Goal: Task Accomplishment & Management: Use online tool/utility

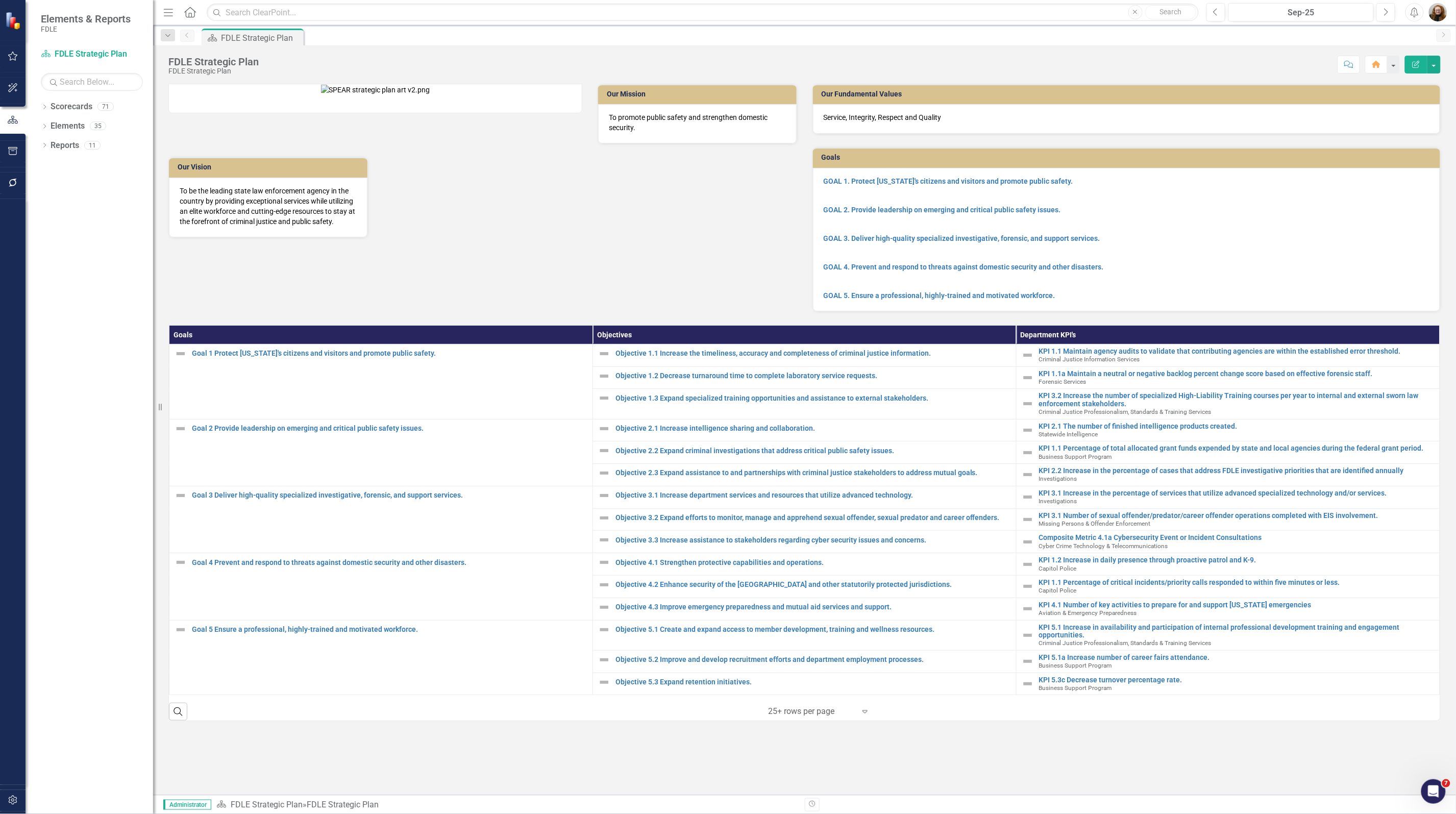
click at [721, 238] on div "Our Mission To promote public safety and strengthen domestic security. Our Visi…" at bounding box center [483, 154] width 644 height 167
click at [92, 639] on div "Dropdown Scorecards 71 Dropdown FDLE Commissioner's Initiative Team Project Das…" at bounding box center [89, 456] width 127 height 715
click at [1360, 256] on p at bounding box center [1126, 252] width 606 height 14
click at [45, 107] on icon "Dropdown" at bounding box center [44, 108] width 7 height 6
click at [50, 166] on icon at bounding box center [50, 164] width 3 height 5
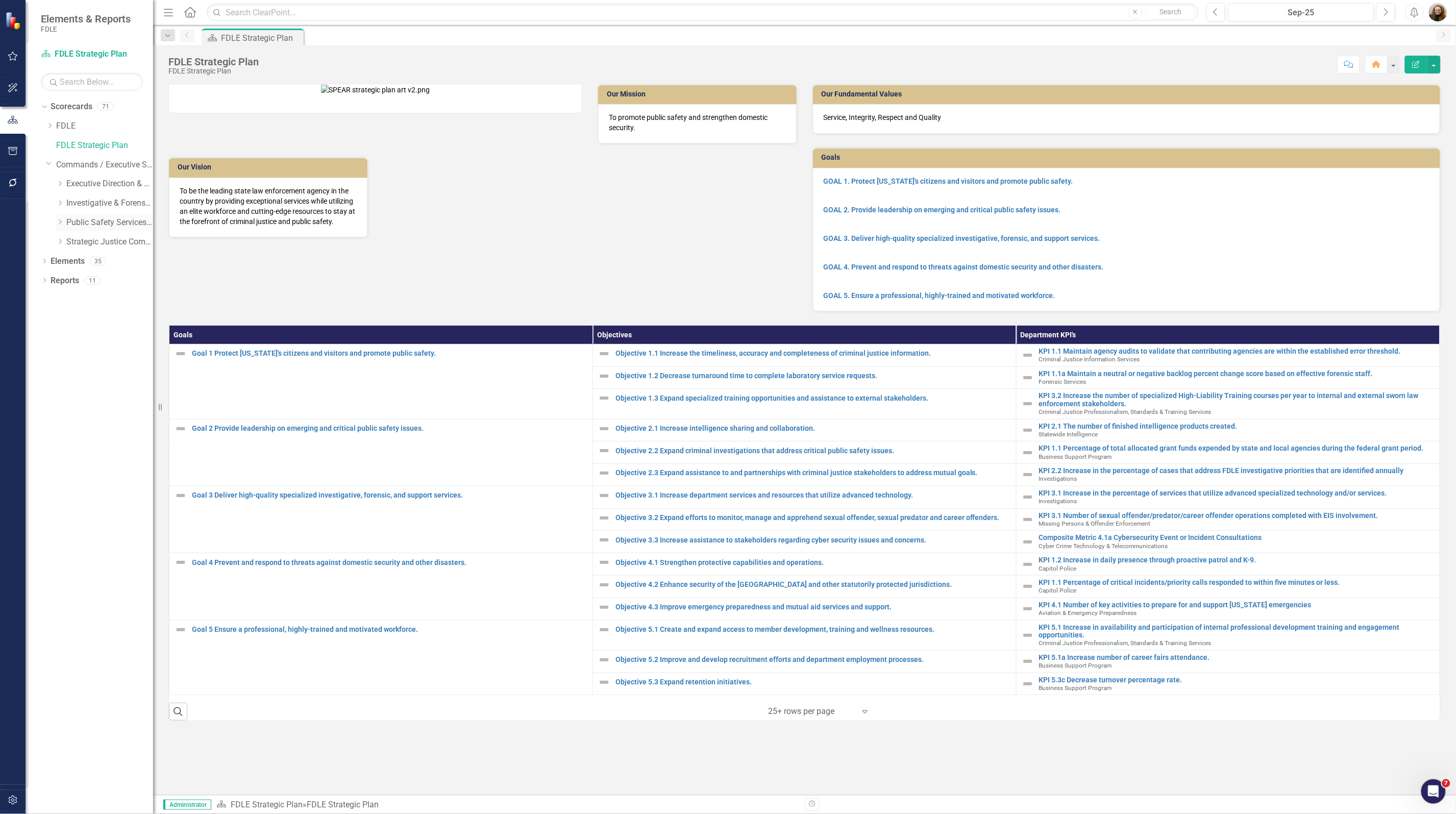
click at [59, 223] on icon "Dropdown" at bounding box center [59, 222] width 8 height 6
click at [110, 266] on link "Criminal Justice Information Services" at bounding box center [115, 262] width 76 height 12
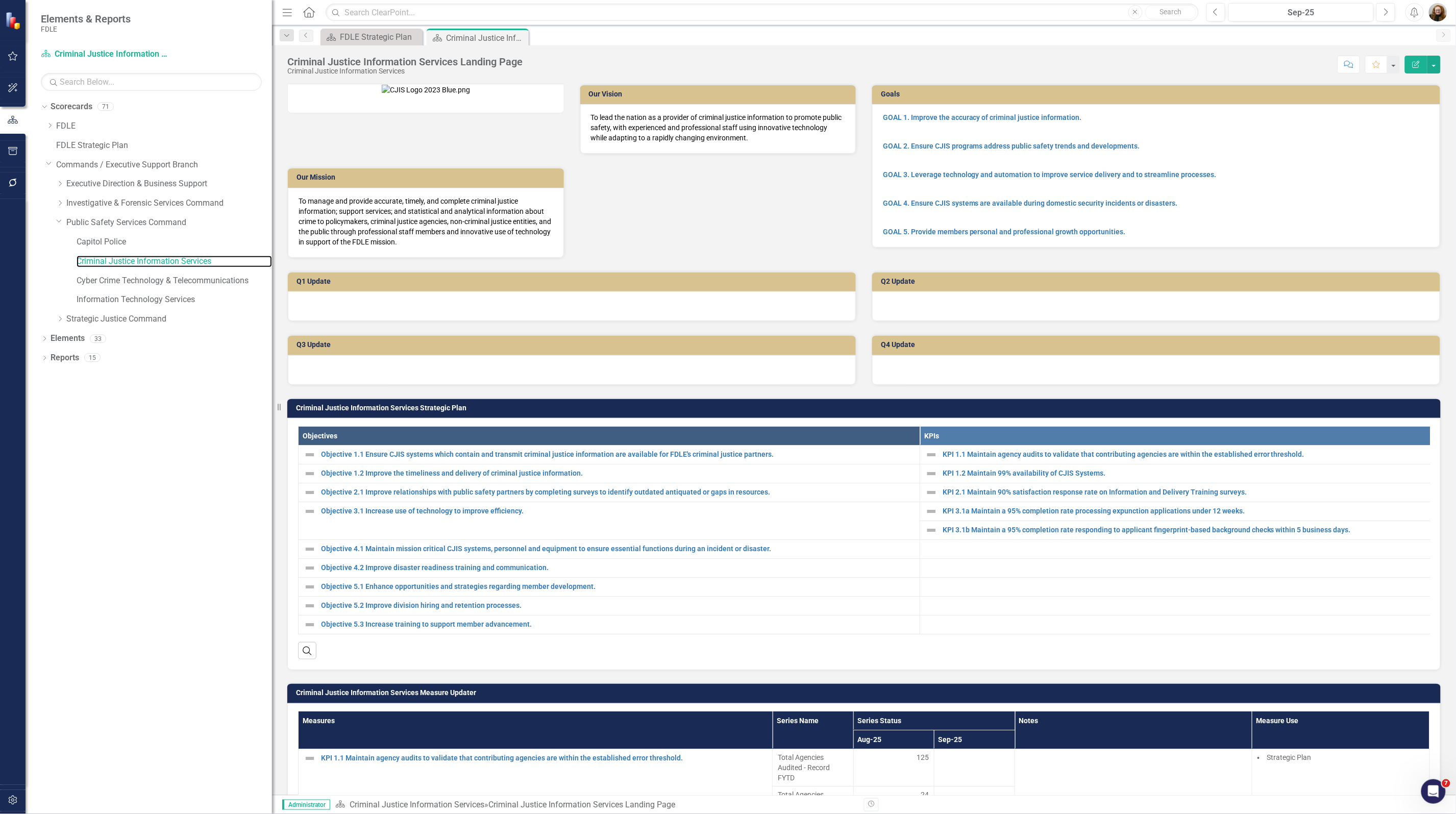
drag, startPoint x: 153, startPoint y: 291, endPoint x: 271, endPoint y: 322, distance: 122.0
click at [272, 322] on div "Resize" at bounding box center [276, 407] width 8 height 814
click at [42, 338] on icon "Dropdown" at bounding box center [44, 339] width 7 height 6
click at [69, 399] on link "Measure Measures" at bounding box center [80, 397] width 50 height 12
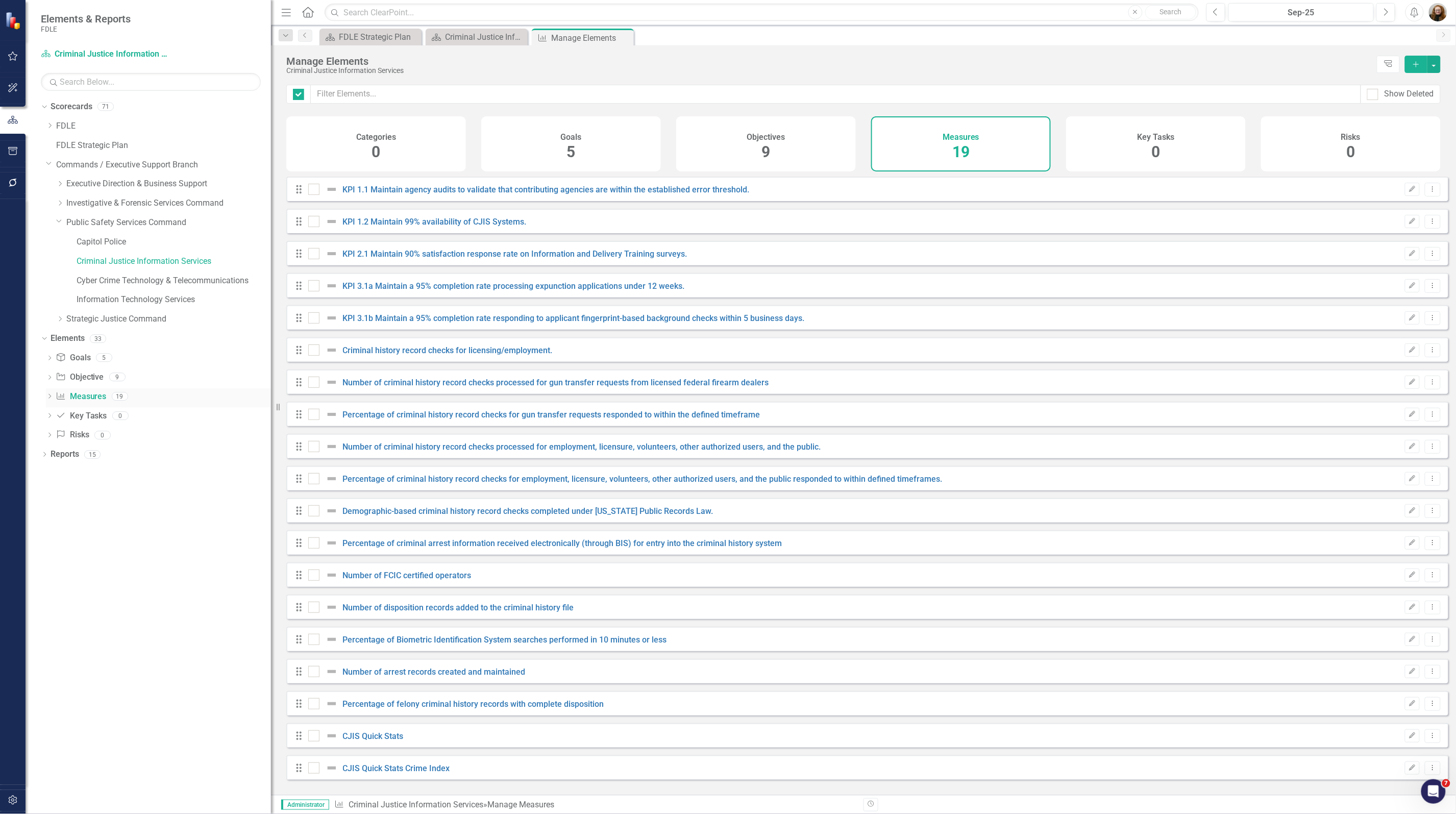
checkbox input "false"
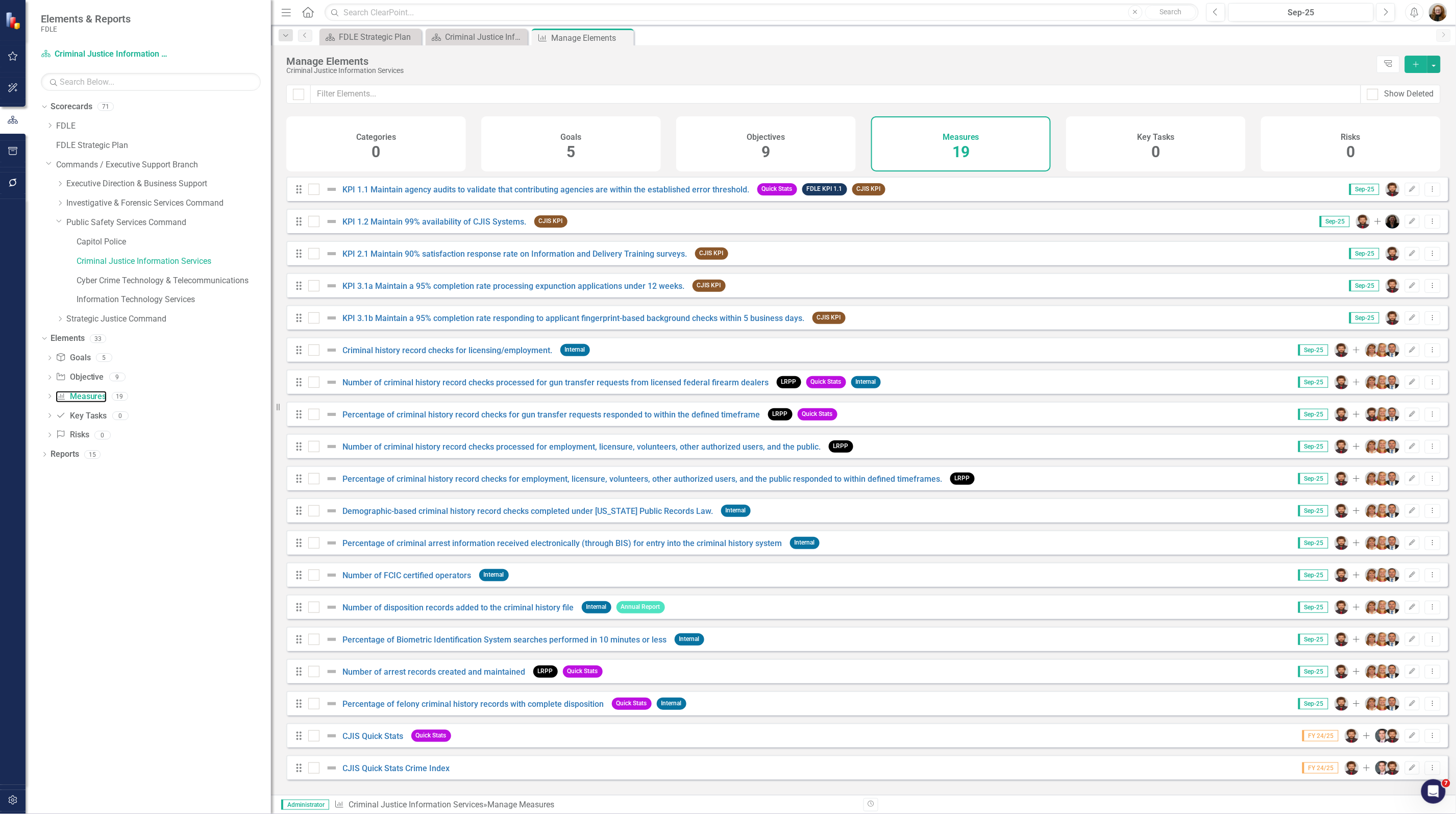
scroll to position [1, 0]
click at [1414, 70] on button "Add" at bounding box center [1416, 64] width 22 height 17
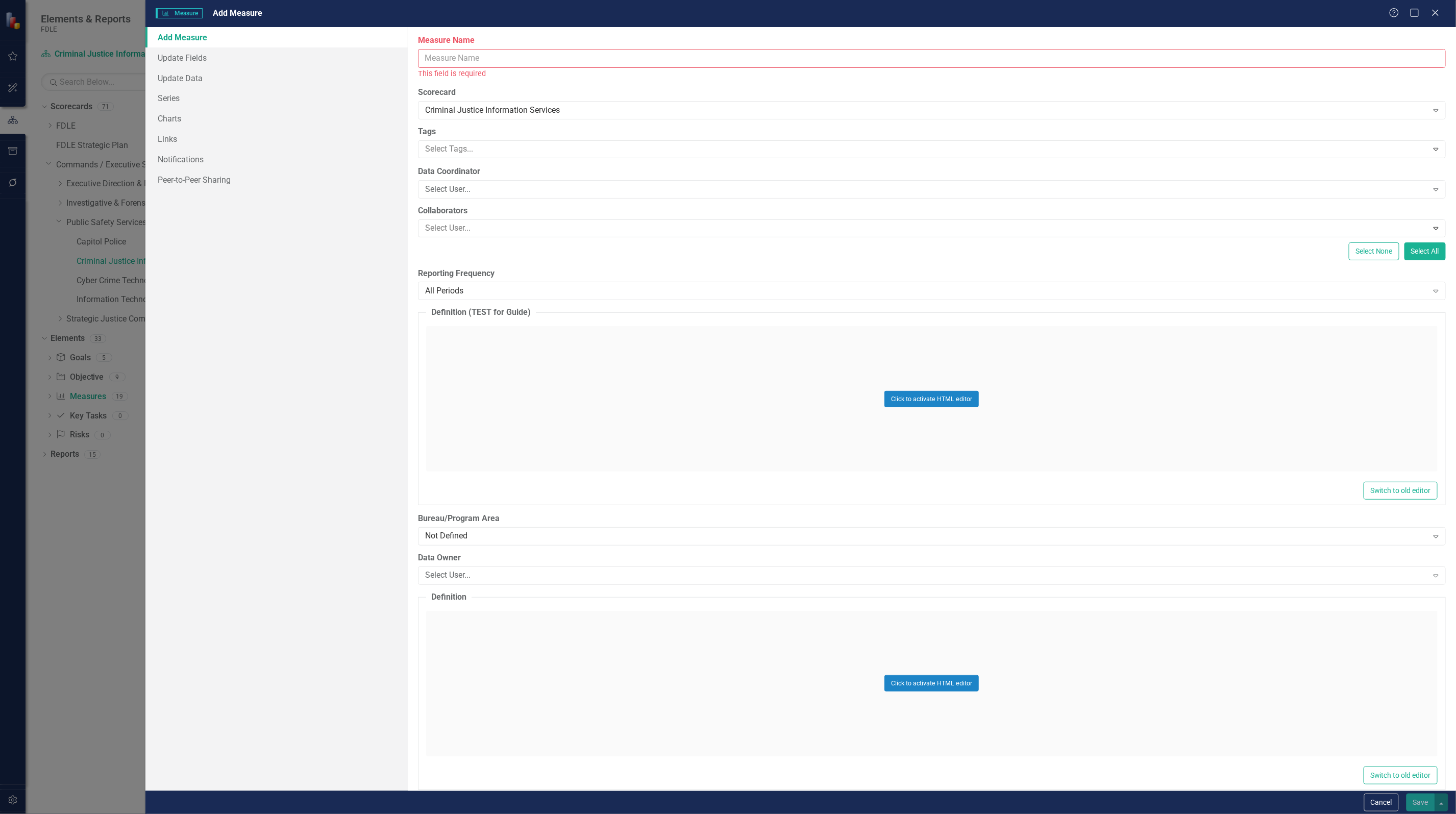
click at [467, 54] on input "Measure Name" at bounding box center [932, 59] width 1028 height 19
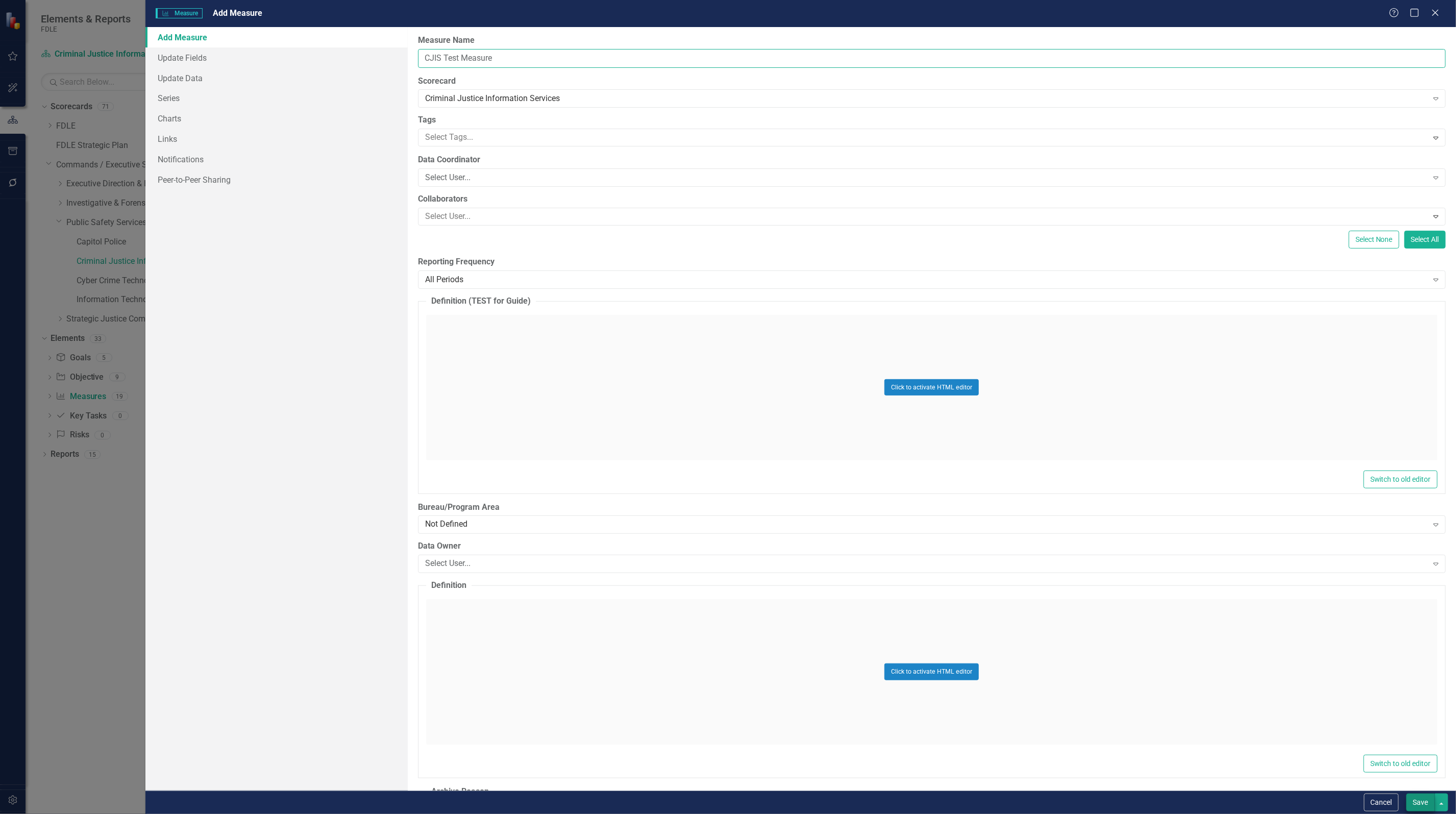
type input "CJIS Test Measure"
click at [1412, 802] on button "Save" at bounding box center [1421, 802] width 29 height 18
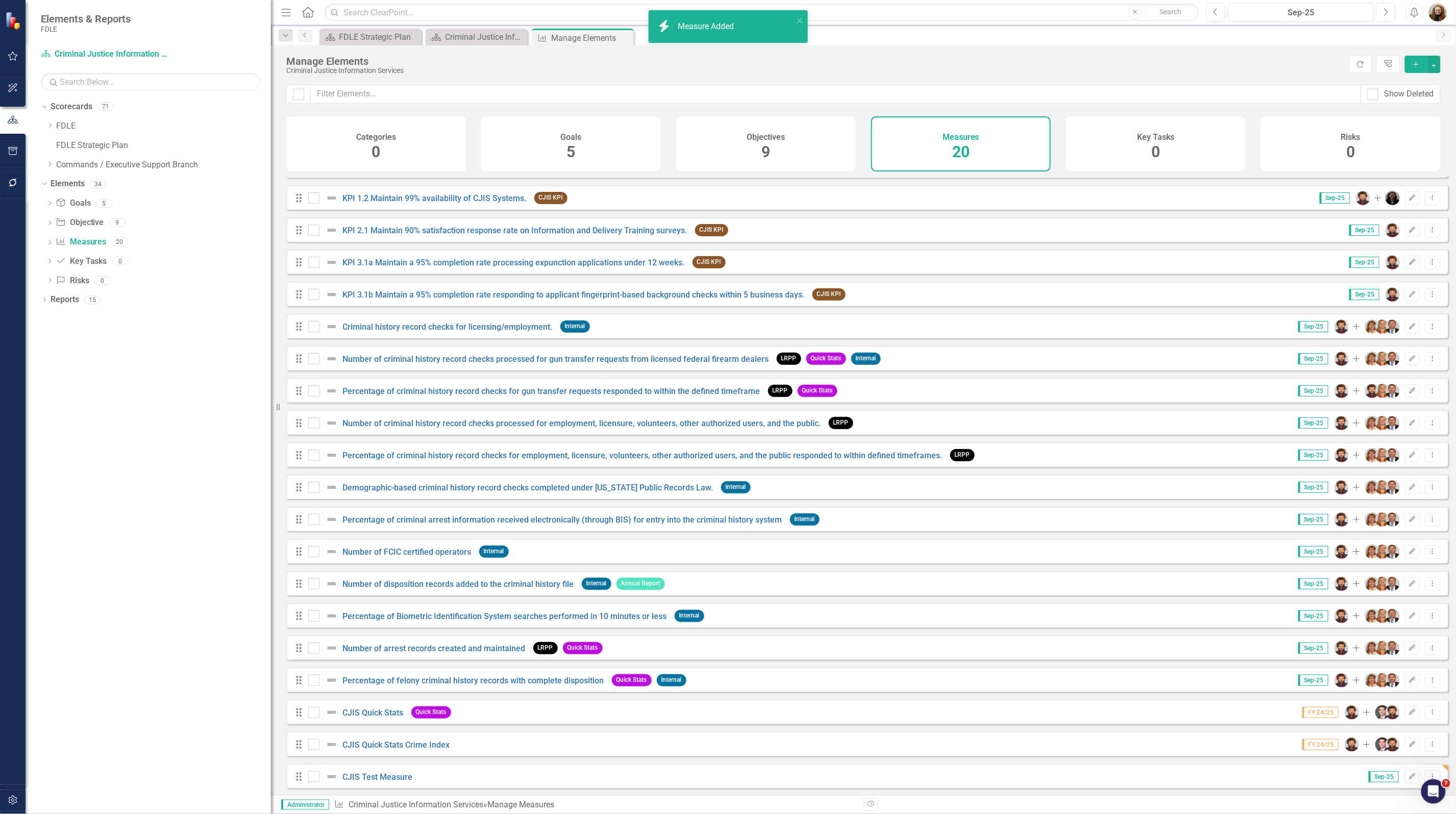
scroll to position [32, 0]
click at [1408, 777] on icon "Edit" at bounding box center [1412, 775] width 8 height 6
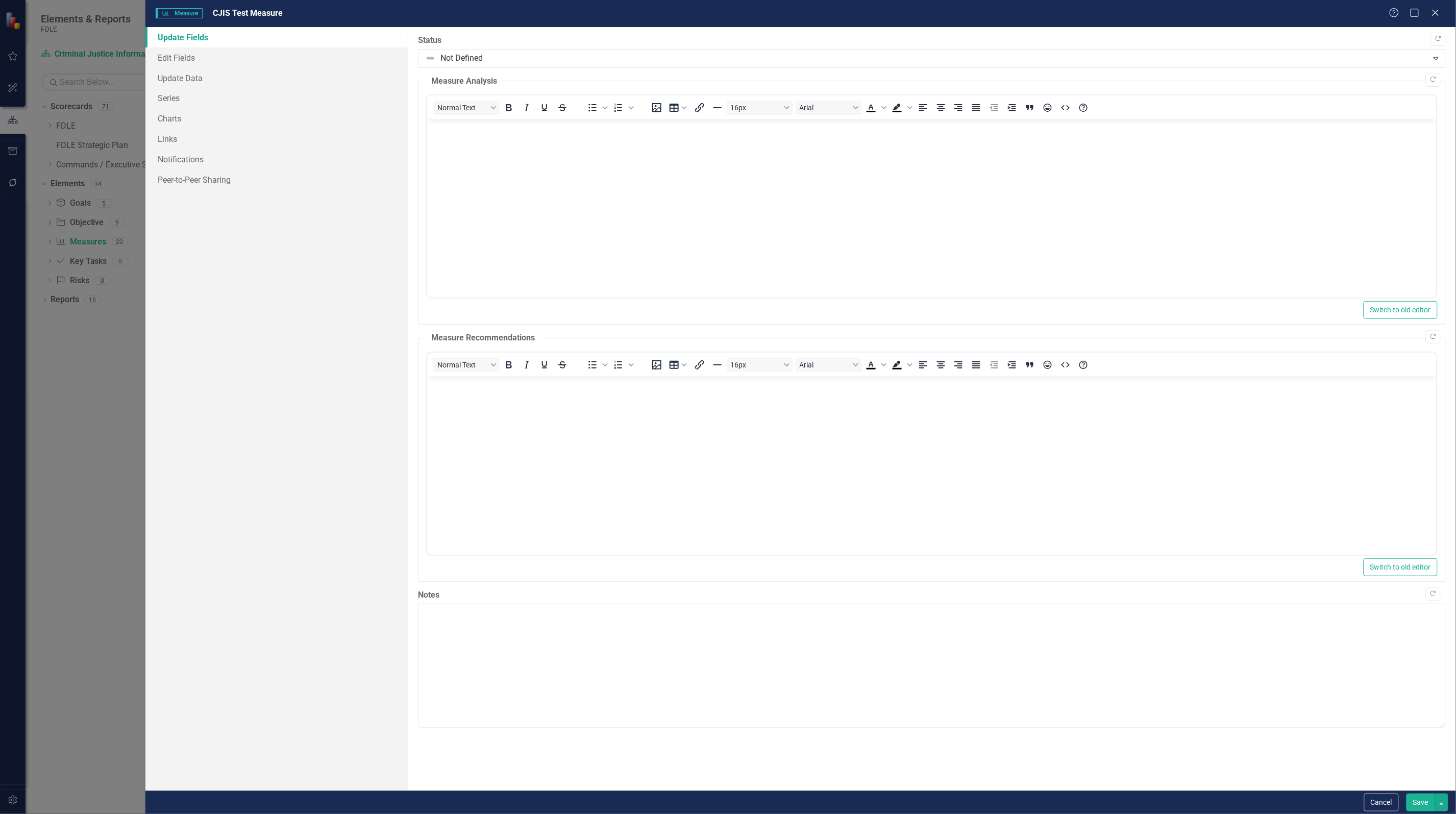
scroll to position [0, 0]
click at [188, 54] on link "Edit Fields" at bounding box center [276, 58] width 263 height 20
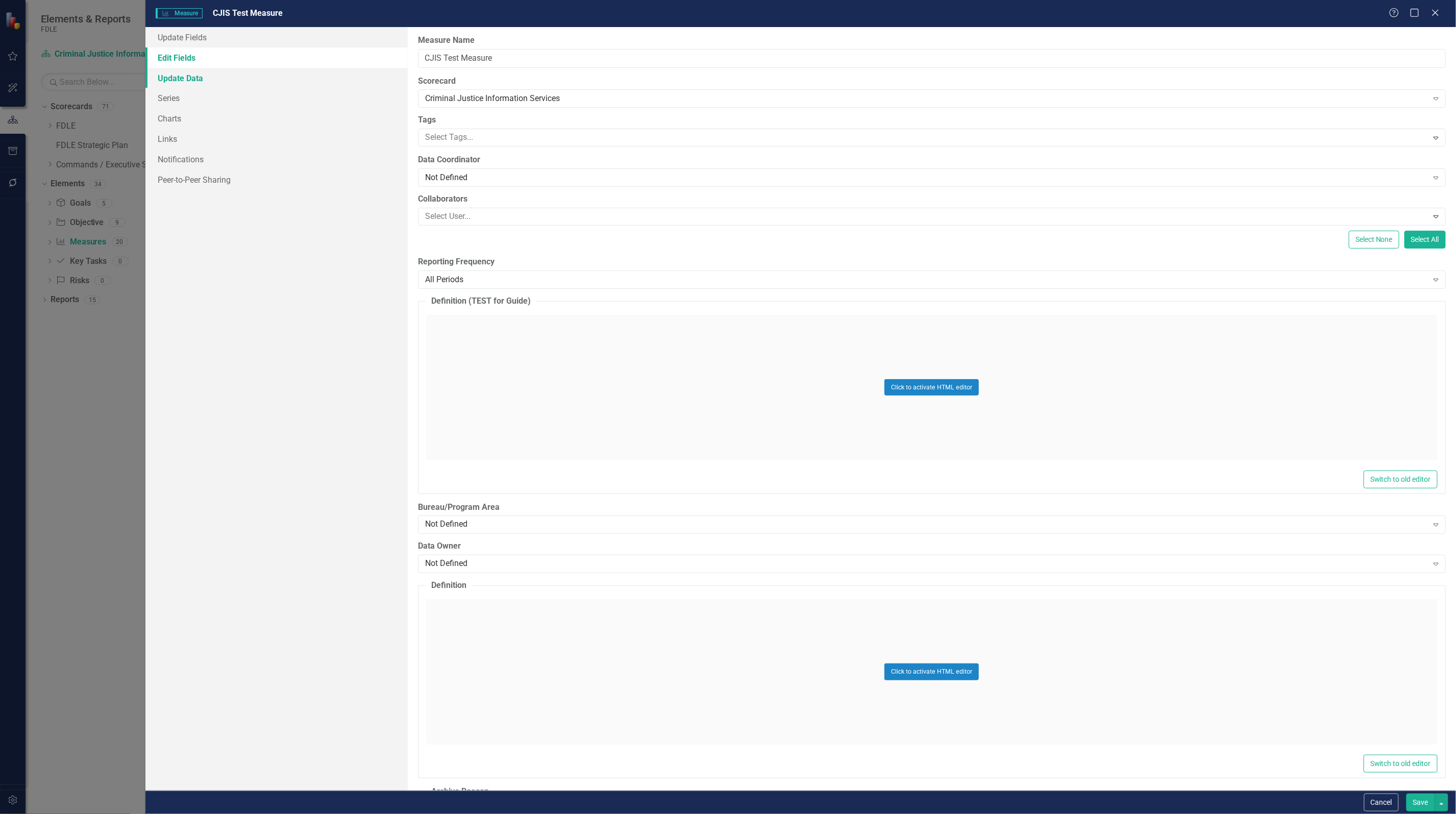
click at [190, 73] on link "Update Data" at bounding box center [276, 78] width 263 height 20
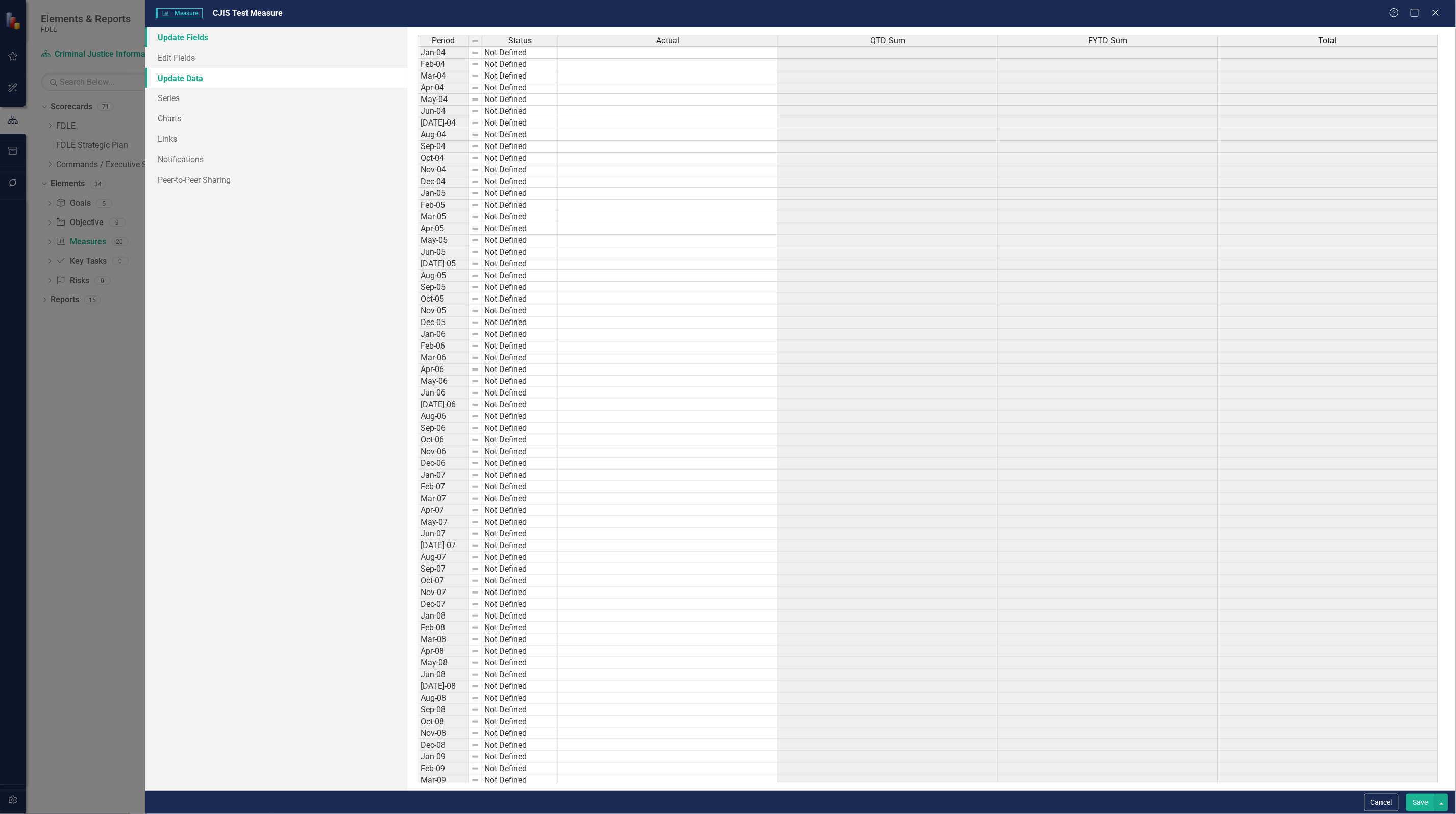
click at [195, 37] on link "Update Fields" at bounding box center [276, 37] width 263 height 20
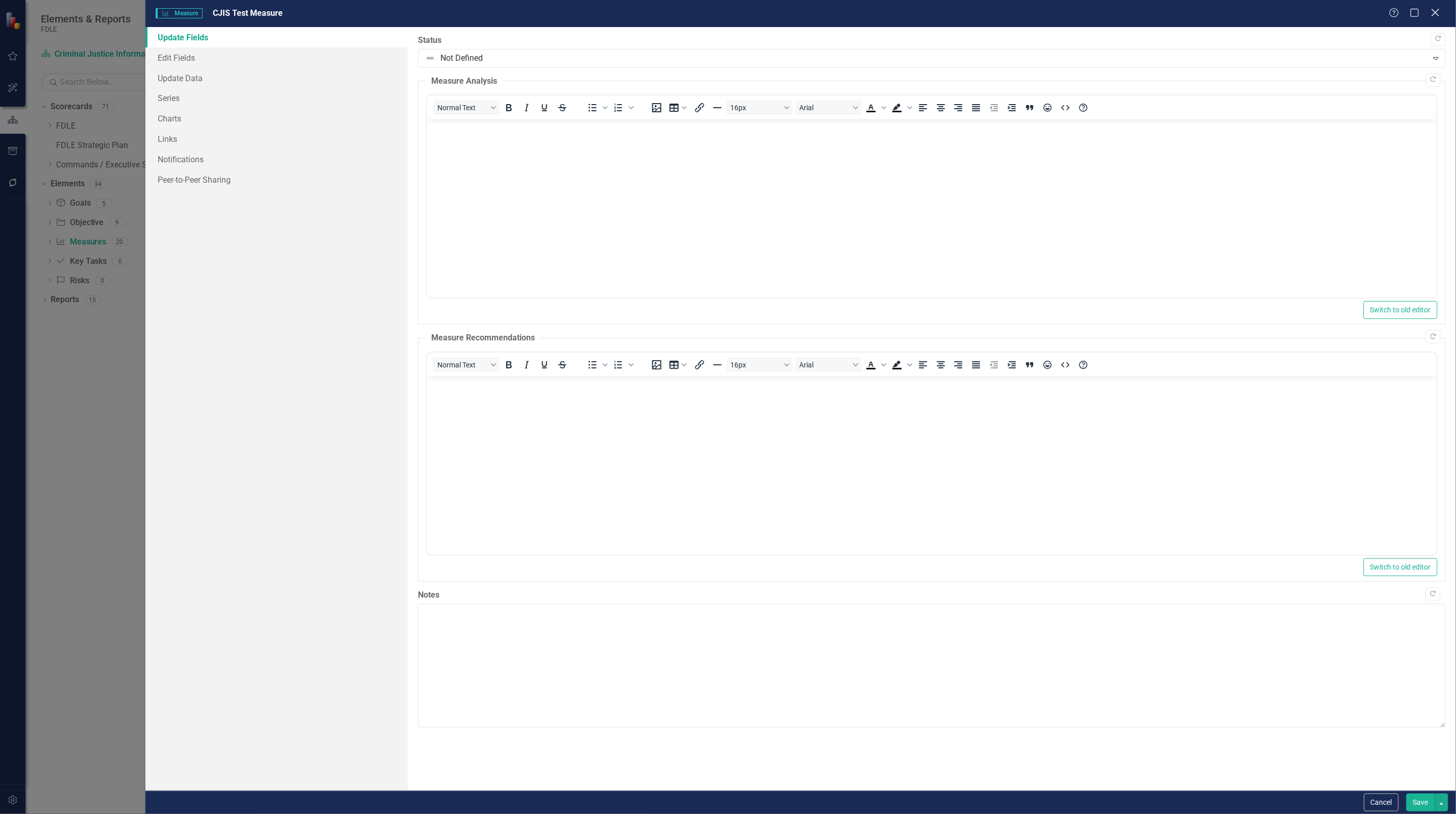
click at [1436, 16] on icon "Close" at bounding box center [1435, 12] width 13 height 9
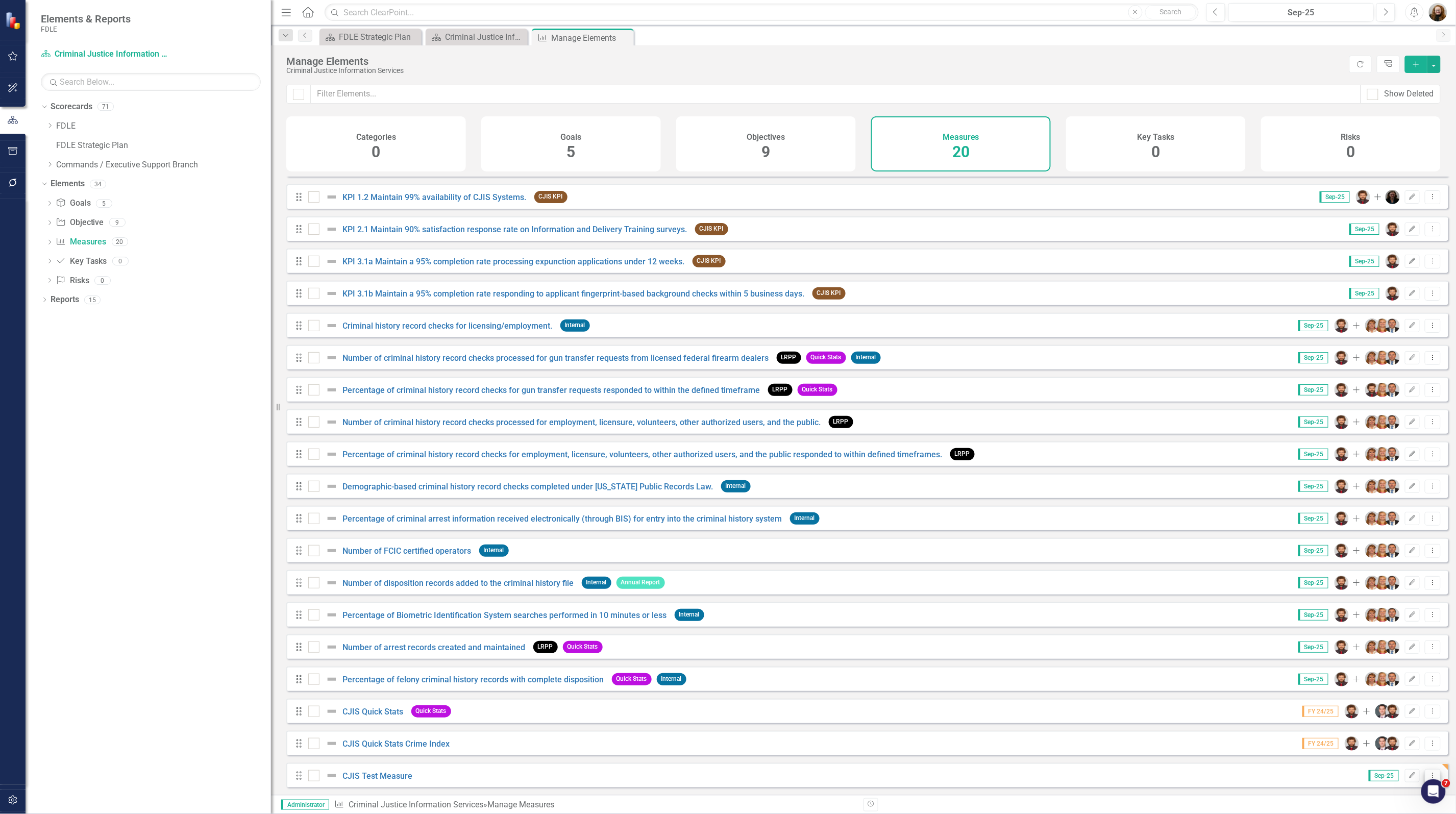
click at [1429, 776] on icon "Dropdown Menu" at bounding box center [1433, 776] width 8 height 7
click at [1405, 779] on button "Edit" at bounding box center [1412, 776] width 14 height 14
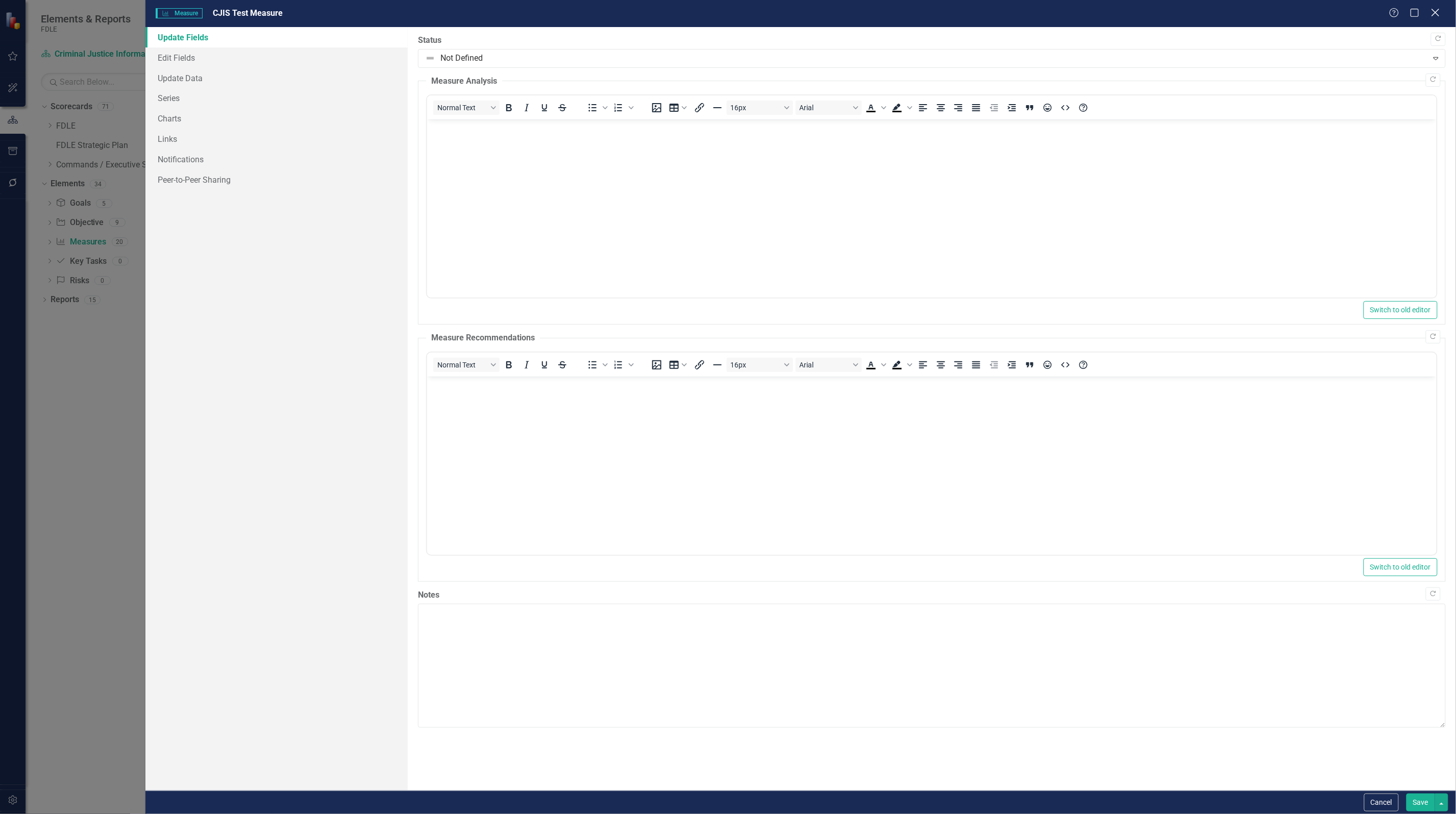
click at [1441, 16] on icon "Close" at bounding box center [1435, 12] width 13 height 9
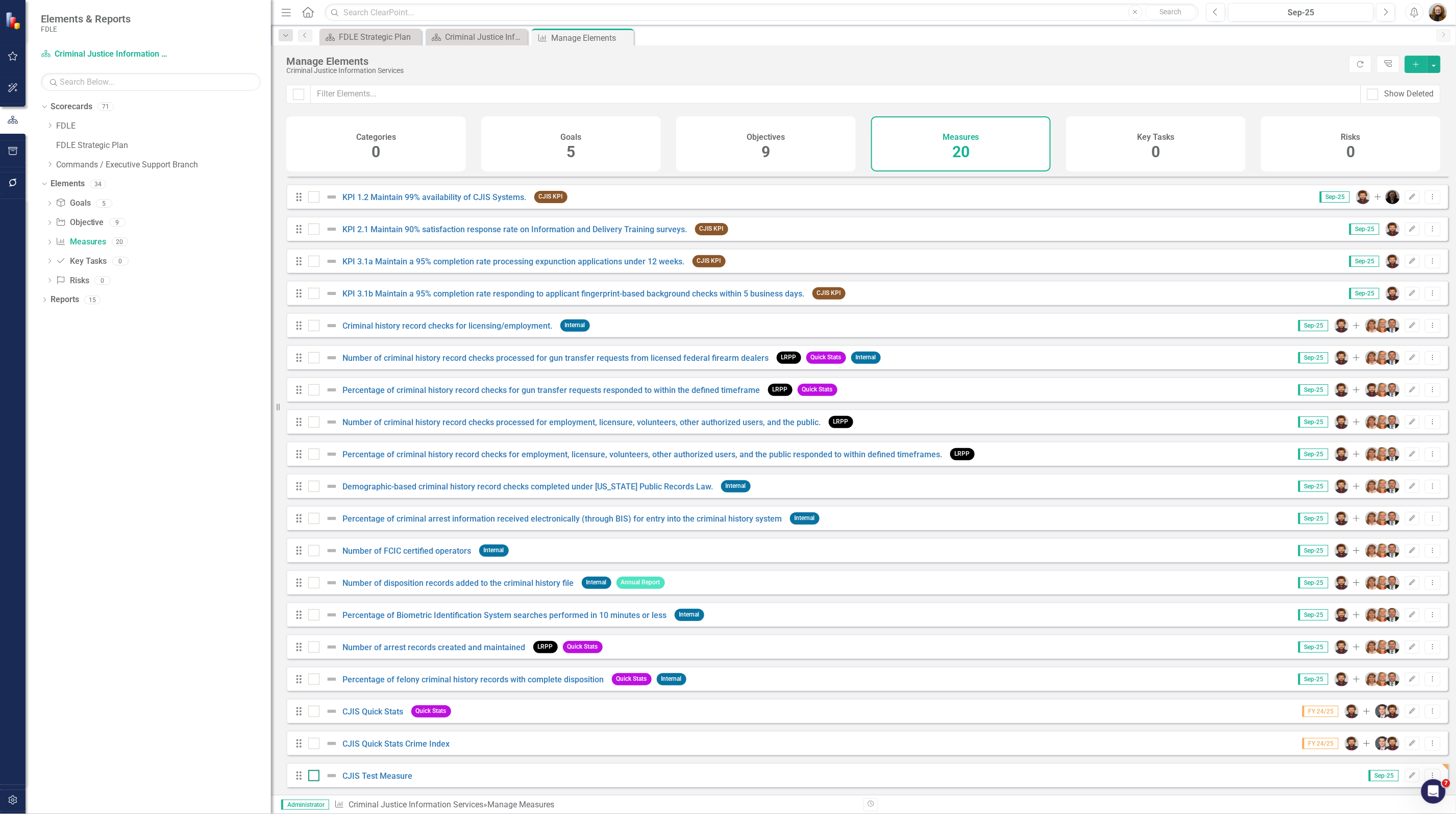
click at [309, 774] on input "checkbox" at bounding box center [312, 773] width 7 height 7
checkbox input "true"
click at [1438, 62] on div "Manage Elements Criminal Justice Information Services Refresh Tree Explorer Add" at bounding box center [864, 65] width 1185 height 39
click at [1437, 63] on button "button" at bounding box center [1435, 64] width 14 height 17
click at [1422, 118] on link "Edit Multiple Edit Multiple" at bounding box center [1400, 122] width 81 height 19
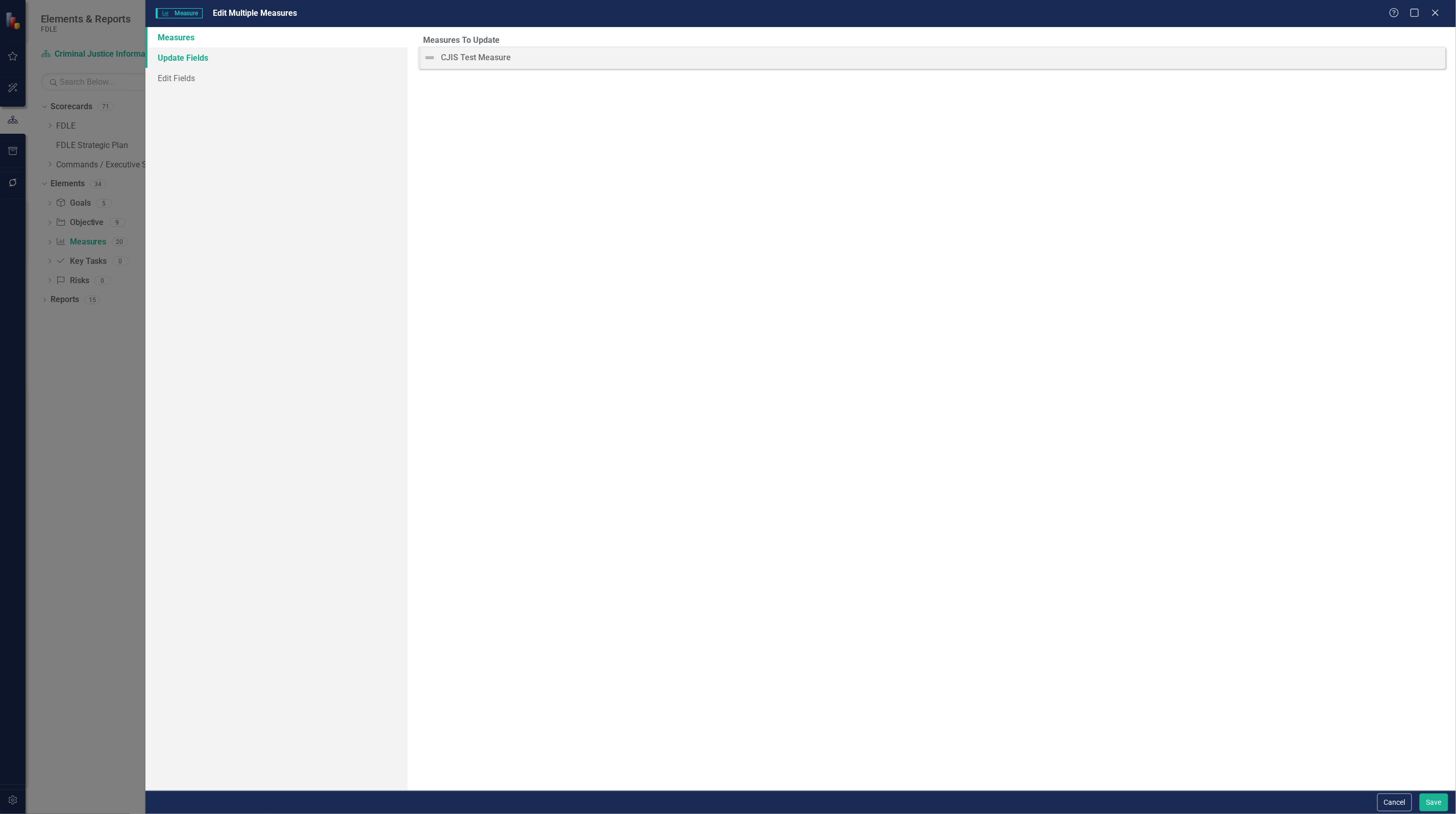
click at [173, 63] on link "Update Fields" at bounding box center [276, 58] width 263 height 20
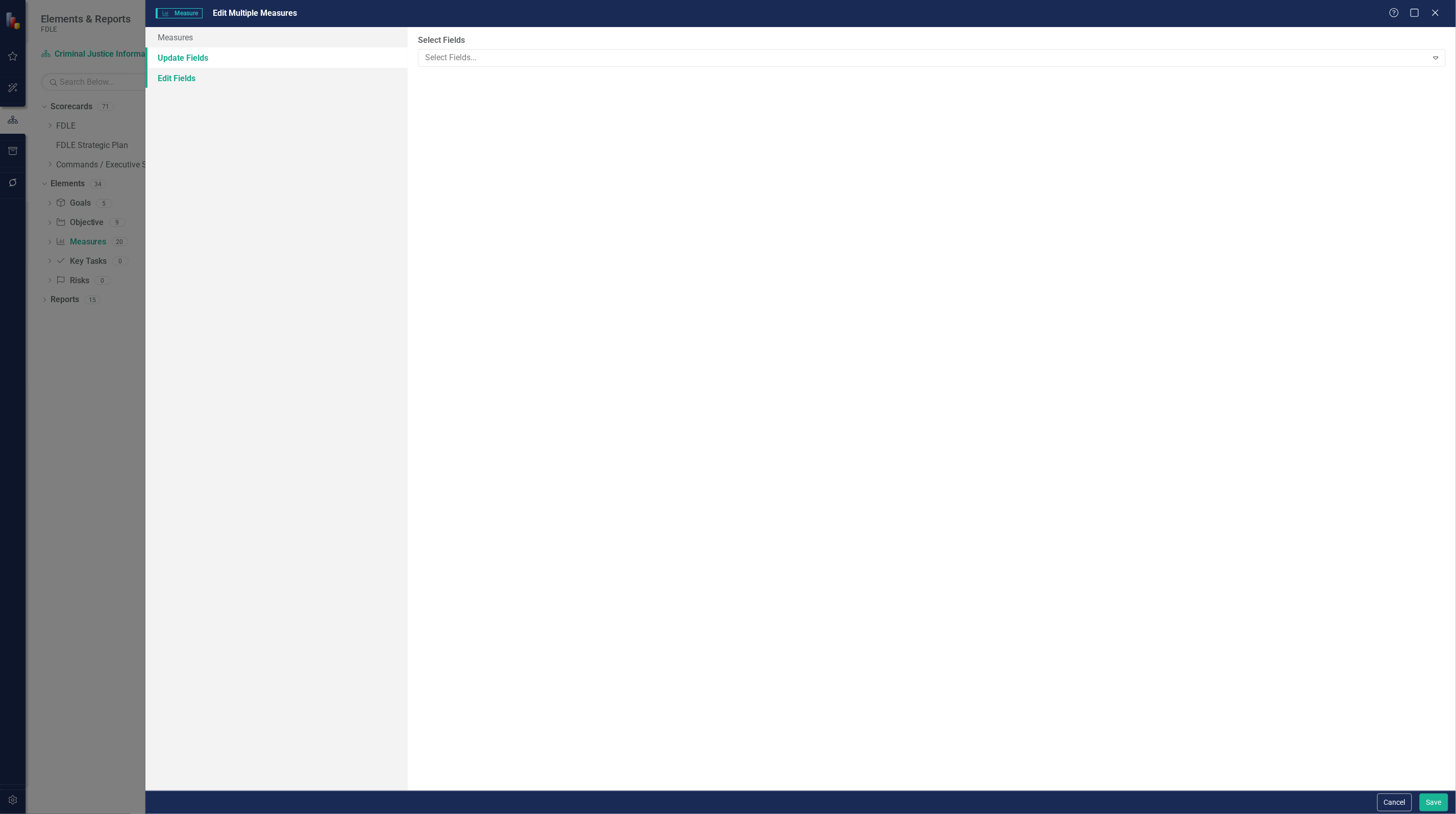
click at [173, 81] on link "Edit Fields" at bounding box center [276, 78] width 263 height 20
click at [1435, 14] on icon at bounding box center [1435, 12] width 8 height 8
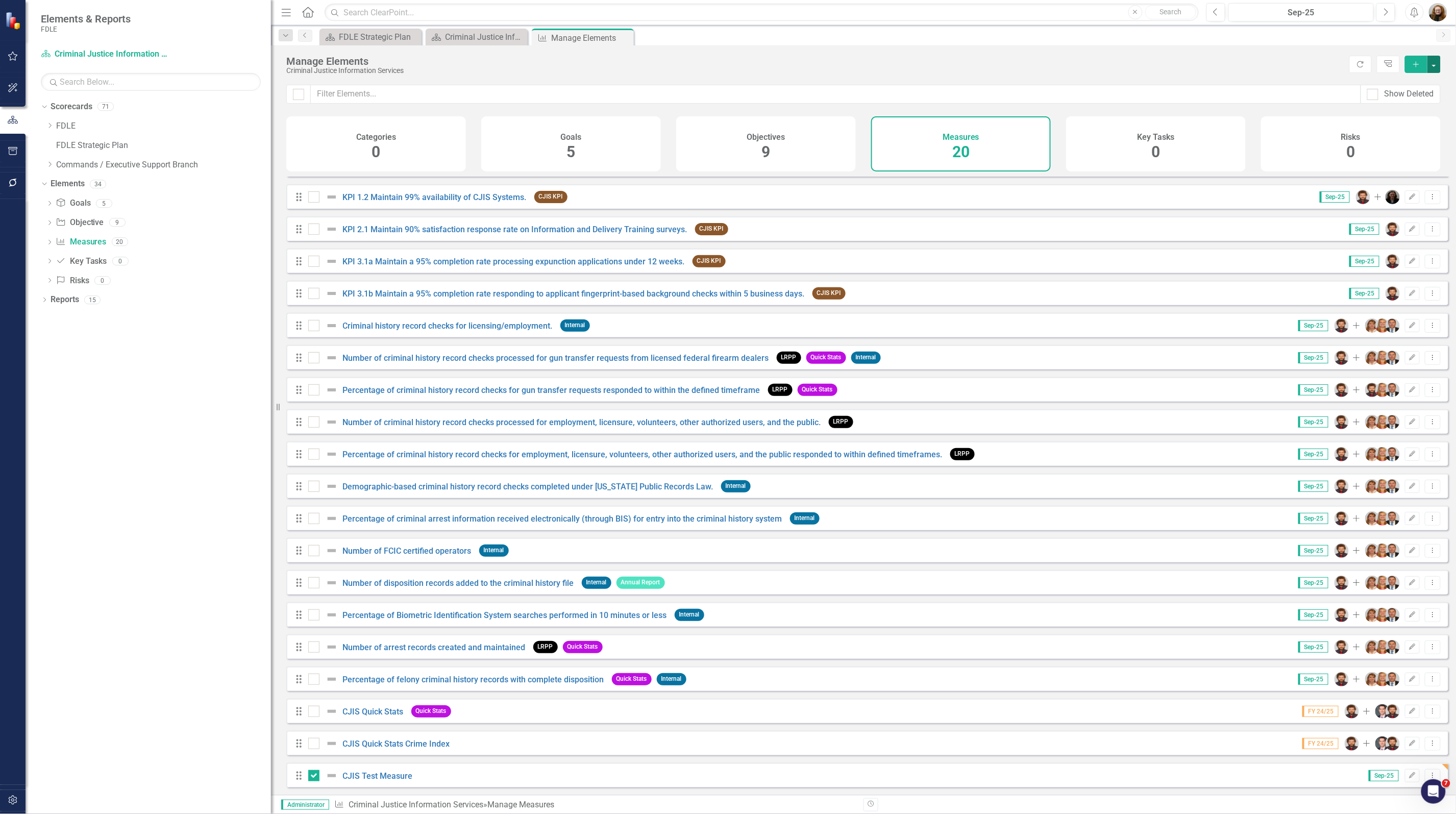
click at [1434, 65] on button "button" at bounding box center [1435, 64] width 14 height 17
click at [1414, 89] on link "Measure Add Measure" at bounding box center [1400, 83] width 81 height 19
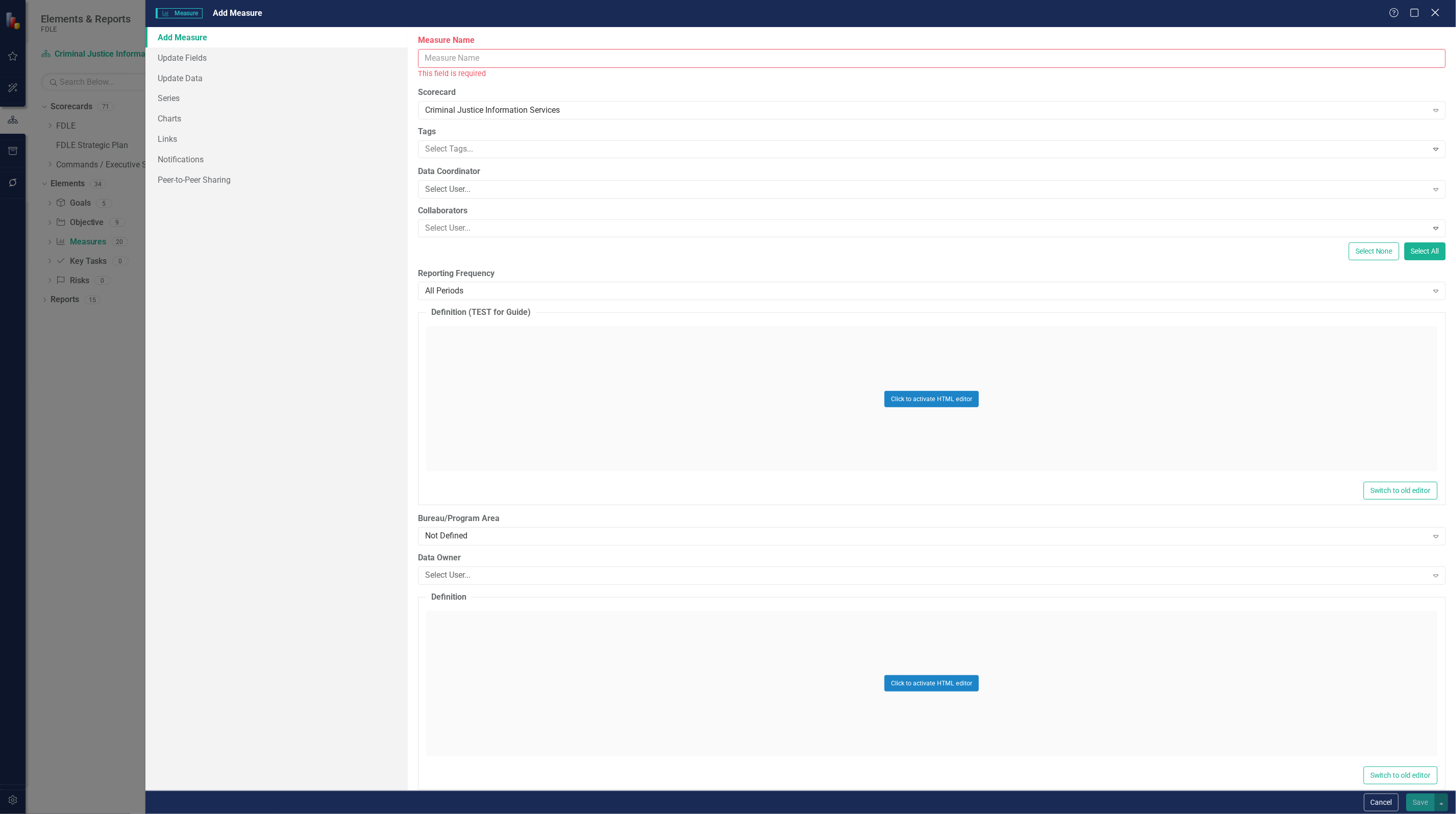
click at [1439, 16] on icon at bounding box center [1435, 12] width 8 height 8
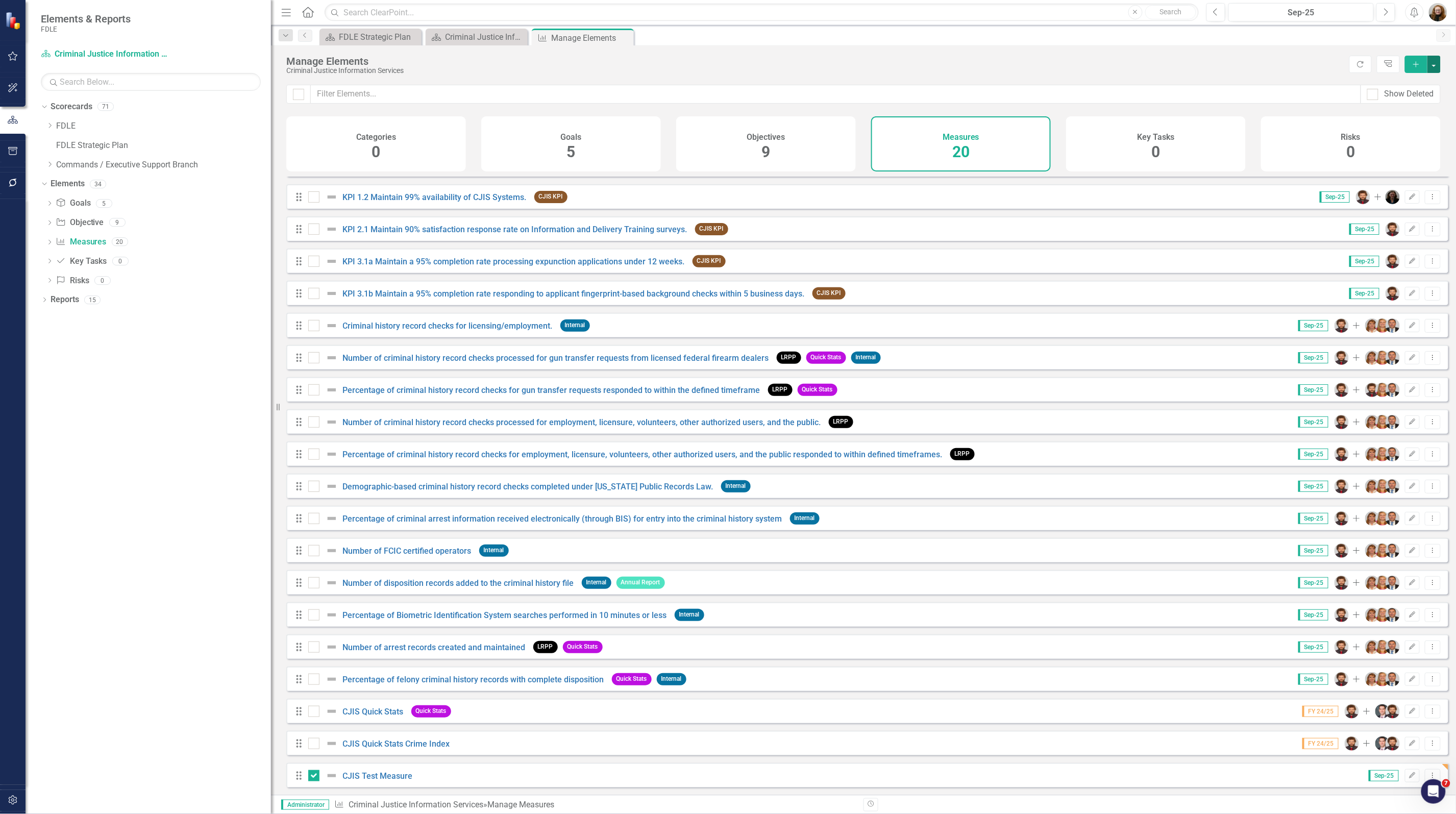
click at [1437, 64] on button "button" at bounding box center [1435, 64] width 14 height 17
click at [1405, 778] on button "Edit" at bounding box center [1412, 776] width 14 height 14
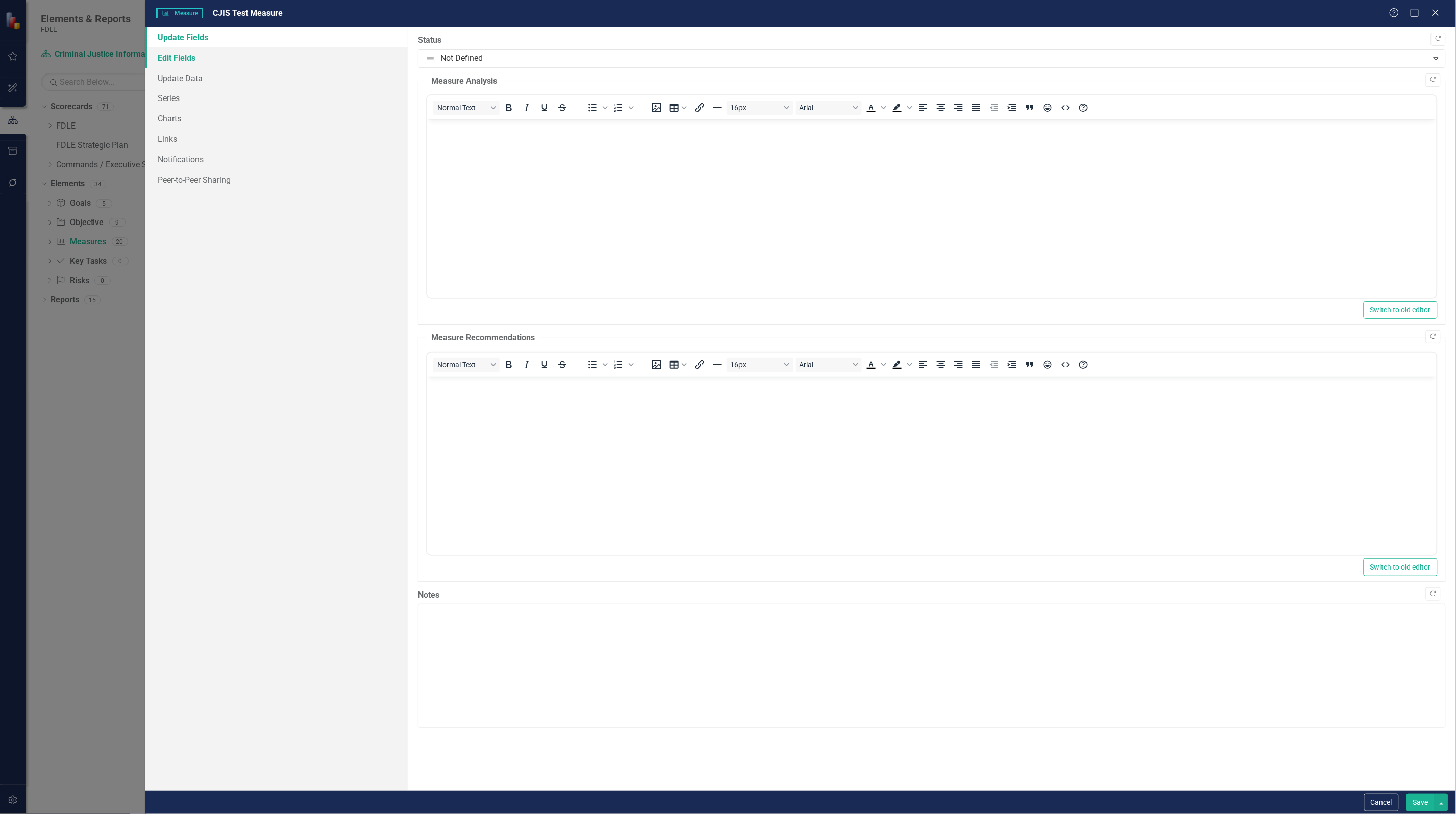
click at [180, 63] on link "Edit Fields" at bounding box center [276, 58] width 263 height 20
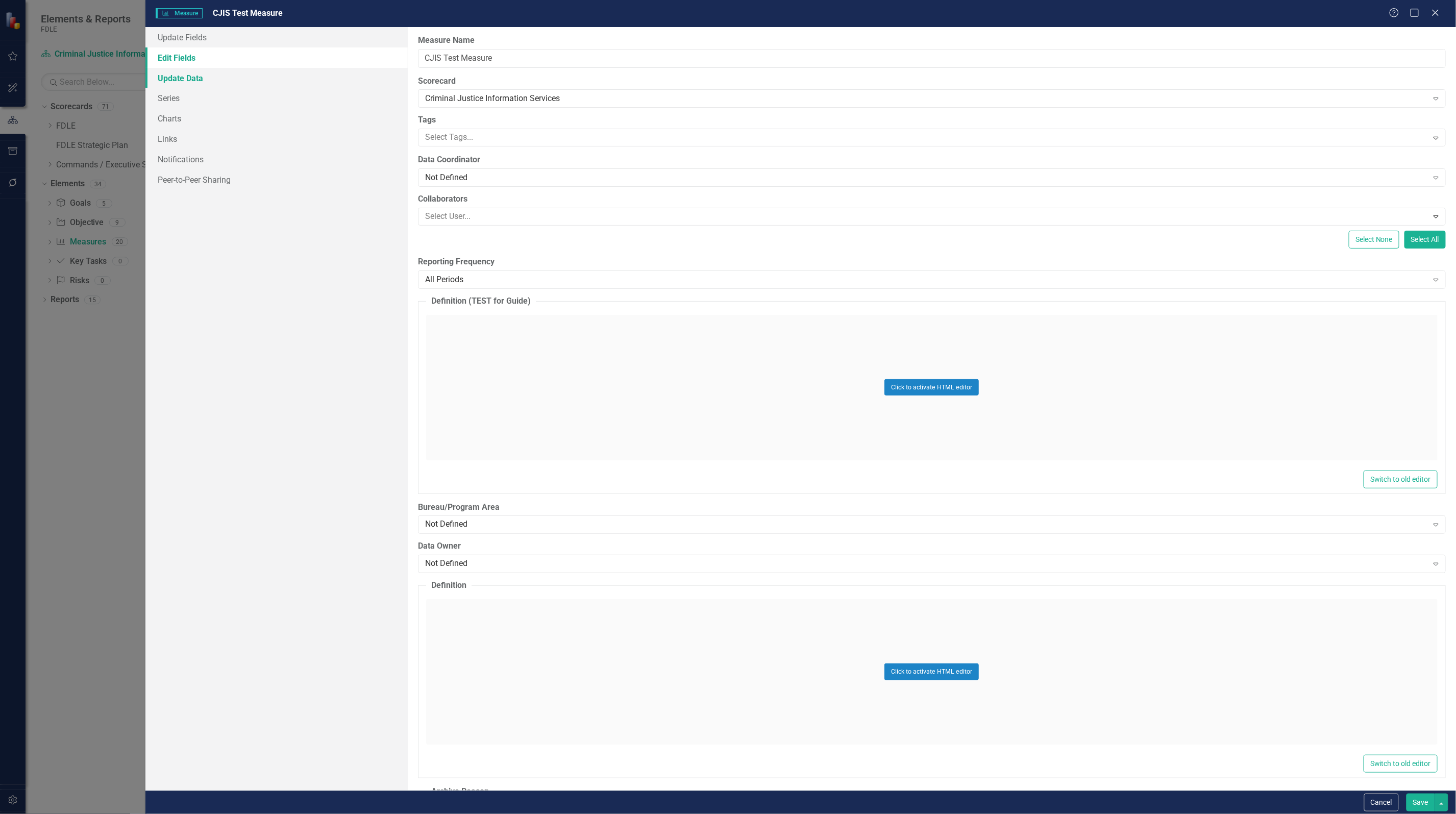
click at [164, 78] on link "Update Data" at bounding box center [276, 78] width 263 height 20
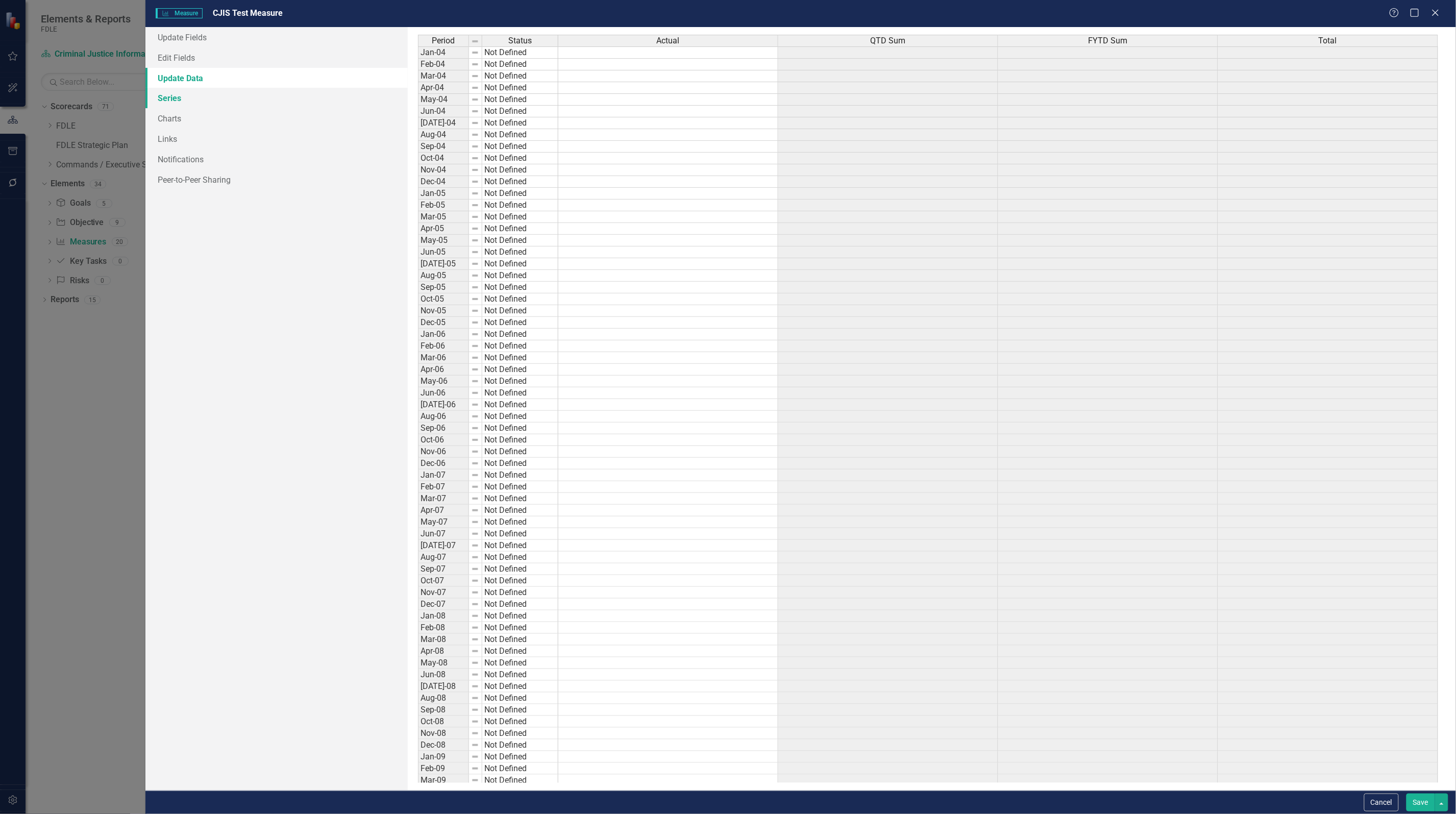
click at [173, 102] on link "Series" at bounding box center [276, 98] width 263 height 20
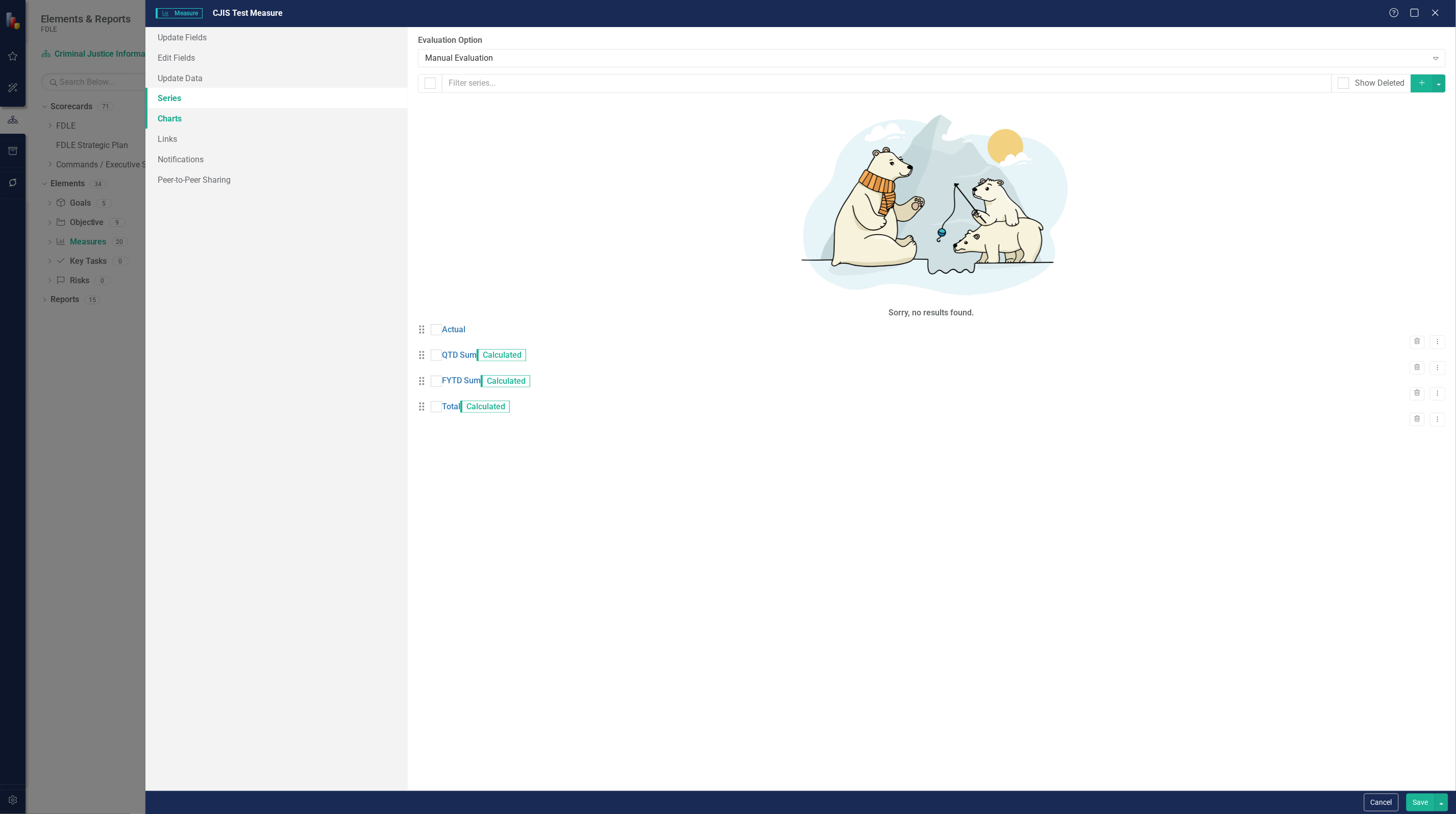
click at [173, 115] on link "Charts" at bounding box center [276, 118] width 263 height 20
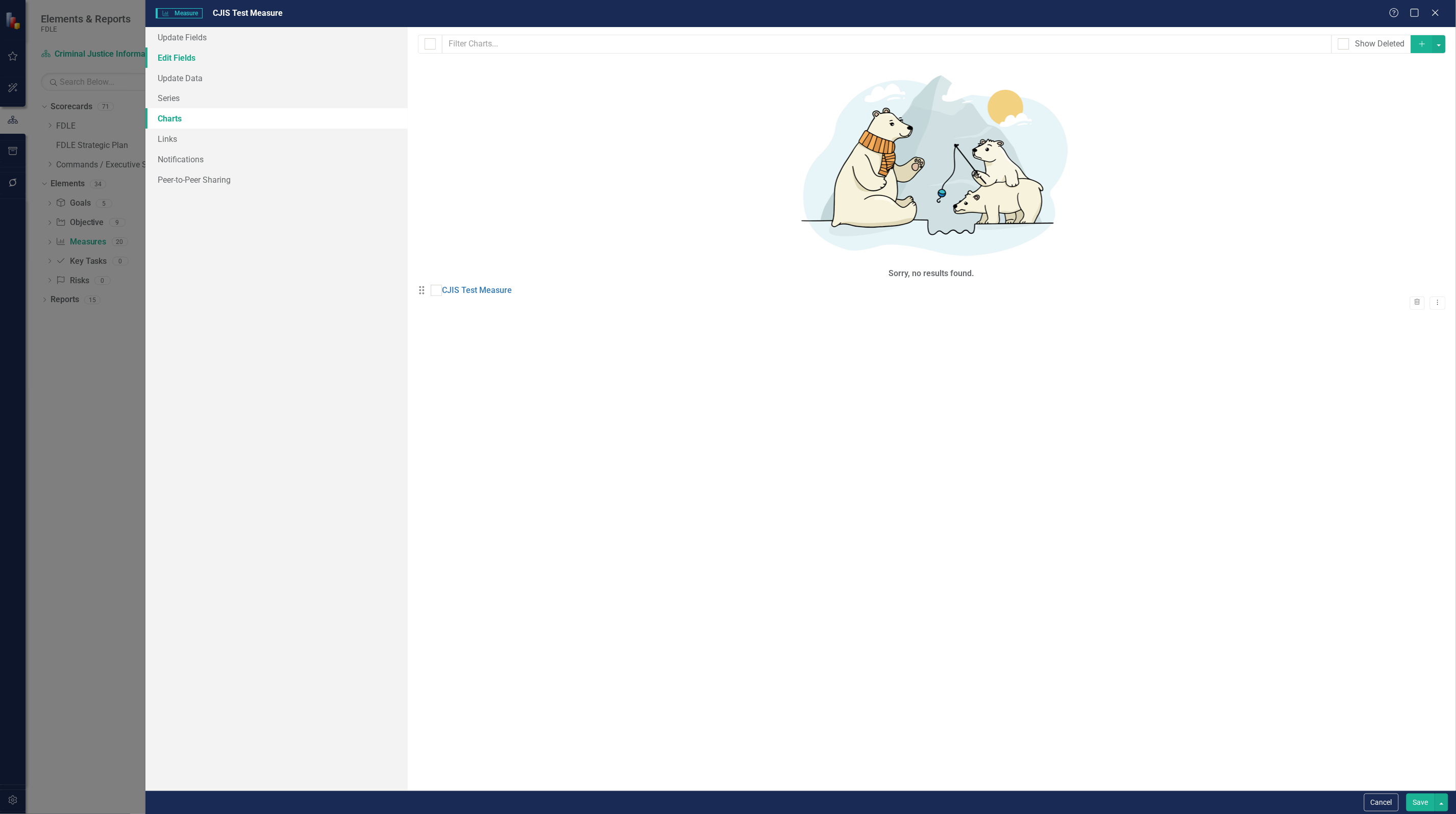
click at [169, 57] on link "Edit Fields" at bounding box center [276, 58] width 263 height 20
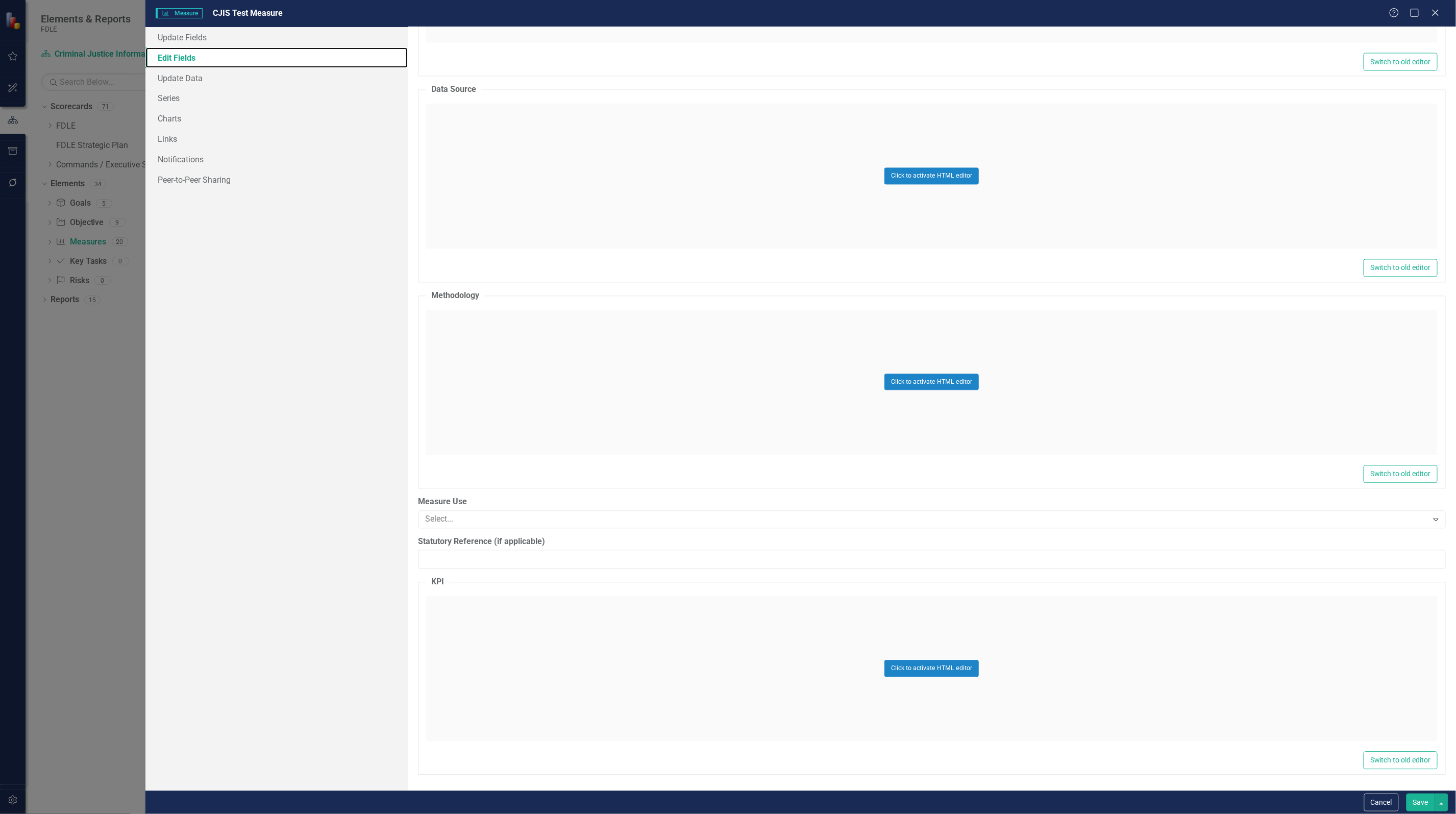
scroll to position [911, 0]
click at [201, 43] on link "Update Fields" at bounding box center [276, 37] width 263 height 20
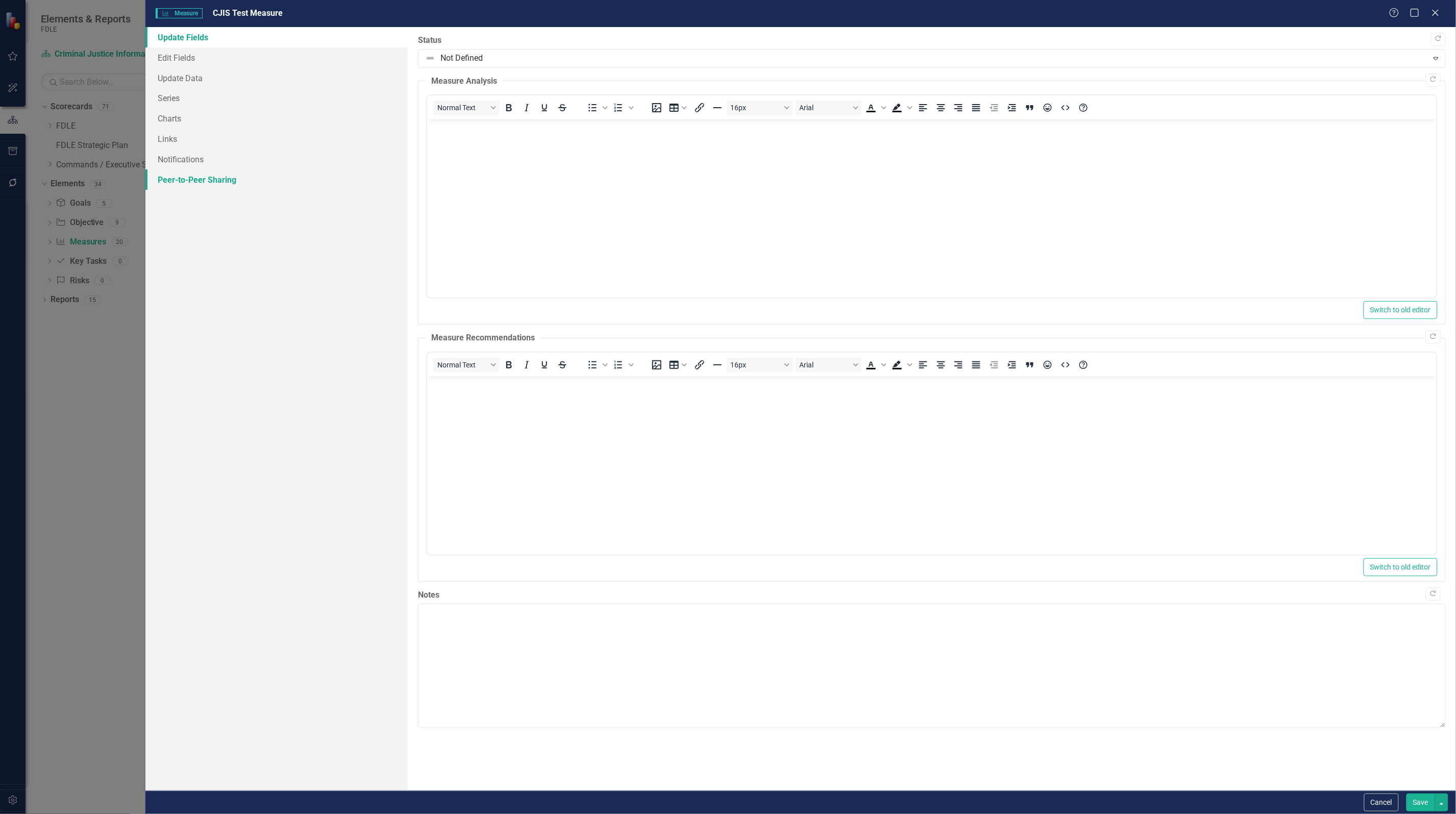
click at [219, 178] on link "Peer-to-Peer Sharing" at bounding box center [276, 179] width 263 height 20
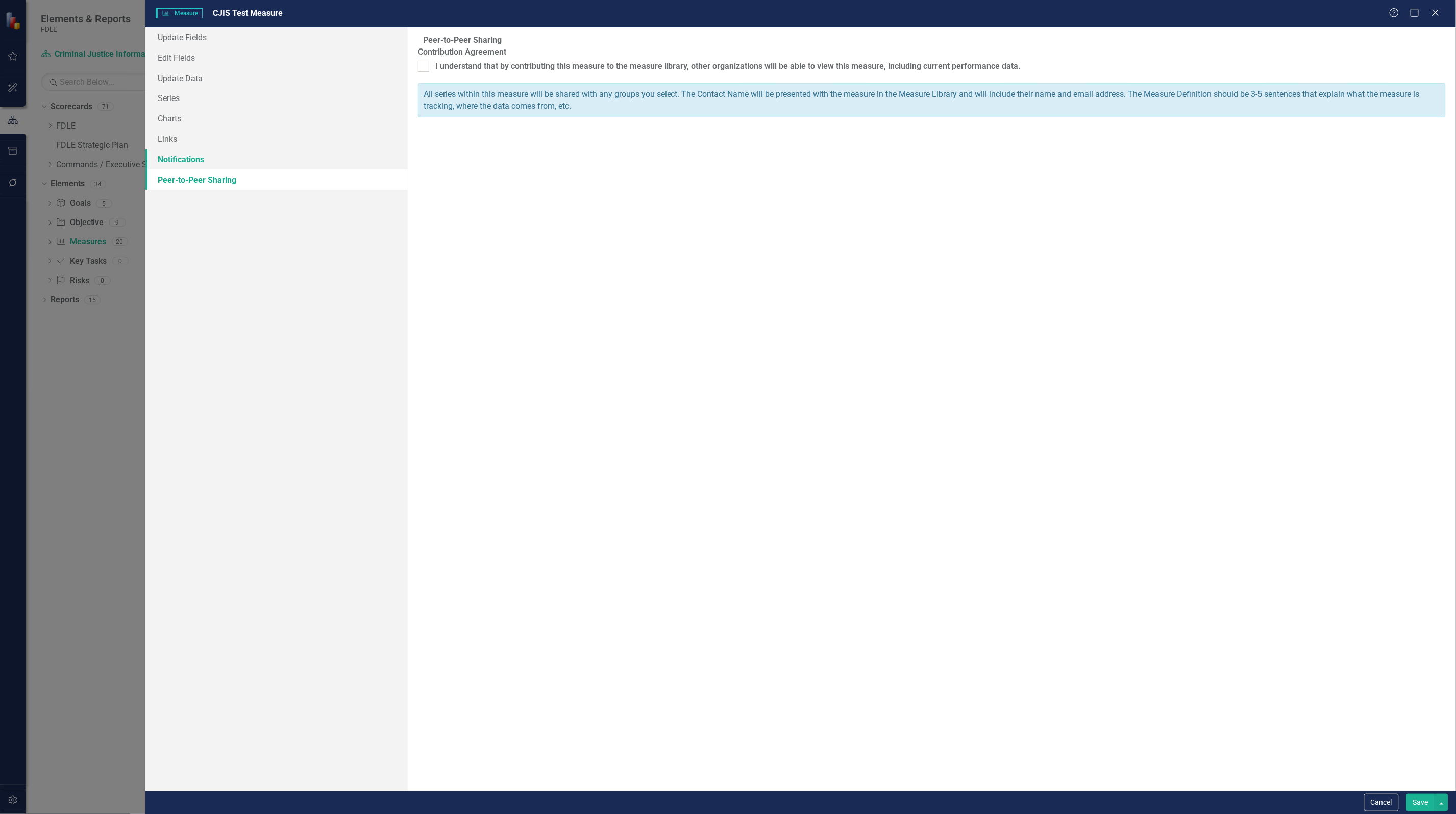
click at [185, 159] on link "Notifications" at bounding box center [276, 159] width 263 height 20
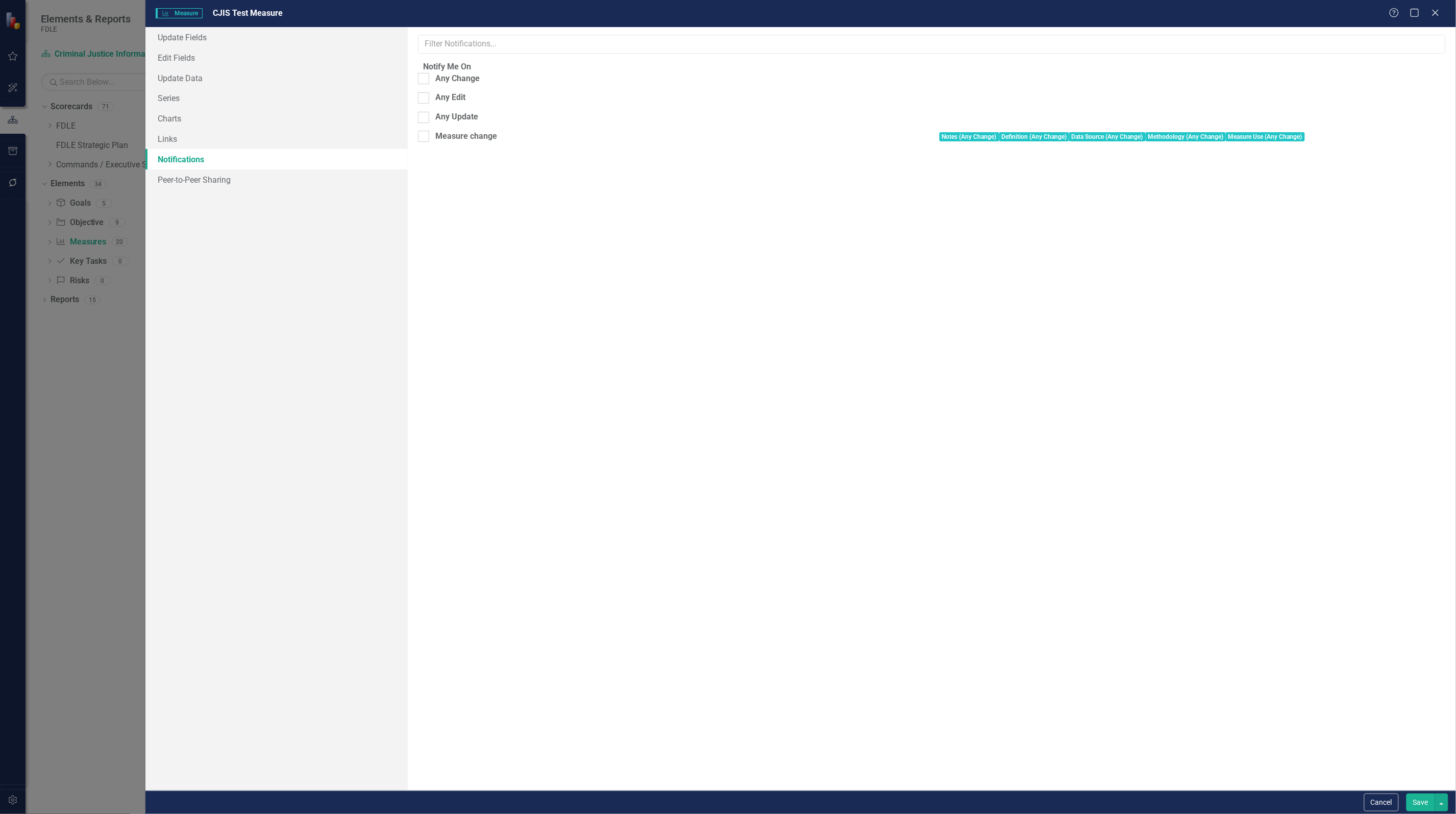
drag, startPoint x: 1436, startPoint y: 11, endPoint x: 1391, endPoint y: 110, distance: 108.7
click at [1436, 11] on icon "Close" at bounding box center [1436, 13] width 10 height 8
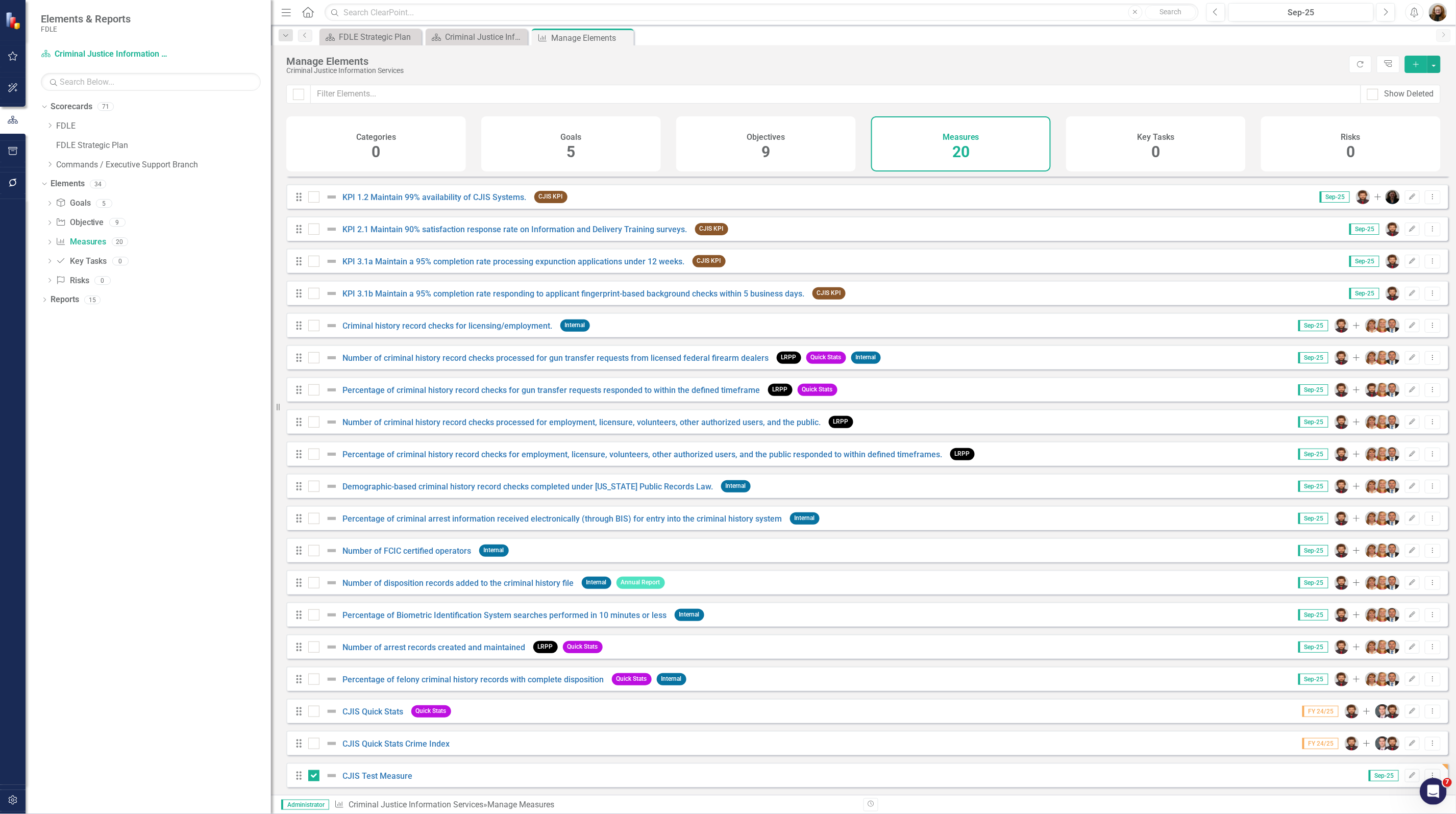
click at [1429, 785] on icon "Open Intercom Messenger" at bounding box center [1432, 790] width 17 height 17
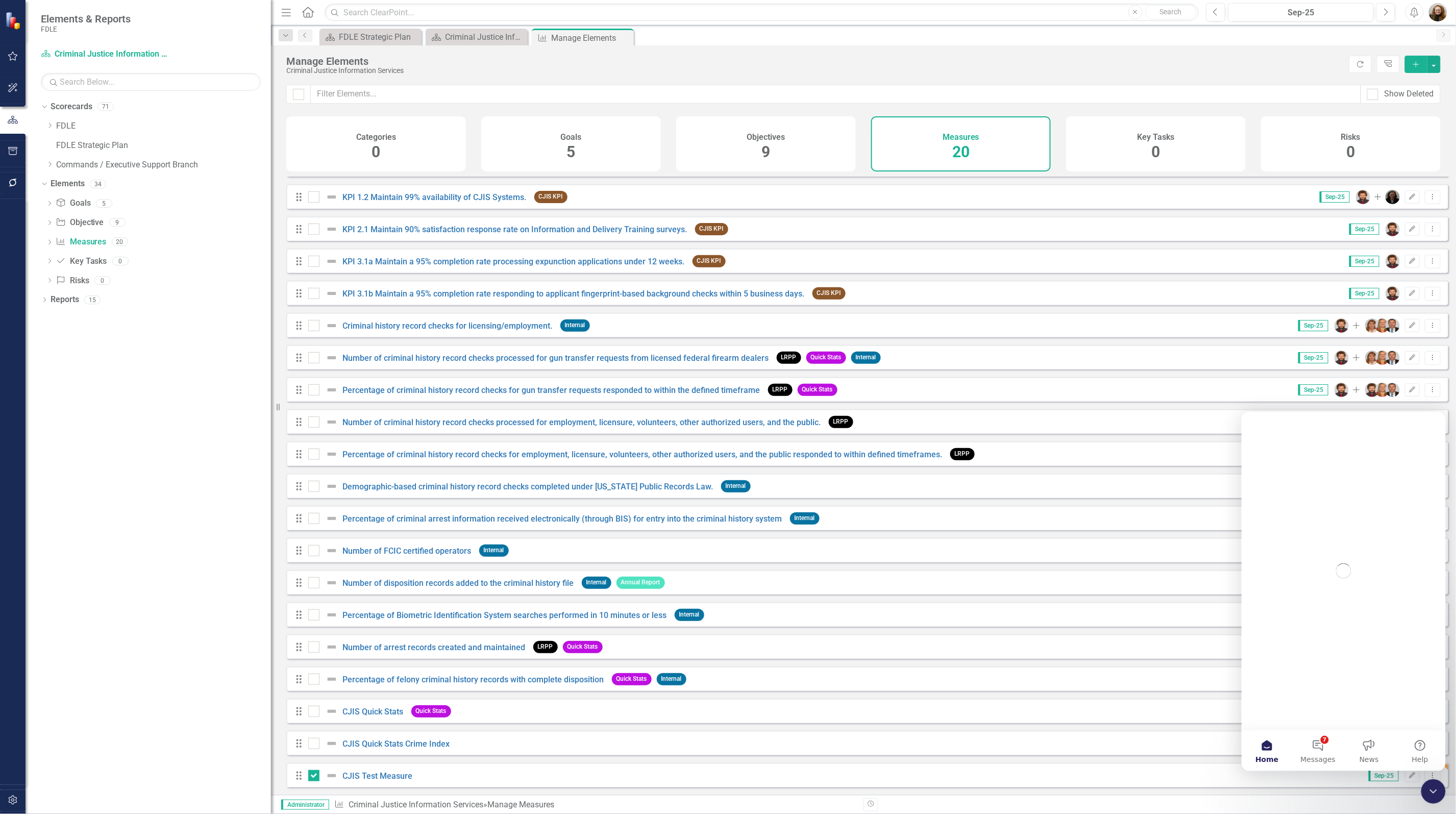
scroll to position [0, 0]
click at [1318, 756] on span "Messages" at bounding box center [1317, 759] width 35 height 7
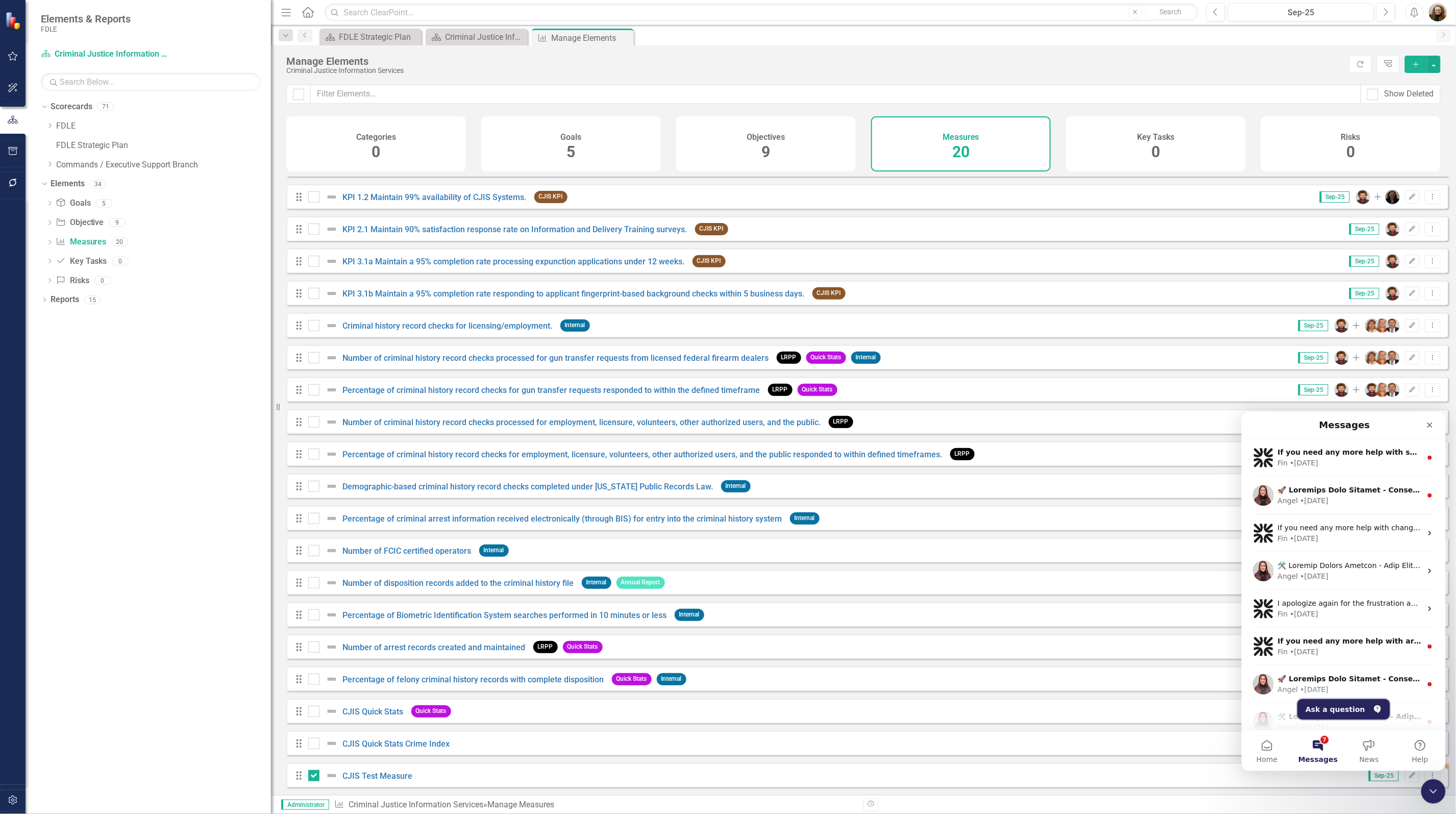
click at [1373, 704] on icon "Ask a question" at bounding box center [1377, 709] width 8 height 8
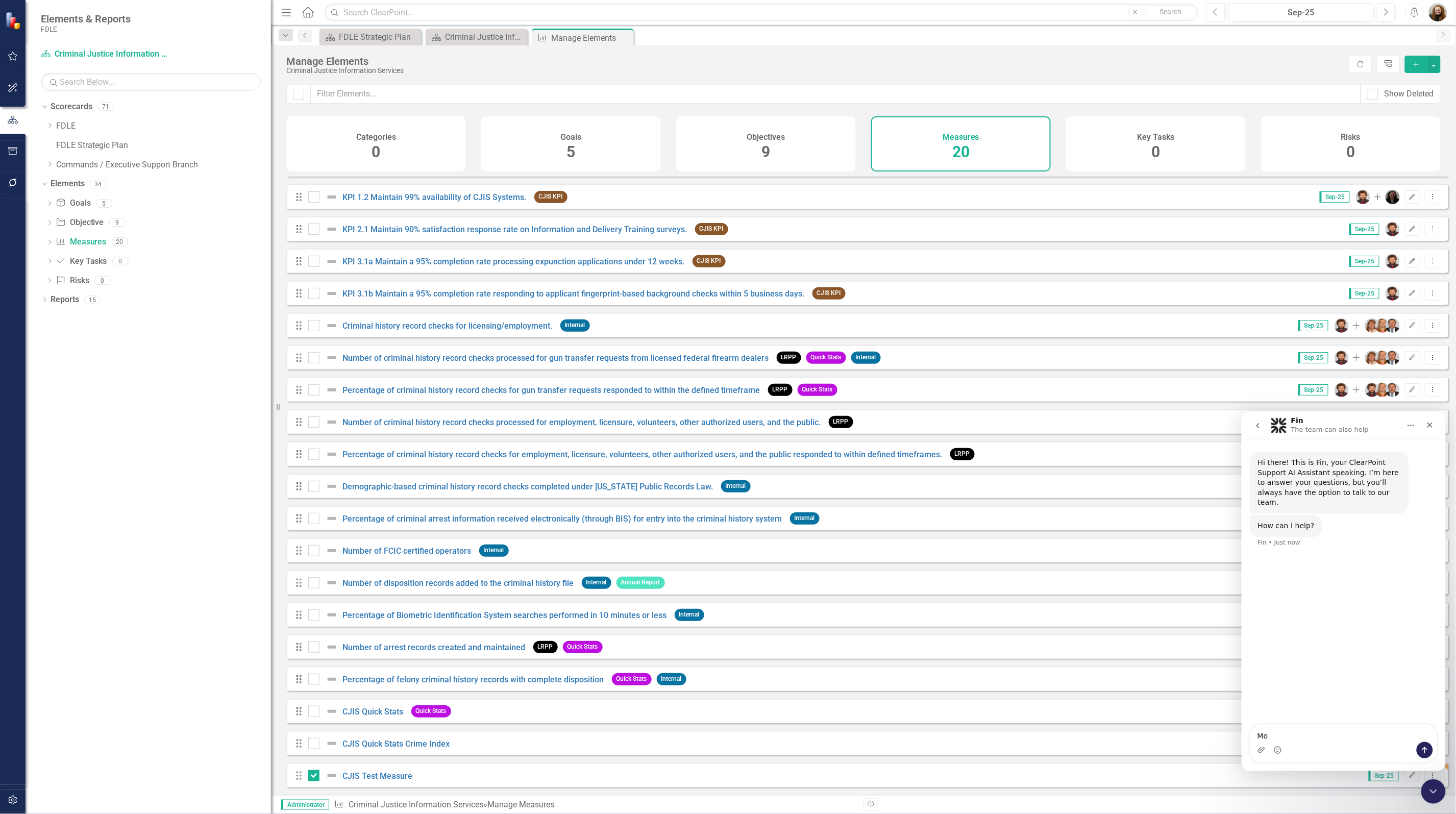
type textarea "M"
type textarea "how can I move a measure from one scorecard to another"
click at [1422, 749] on icon "Send a message…" at bounding box center [1425, 749] width 6 height 7
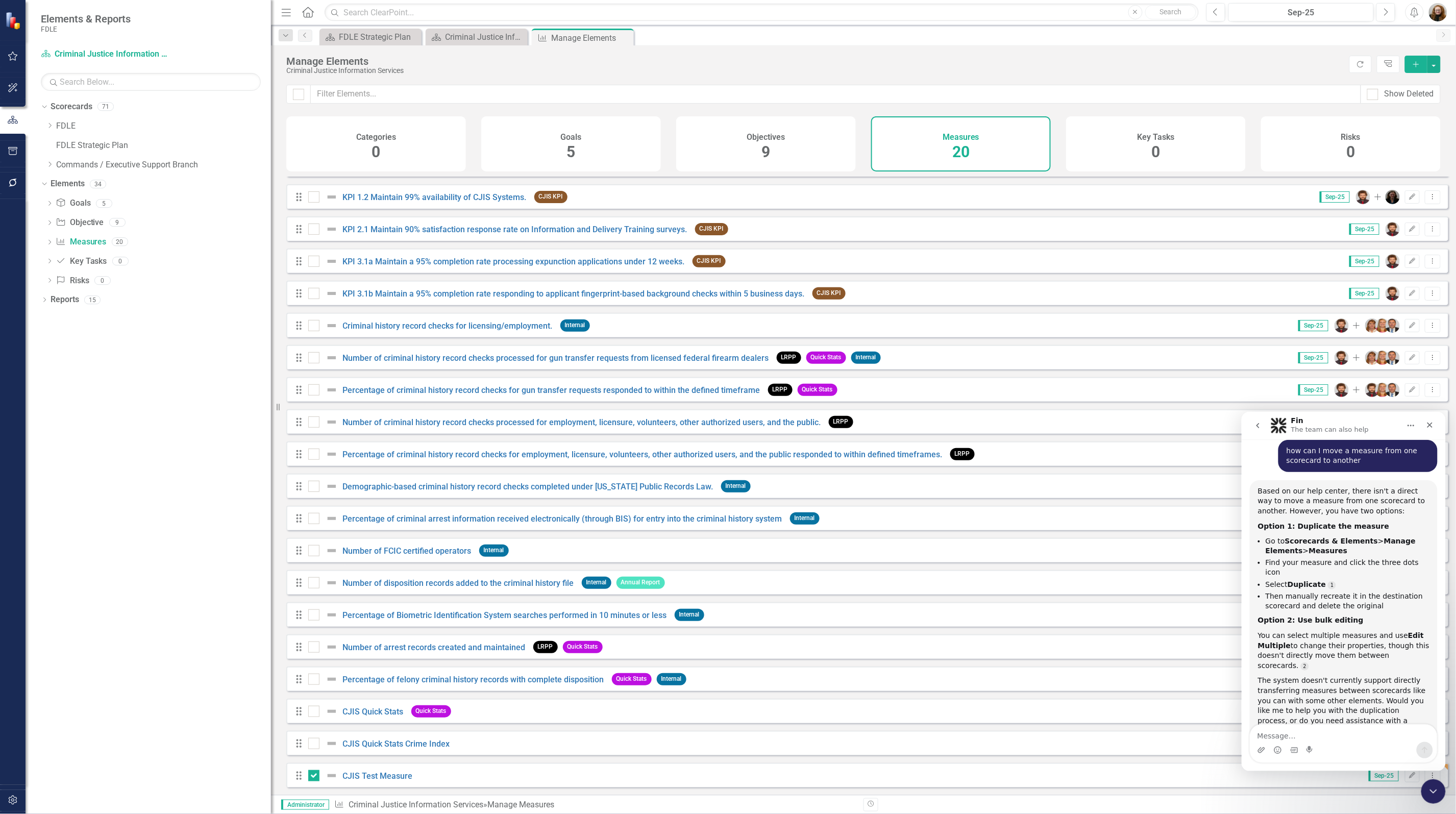
scroll to position [2, 0]
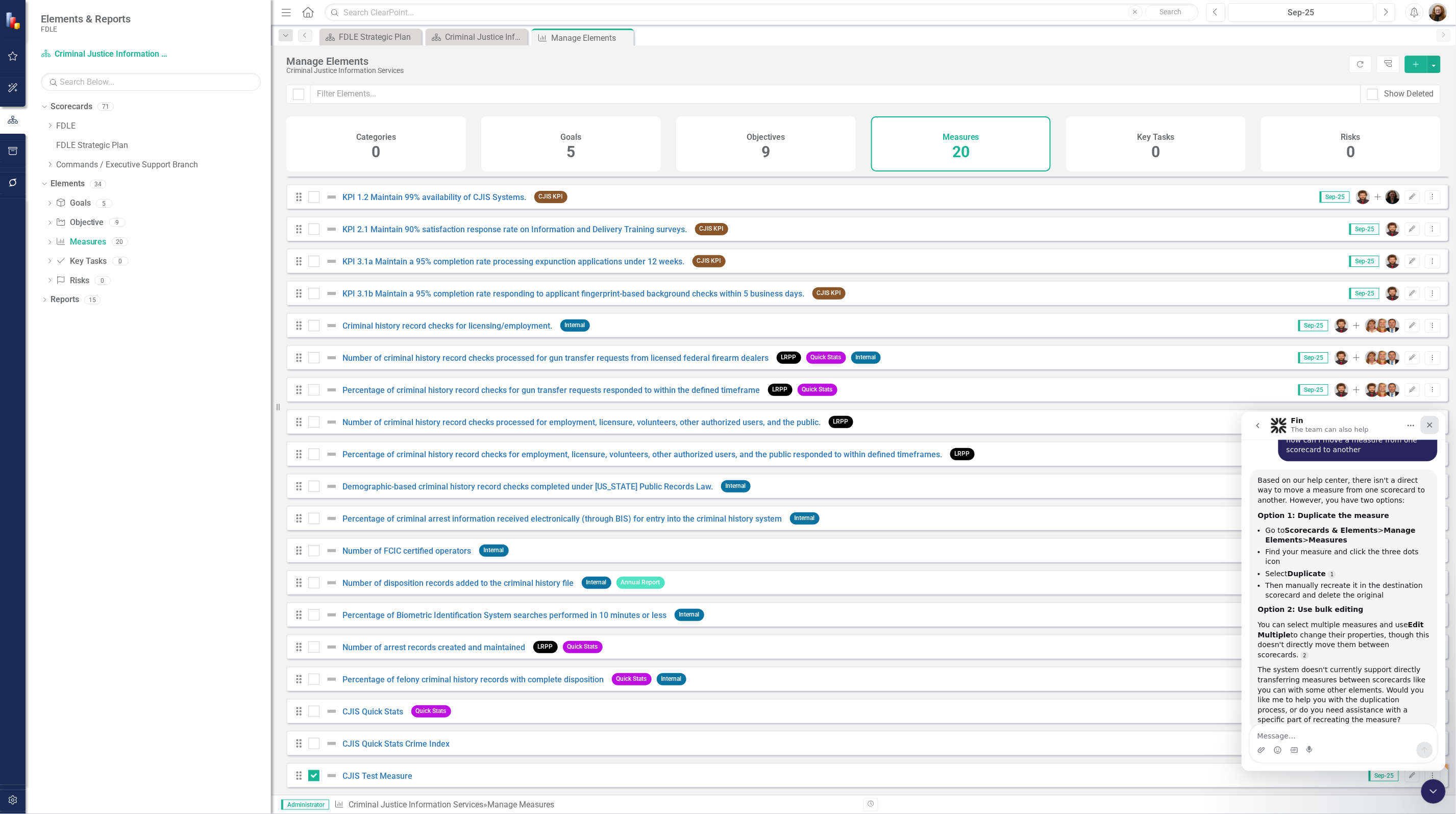
click at [1426, 423] on icon "Close" at bounding box center [1430, 425] width 8 height 8
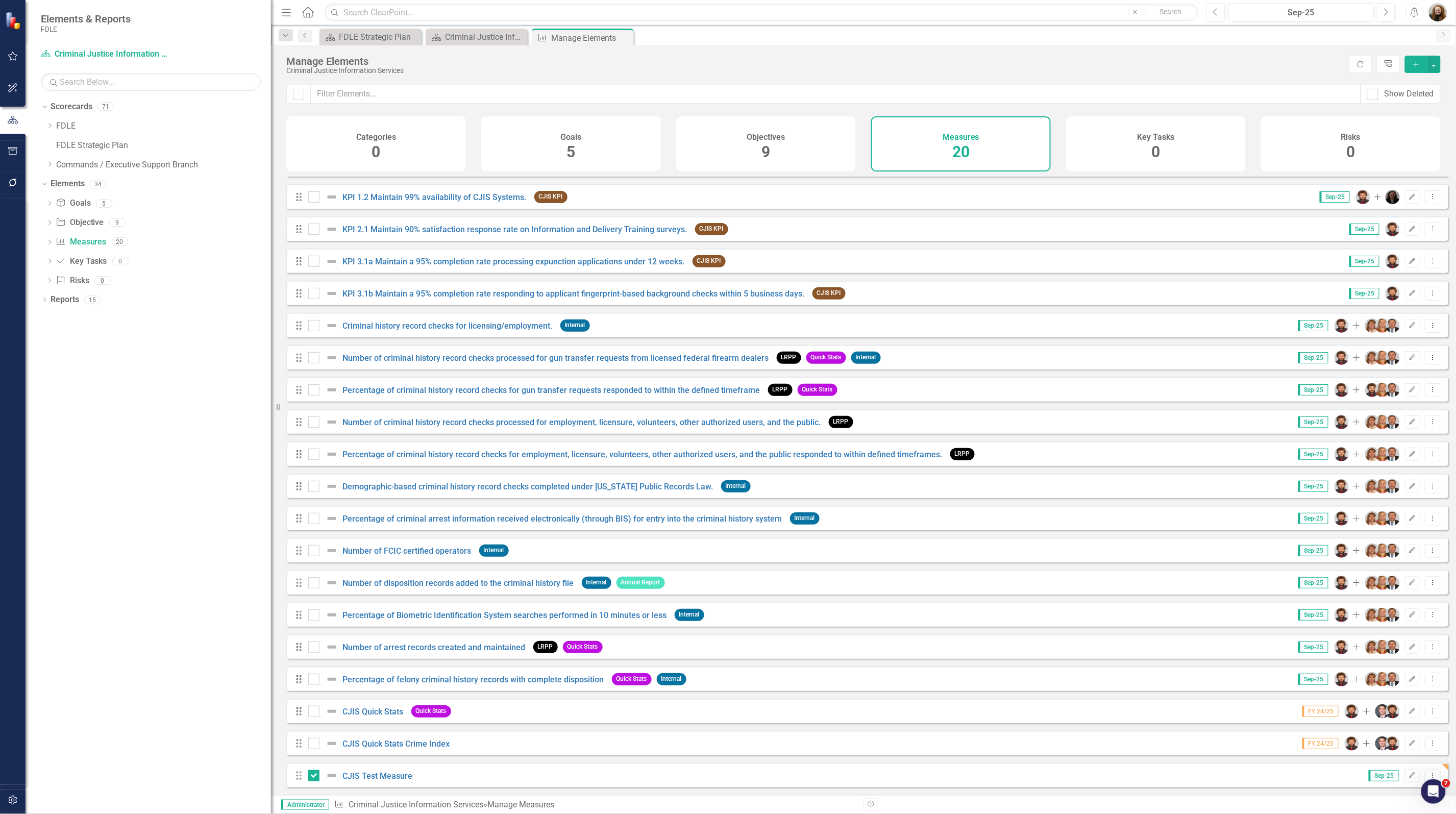
scroll to position [115, 0]
click at [1429, 773] on icon "Dropdown Menu" at bounding box center [1433, 776] width 8 height 7
click at [1411, 743] on link "Copy Duplicate Measure" at bounding box center [1387, 739] width 92 height 19
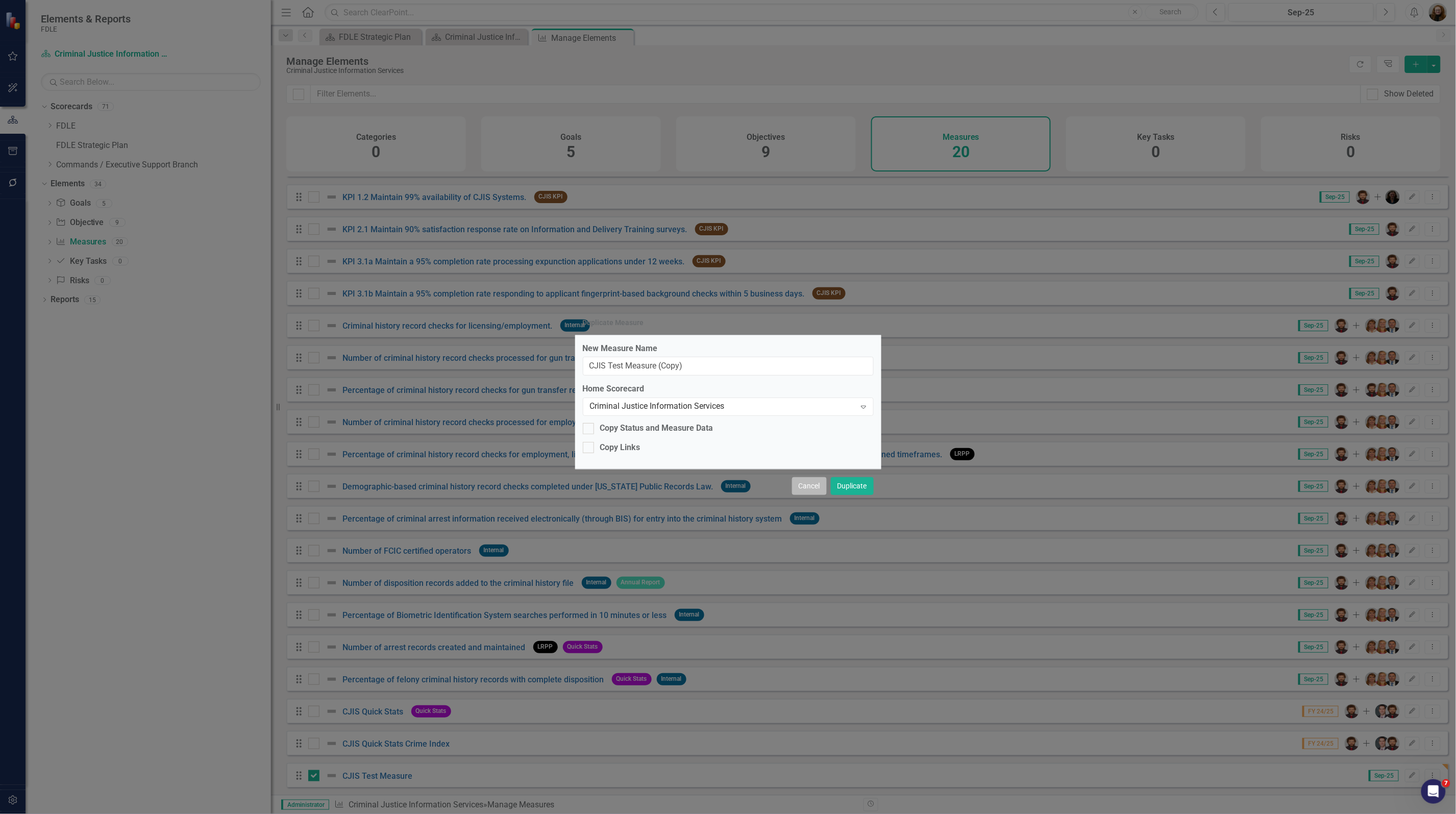
click at [807, 490] on button "Cancel" at bounding box center [809, 485] width 35 height 18
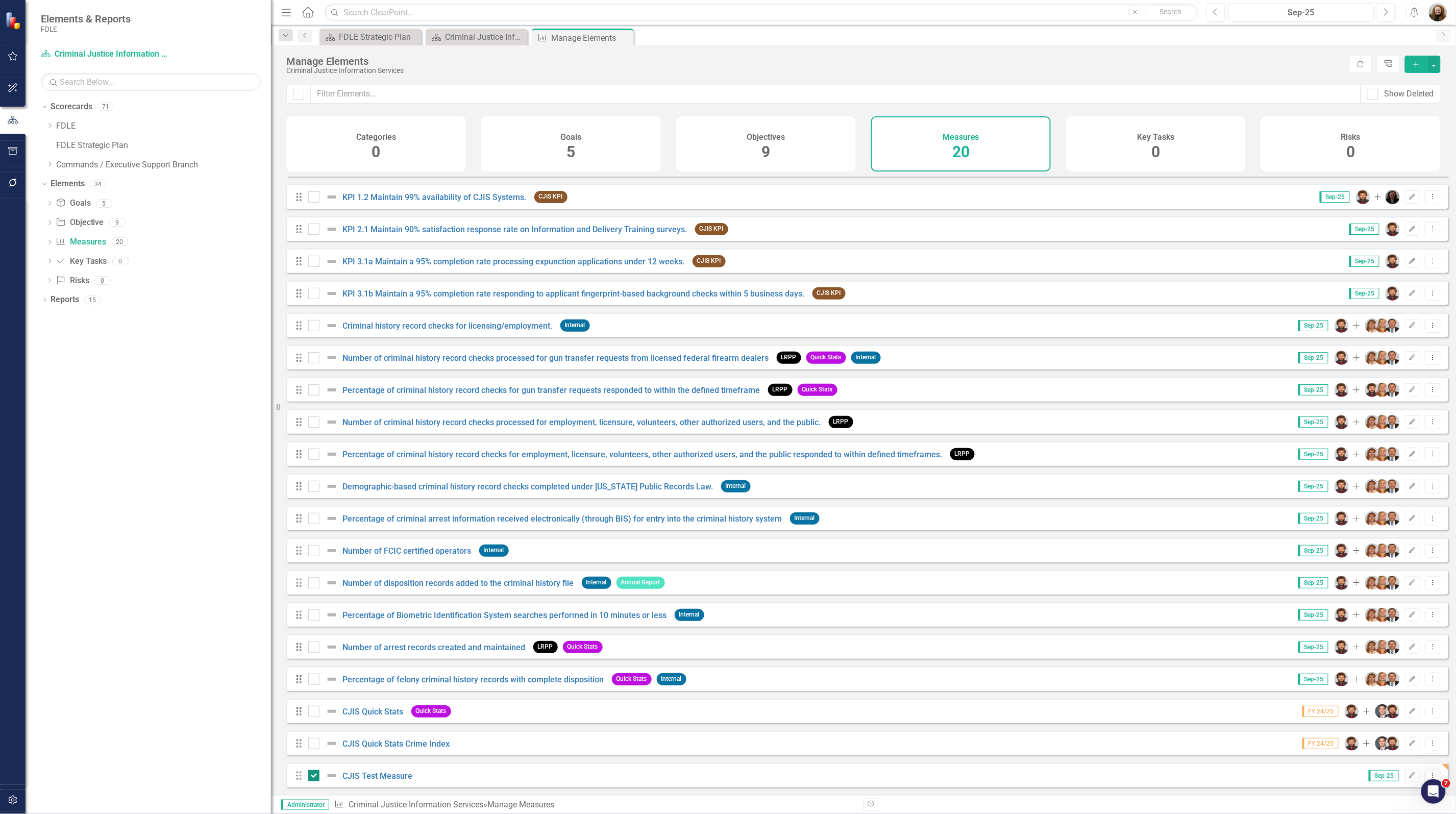
click at [309, 777] on div at bounding box center [314, 775] width 11 height 11
click at [309, 777] on input "checkbox" at bounding box center [312, 773] width 7 height 7
checkbox input "false"
click at [65, 105] on link "Scorecards" at bounding box center [71, 107] width 42 height 12
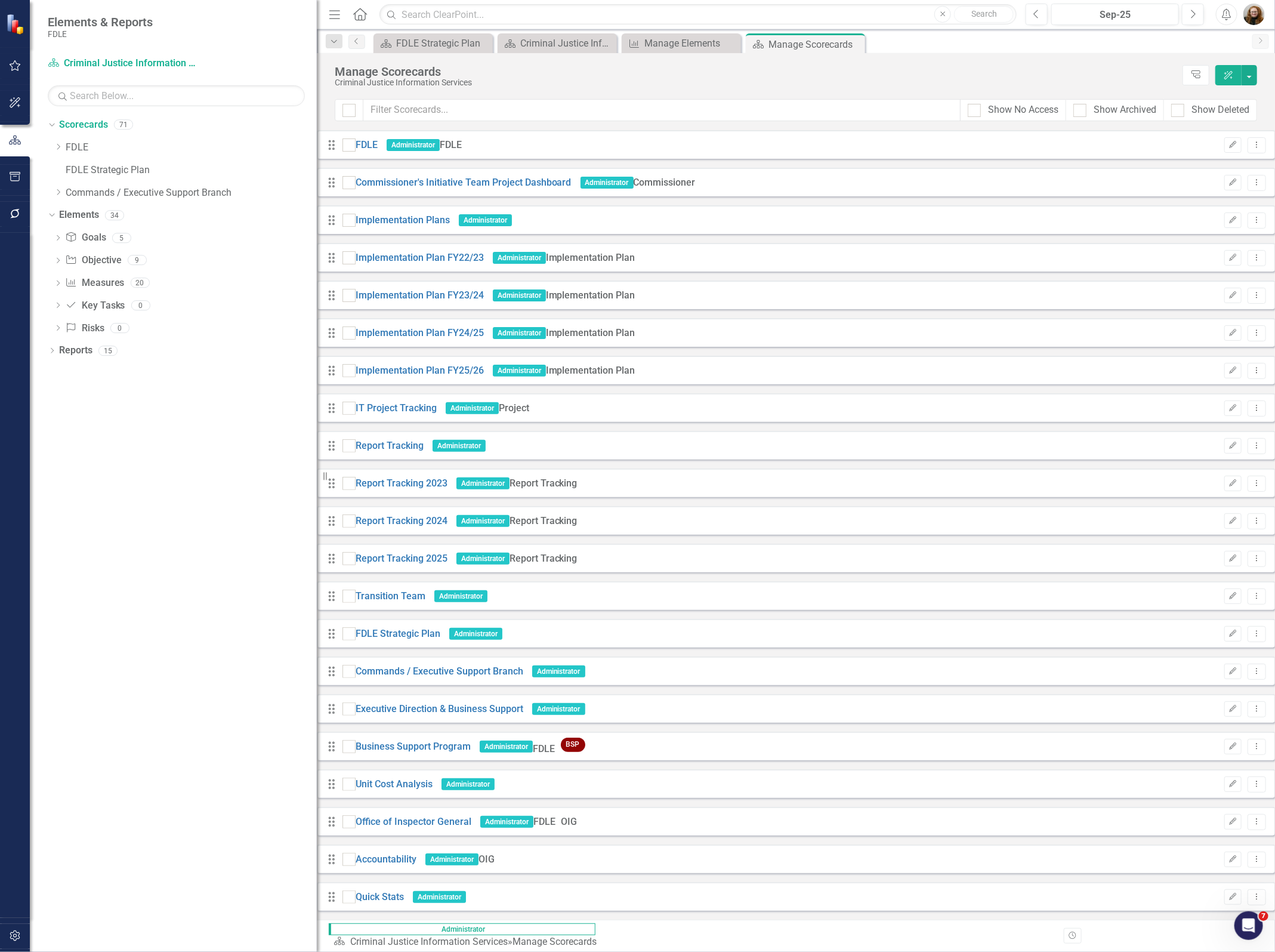
drag, startPoint x: 83, startPoint y: 580, endPoint x: 148, endPoint y: 567, distance: 66.3
click at [84, 579] on div "Dropdown Scorecards 71 Dropdown FDLE Commissioner's Initiative Team Project Das…" at bounding box center [173, 534] width 287 height 837
click at [84, 150] on link "FDLE" at bounding box center [191, 148] width 251 height 14
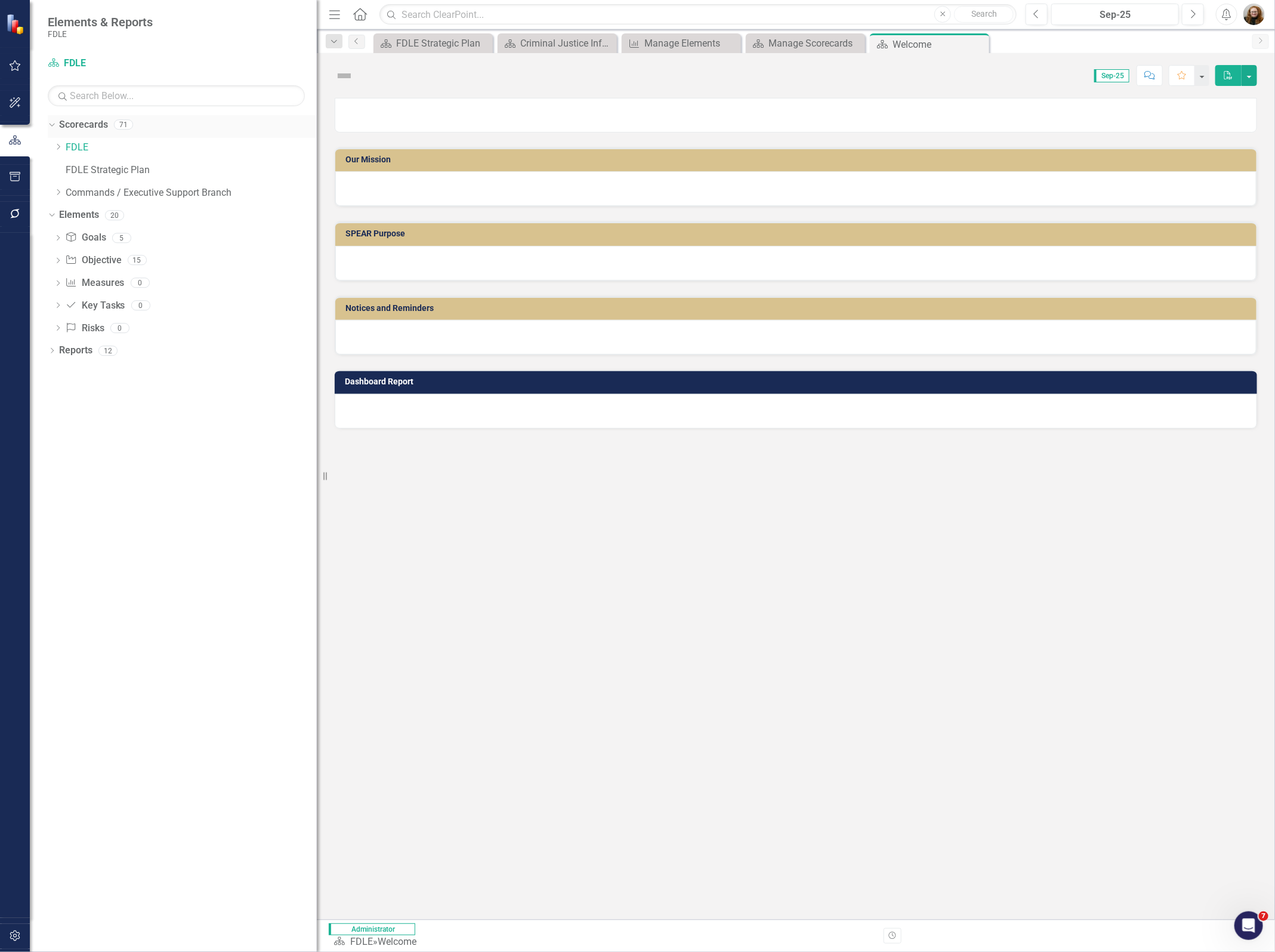
click at [79, 129] on link "Scorecards" at bounding box center [82, 125] width 49 height 14
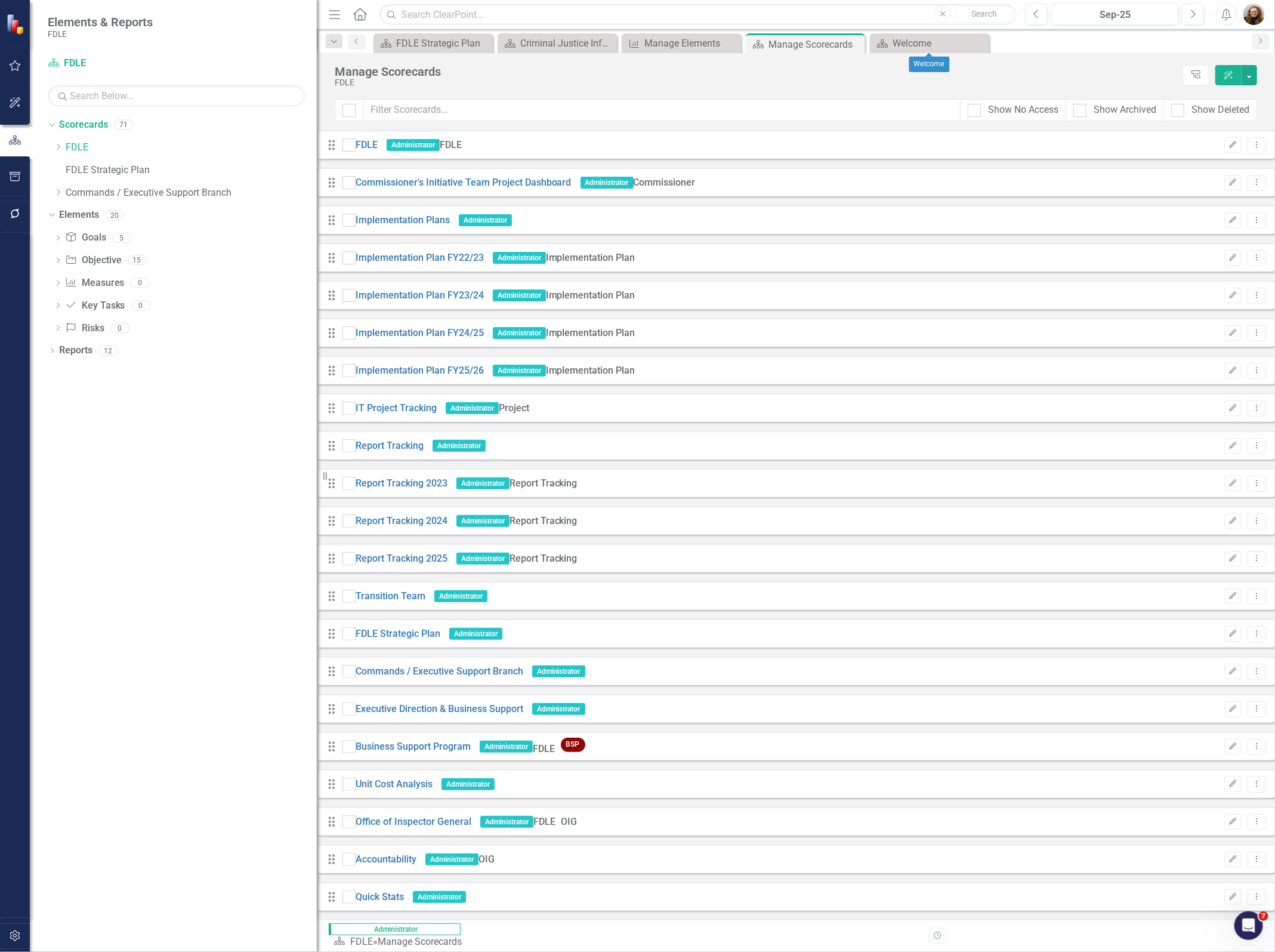
click at [0, 0] on icon "Close" at bounding box center [0, 0] width 0 height 0
click at [483, 42] on icon "Close" at bounding box center [482, 44] width 12 height 10
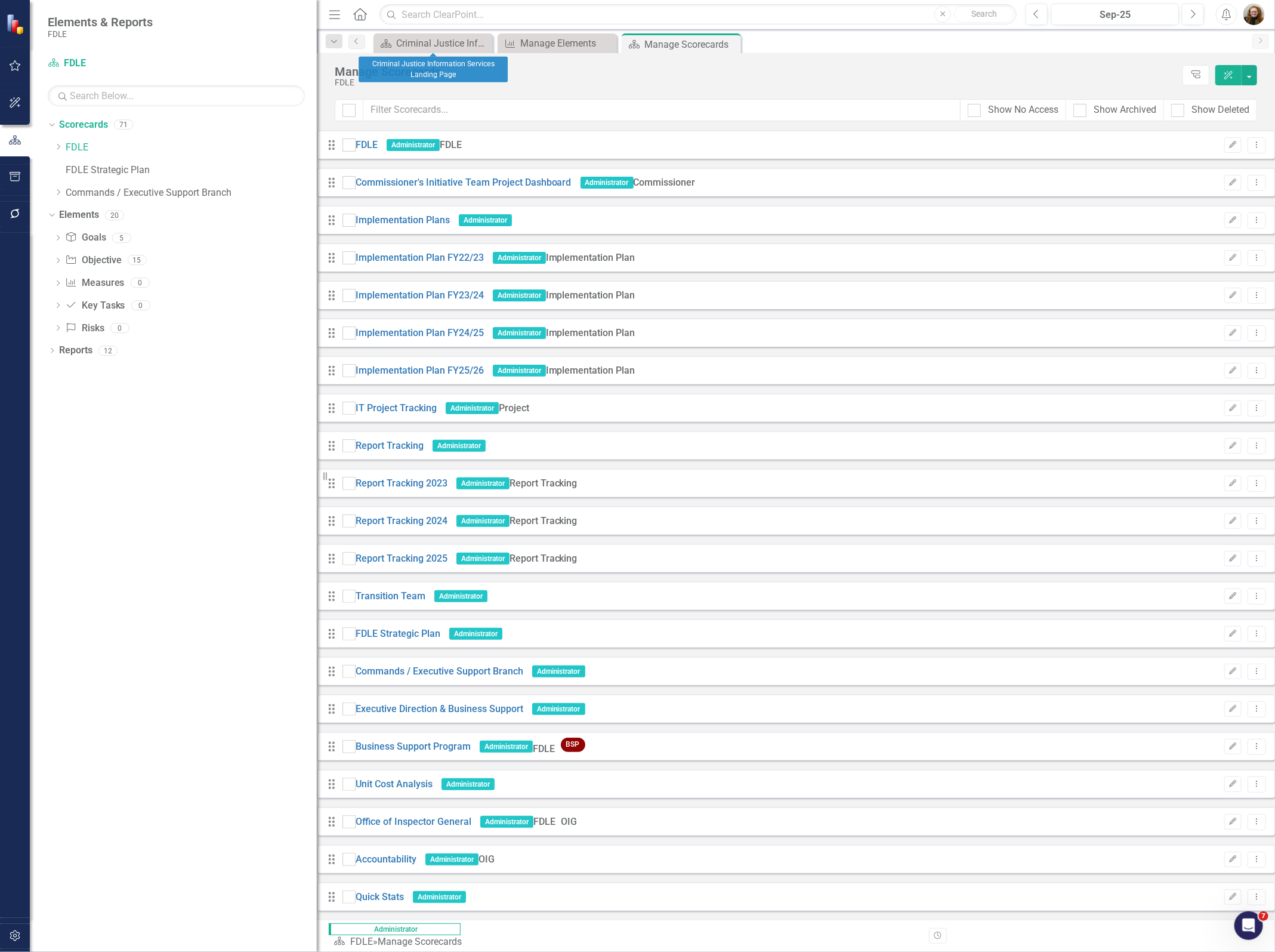
click at [0, 0] on icon "Close" at bounding box center [0, 0] width 0 height 0
drag, startPoint x: 1076, startPoint y: 115, endPoint x: 1069, endPoint y: 142, distance: 27.9
click at [1076, 115] on div at bounding box center [1079, 109] width 13 height 13
click at [1076, 111] on input "Show Archived" at bounding box center [1077, 107] width 8 height 8
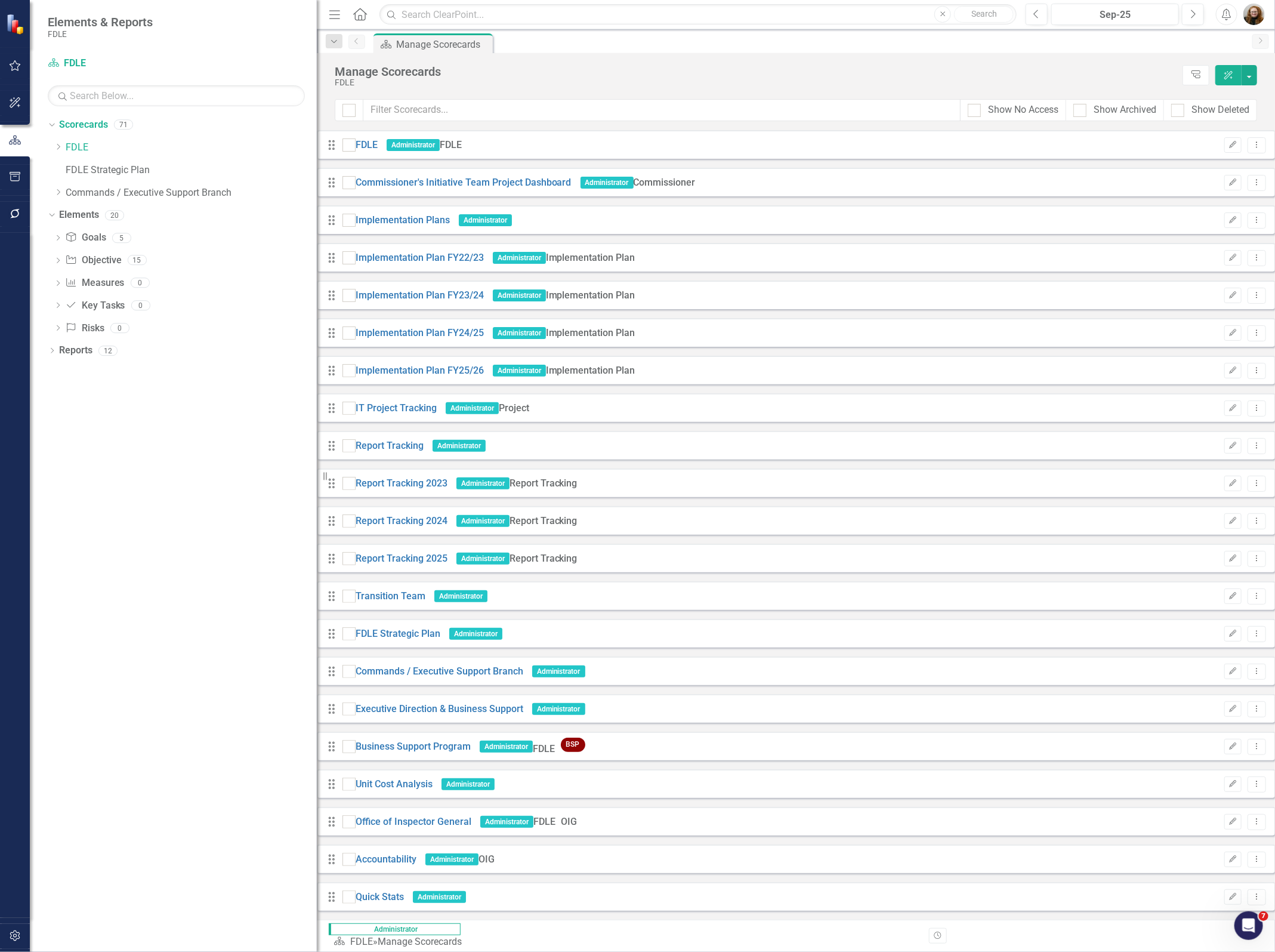
checkbox input "true"
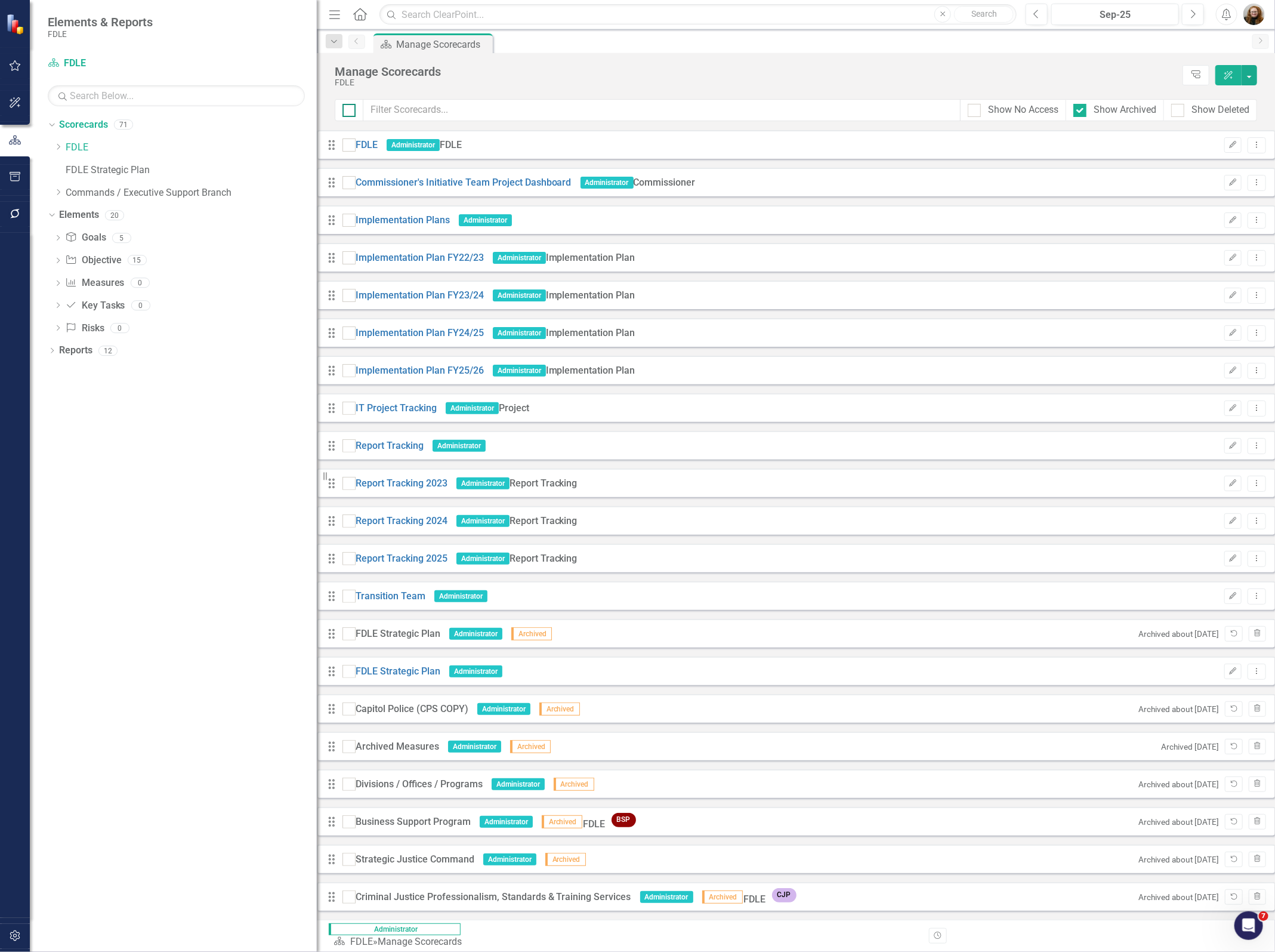
click at [348, 114] on div at bounding box center [349, 109] width 13 height 13
click at [348, 111] on input "checkbox" at bounding box center [347, 107] width 8 height 8
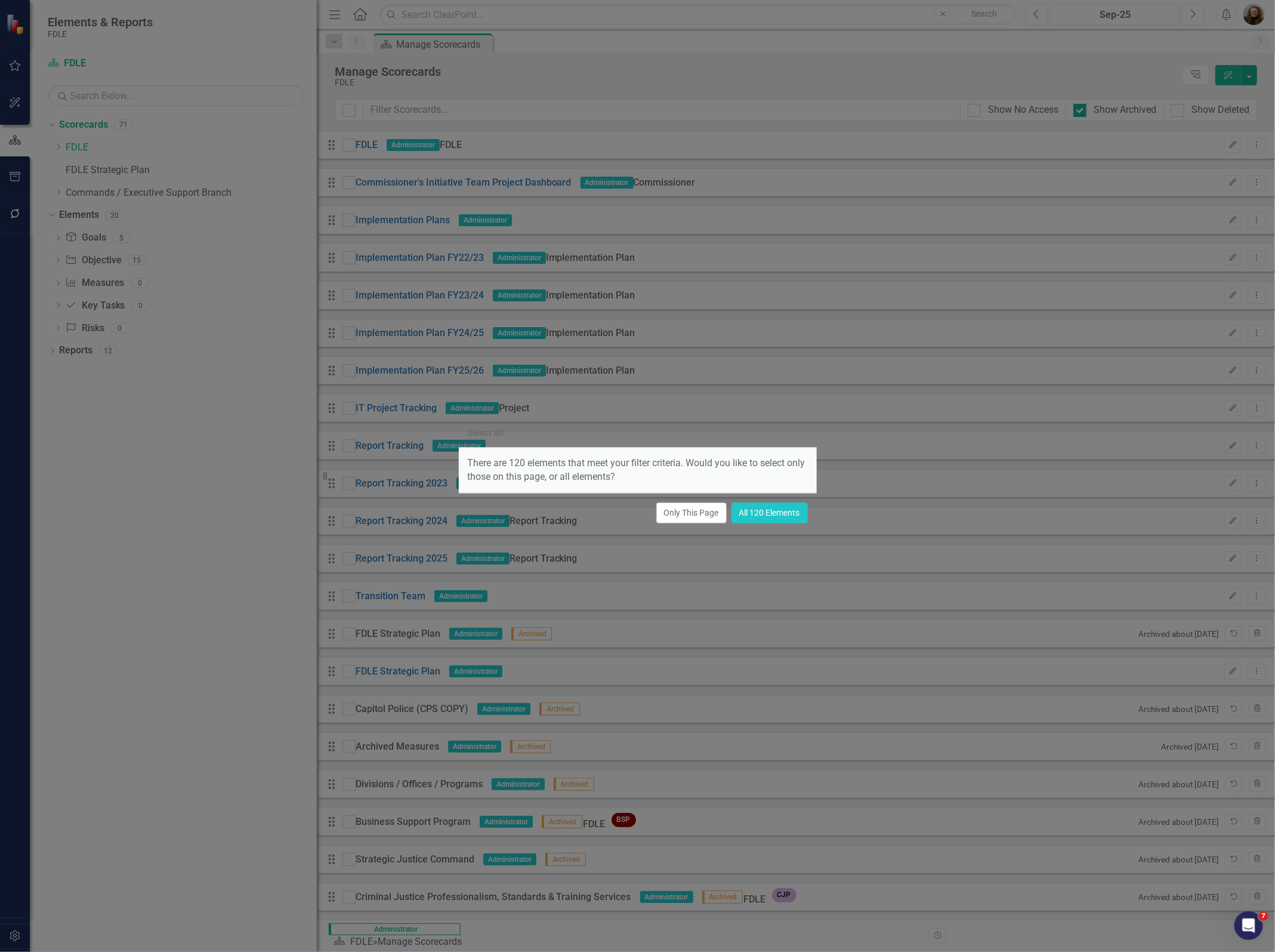
click at [522, 429] on div "Select All" at bounding box center [638, 433] width 358 height 28
click at [770, 519] on button "All 120 Elements" at bounding box center [769, 513] width 77 height 21
checkbox input "true"
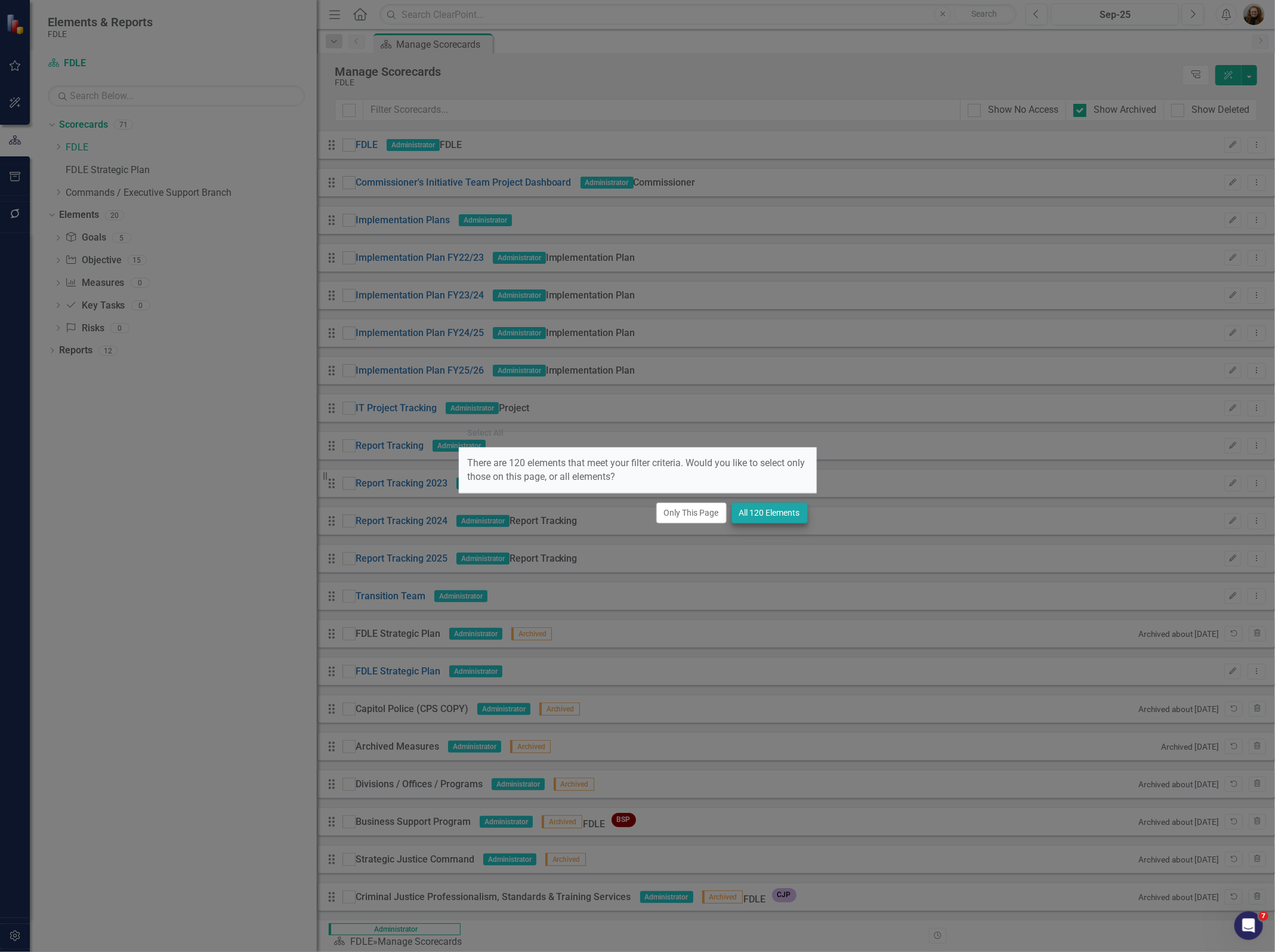
checkbox input "true"
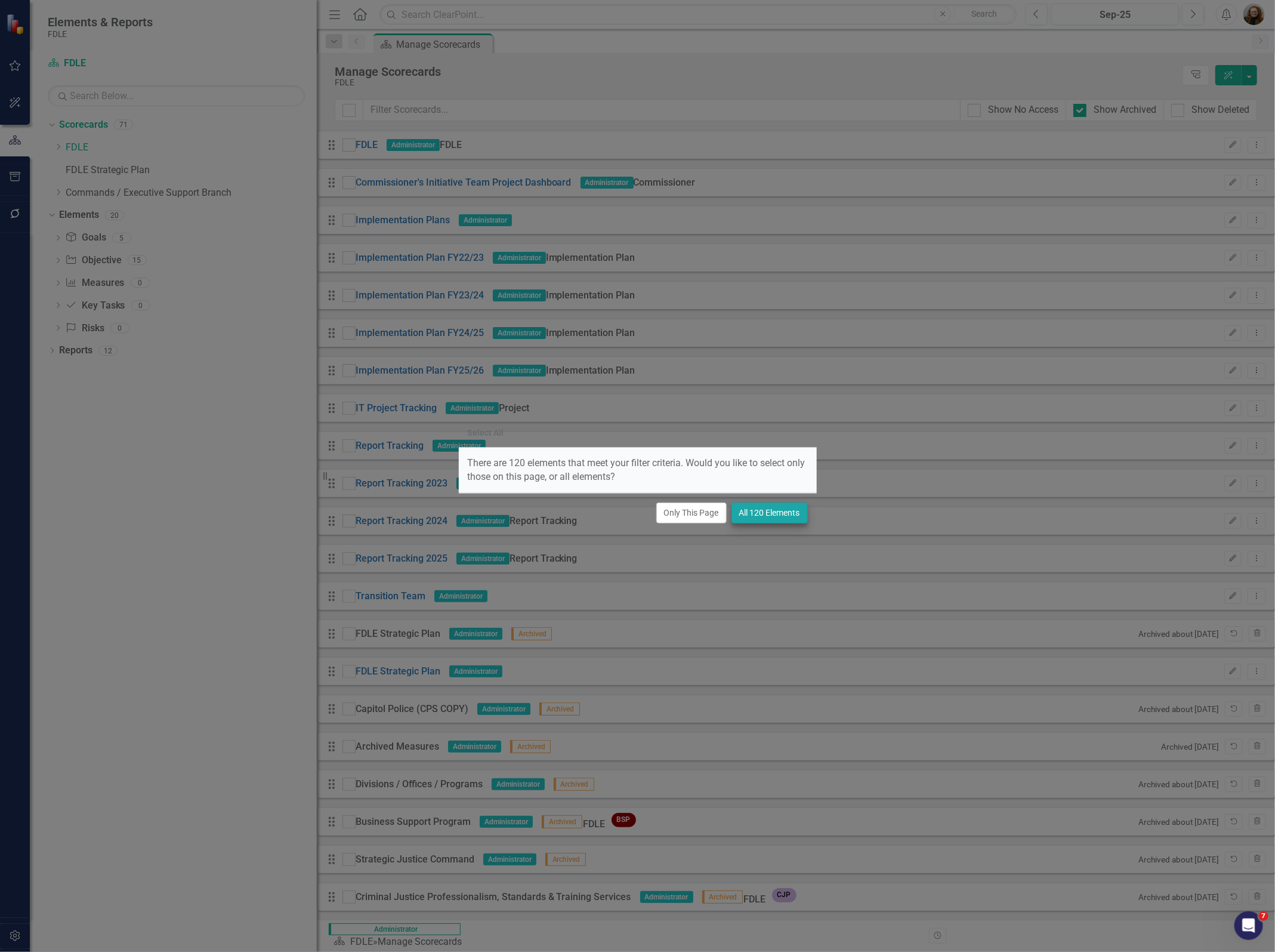
checkbox input "true"
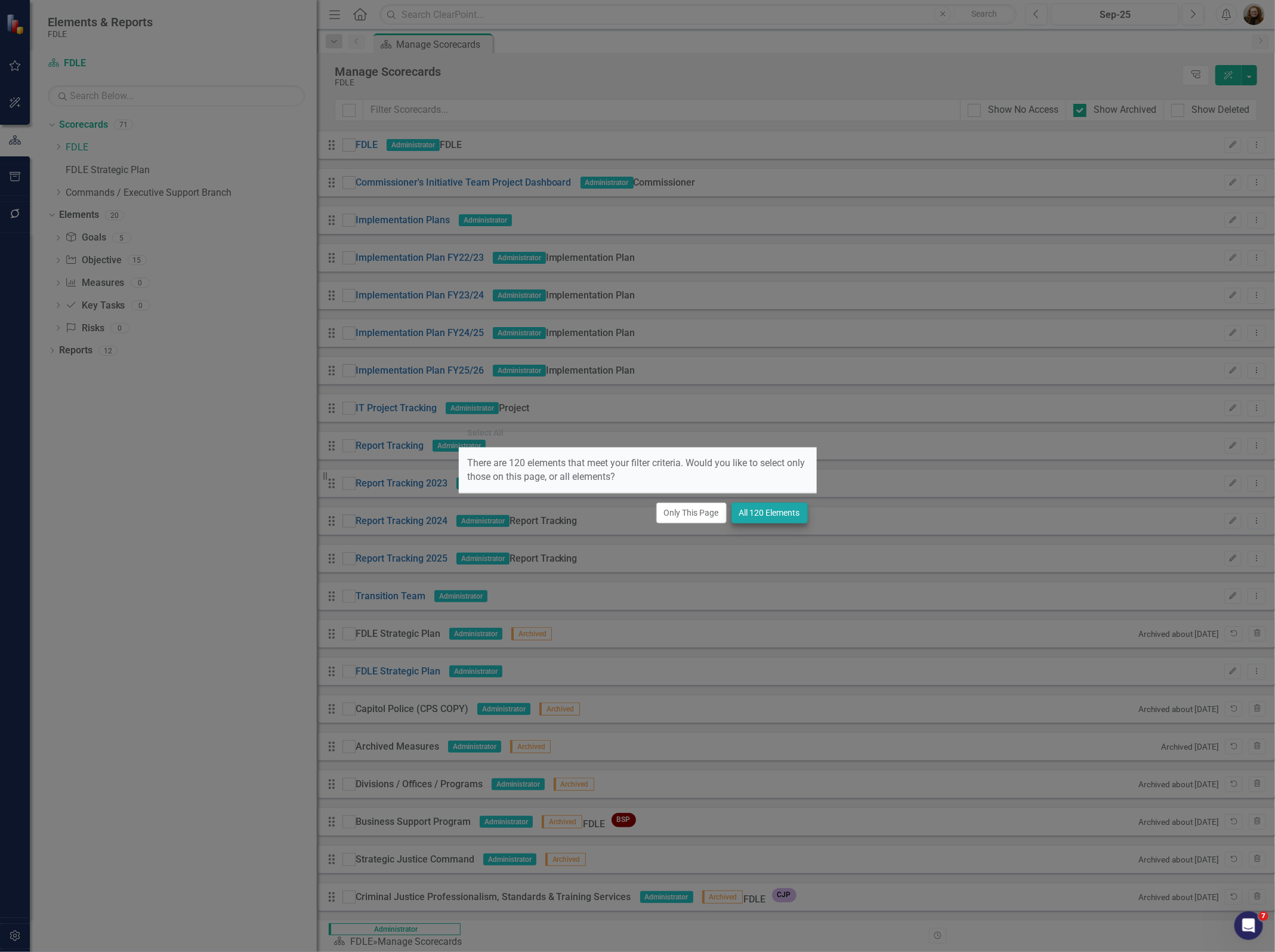
checkbox input "true"
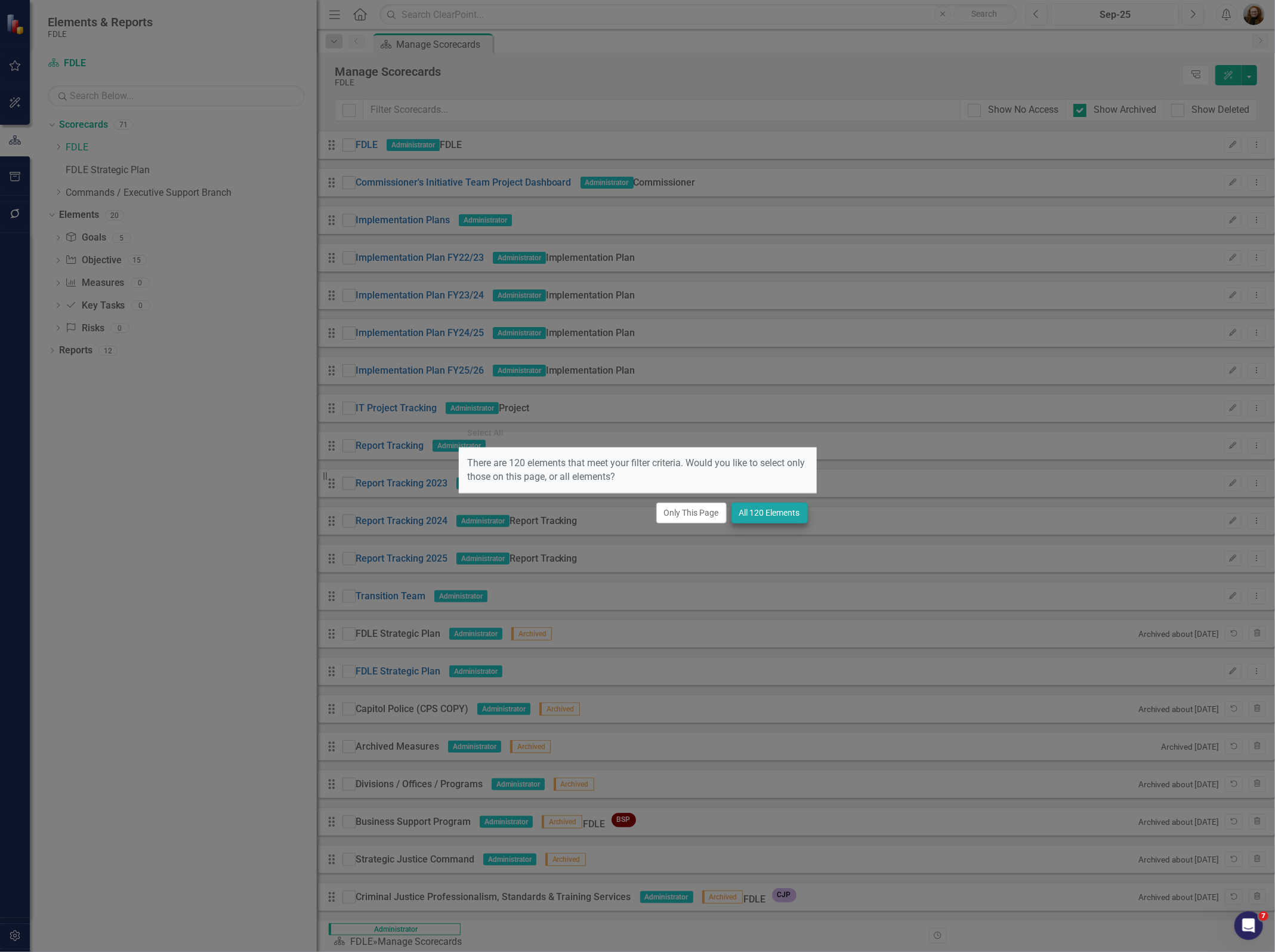
checkbox input "true"
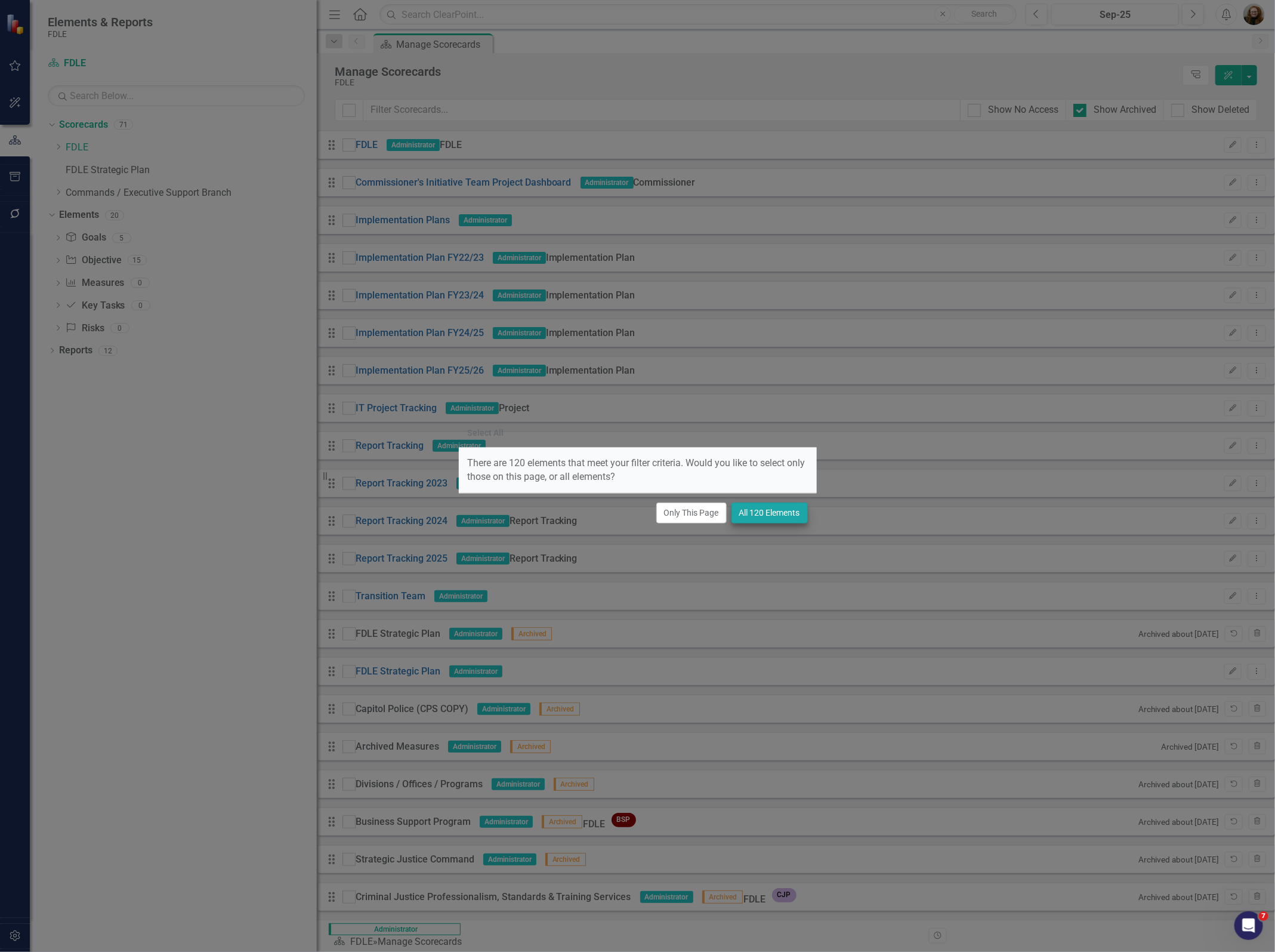
checkbox input "true"
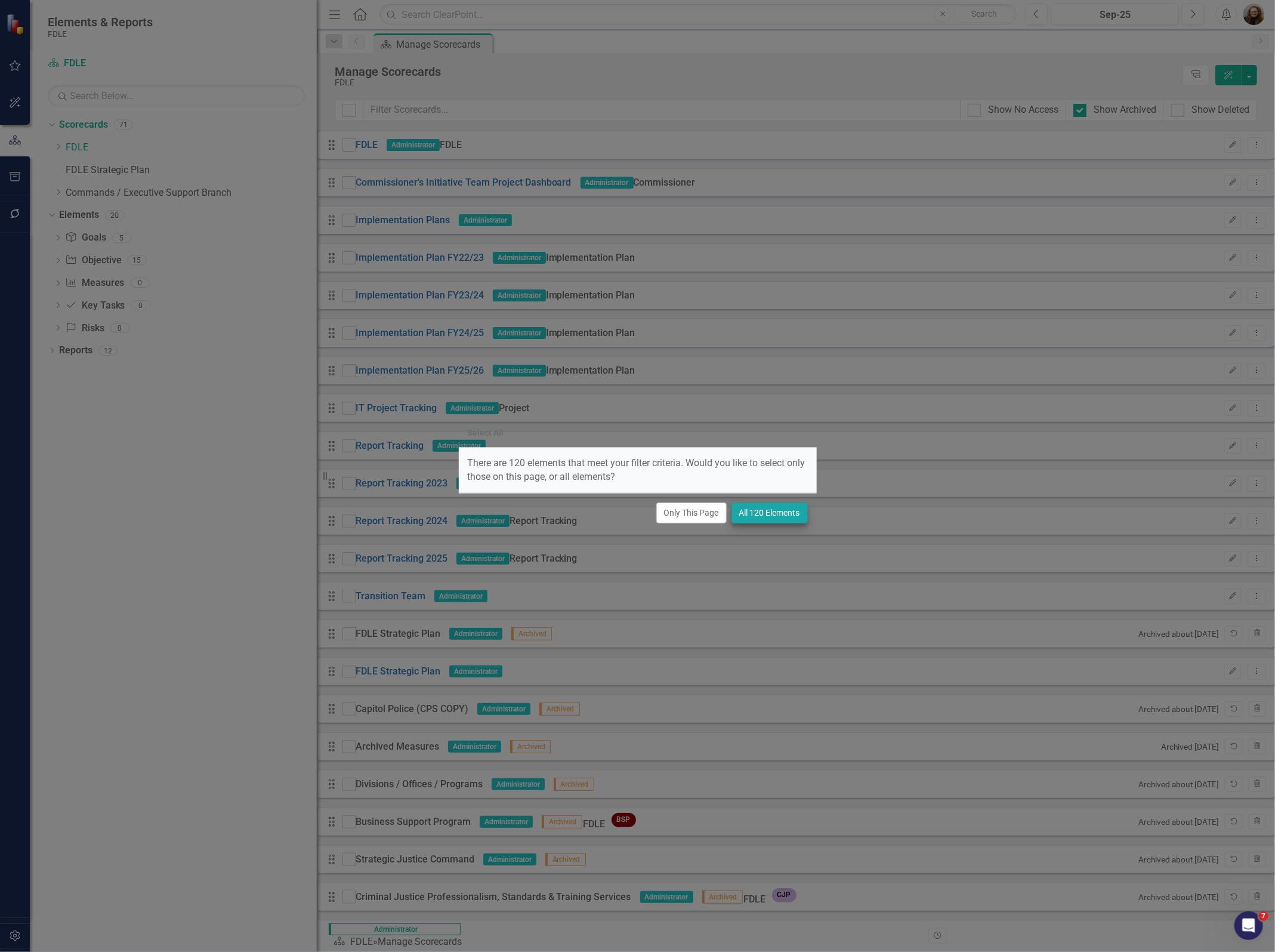
checkbox input "true"
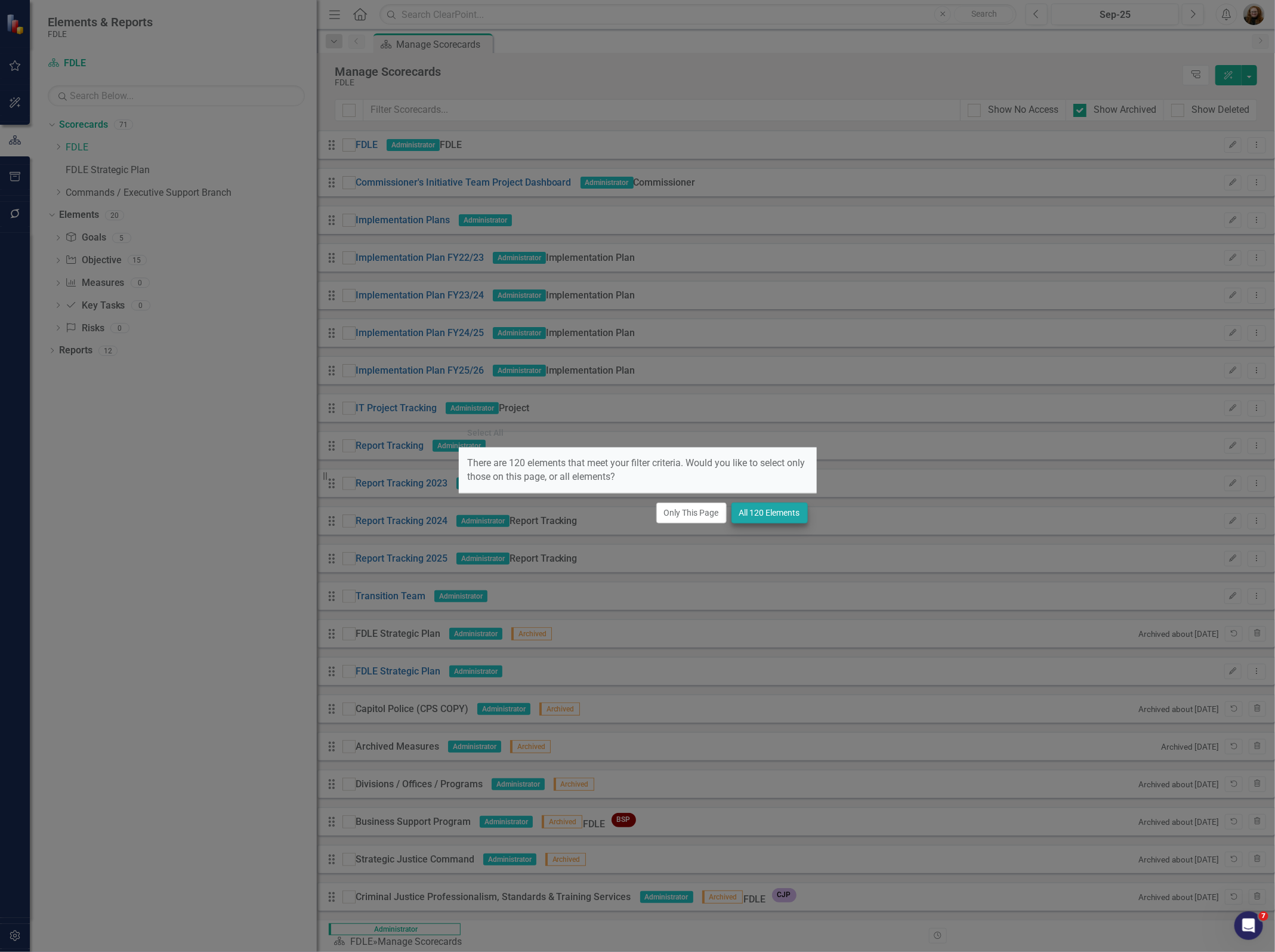
checkbox input "true"
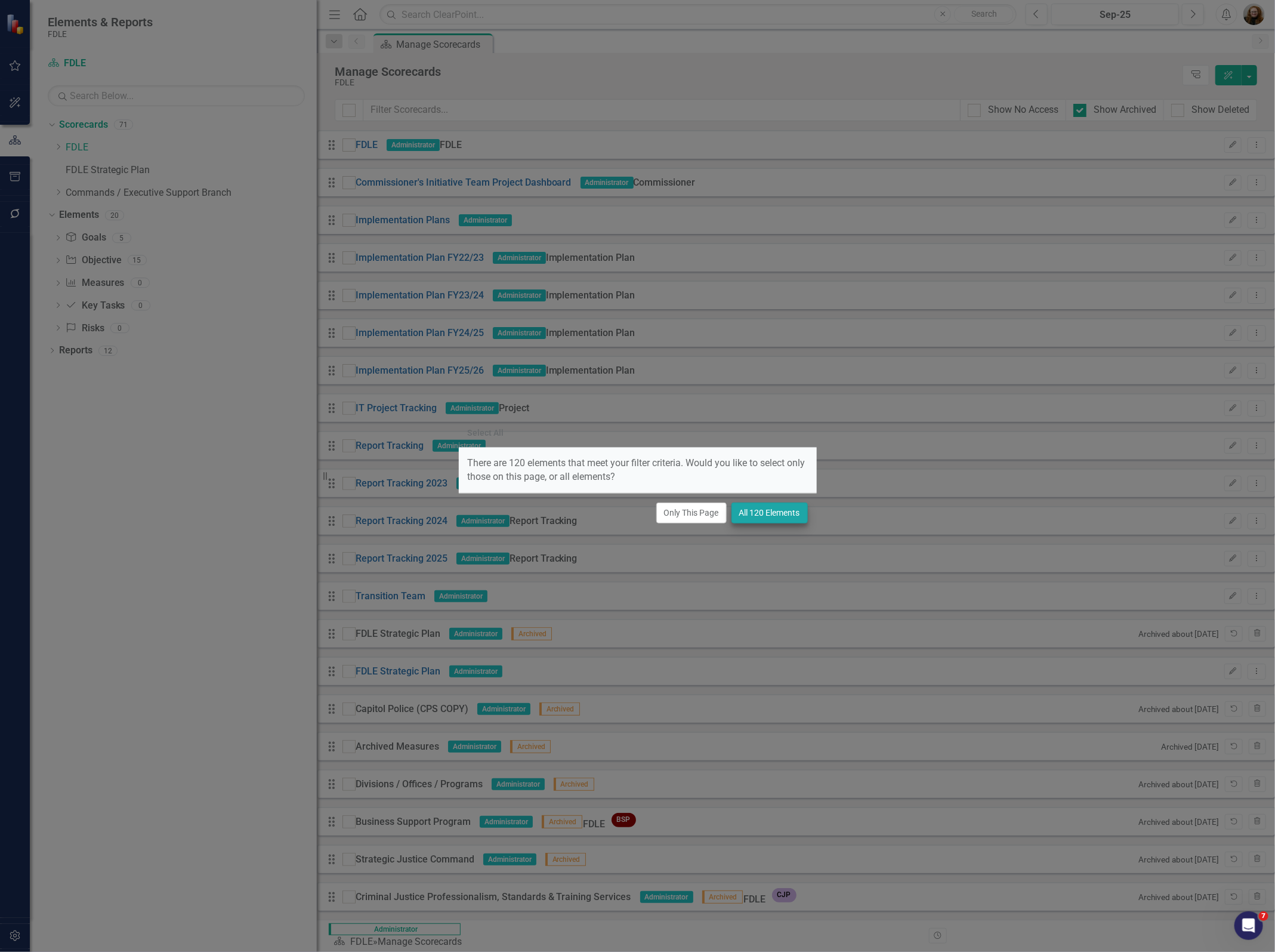
checkbox input "true"
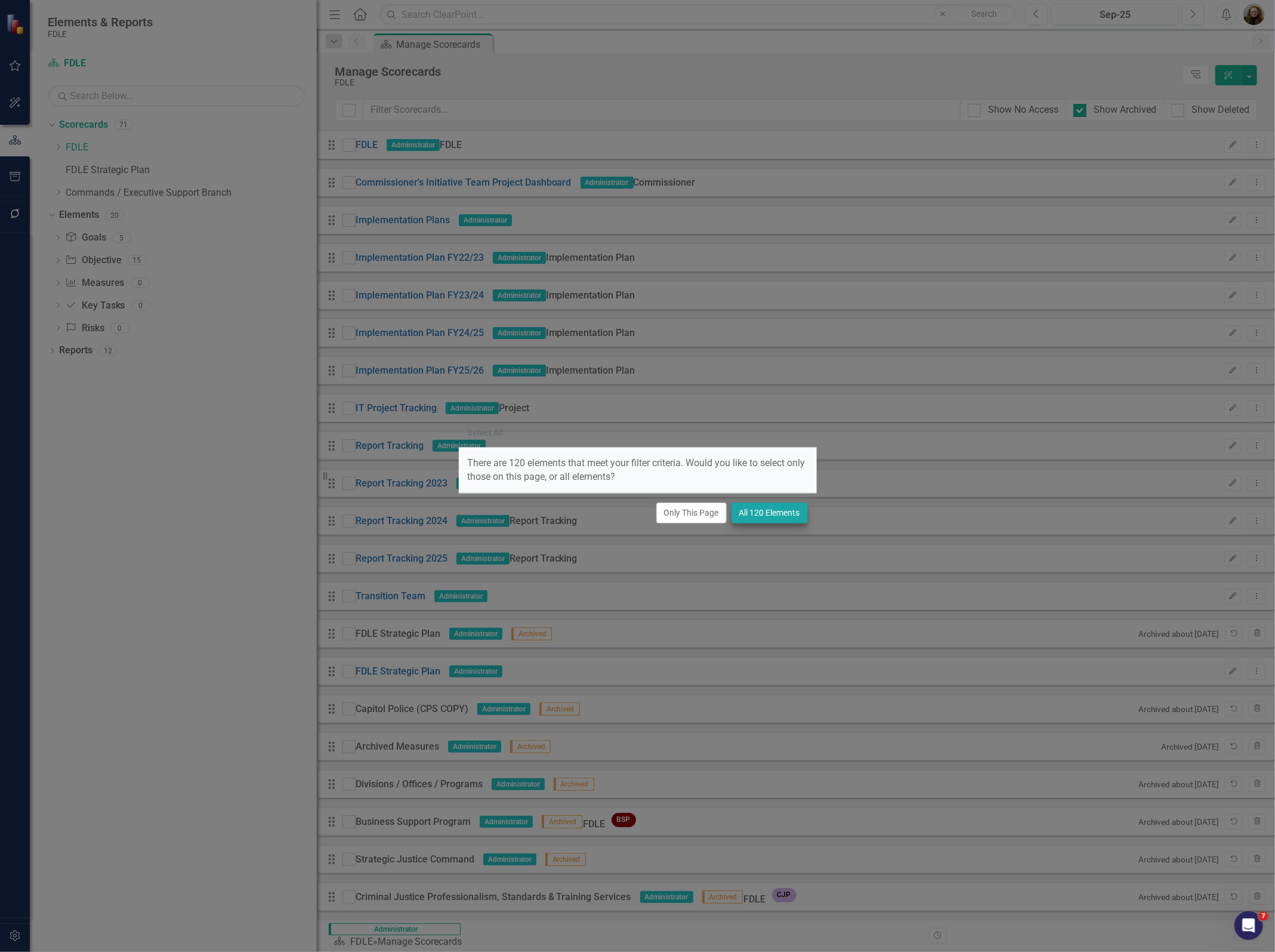
checkbox input "true"
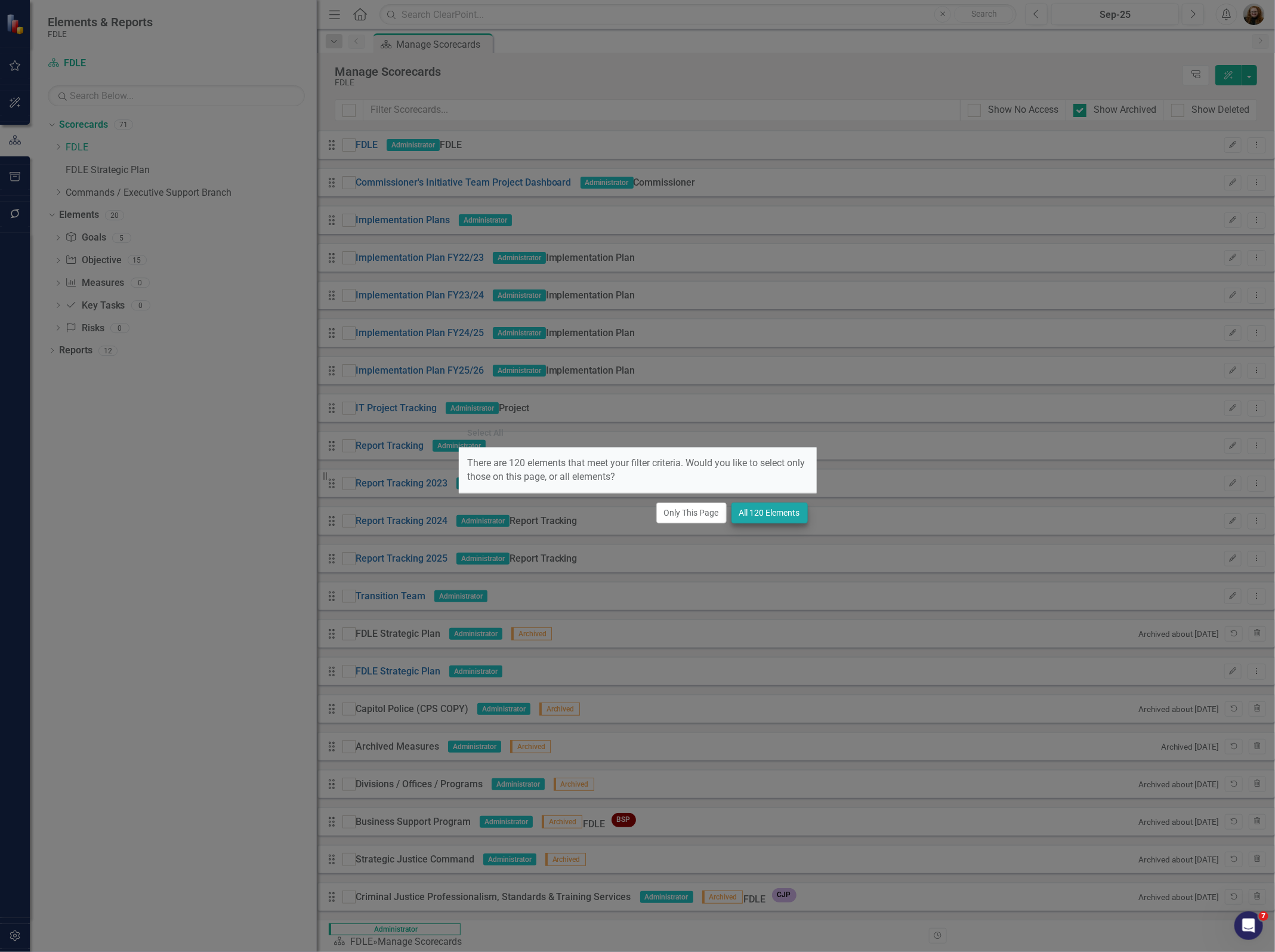
checkbox input "true"
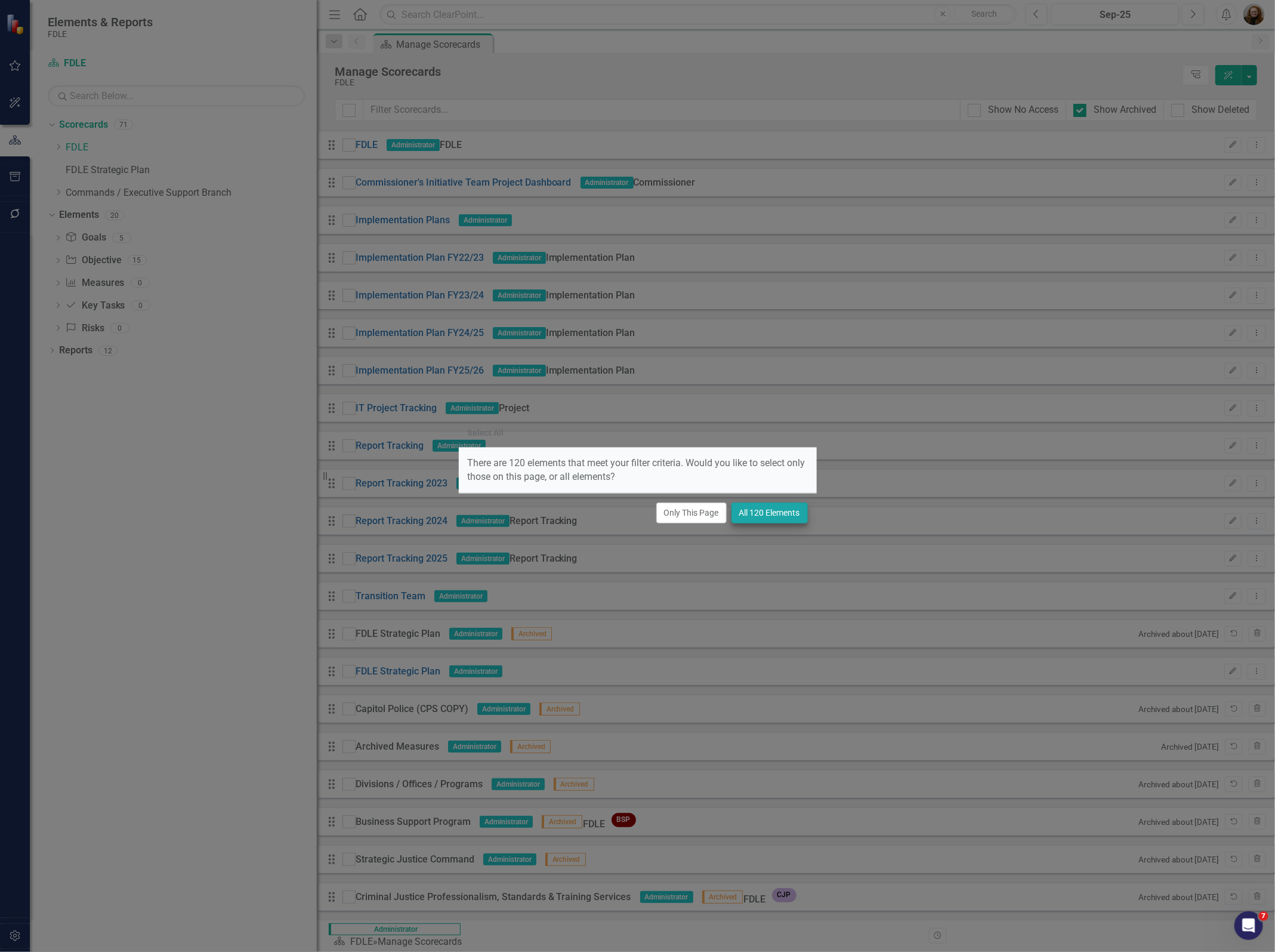
checkbox input "true"
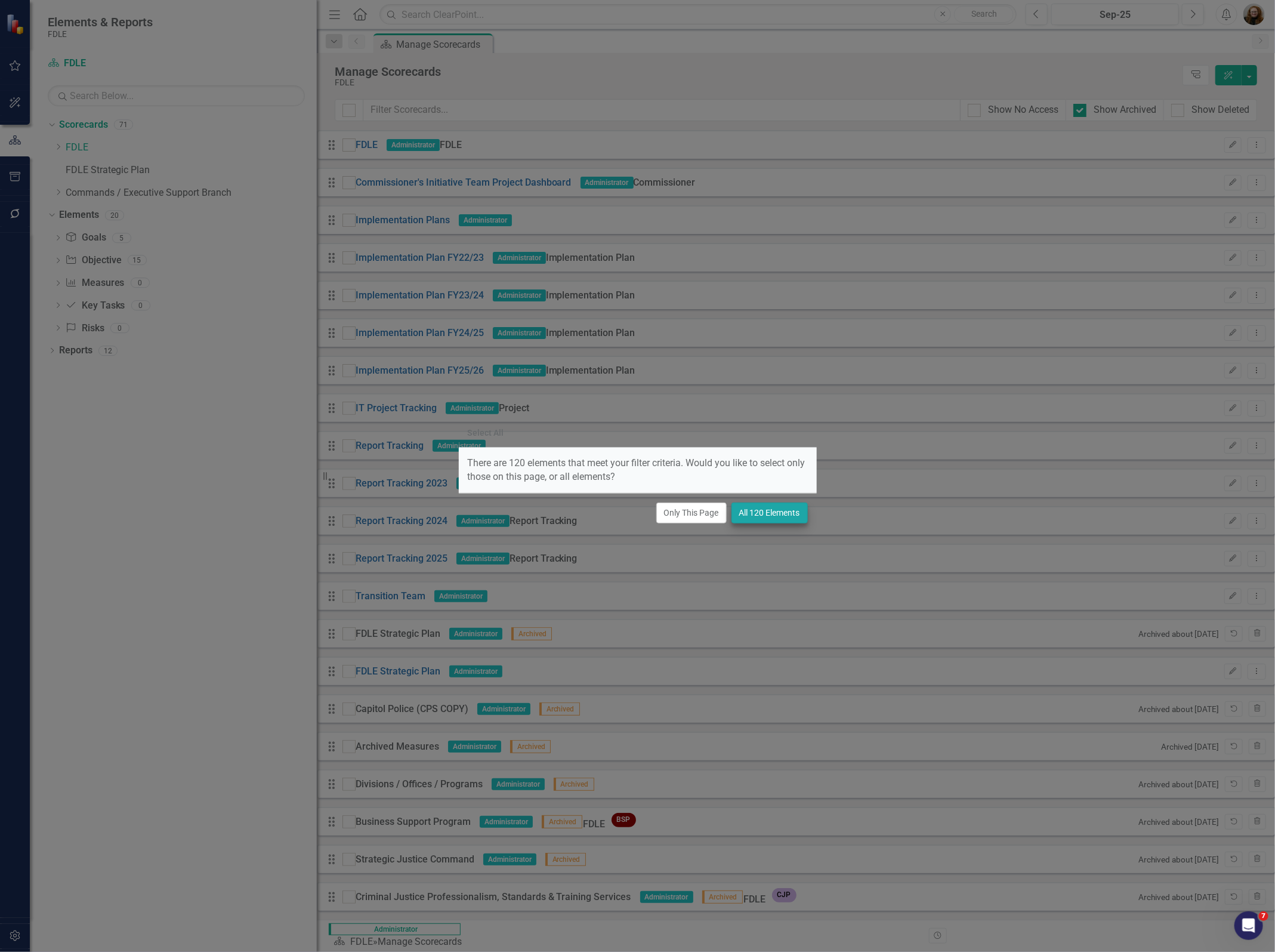
checkbox input "true"
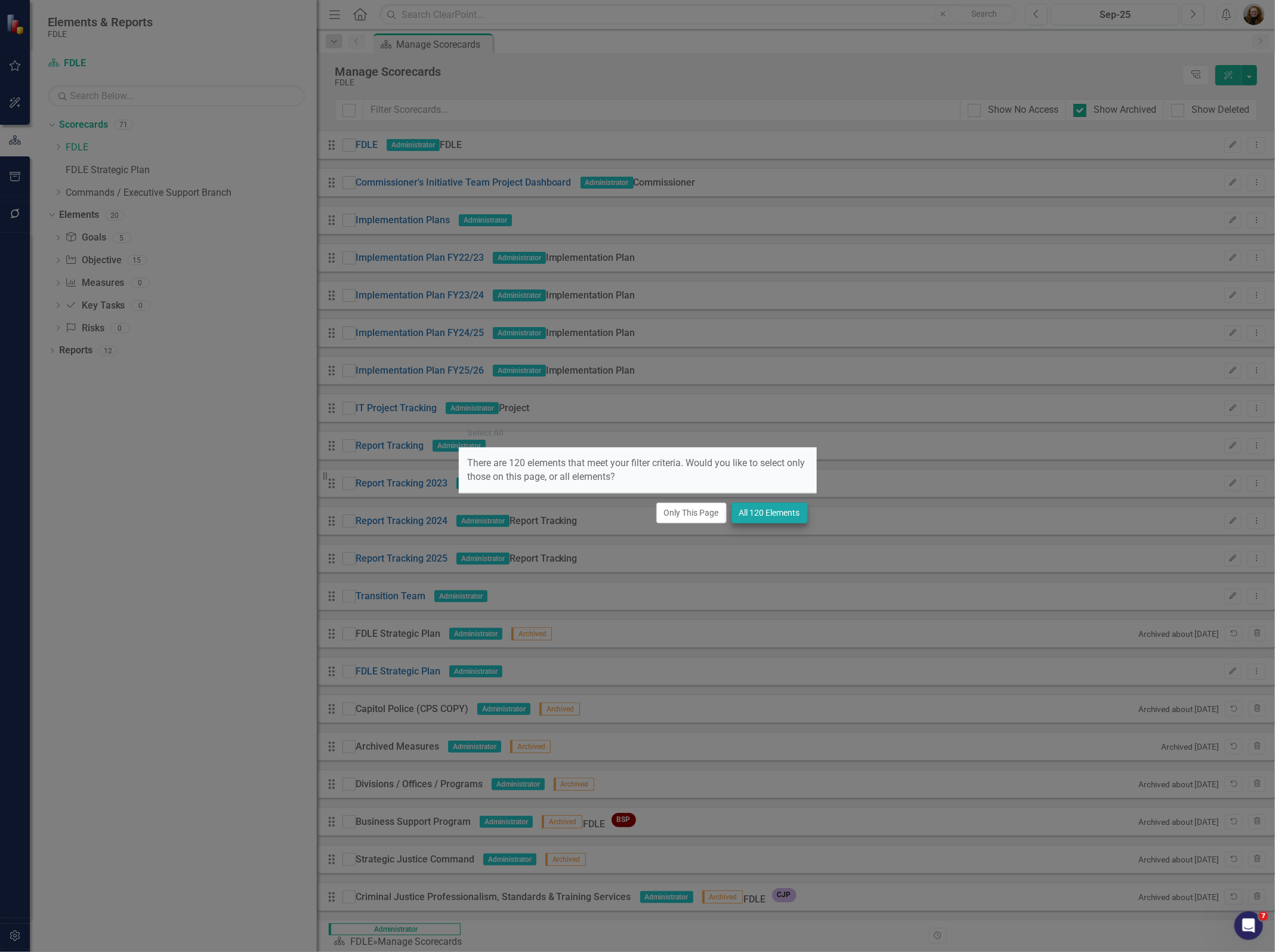
checkbox input "true"
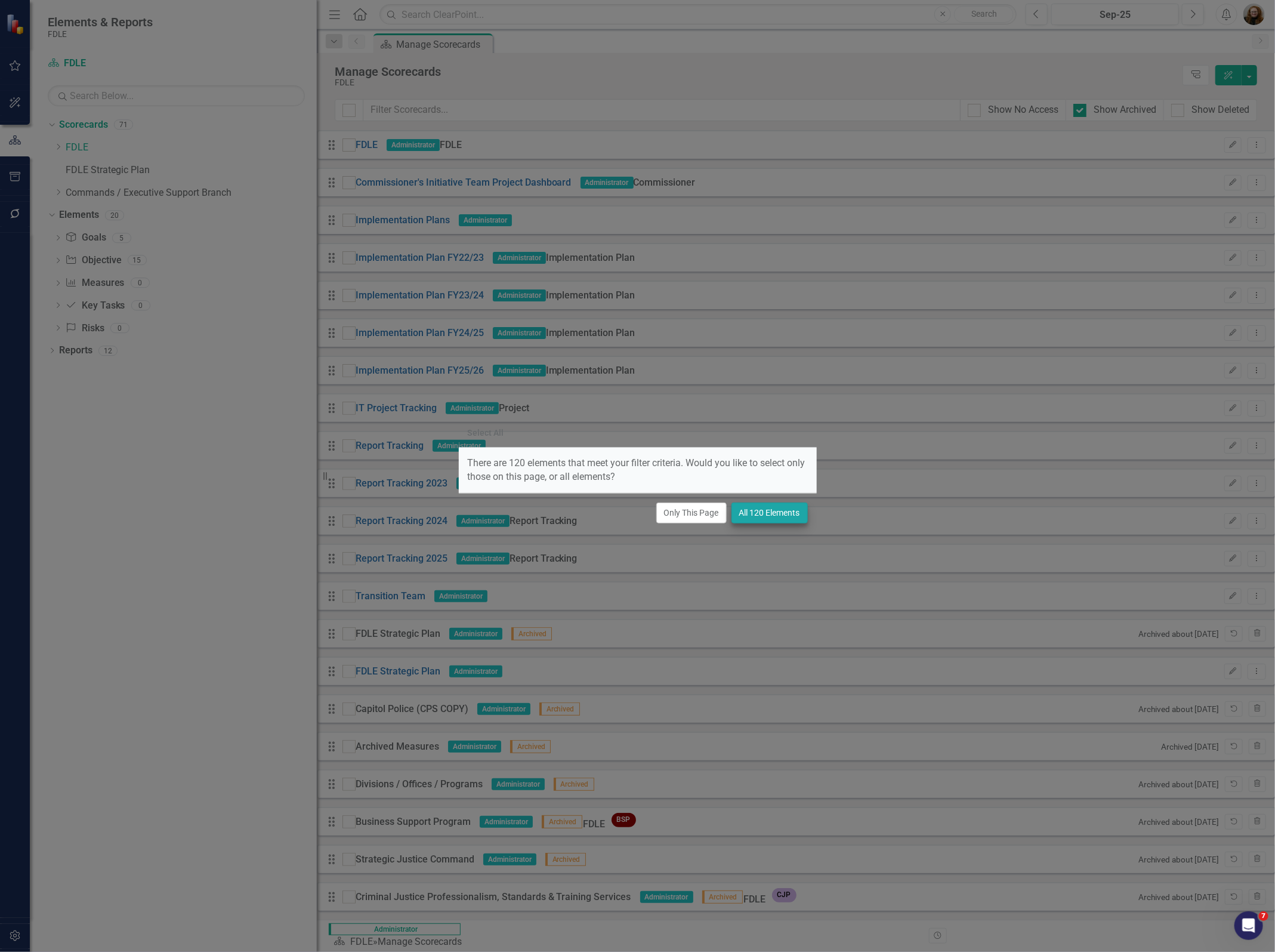
checkbox input "true"
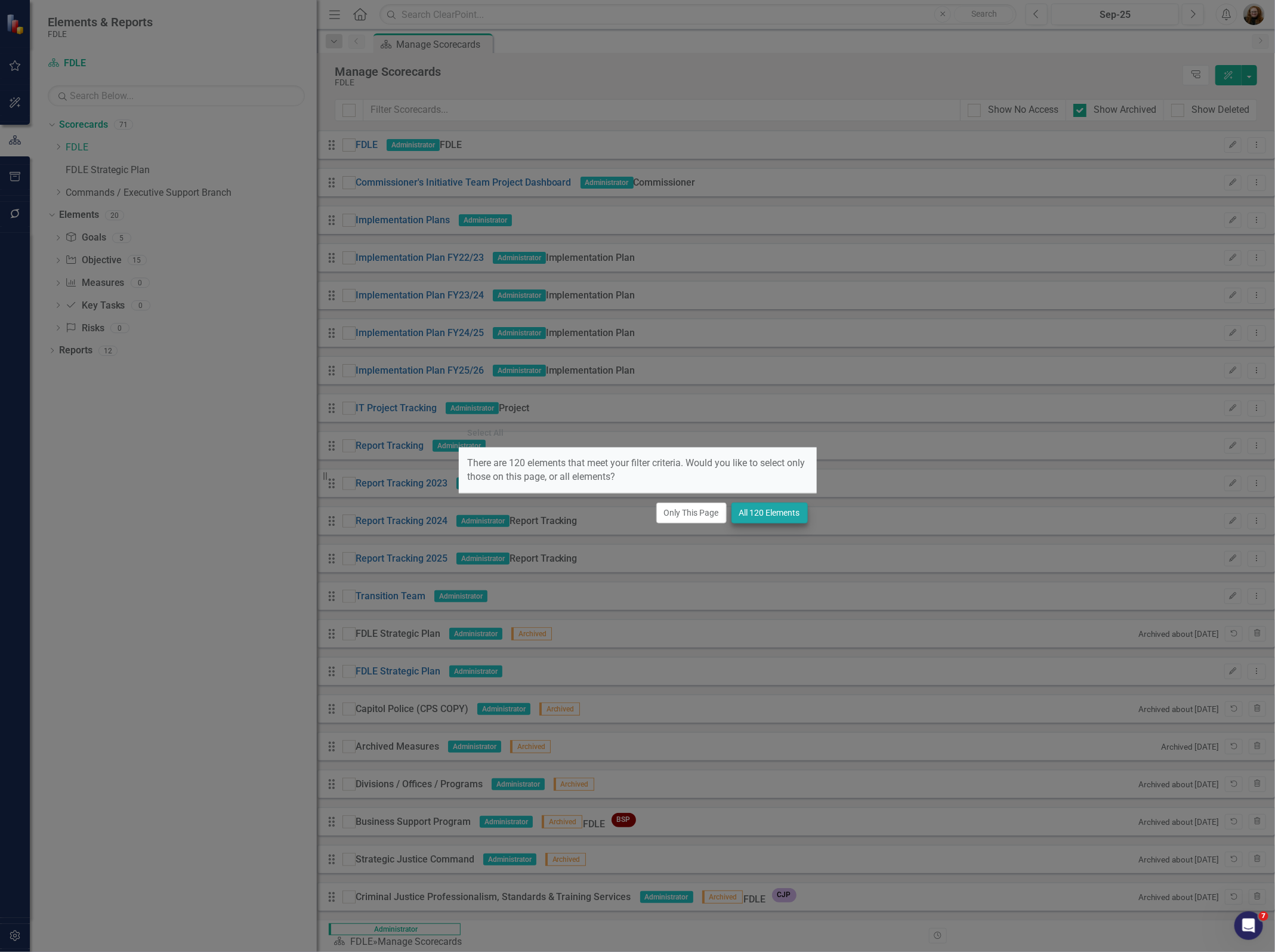
checkbox input "true"
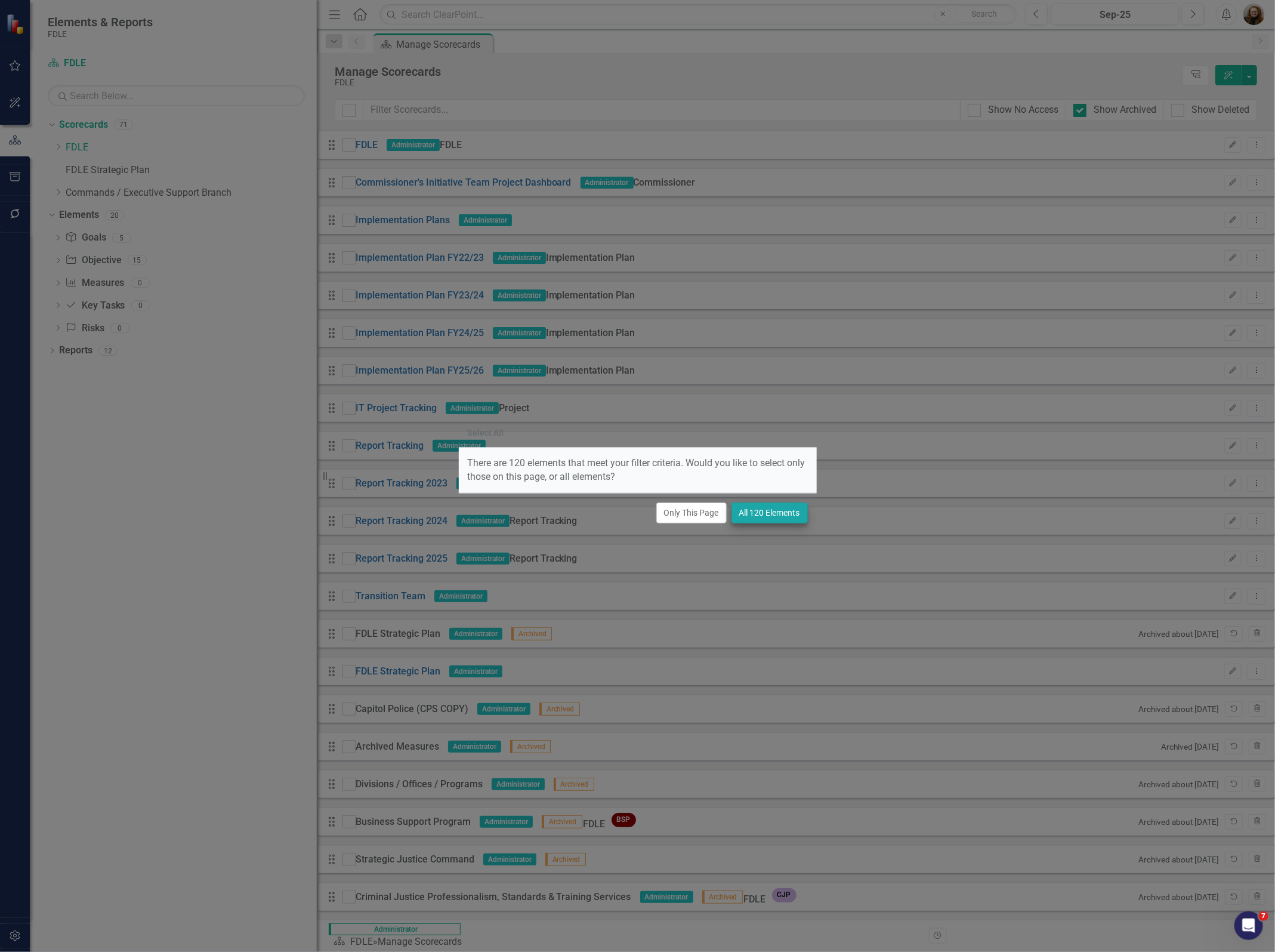
checkbox input "true"
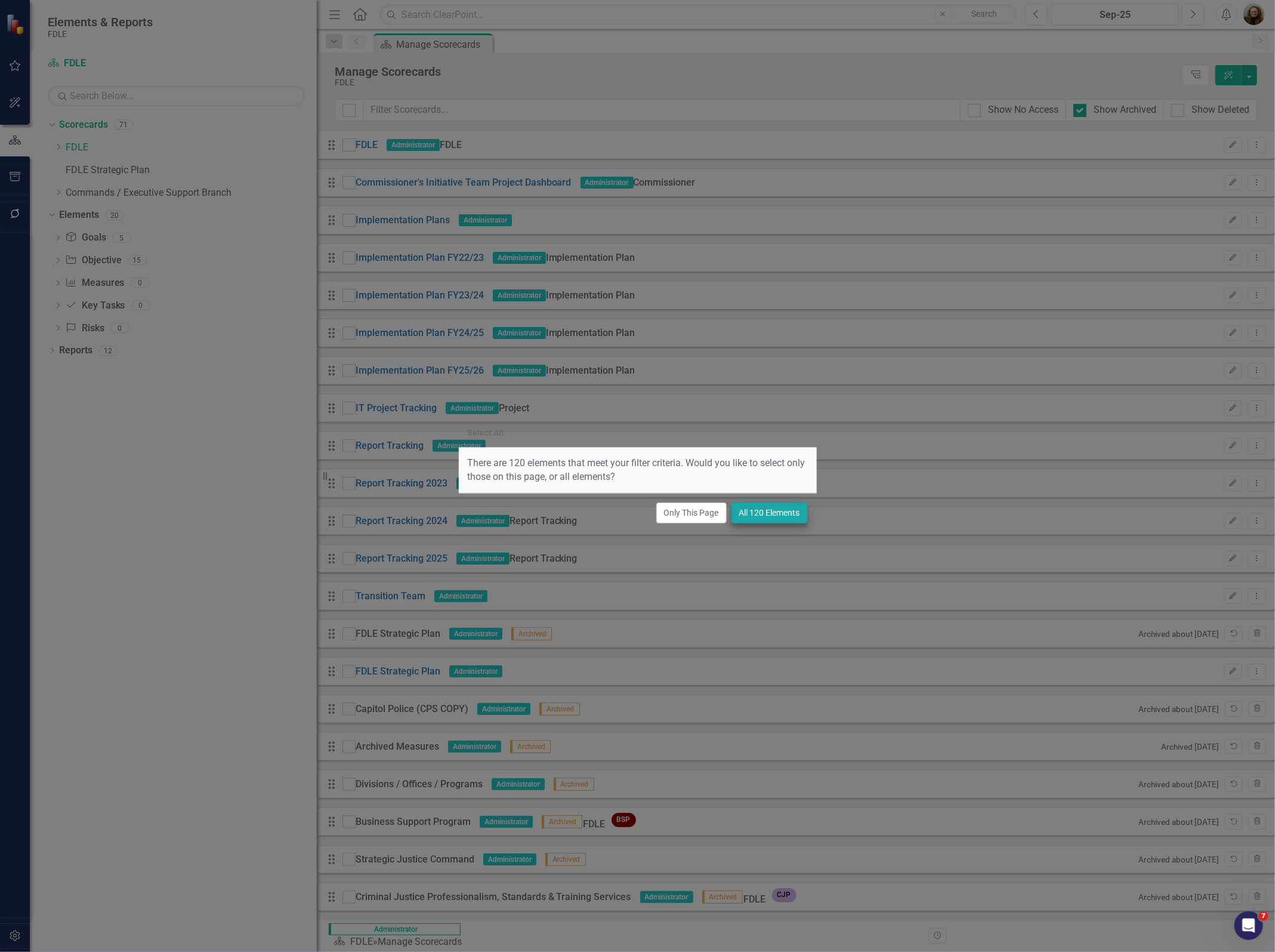
checkbox input "true"
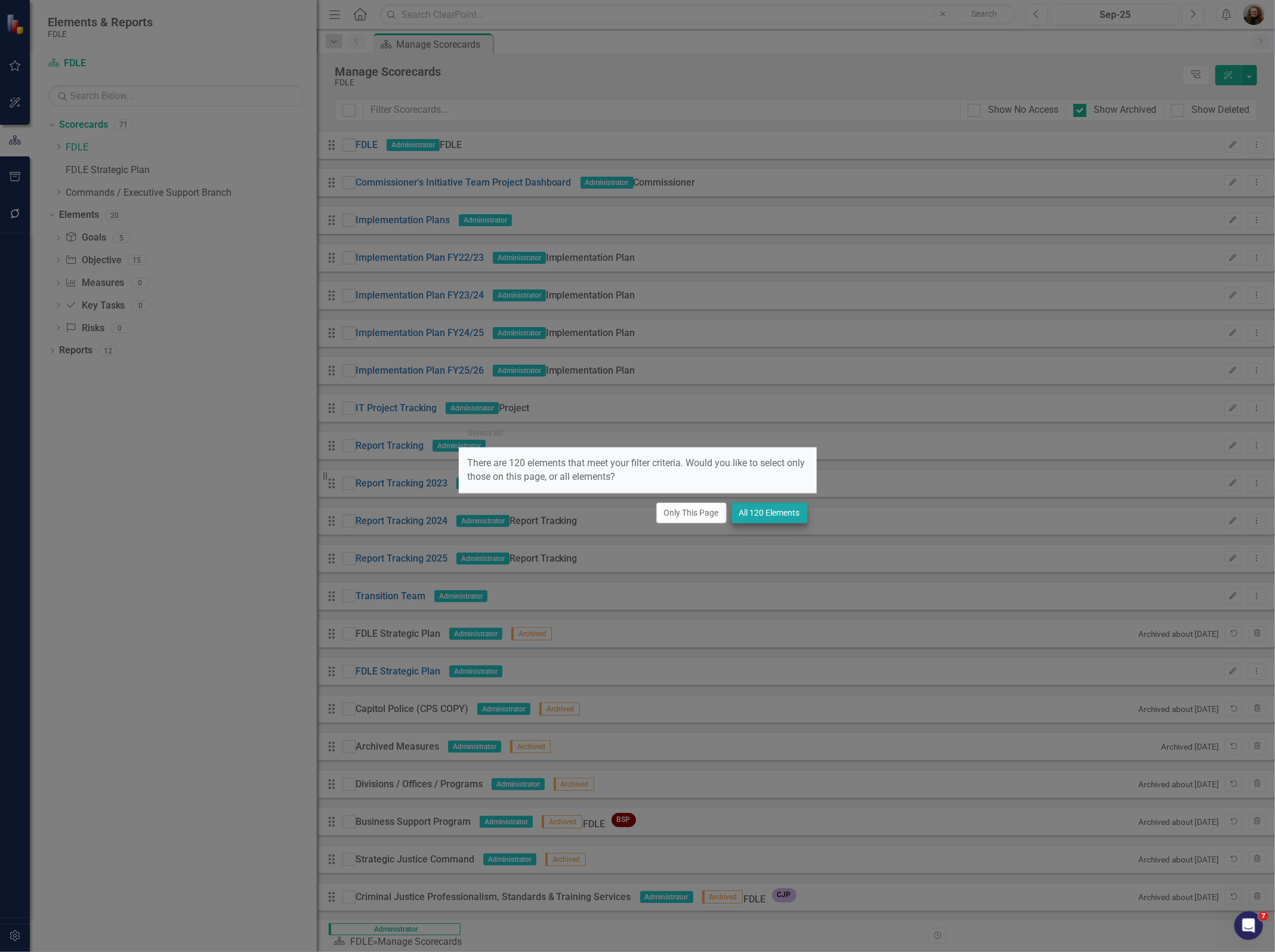
checkbox input "true"
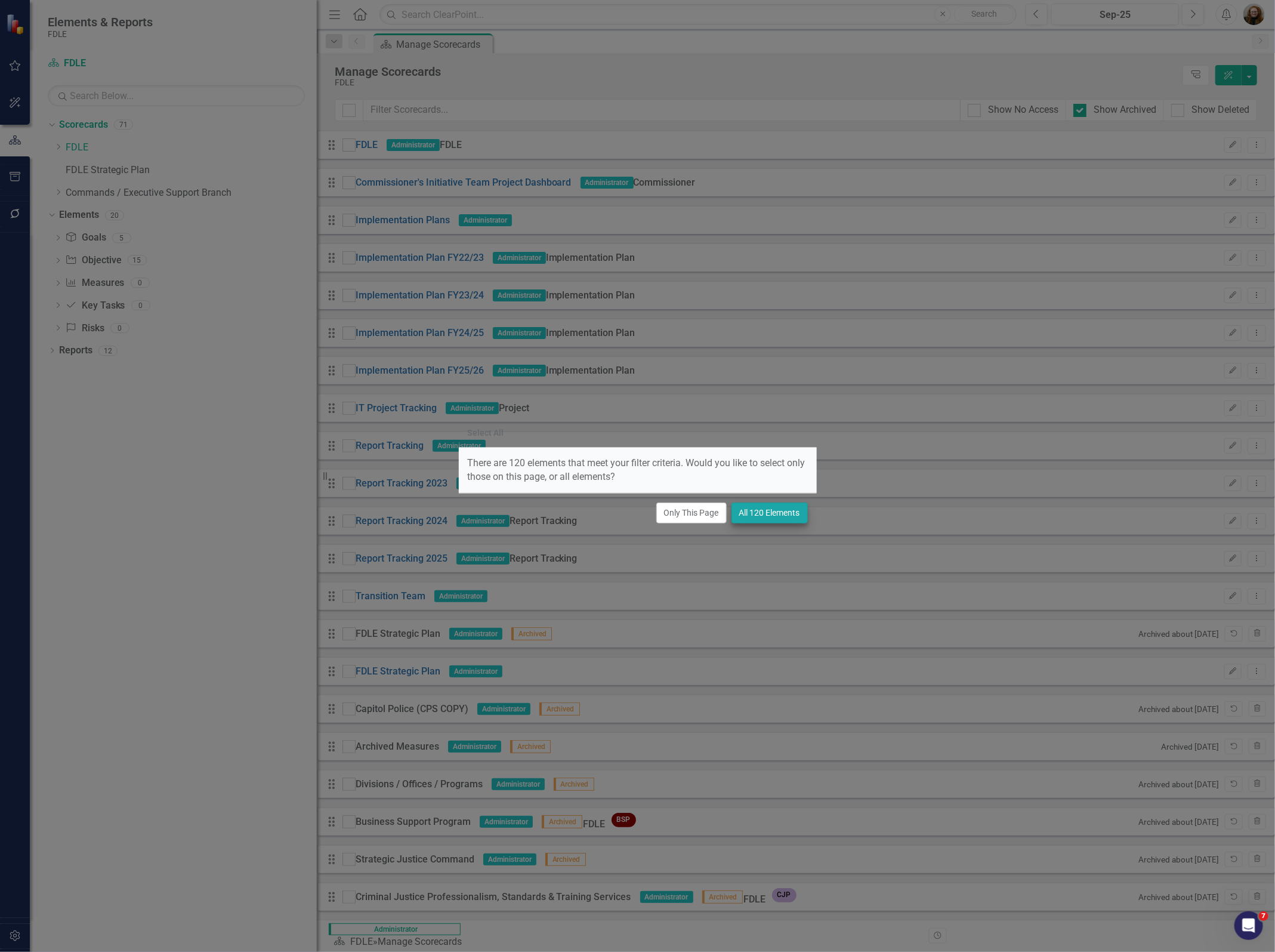
checkbox input "true"
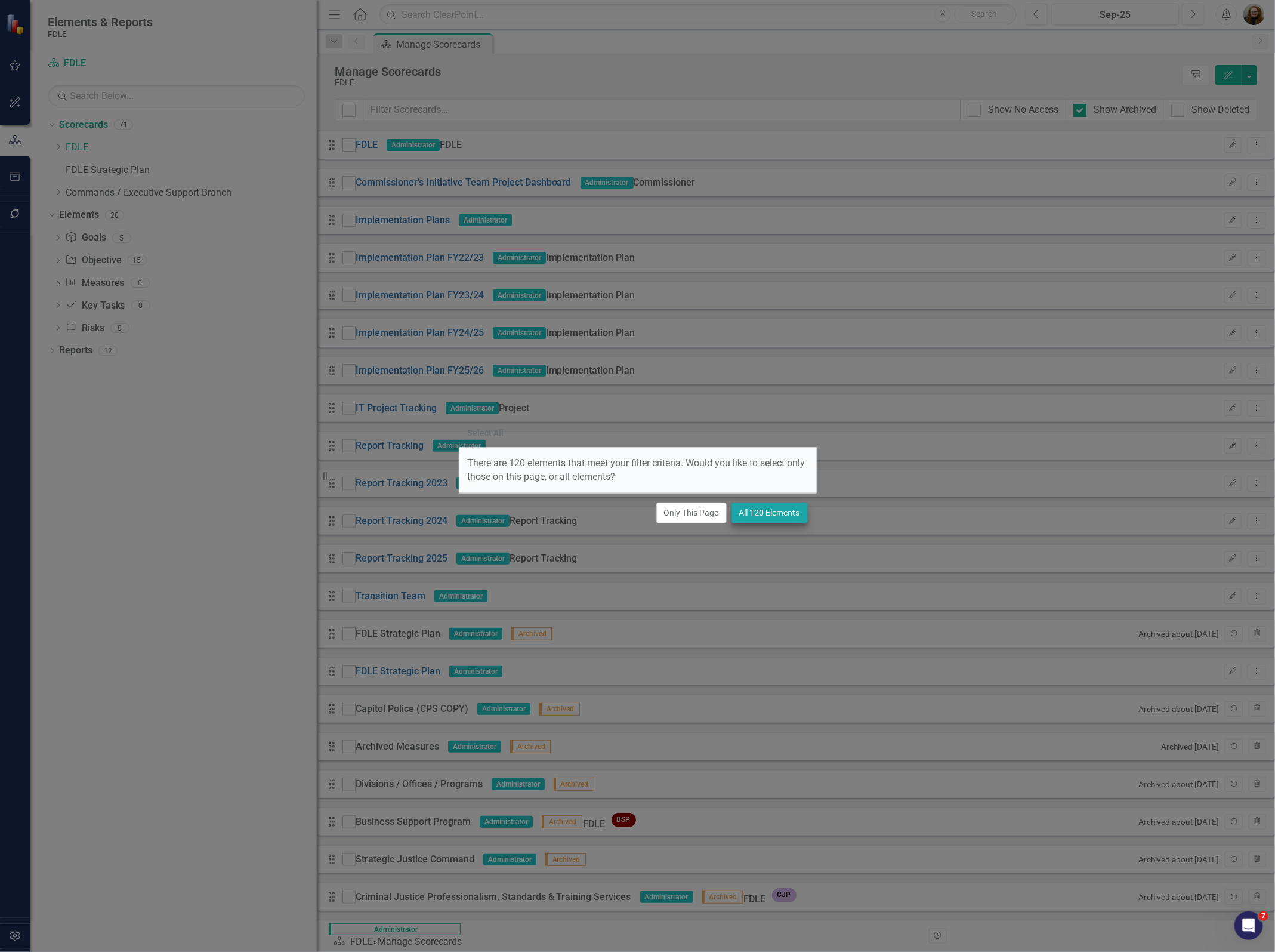
checkbox input "true"
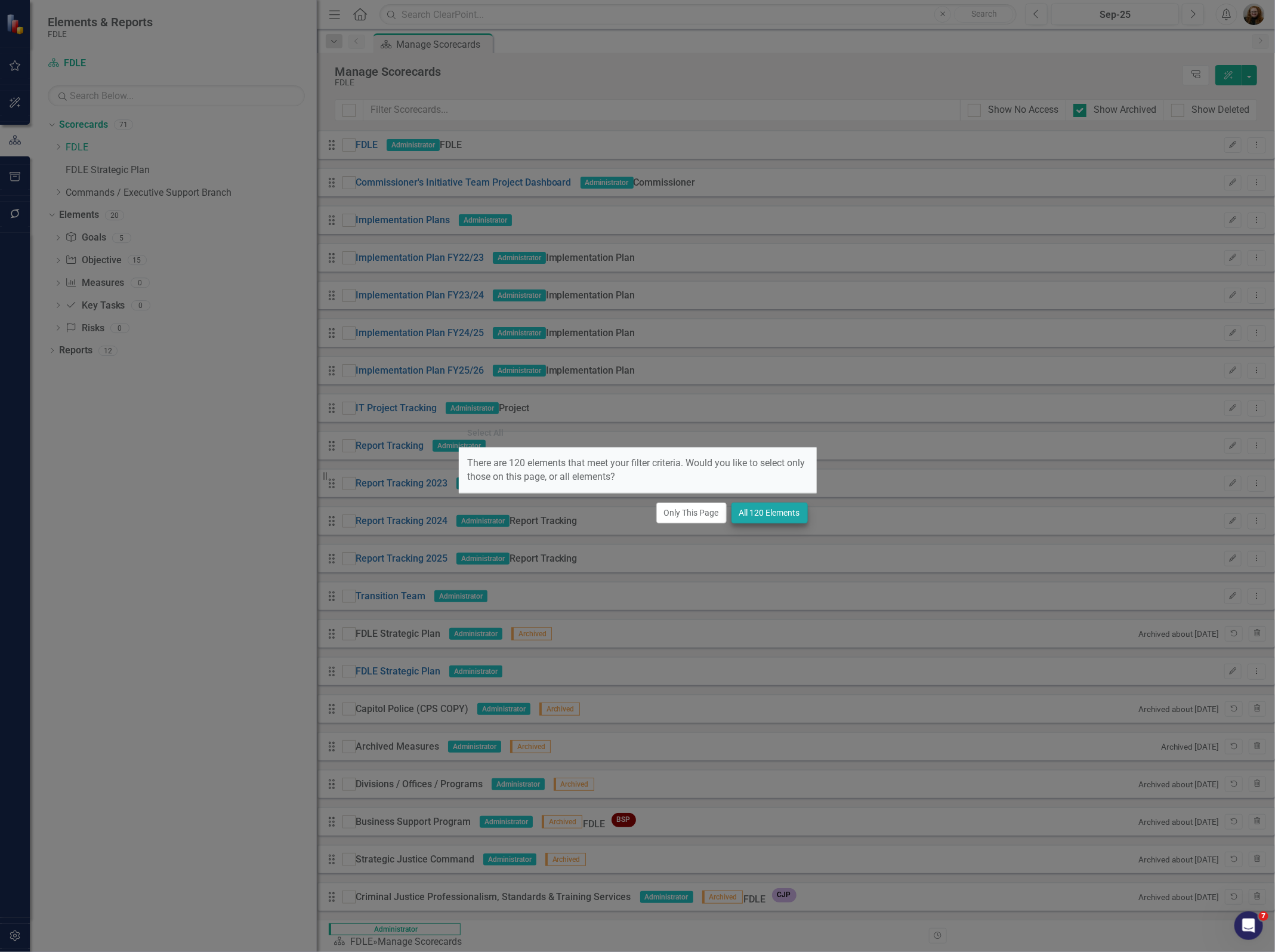
checkbox input "true"
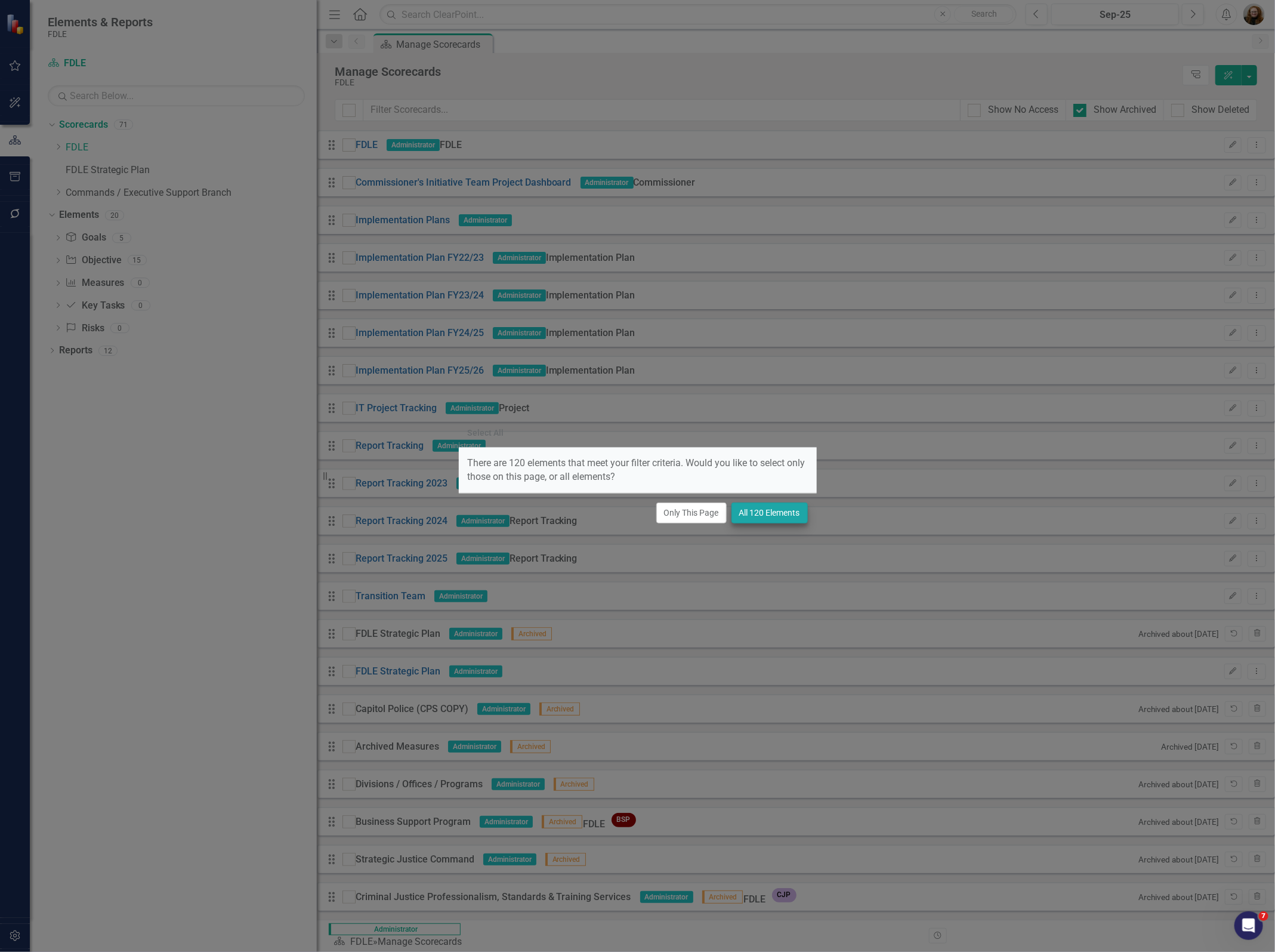
checkbox input "true"
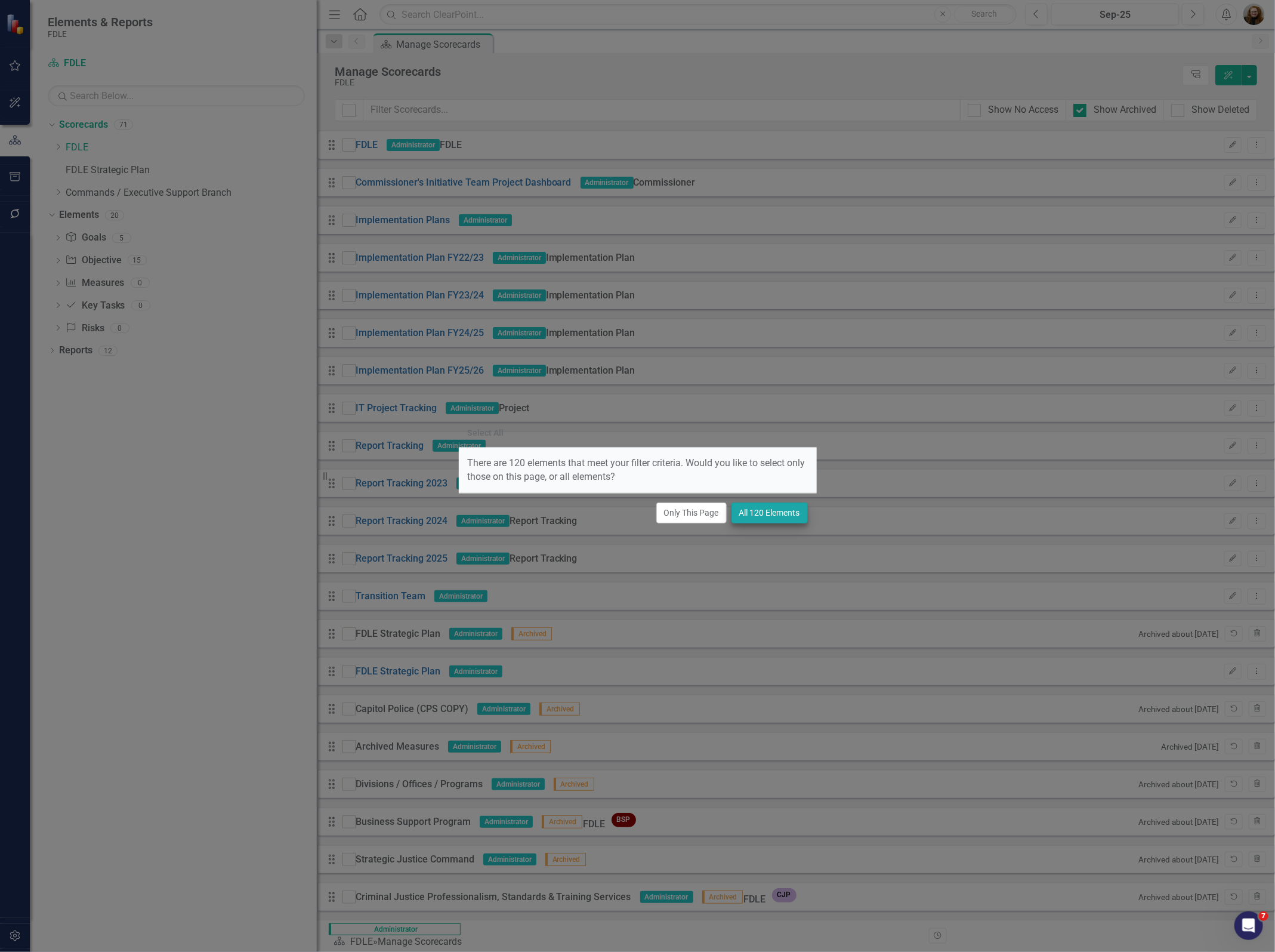
checkbox input "true"
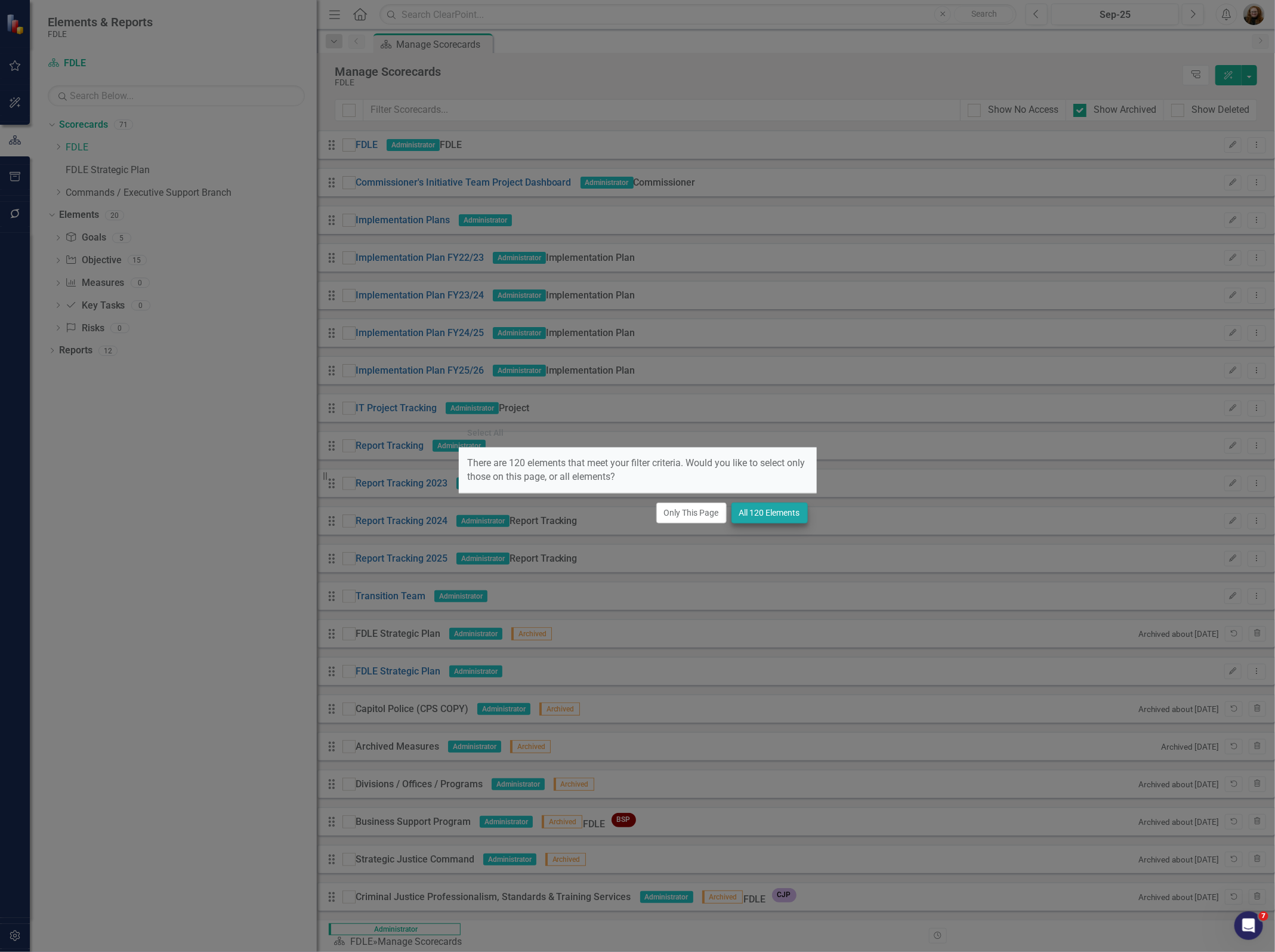
checkbox input "true"
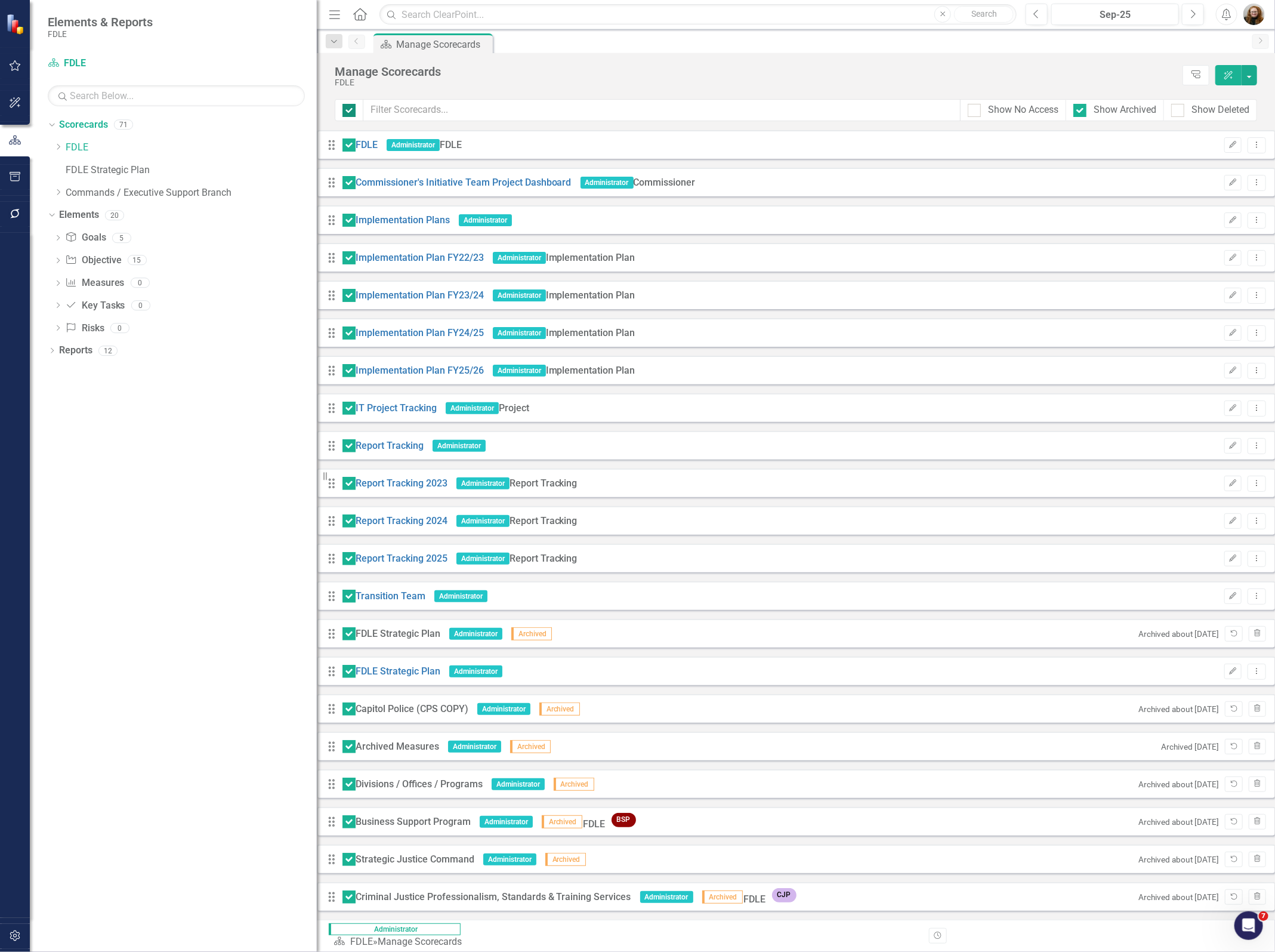
click at [352, 110] on div at bounding box center [349, 109] width 13 height 13
click at [350, 110] on input "checkbox" at bounding box center [347, 107] width 8 height 8
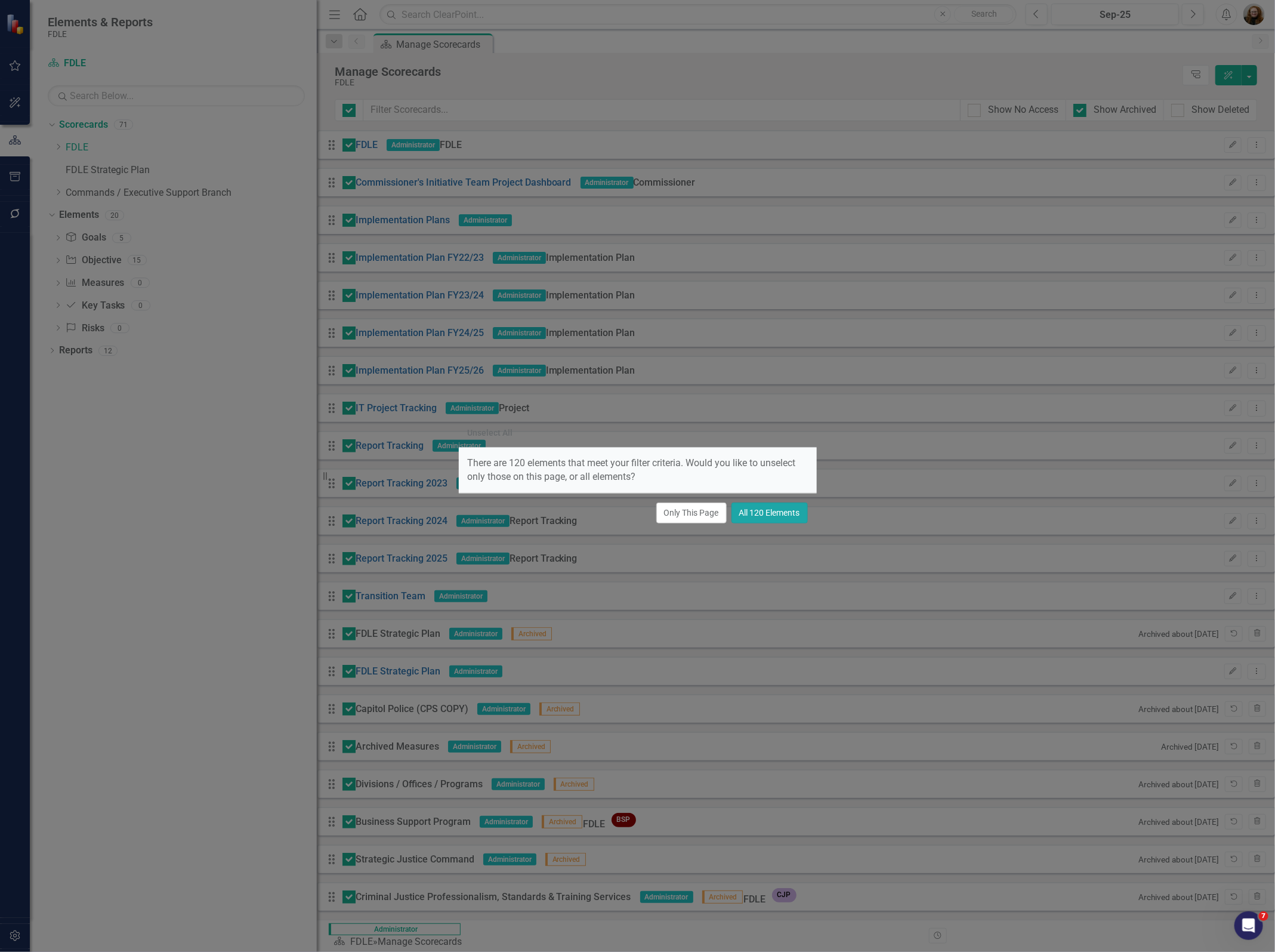
click at [755, 519] on button "All 120 Elements" at bounding box center [769, 513] width 77 height 21
checkbox input "false"
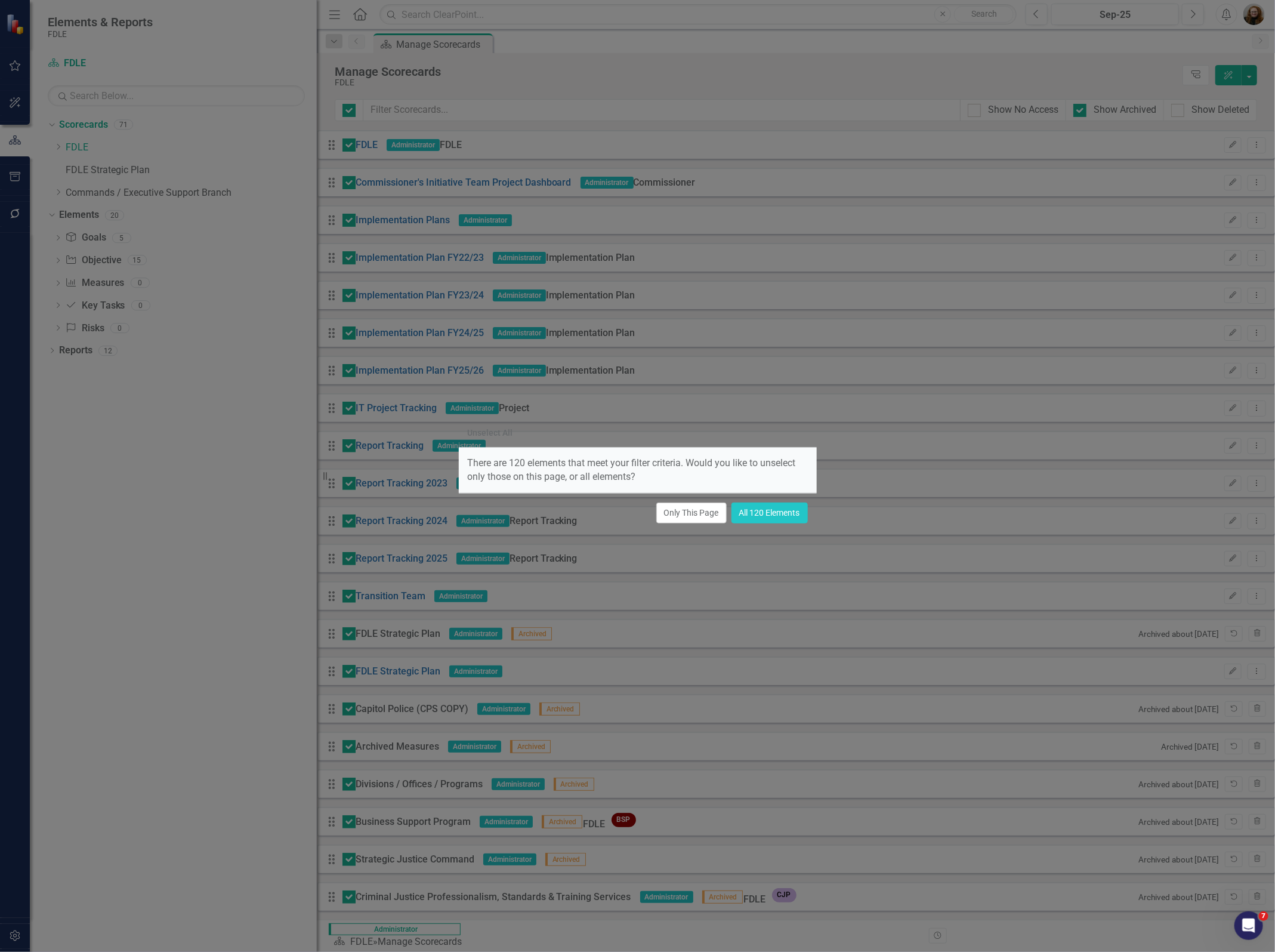
checkbox input "false"
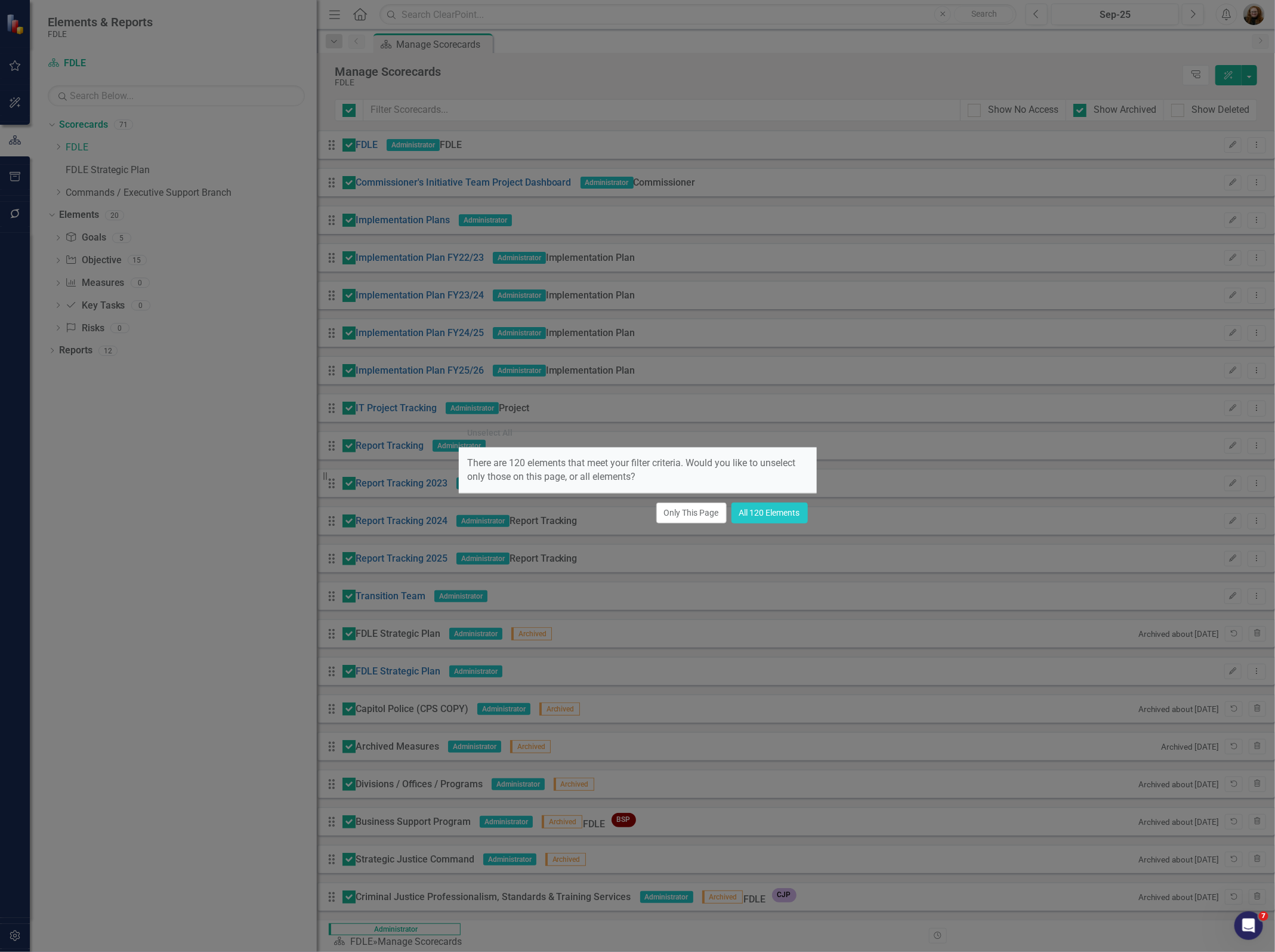
checkbox input "false"
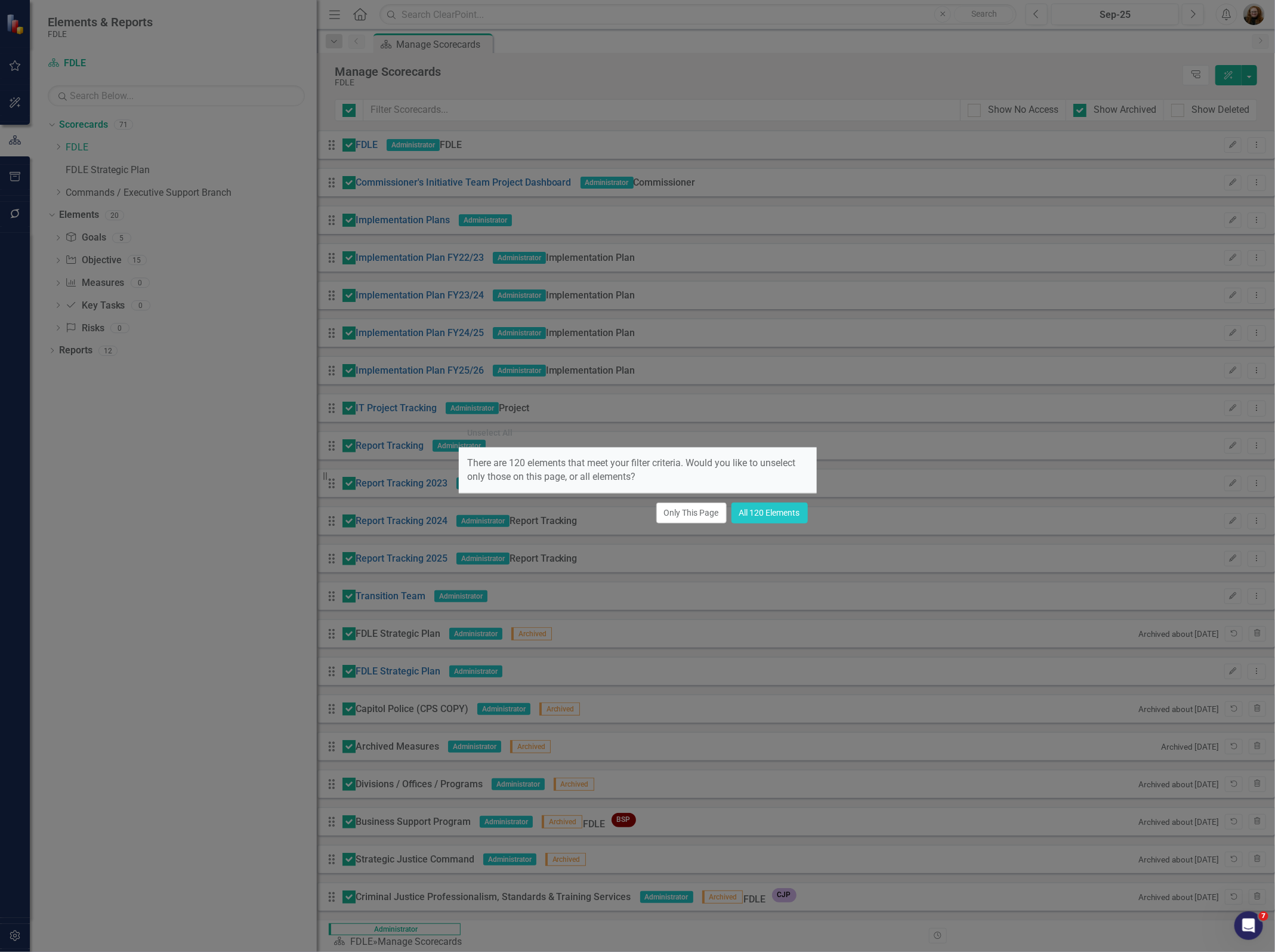
checkbox input "false"
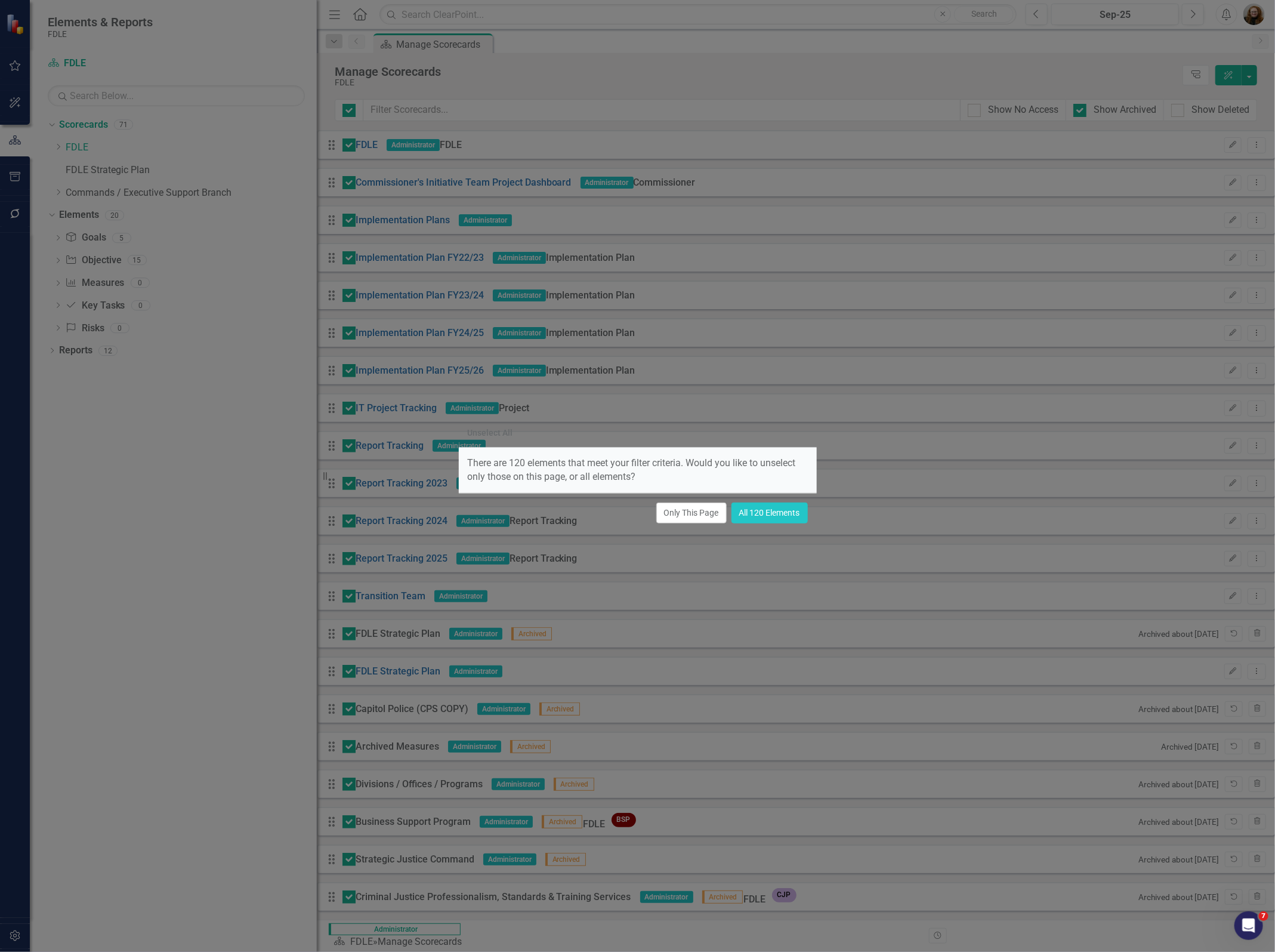
checkbox input "false"
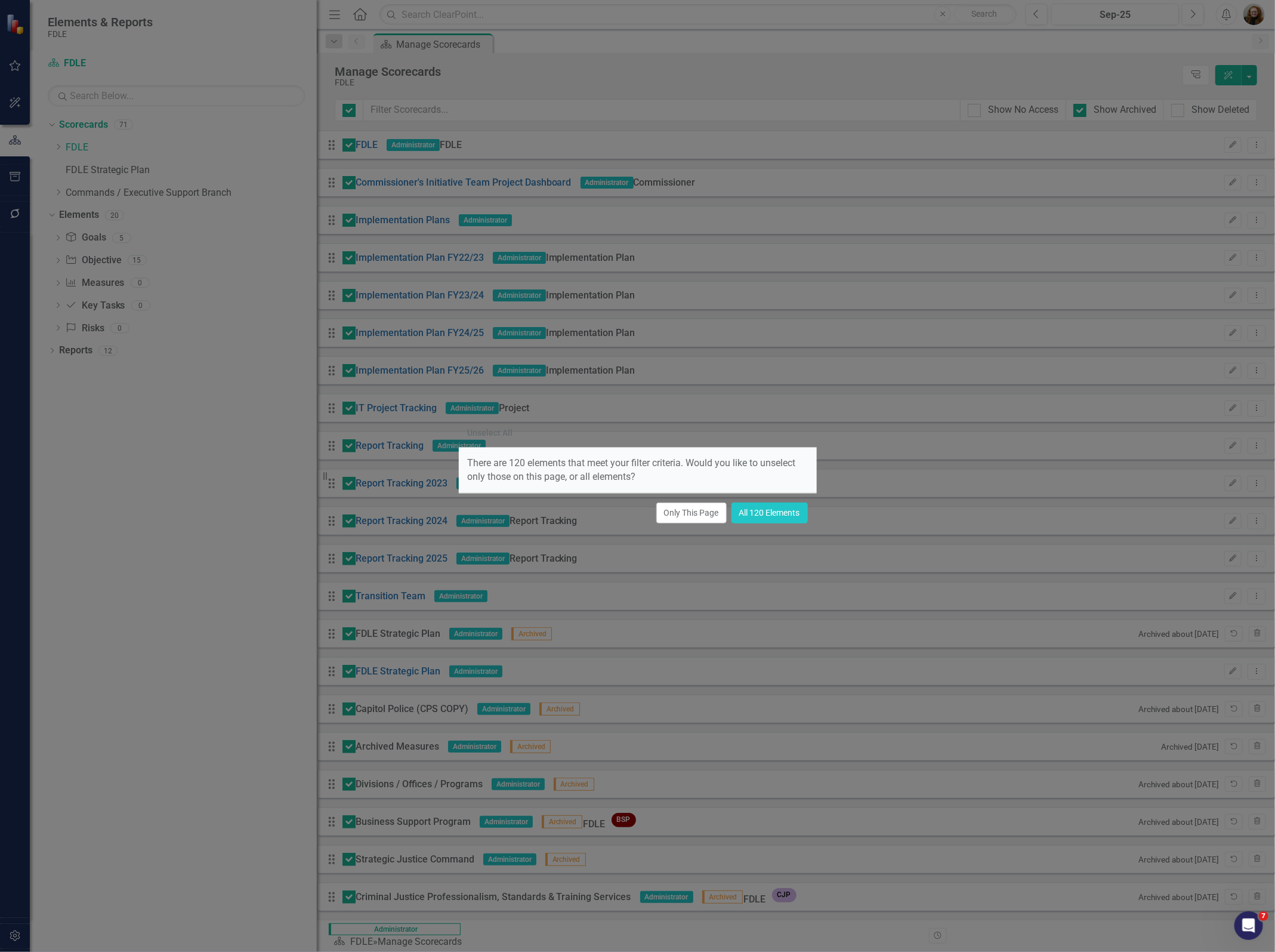
checkbox input "false"
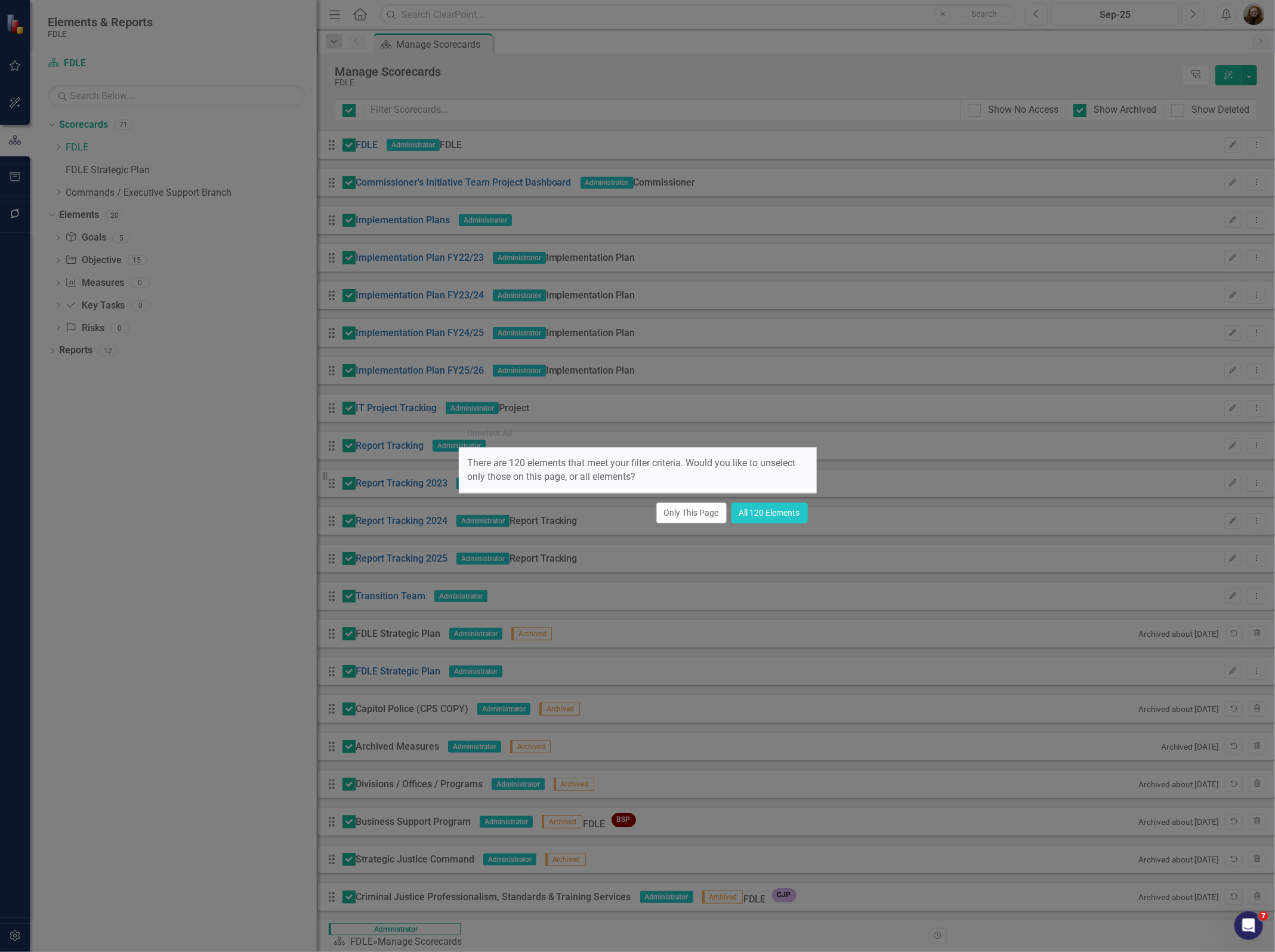
checkbox input "false"
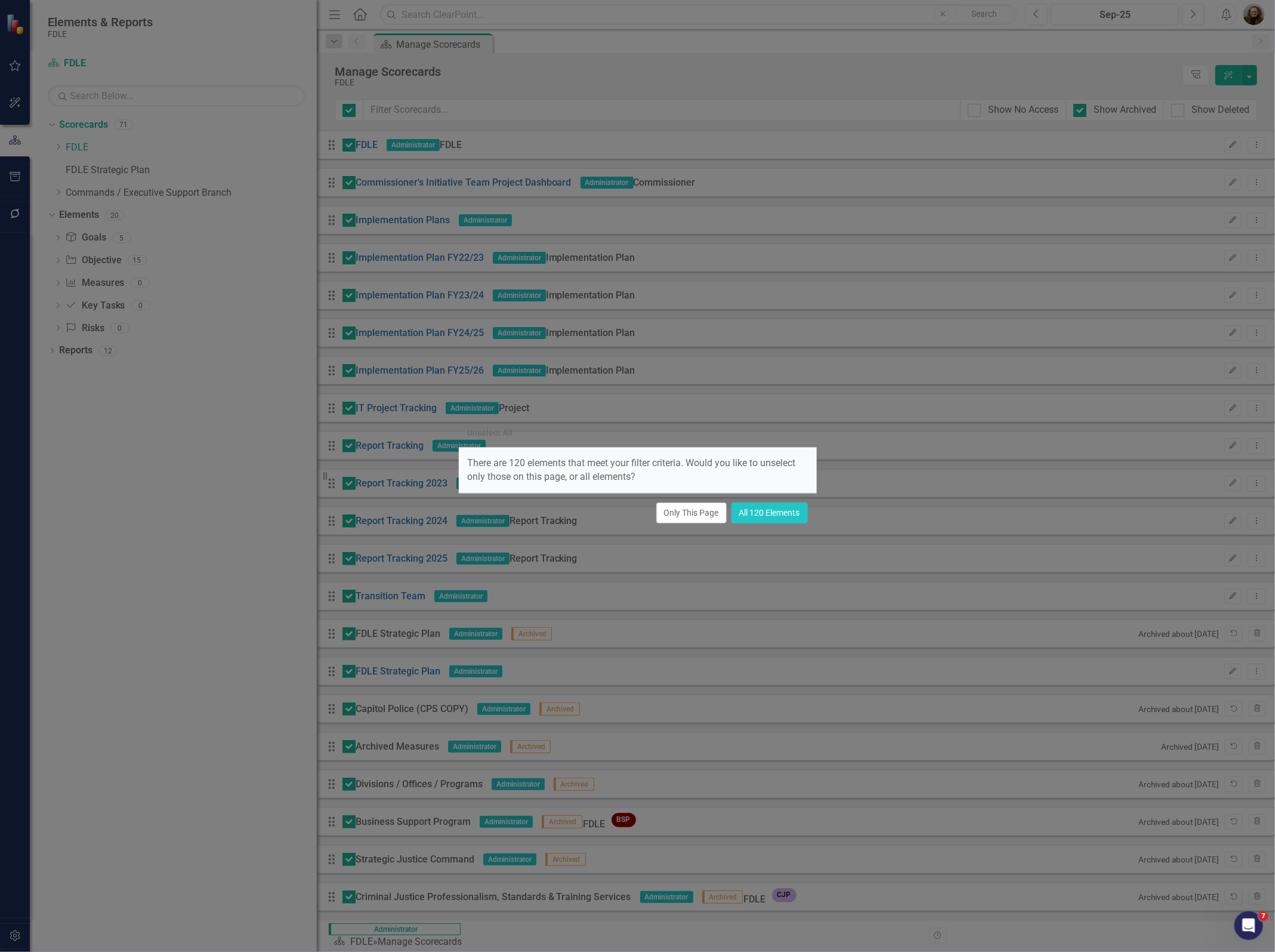
checkbox input "false"
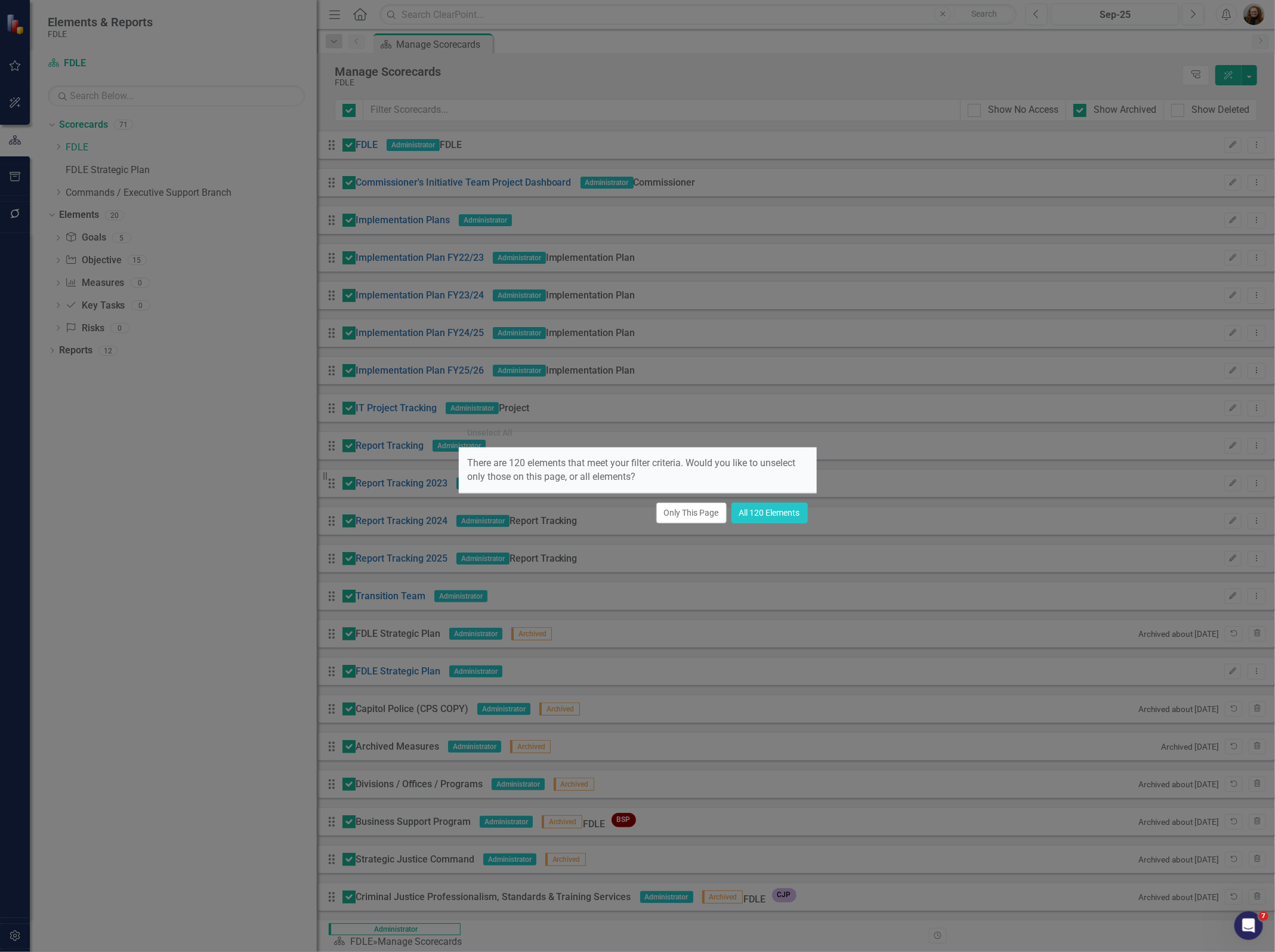
checkbox input "false"
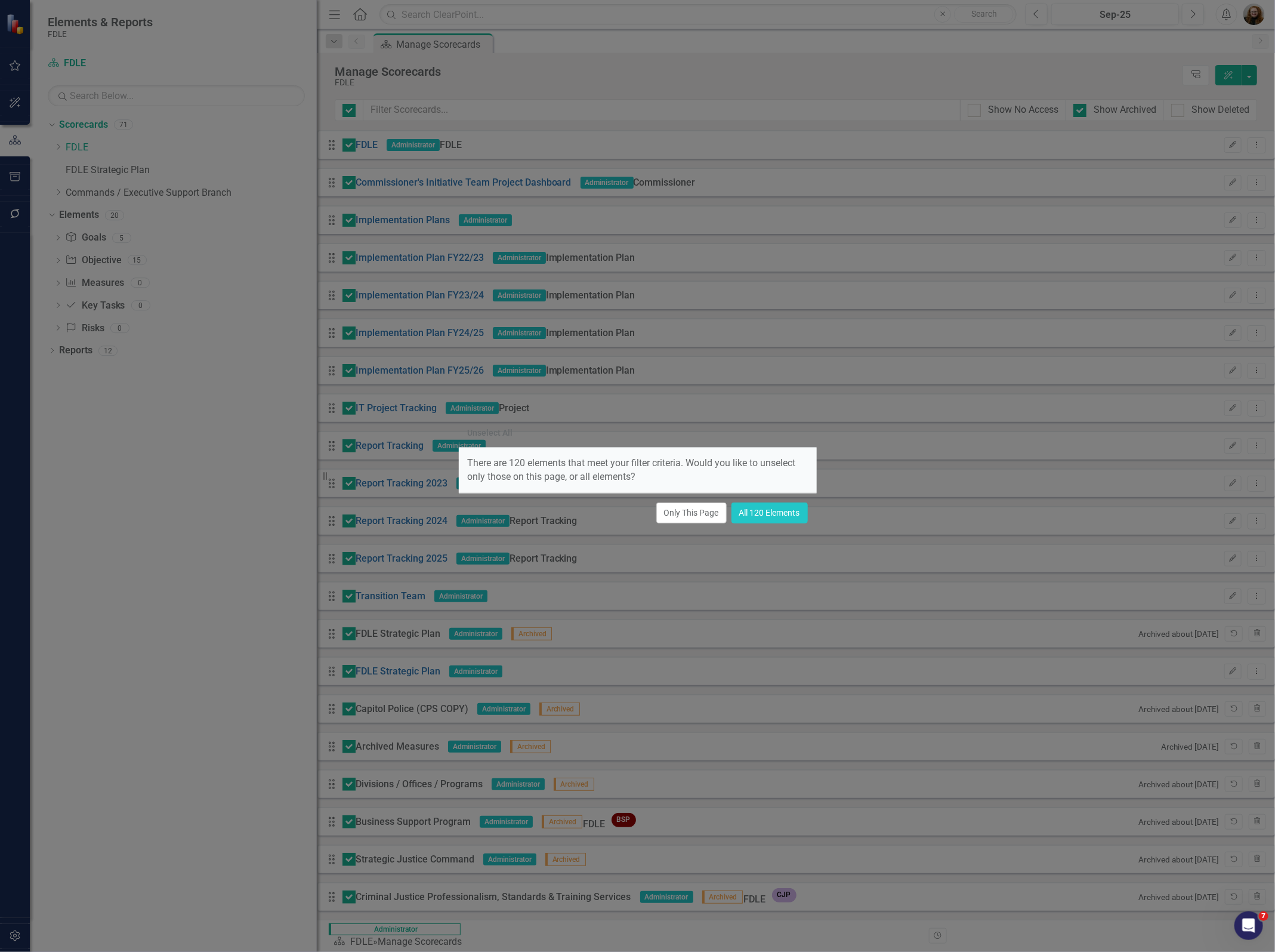
checkbox input "false"
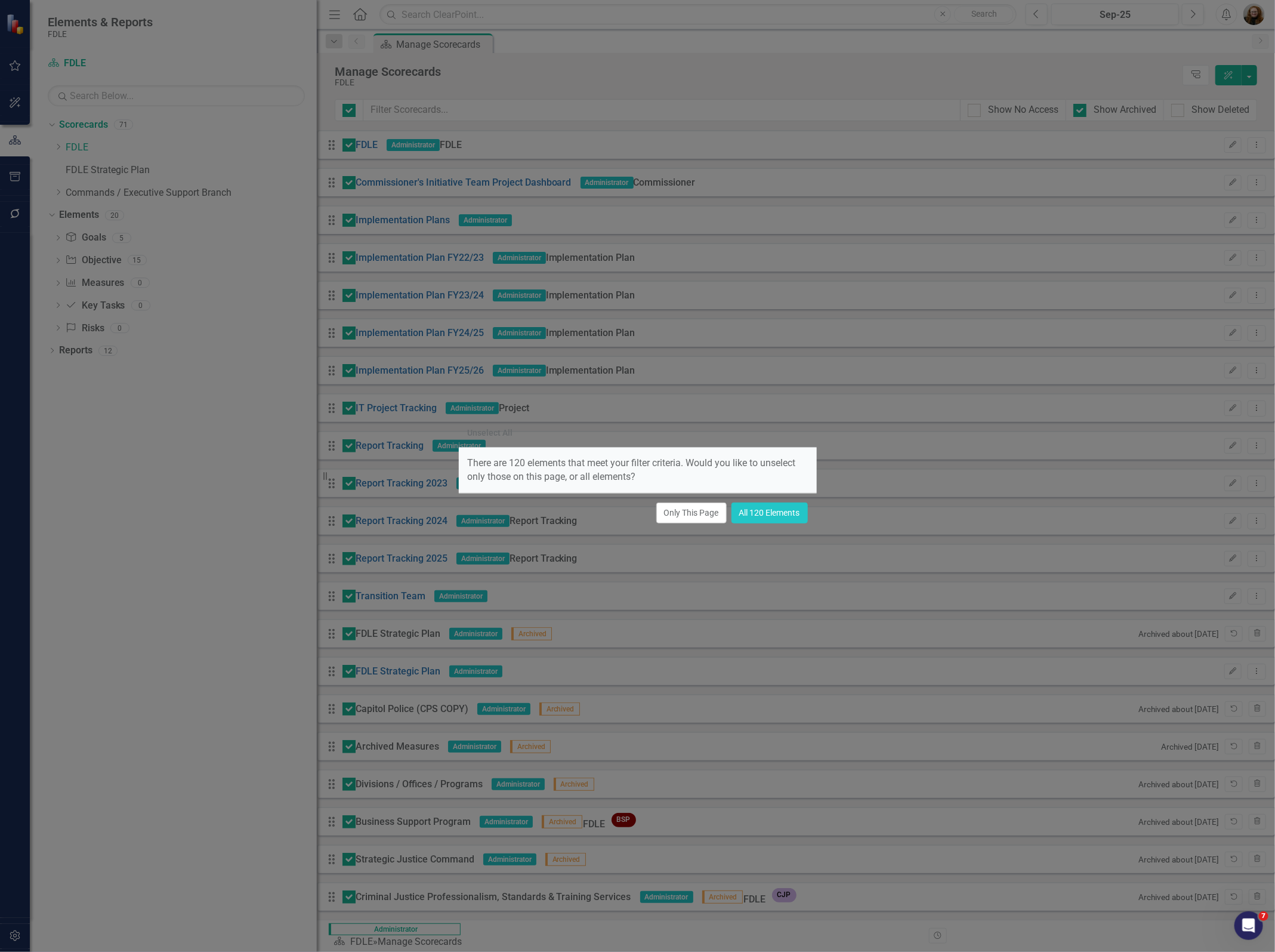
checkbox input "false"
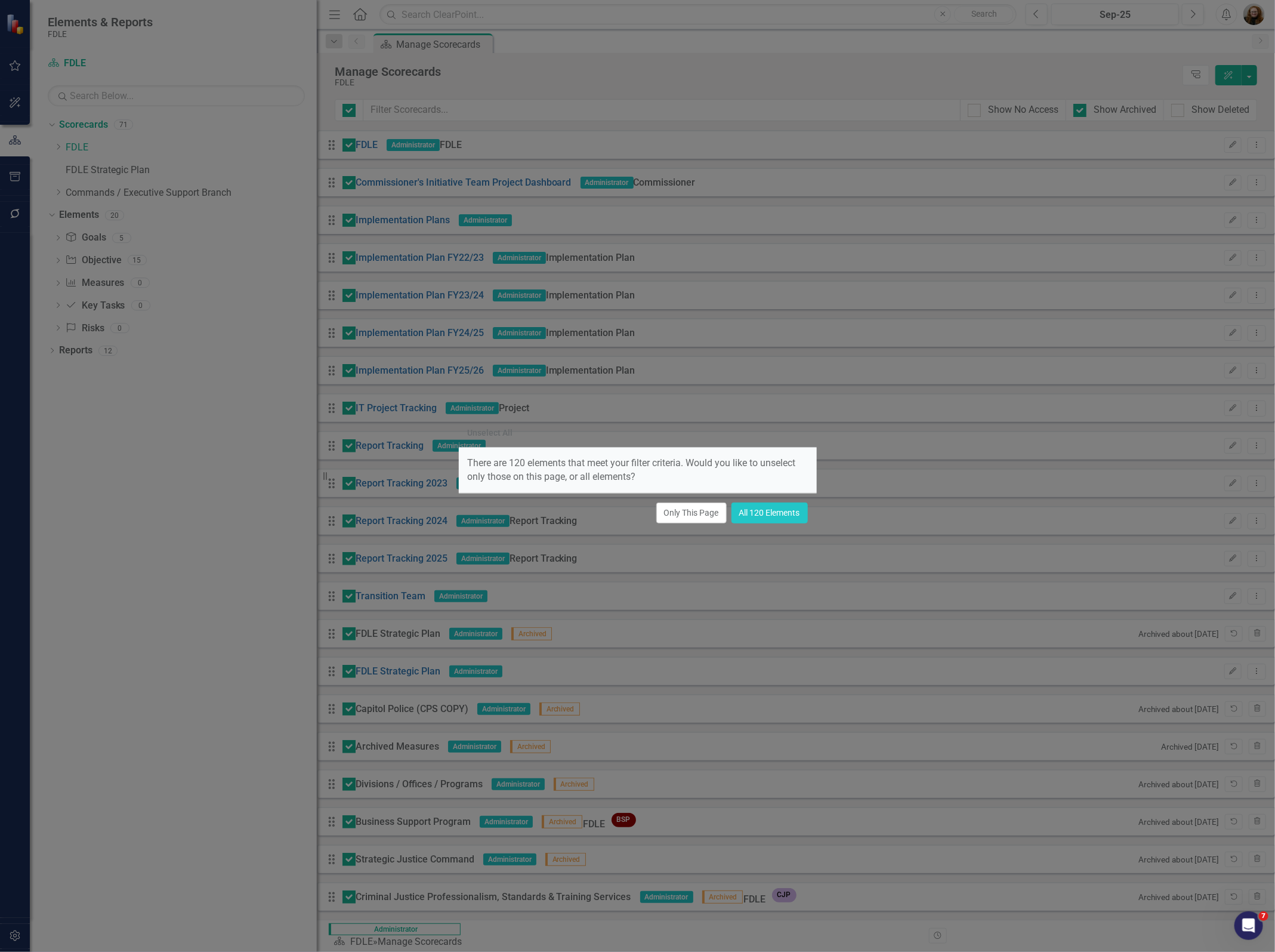
checkbox input "false"
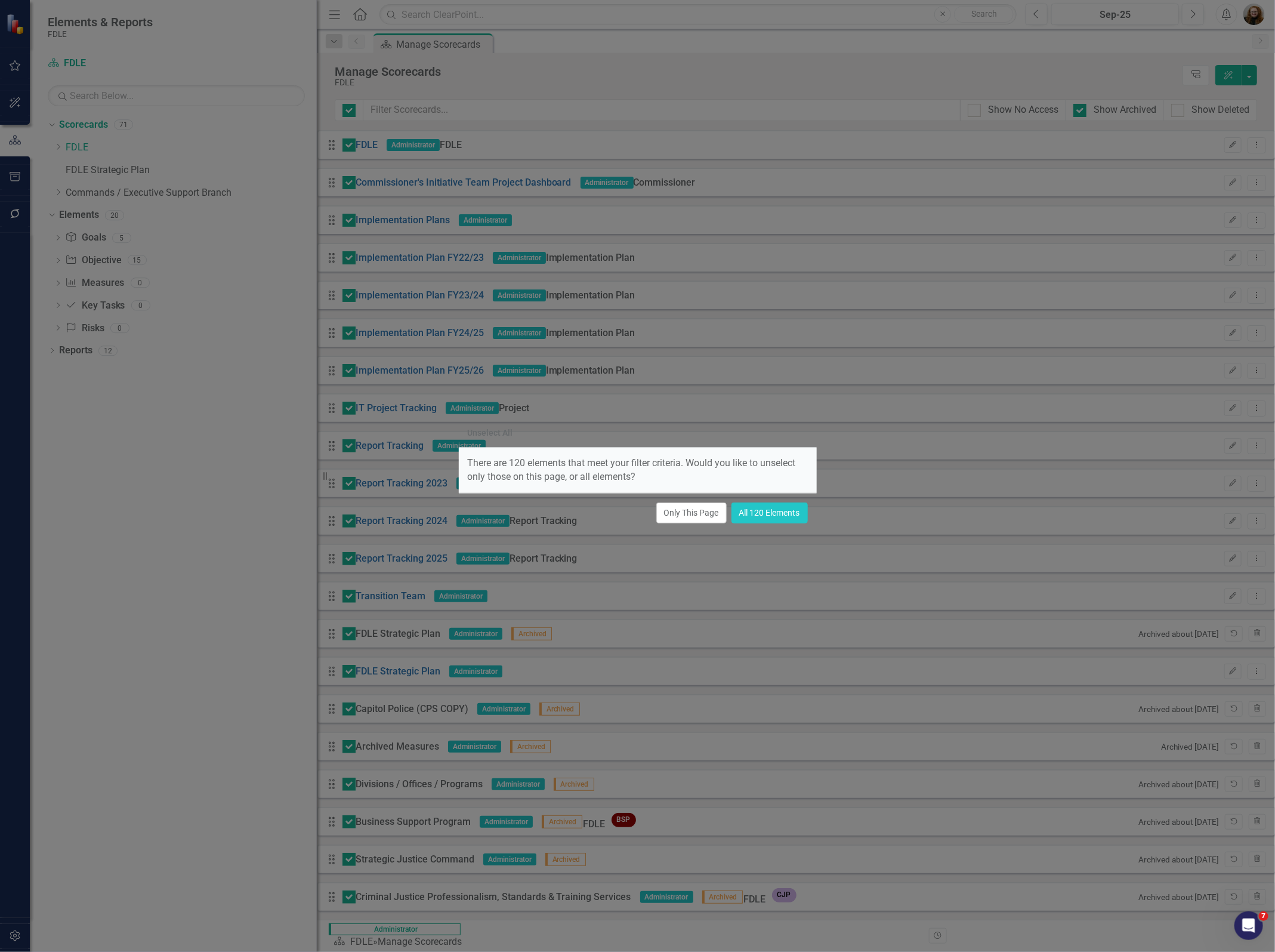
checkbox input "false"
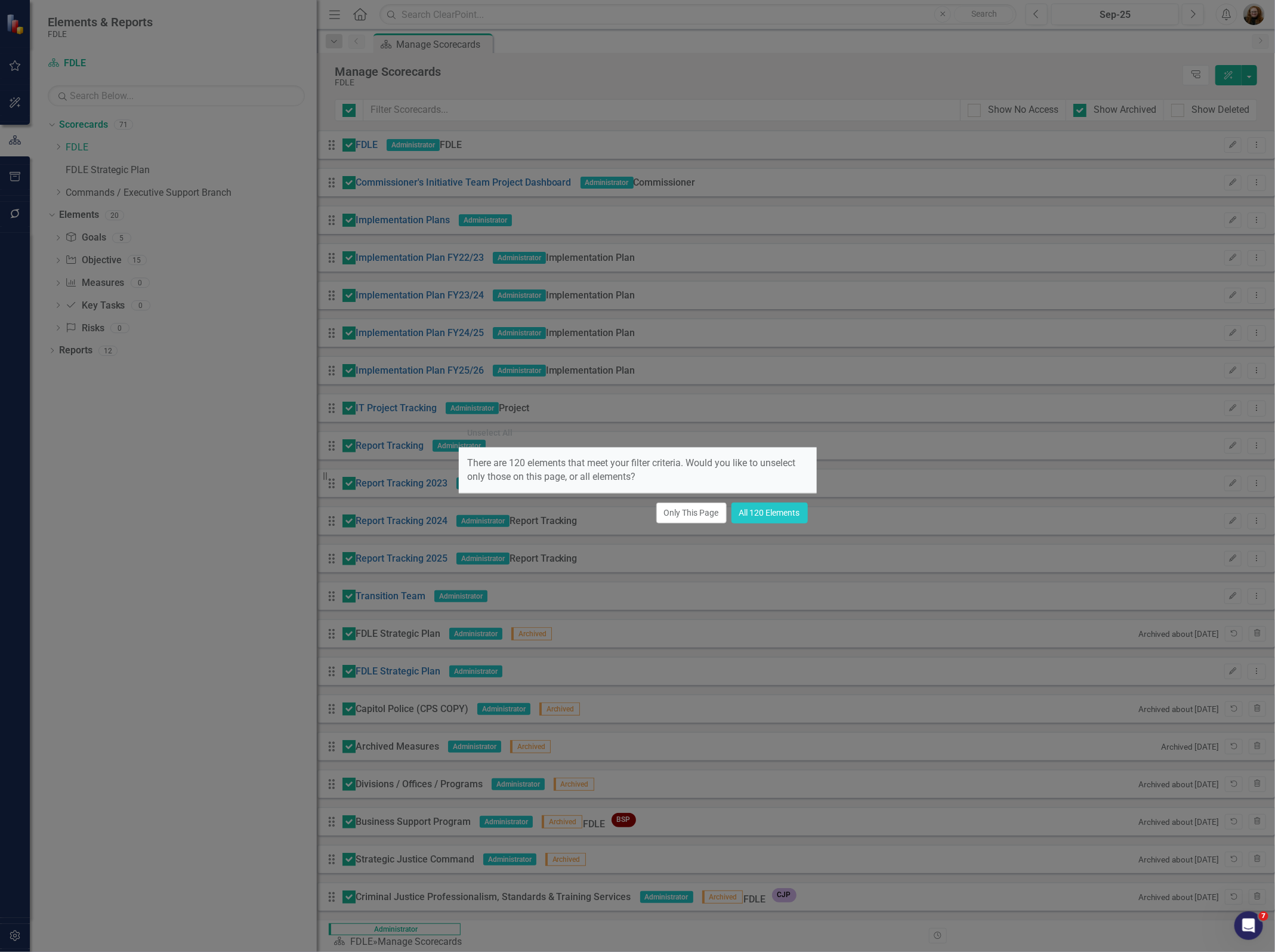
checkbox input "false"
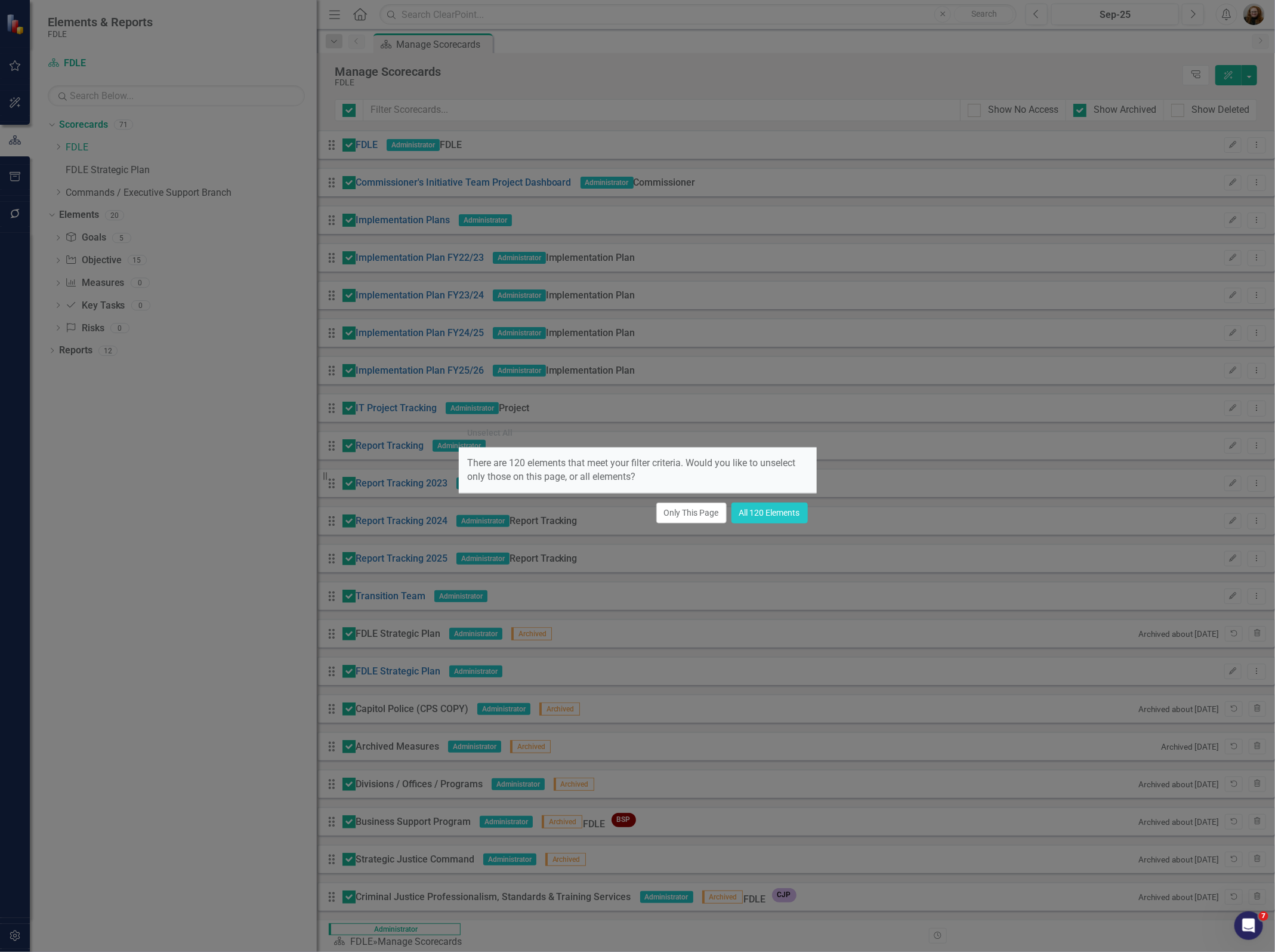
checkbox input "false"
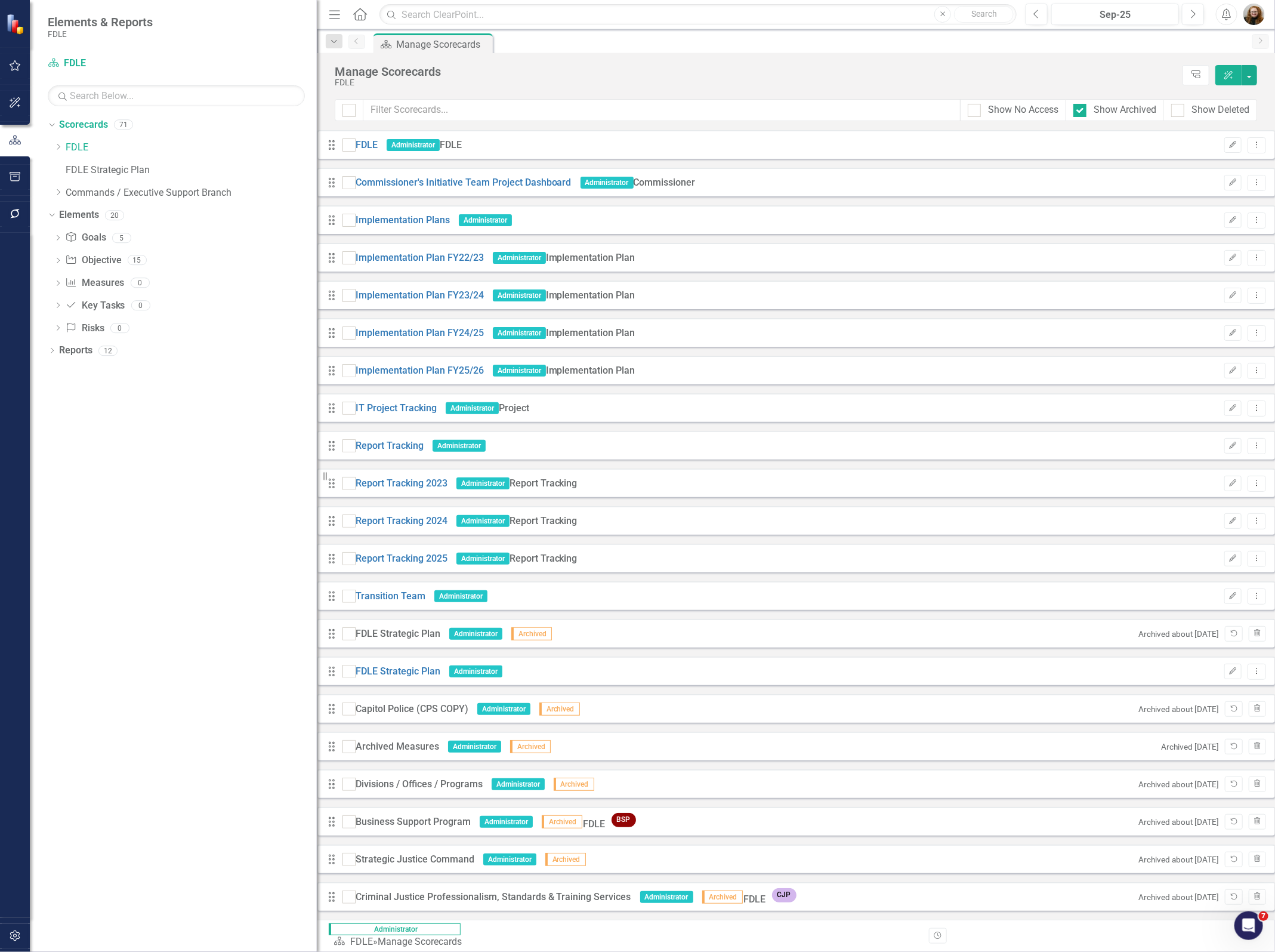
click at [634, 83] on div "FDLE" at bounding box center [755, 82] width 842 height 9
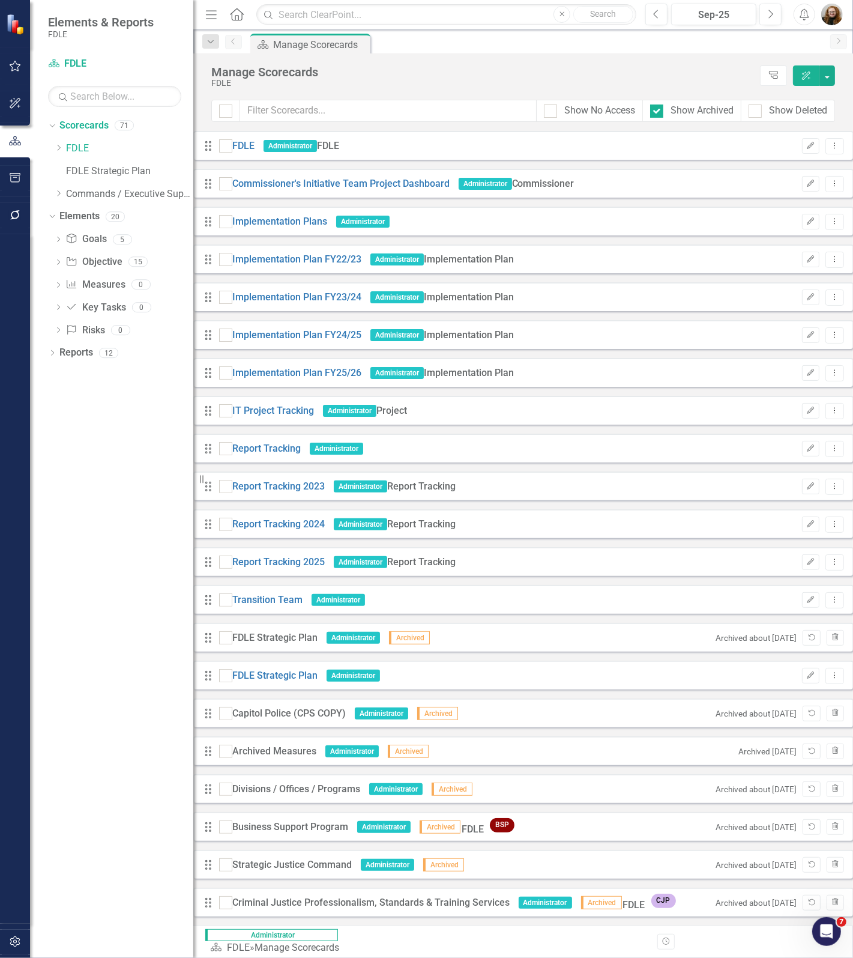
drag, startPoint x: 318, startPoint y: 373, endPoint x: 195, endPoint y: 360, distance: 123.7
click at [195, 360] on div "Resize" at bounding box center [198, 479] width 10 height 958
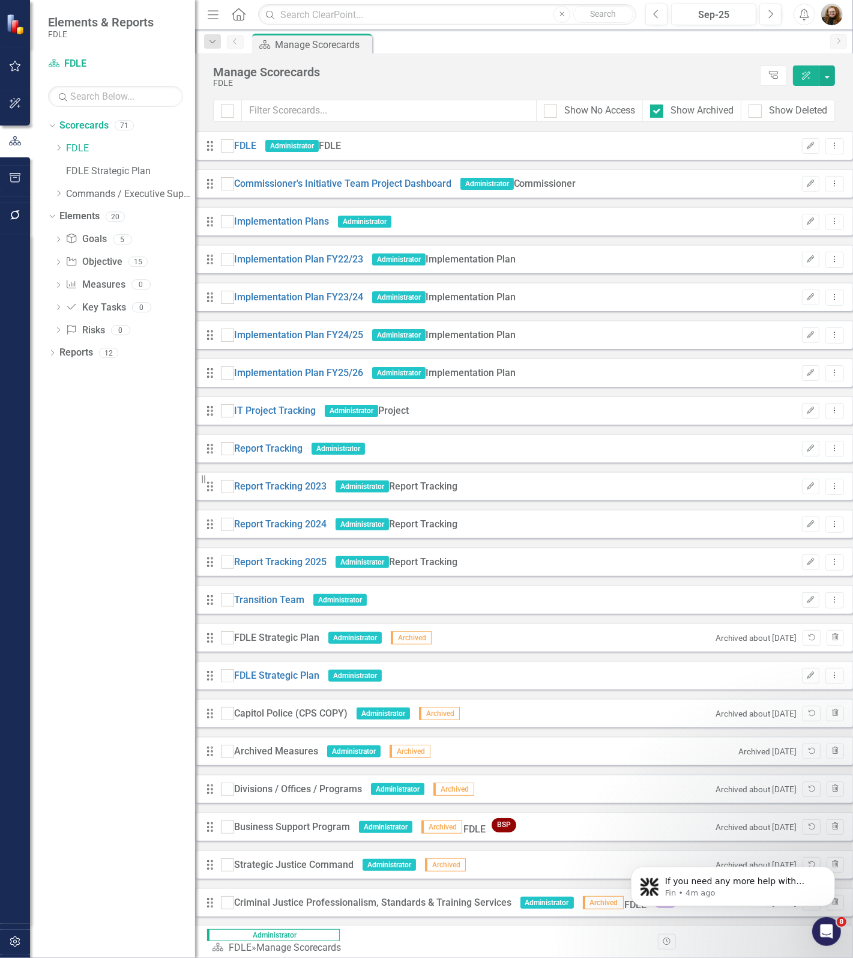
scroll to position [210, 0]
drag, startPoint x: 655, startPoint y: 111, endPoint x: 776, endPoint y: 154, distance: 129.3
click at [655, 111] on input "Show Archived" at bounding box center [654, 108] width 8 height 8
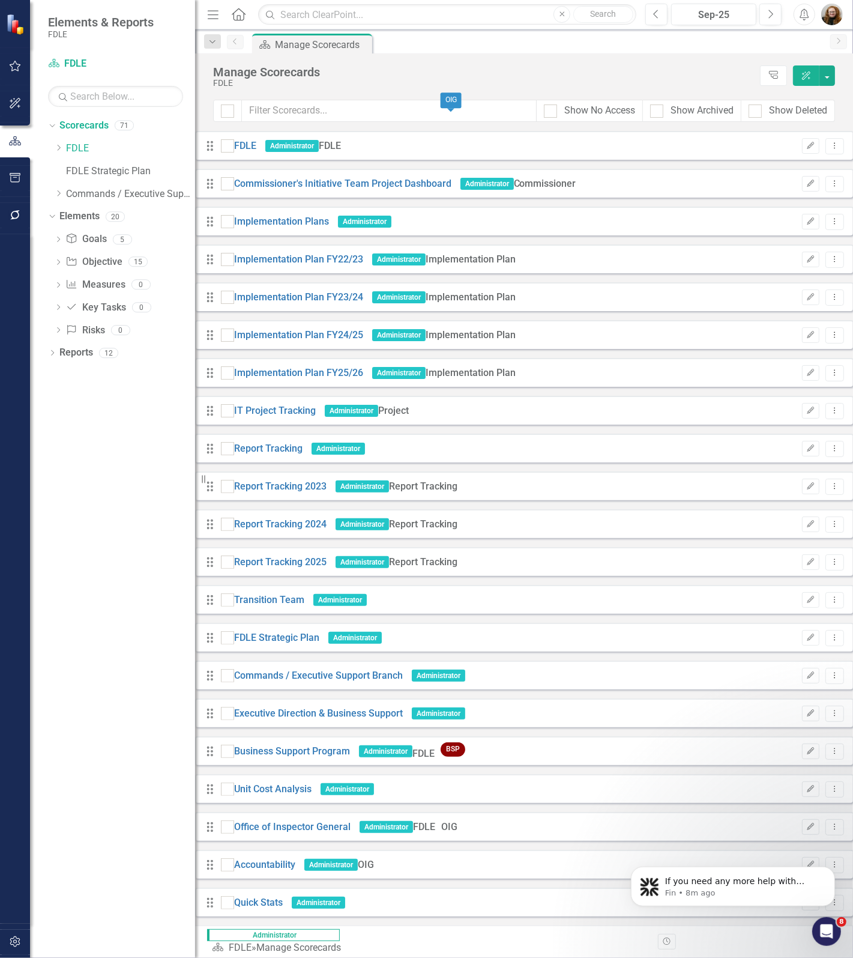
scroll to position [751, 0]
click at [659, 110] on div at bounding box center [656, 110] width 13 height 13
click at [658, 110] on input "Show Archived" at bounding box center [654, 108] width 8 height 8
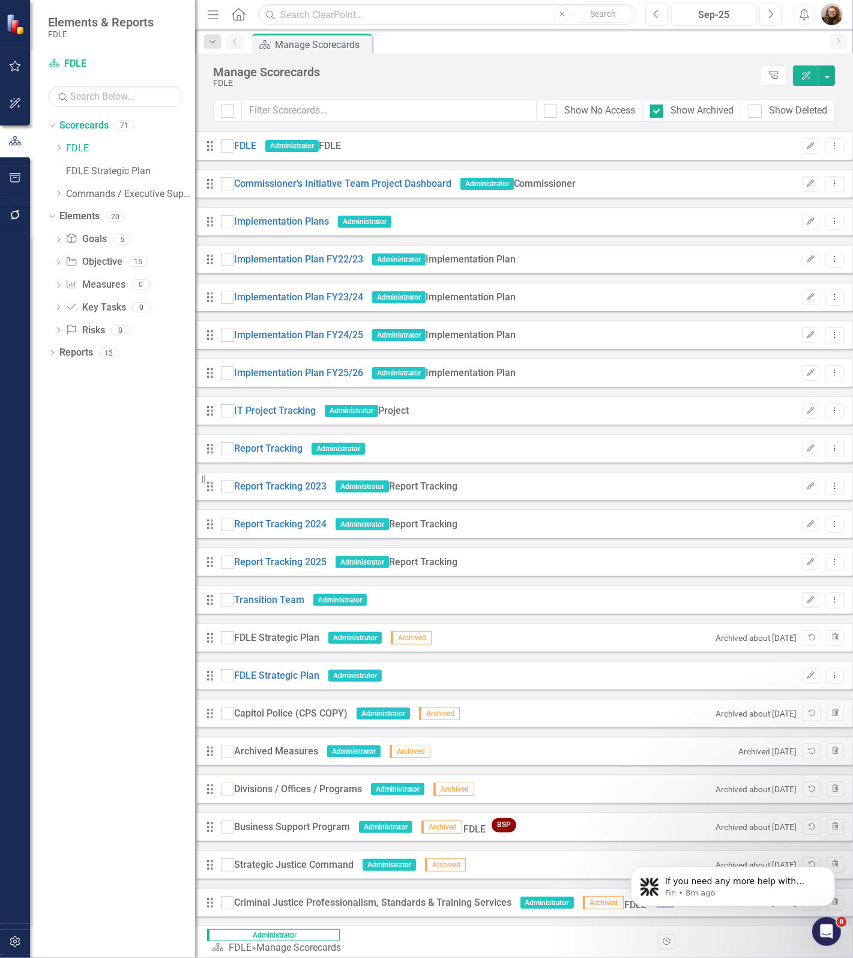
scroll to position [0, 0]
click at [807, 751] on icon "Unarchive" at bounding box center [811, 751] width 9 height 7
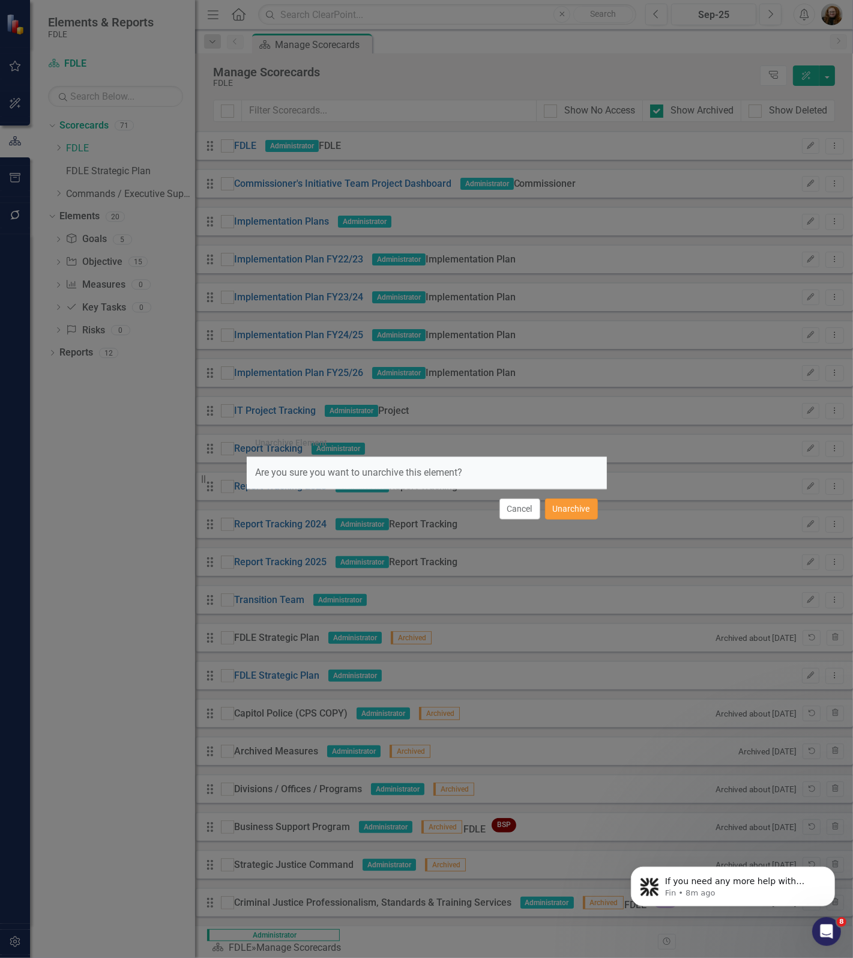
click at [575, 512] on button "Unarchive" at bounding box center [571, 508] width 53 height 21
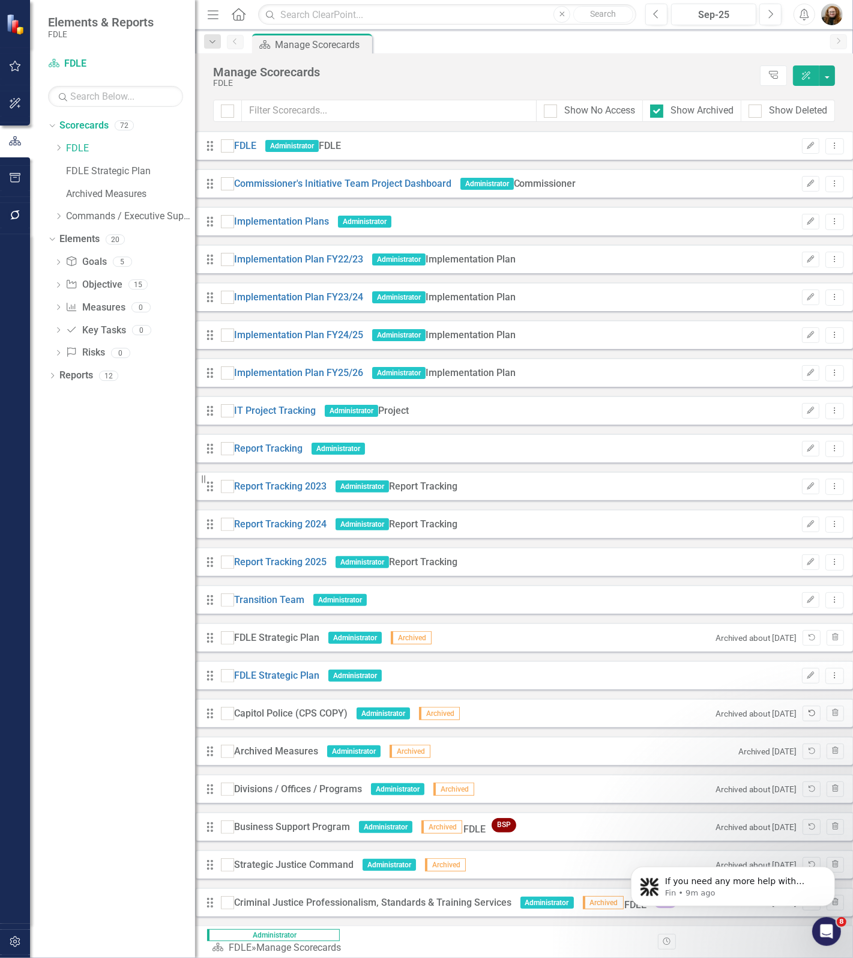
click at [803, 718] on button "Unarchive" at bounding box center [811, 714] width 17 height 16
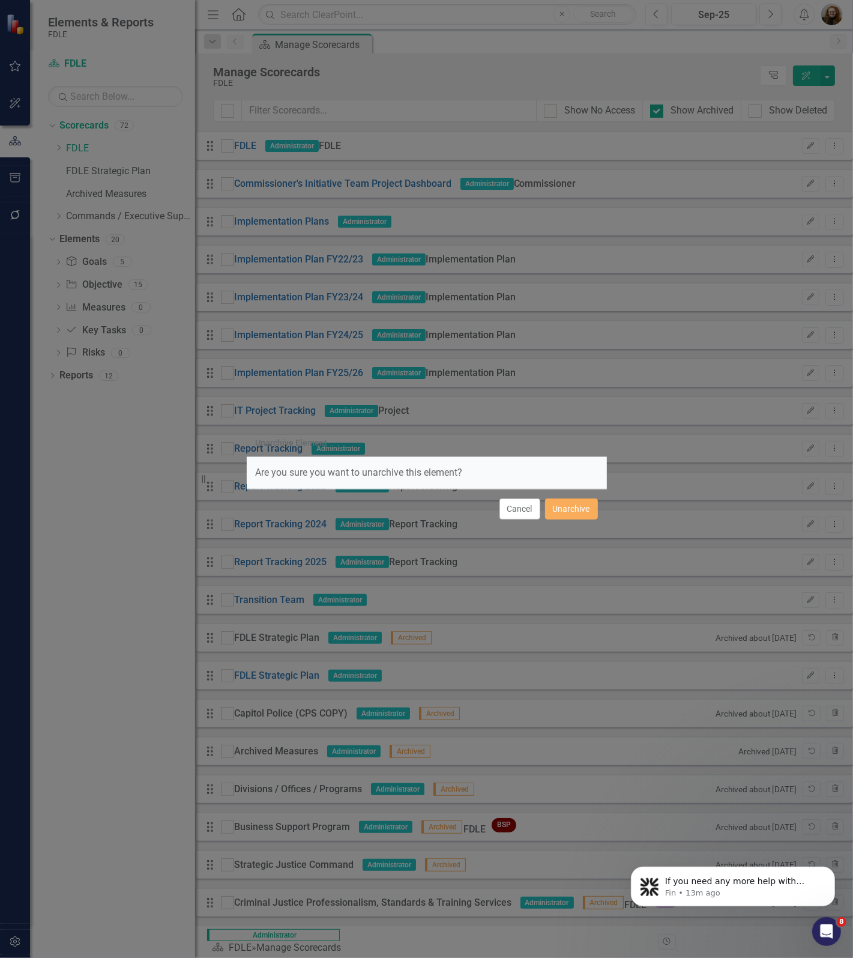
click at [516, 509] on button "Cancel" at bounding box center [520, 508] width 41 height 21
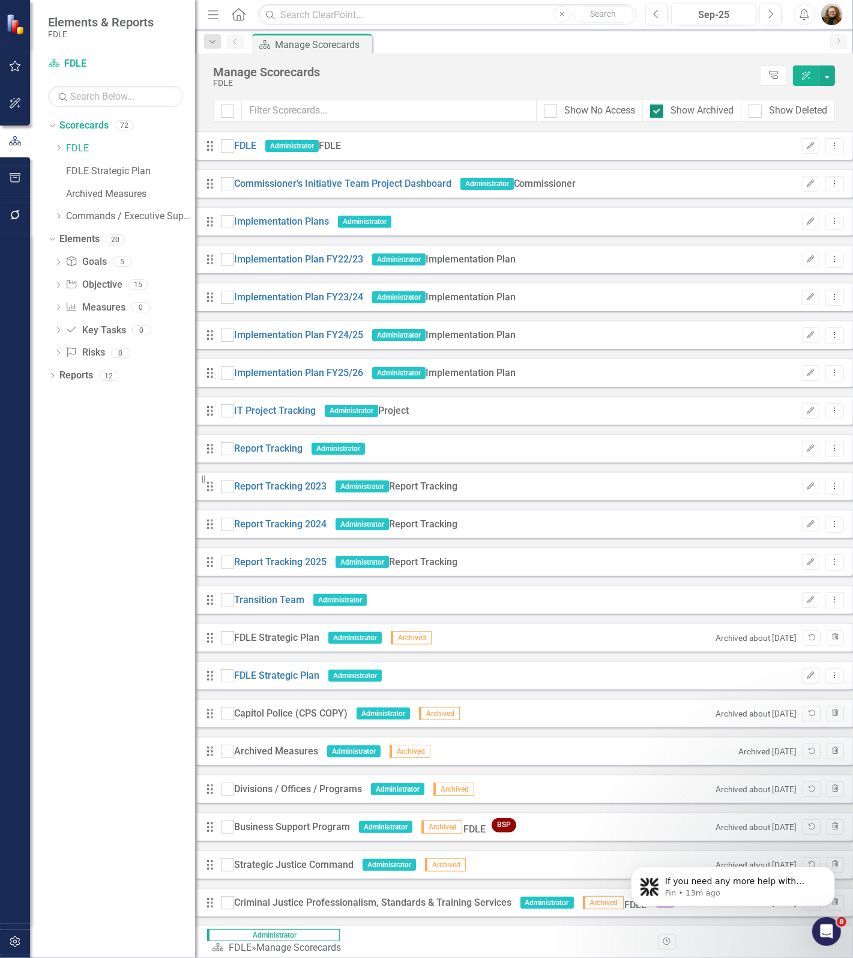
click at [655, 114] on div at bounding box center [656, 110] width 13 height 13
click at [655, 112] on input "Show Archived" at bounding box center [654, 108] width 8 height 8
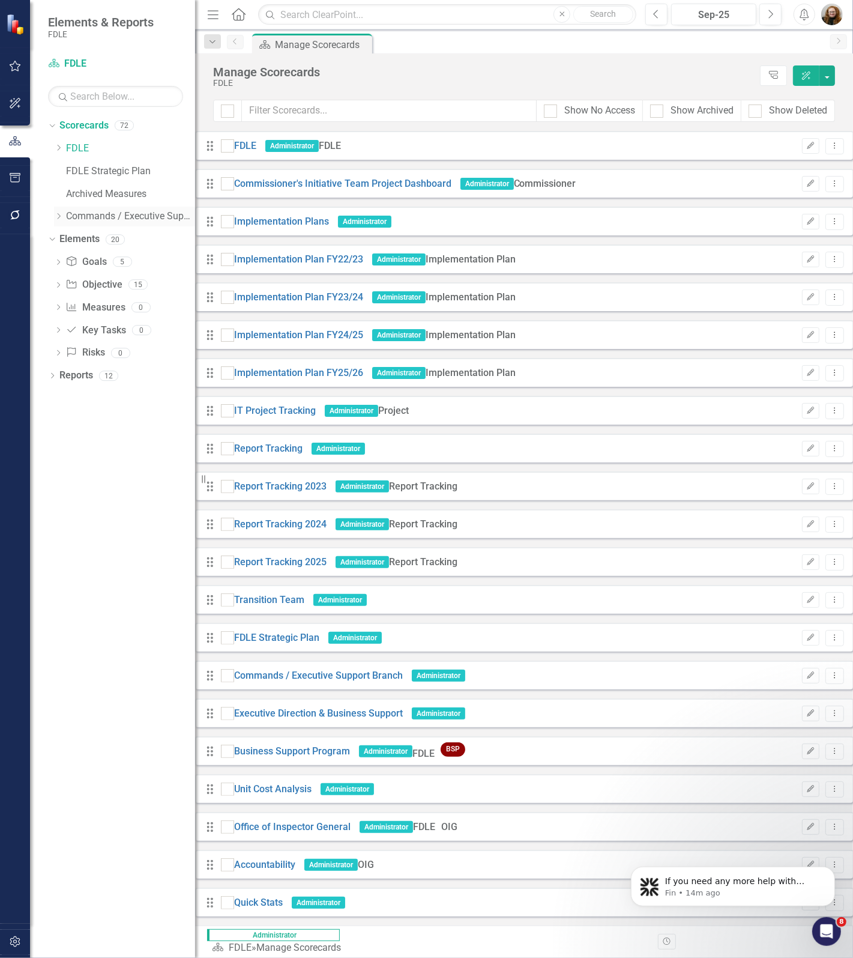
click at [63, 211] on div "Dropdown Commands / Executive Support Branch" at bounding box center [124, 217] width 141 height 20
click at [59, 217] on icon "Dropdown" at bounding box center [58, 216] width 9 height 7
click at [75, 265] on div "Dropdown" at bounding box center [70, 262] width 9 height 10
click at [71, 333] on icon "Dropdown" at bounding box center [70, 329] width 9 height 7
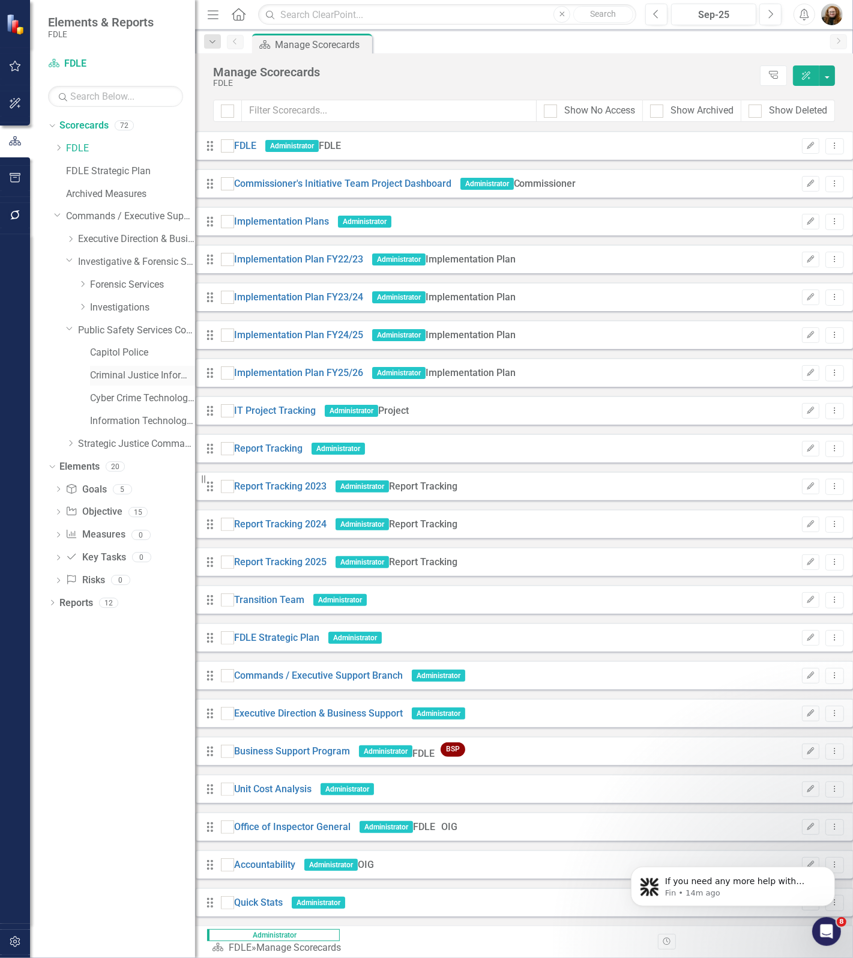
click at [100, 378] on link "Criminal Justice Information Services" at bounding box center [142, 376] width 105 height 14
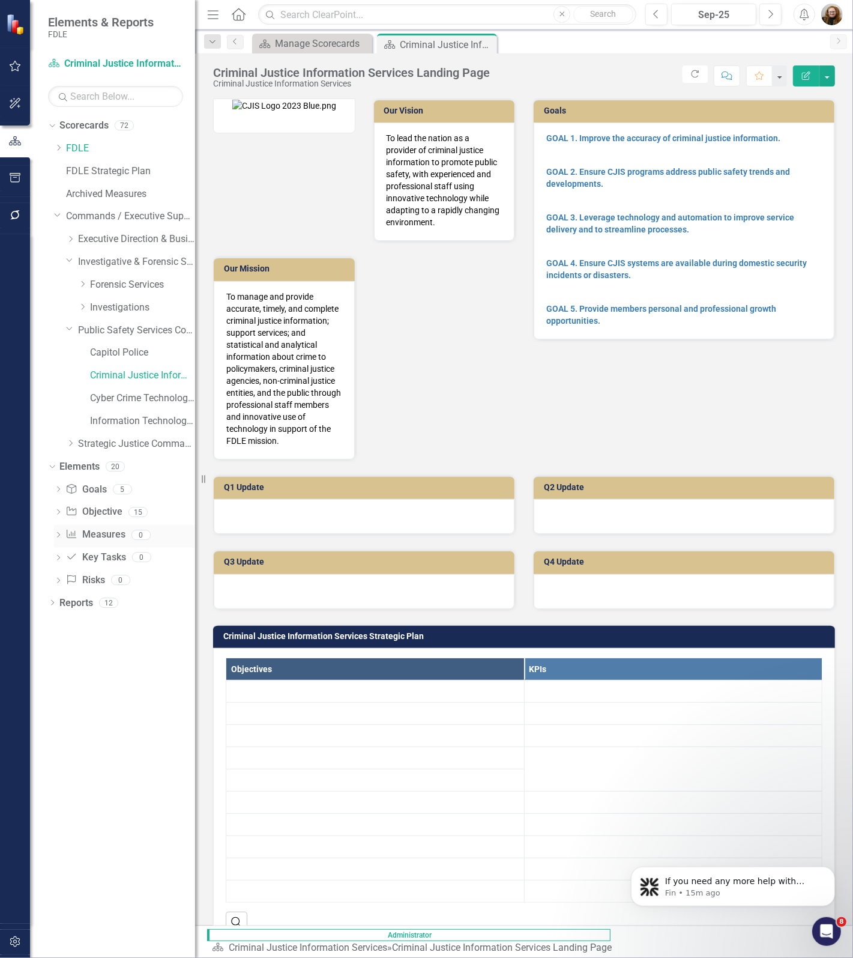
click at [96, 533] on link "Measure Measures" at bounding box center [94, 535] width 59 height 14
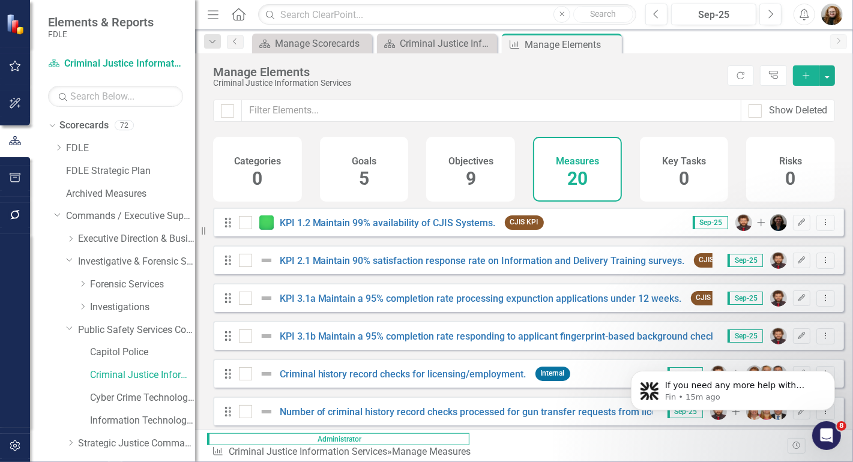
scroll to position [232, 0]
click at [829, 376] on icon "Dismiss notification" at bounding box center [831, 373] width 7 height 7
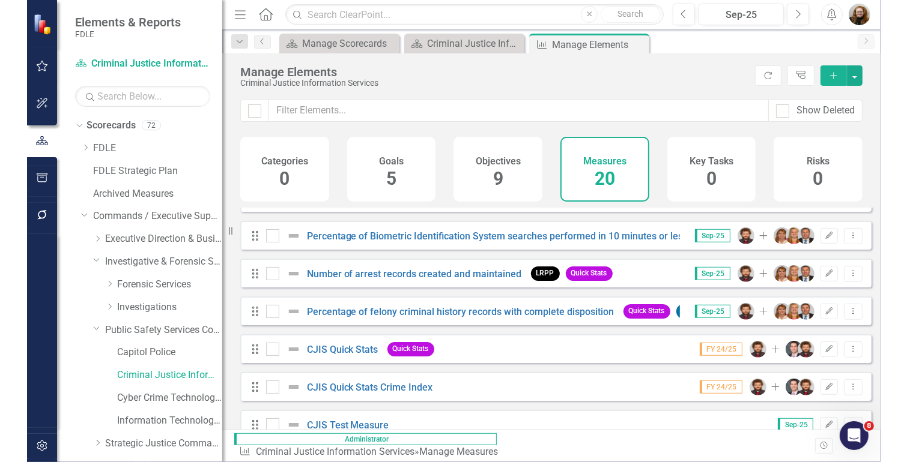
scroll to position [533, 0]
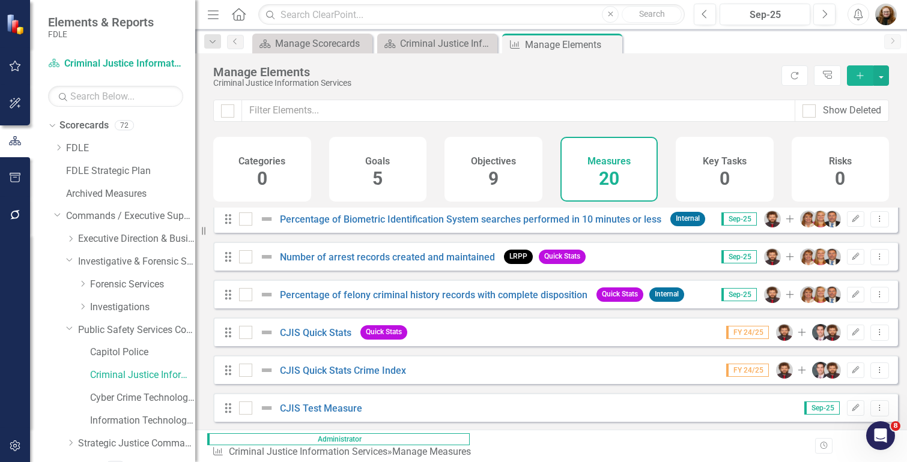
click at [34, 376] on div "Dropdown Scorecards 72 Dropdown FDLE Commissioner's Initiative Team Project Das…" at bounding box center [112, 289] width 165 height 346
click at [874, 412] on icon "Dropdown Menu" at bounding box center [879, 408] width 10 height 8
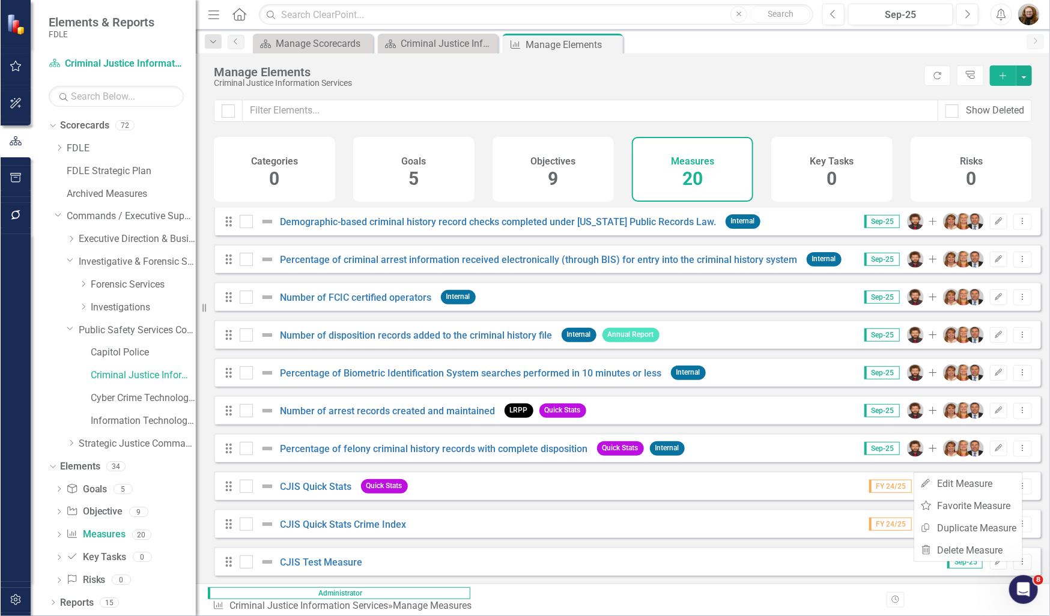
scroll to position [380, 0]
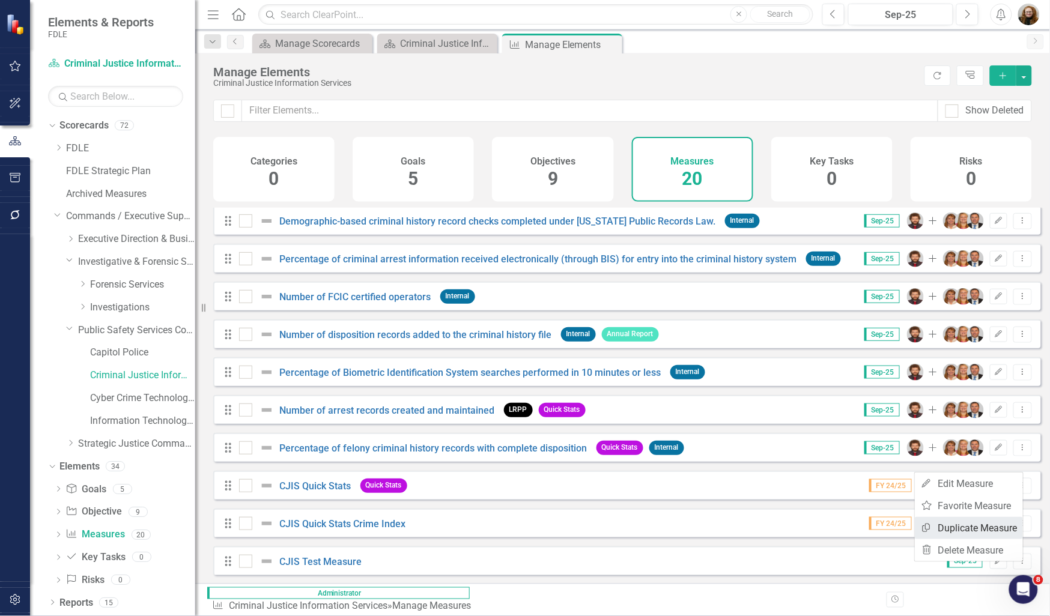
click at [979, 529] on link "Copy Duplicate Measure" at bounding box center [969, 528] width 108 height 22
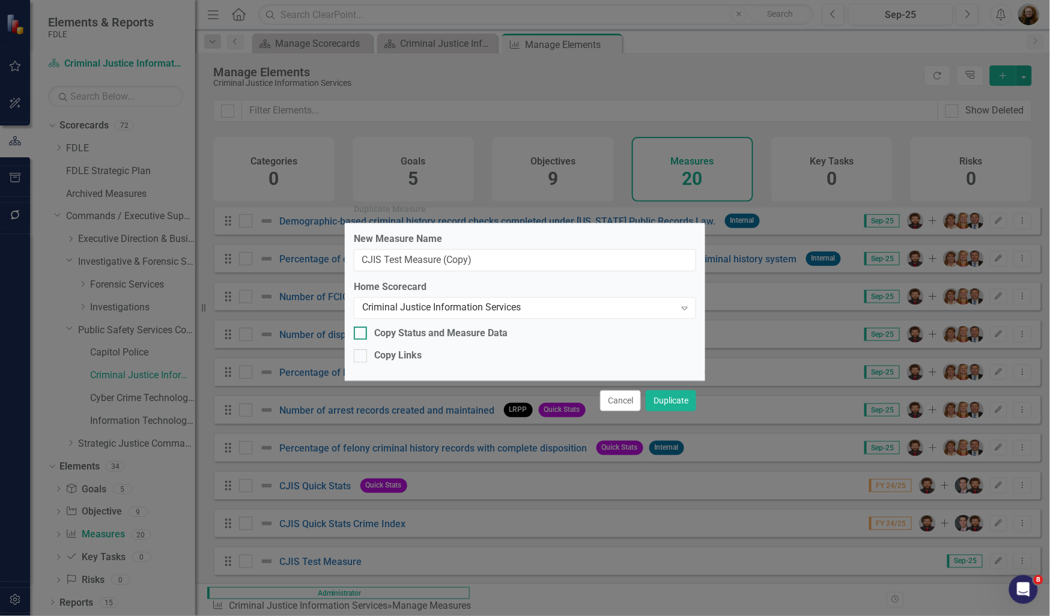
click at [364, 334] on div at bounding box center [360, 333] width 13 height 13
click at [361, 334] on input "Copy Status and Measure Data" at bounding box center [358, 331] width 8 height 8
click at [670, 399] on button "Duplicate" at bounding box center [671, 400] width 50 height 21
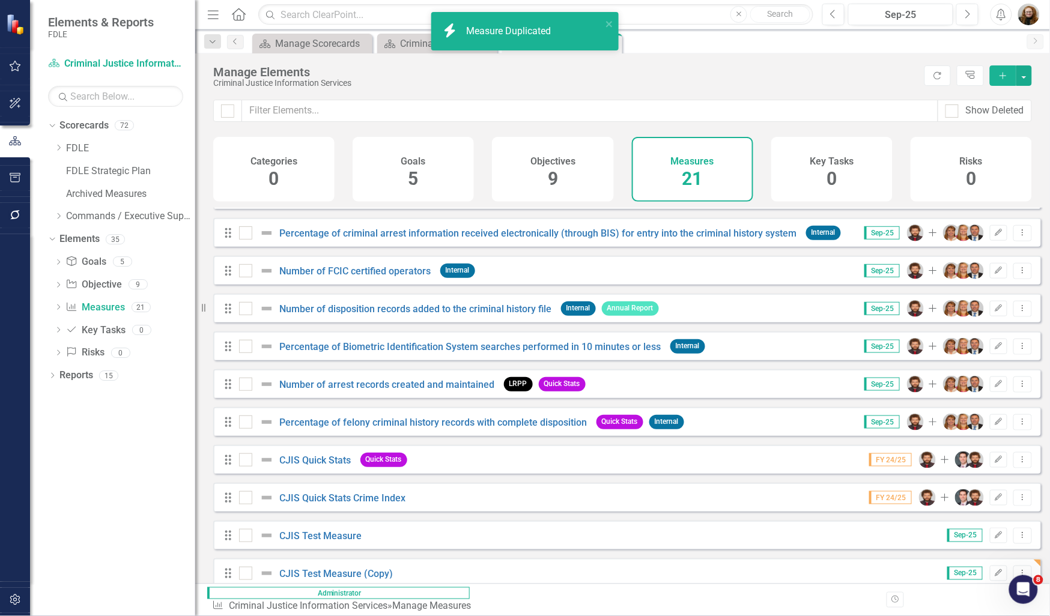
scroll to position [418, 0]
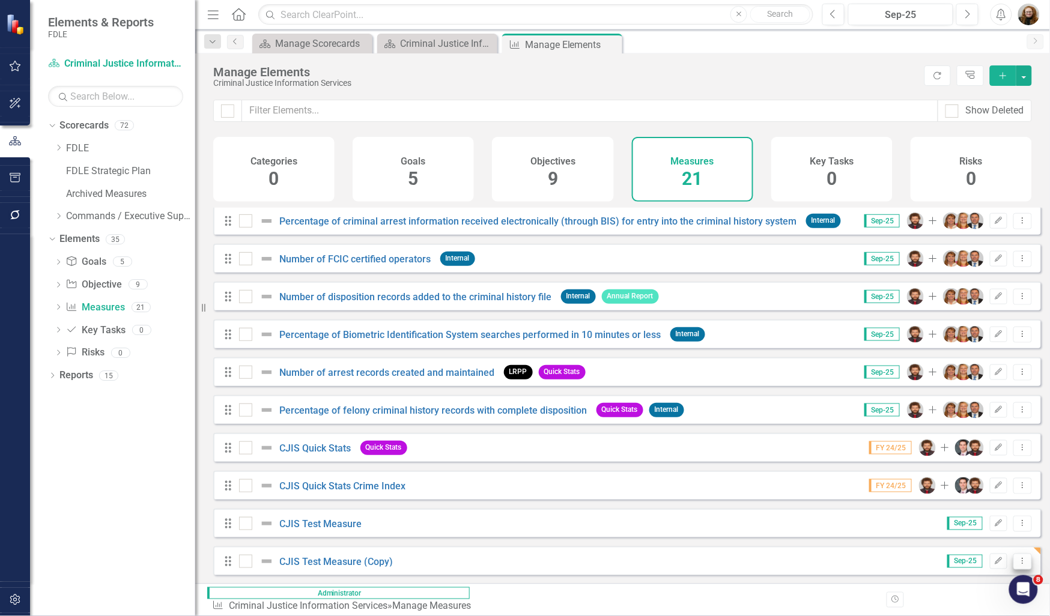
click at [1013, 566] on button "Dropdown Menu" at bounding box center [1022, 562] width 19 height 16
click at [982, 488] on link "Edit Edit Measure" at bounding box center [969, 484] width 108 height 22
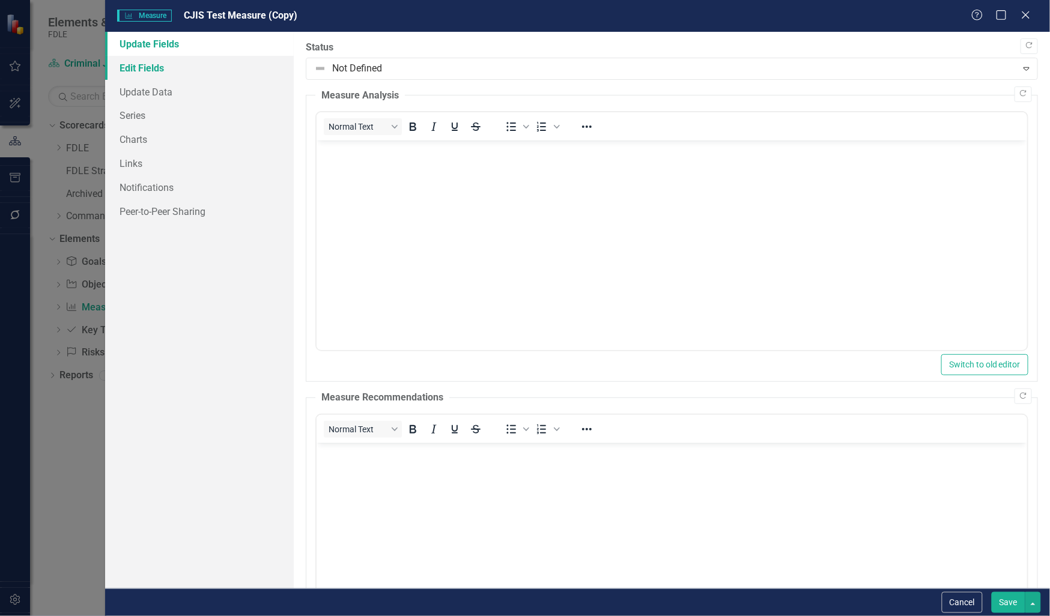
scroll to position [0, 0]
click at [167, 61] on link "Edit Fields" at bounding box center [199, 68] width 189 height 24
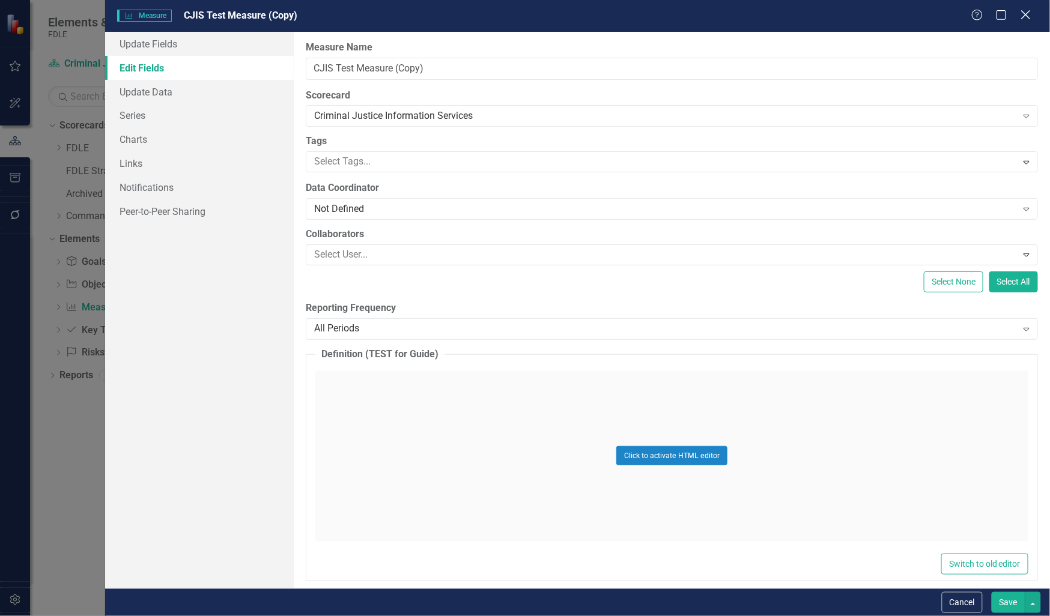
click at [1026, 15] on icon at bounding box center [1025, 14] width 9 height 9
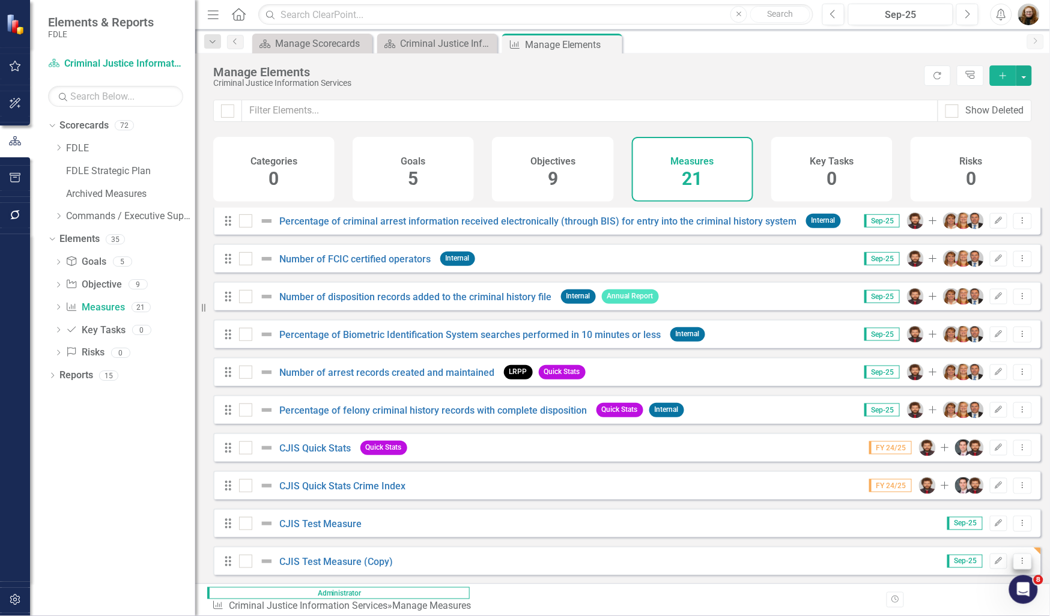
click at [1017, 565] on icon "Dropdown Menu" at bounding box center [1022, 561] width 10 height 8
click at [994, 533] on link "Copy Duplicate Measure" at bounding box center [969, 528] width 108 height 22
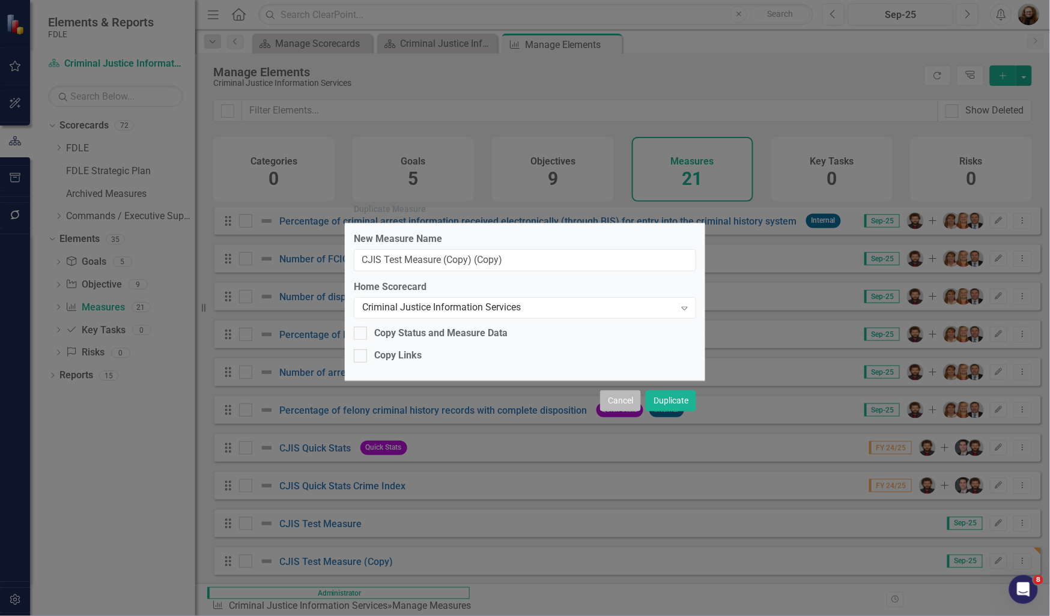
click at [626, 401] on button "Cancel" at bounding box center [620, 400] width 41 height 21
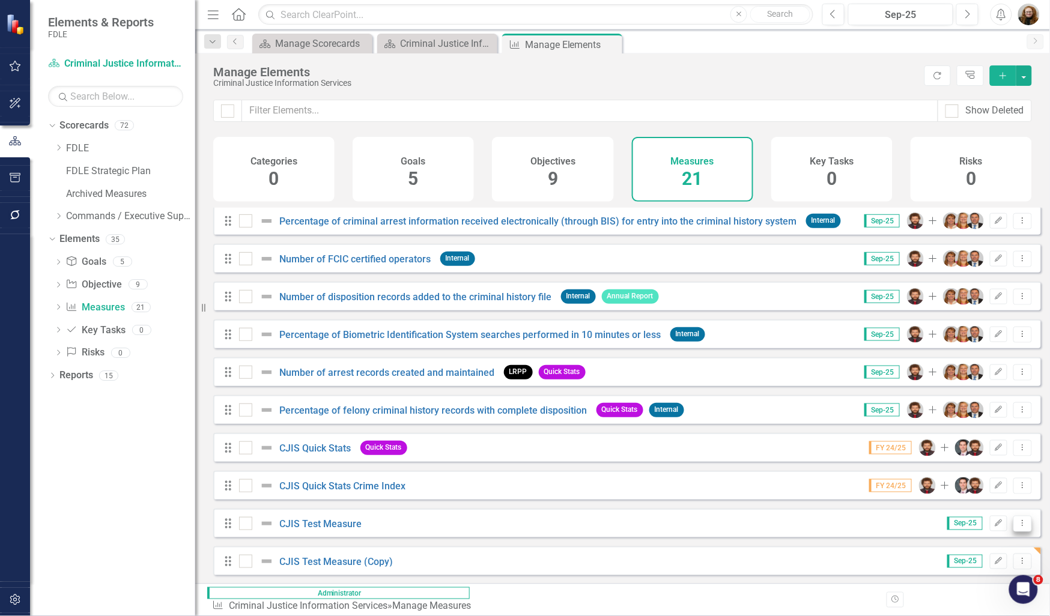
click at [1013, 532] on button "Dropdown Menu" at bounding box center [1022, 524] width 19 height 16
click at [1002, 497] on link "Copy Duplicate Measure" at bounding box center [969, 491] width 108 height 22
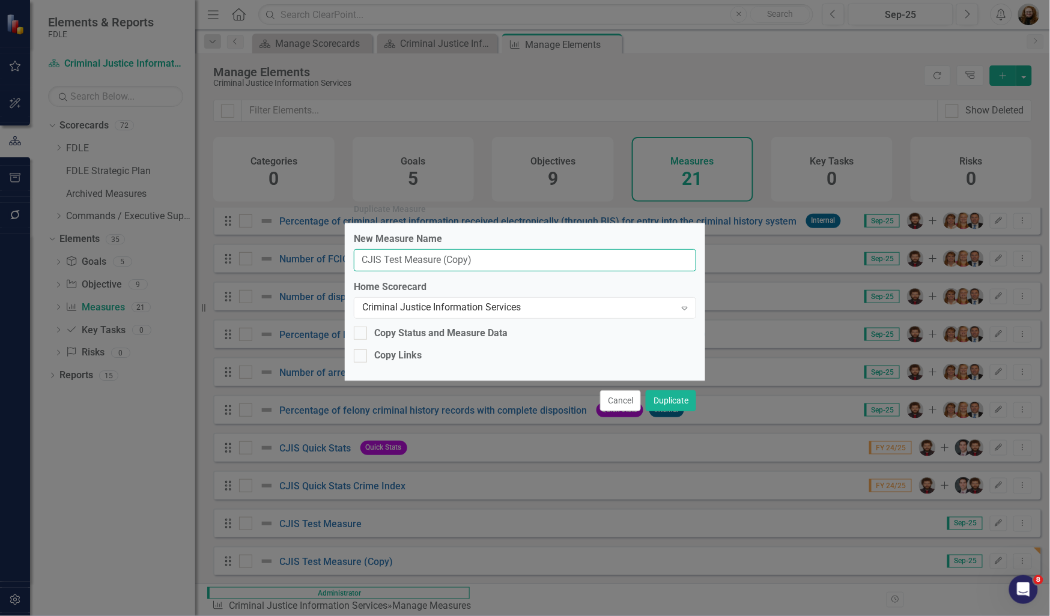
drag, startPoint x: 479, startPoint y: 260, endPoint x: 444, endPoint y: 264, distance: 35.1
click at [444, 264] on input "CJIS Test Measure (Copy)" at bounding box center [525, 260] width 342 height 22
click at [574, 222] on div "Duplicate Measure" at bounding box center [525, 210] width 360 height 28
click at [679, 307] on icon "Expand" at bounding box center [685, 308] width 12 height 10
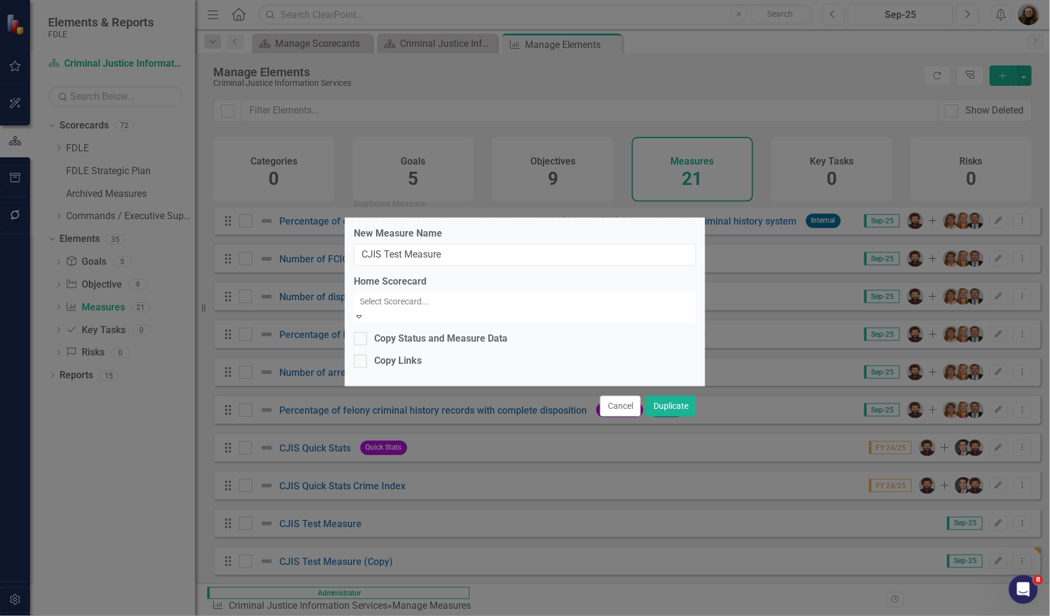
scroll to position [150, 0]
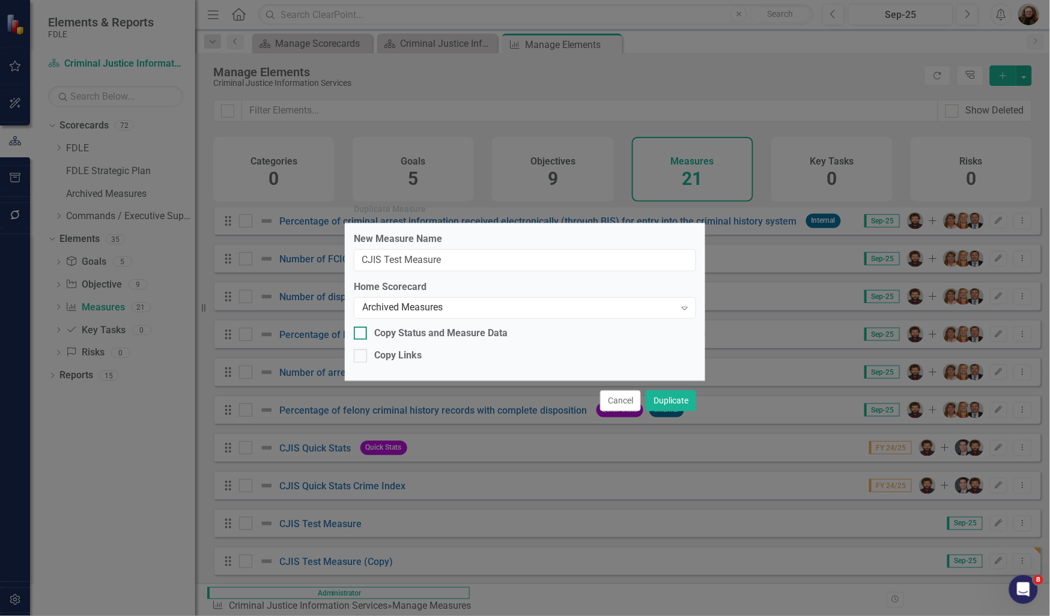
click at [364, 336] on div at bounding box center [360, 333] width 13 height 13
click at [361, 334] on input "Copy Status and Measure Data" at bounding box center [358, 331] width 8 height 8
click at [680, 407] on button "Duplicate" at bounding box center [671, 400] width 50 height 21
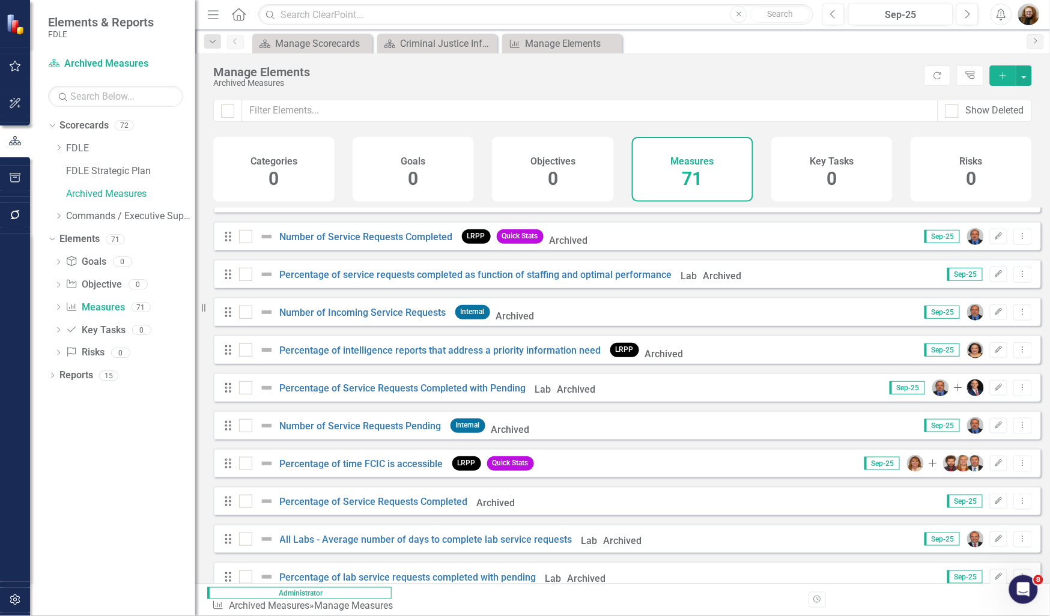
scroll to position [2309, 0]
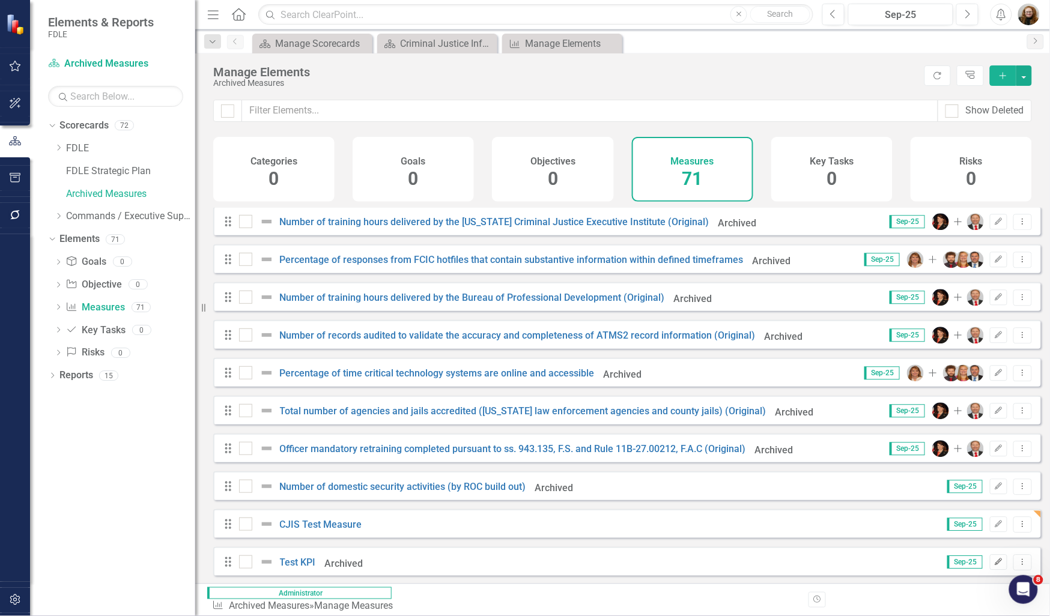
click at [994, 566] on icon "Edit" at bounding box center [998, 561] width 9 height 7
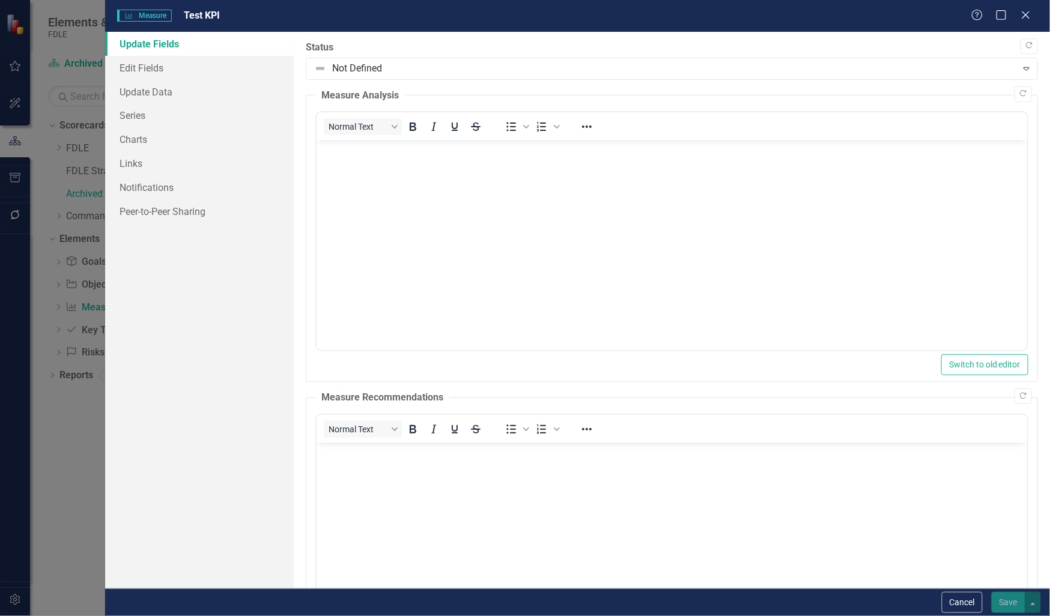
scroll to position [0, 0]
click at [1022, 23] on div "Measure Measure Test KPI Help Maximize Close" at bounding box center [577, 16] width 945 height 32
click at [1027, 15] on icon at bounding box center [1025, 14] width 9 height 9
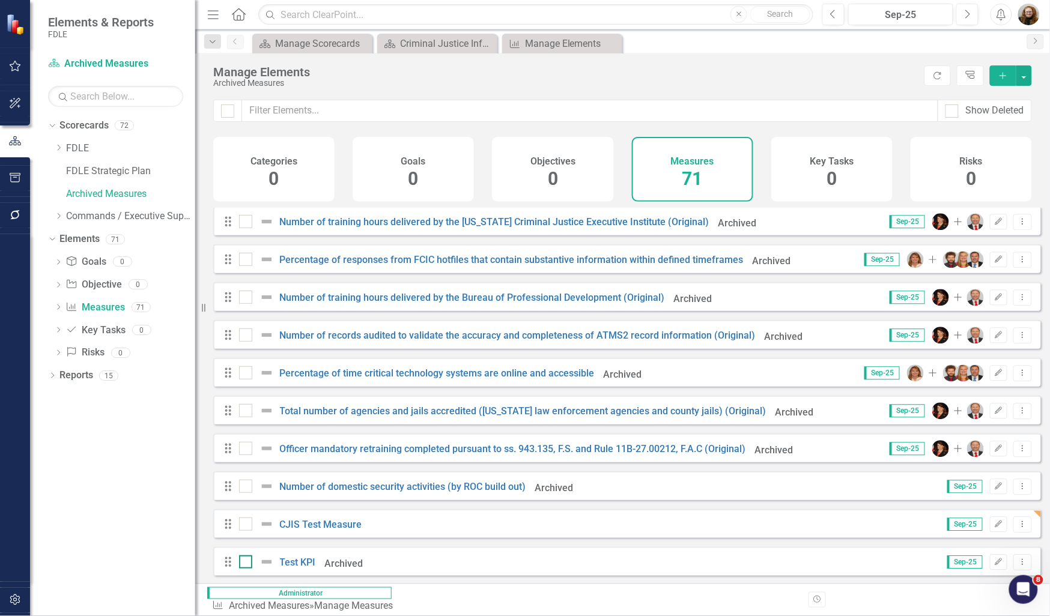
click at [241, 563] on input "checkbox" at bounding box center [243, 559] width 8 height 8
click at [1019, 78] on button "button" at bounding box center [1024, 75] width 16 height 20
click at [999, 157] on link "Trash Delete Multiple" at bounding box center [984, 165] width 95 height 22
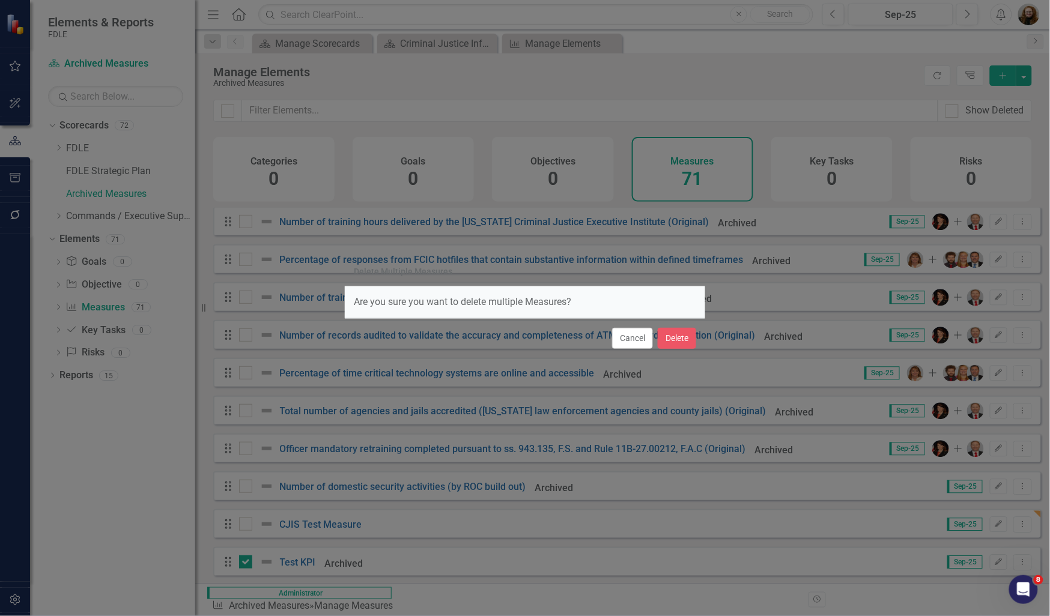
click at [679, 351] on div "Cancel Delete" at bounding box center [525, 338] width 360 height 40
click at [677, 346] on button "Delete" at bounding box center [677, 338] width 38 height 21
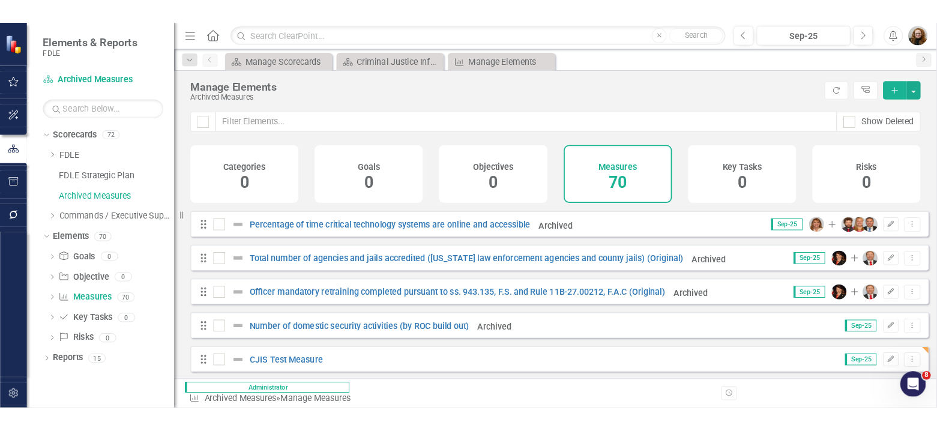
scroll to position [263, 0]
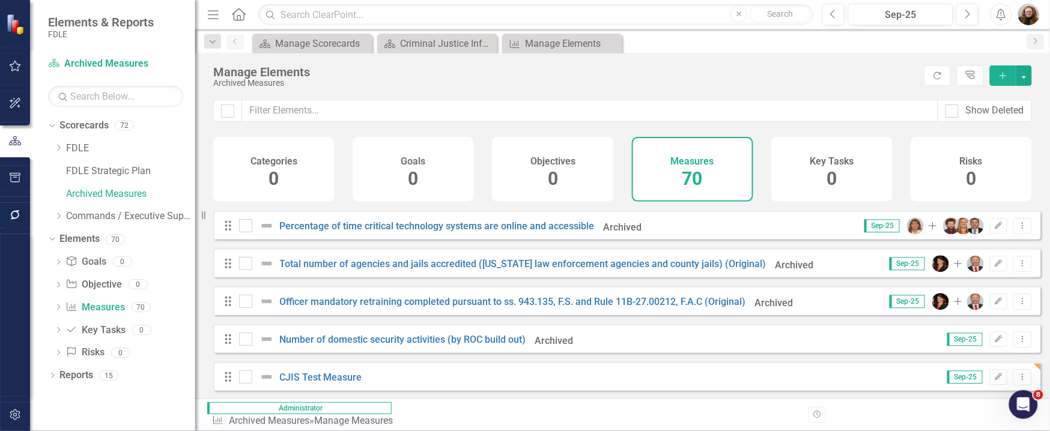
click at [318, 348] on div "Drag Number of domestic security activities (by ROC build out) Archived" at bounding box center [401, 339] width 356 height 17
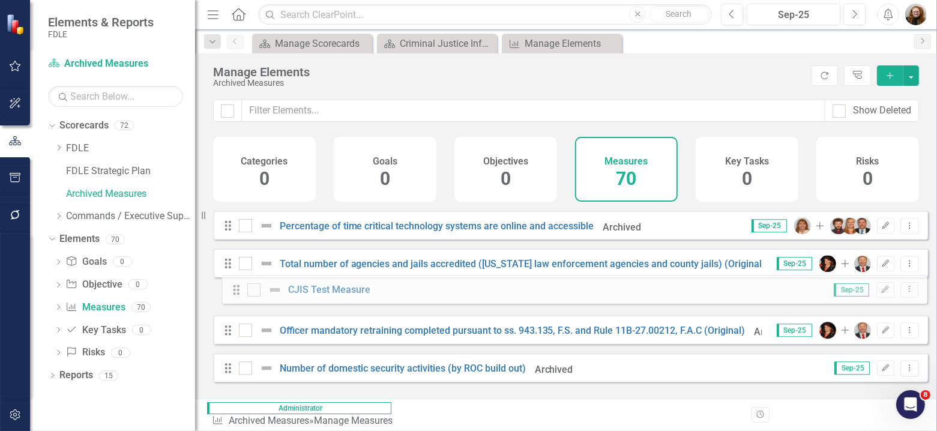
drag, startPoint x: 223, startPoint y: 385, endPoint x: 232, endPoint y: 289, distance: 96.4
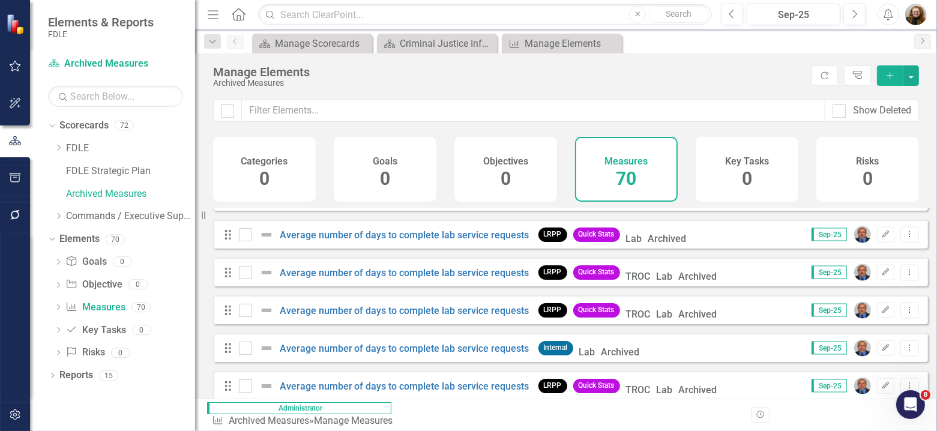
scroll to position [1600, 0]
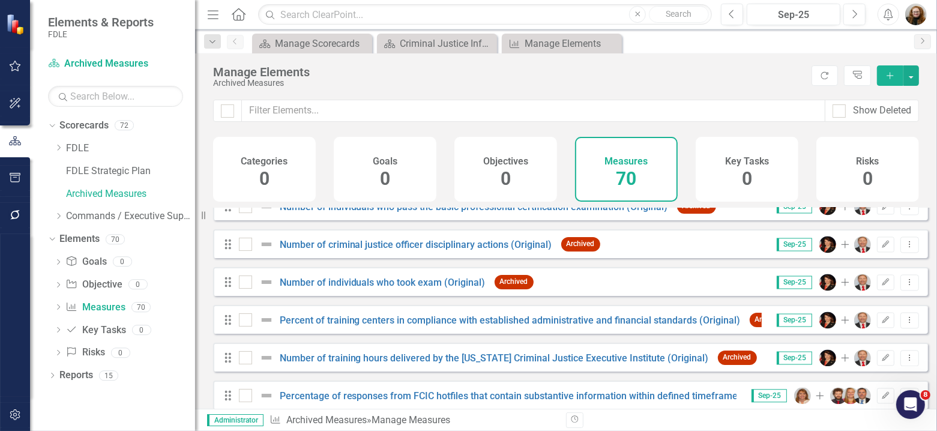
scroll to position [2456, 0]
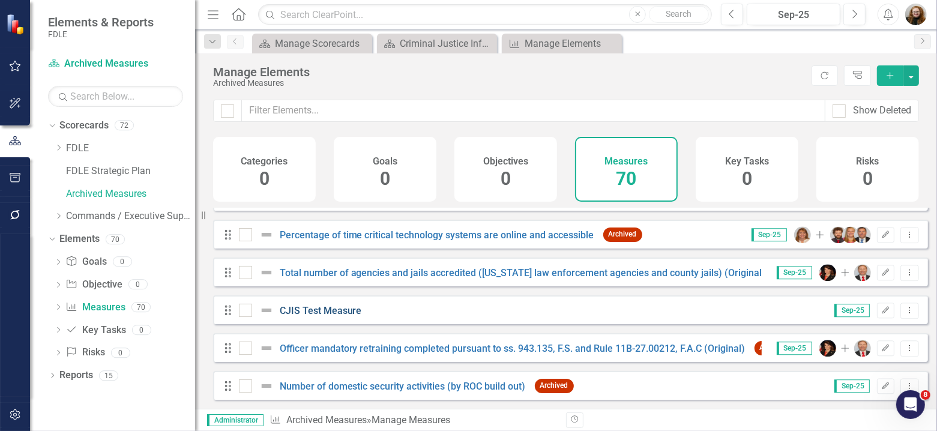
click at [326, 308] on link "CJIS Test Measure" at bounding box center [321, 310] width 82 height 11
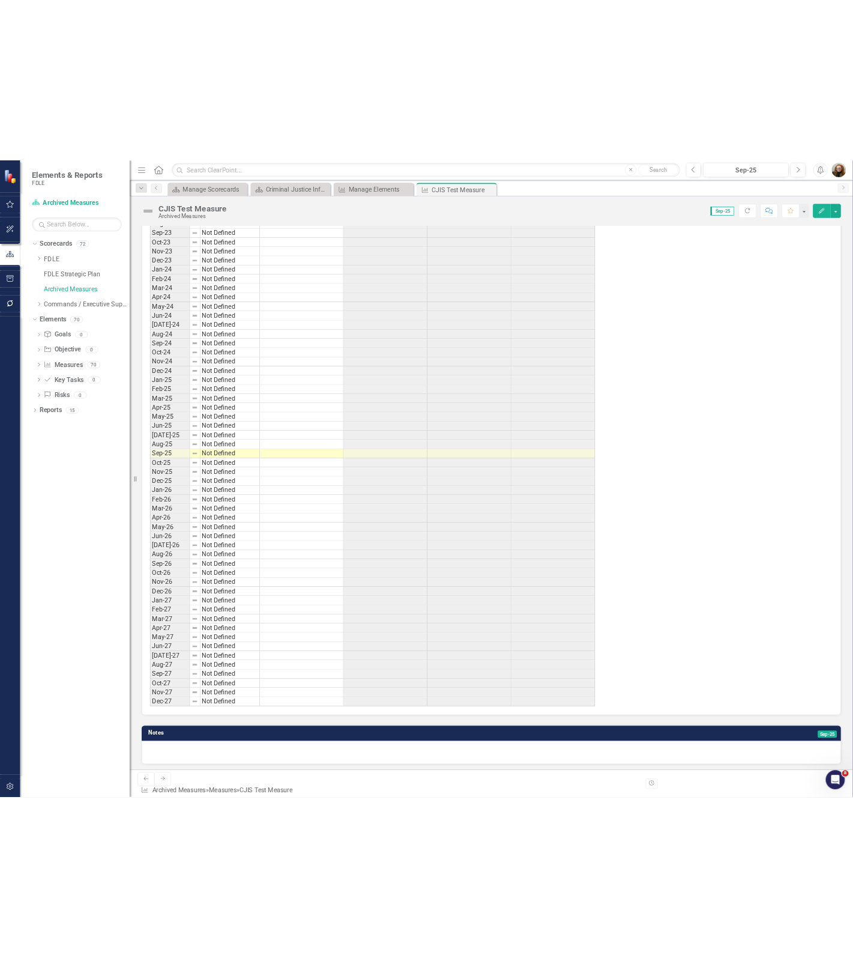
scroll to position [210, 0]
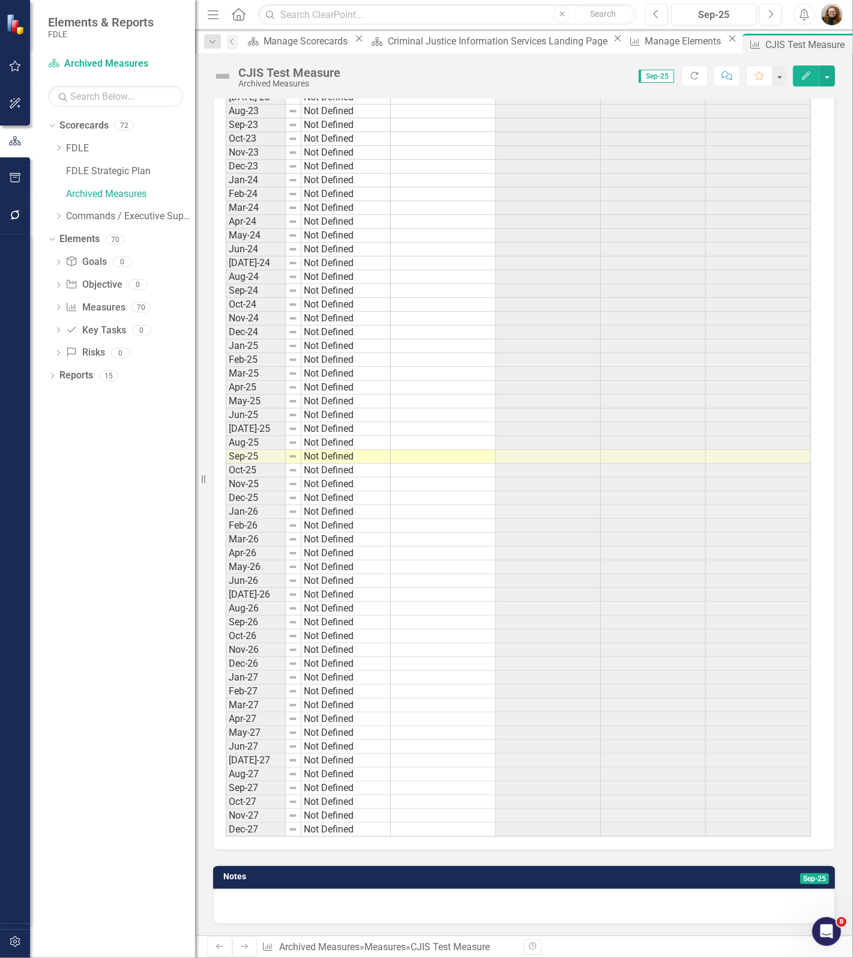
click at [137, 431] on div "Dropdown Scorecards 72 Dropdown FDLE Commissioner's Initiative Team Project Das…" at bounding box center [112, 537] width 165 height 842
click at [809, 75] on icon "Edit" at bounding box center [806, 75] width 11 height 8
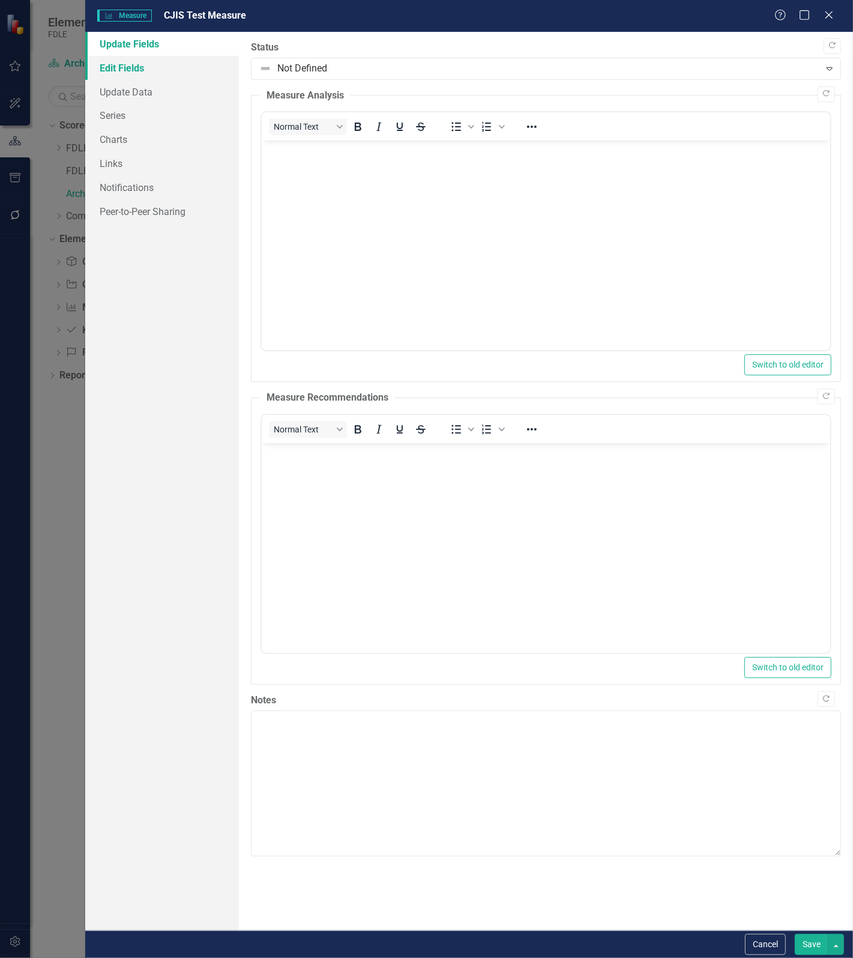
scroll to position [0, 0]
click at [129, 67] on link "Edit Fields" at bounding box center [162, 68] width 154 height 24
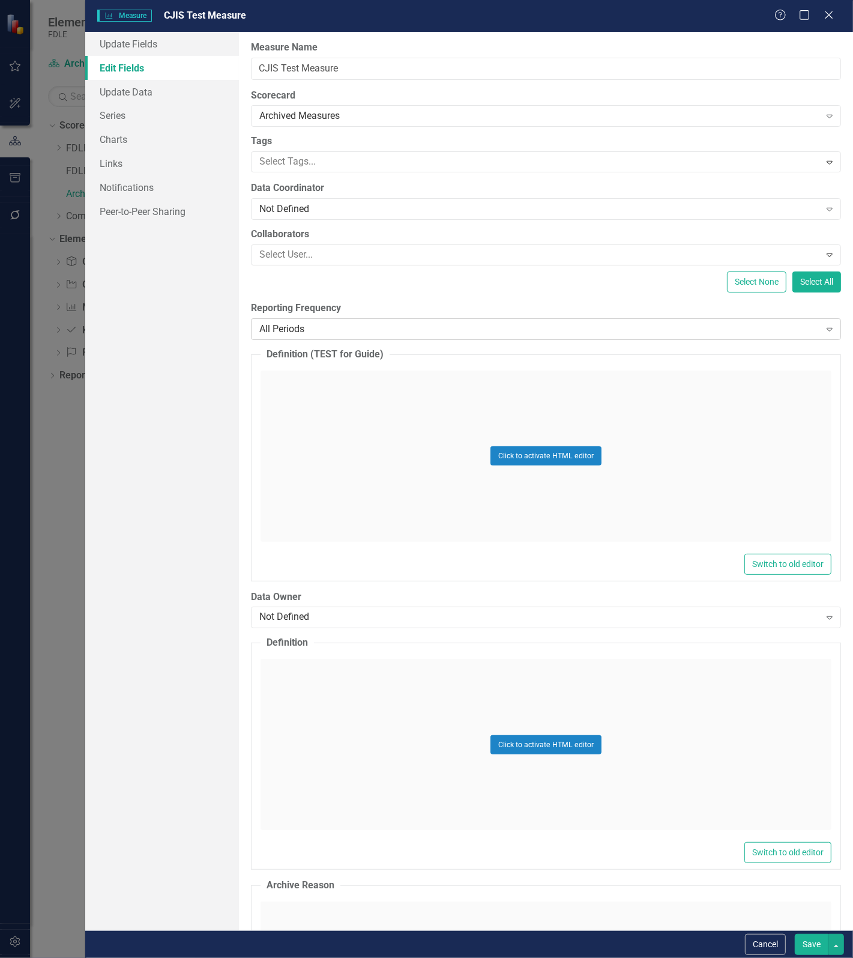
click at [289, 332] on div "All Periods" at bounding box center [539, 329] width 561 height 14
click at [815, 431] on button "Save" at bounding box center [812, 944] width 34 height 21
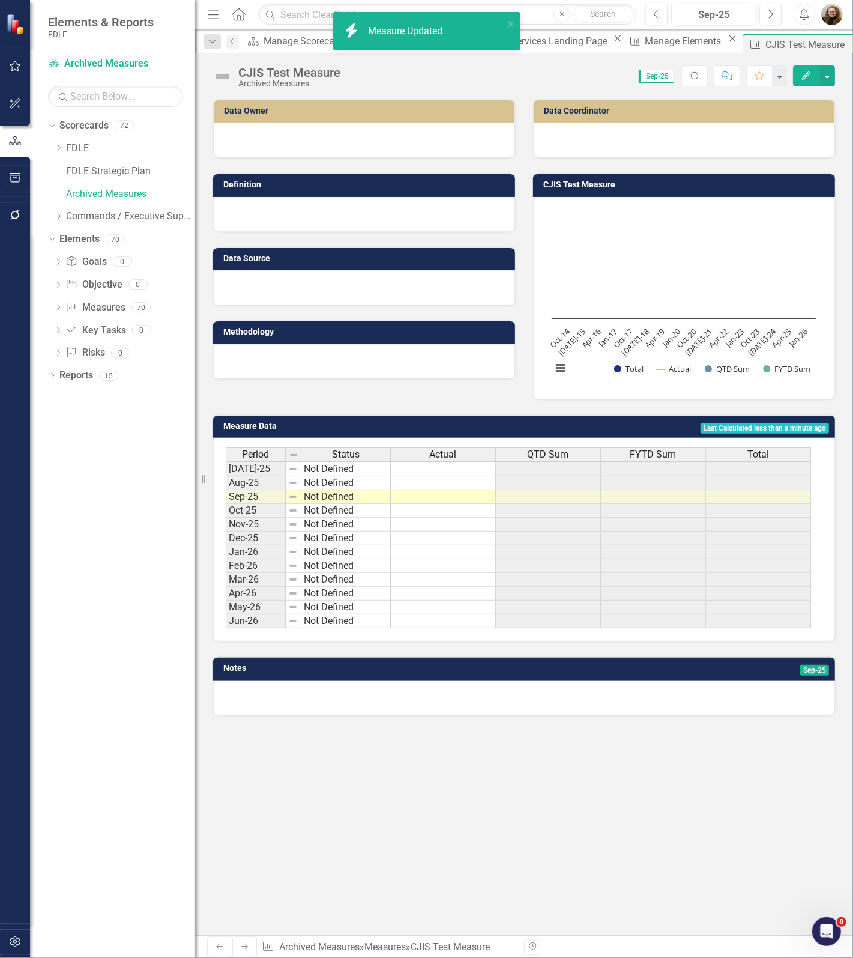
scroll to position [0, 0]
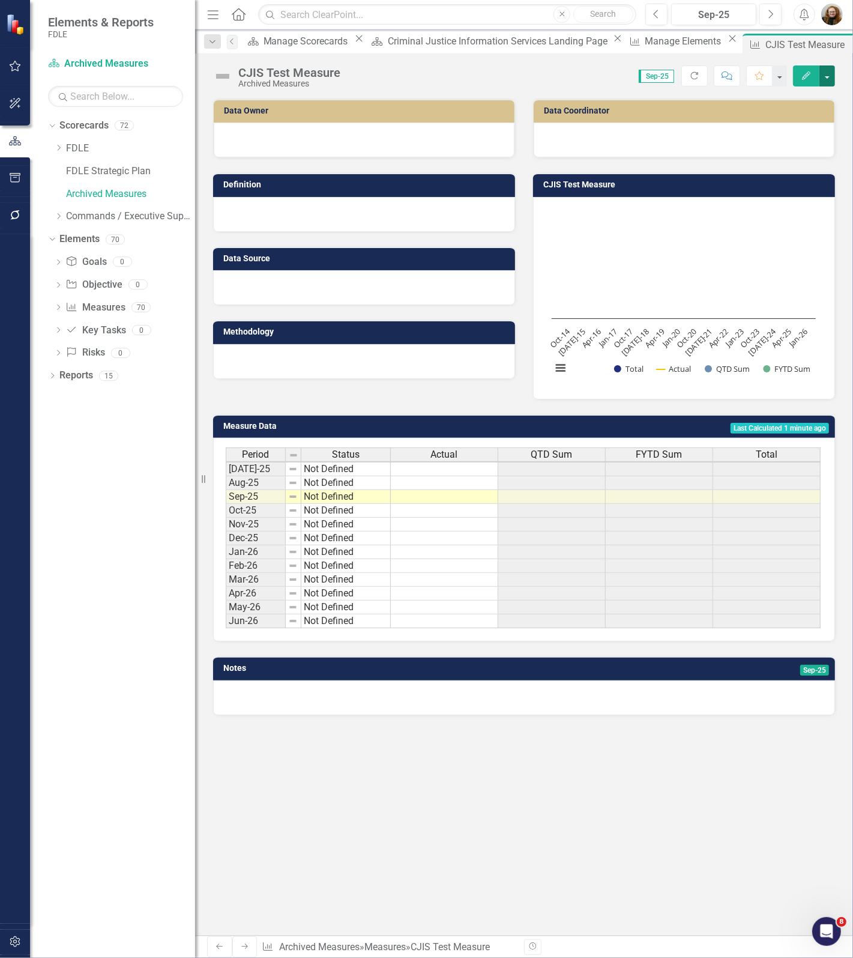
click at [826, 73] on button "button" at bounding box center [828, 75] width 16 height 21
click at [511, 431] on div "Data Owner Definition Data Source Methodology Data Coordinator CJIS Test Measur…" at bounding box center [524, 516] width 658 height 837
click at [830, 74] on button "button" at bounding box center [828, 75] width 16 height 21
click at [799, 107] on link "Edit Edit Measure" at bounding box center [776, 99] width 117 height 22
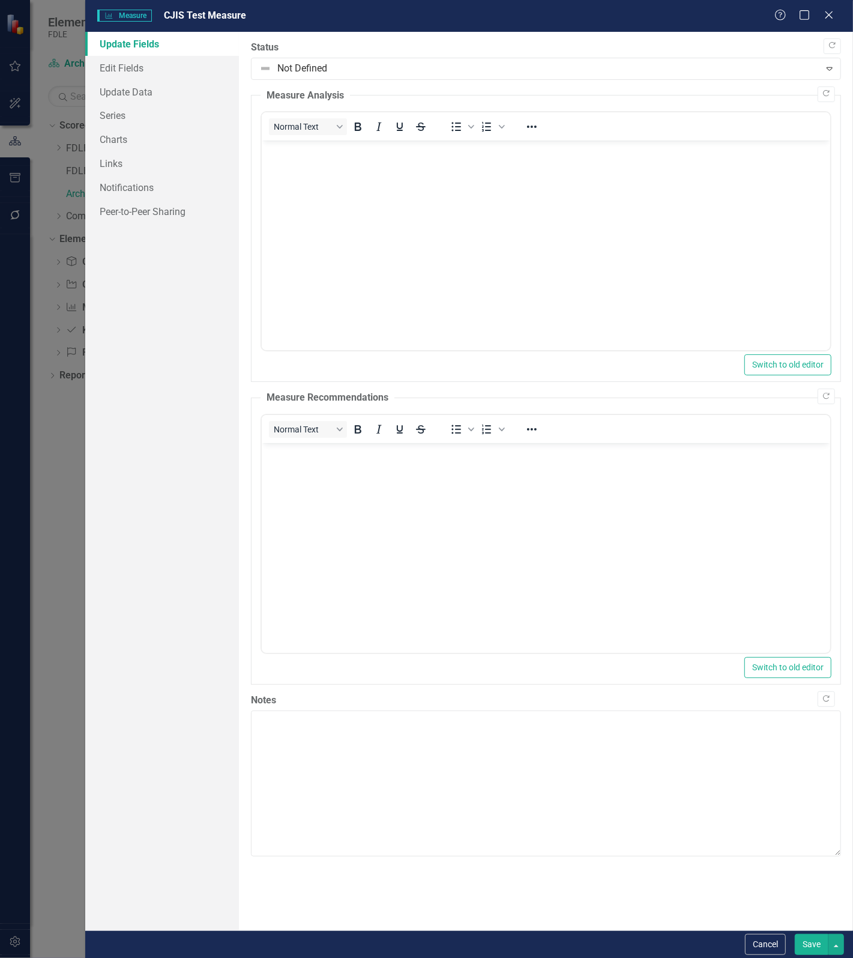
click at [839, 16] on div "Help Maximize Close" at bounding box center [808, 16] width 67 height 14
click at [826, 15] on icon "Close" at bounding box center [828, 14] width 15 height 11
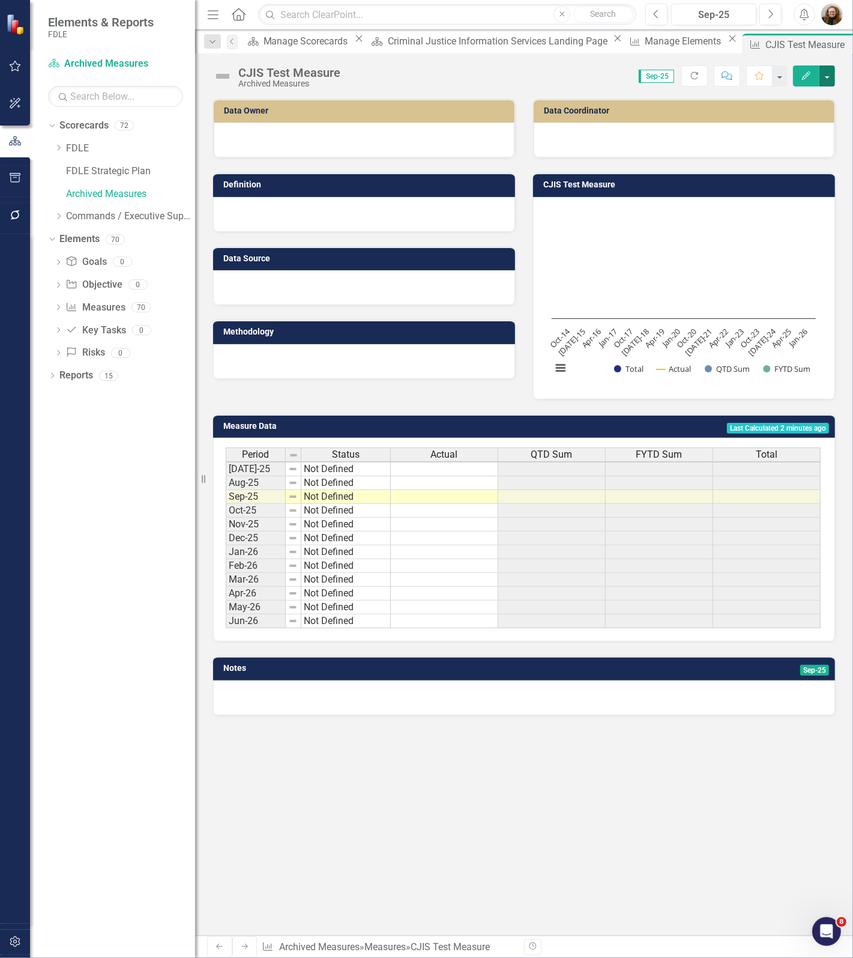
click at [823, 79] on button "button" at bounding box center [828, 75] width 16 height 21
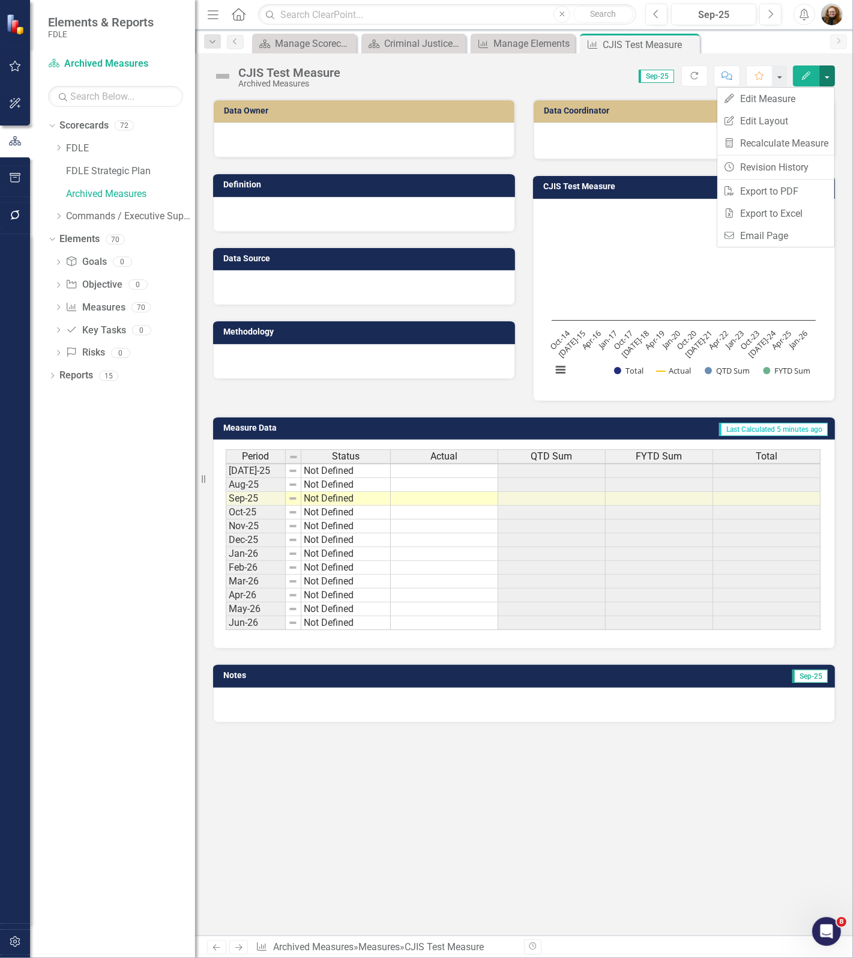
scroll to position [210, 0]
drag, startPoint x: 387, startPoint y: 884, endPoint x: 423, endPoint y: 830, distance: 65.0
click at [390, 878] on div "Data Owner Definition Data Source Methodology Data Coordinator CJIS Test Measur…" at bounding box center [524, 516] width 658 height 837
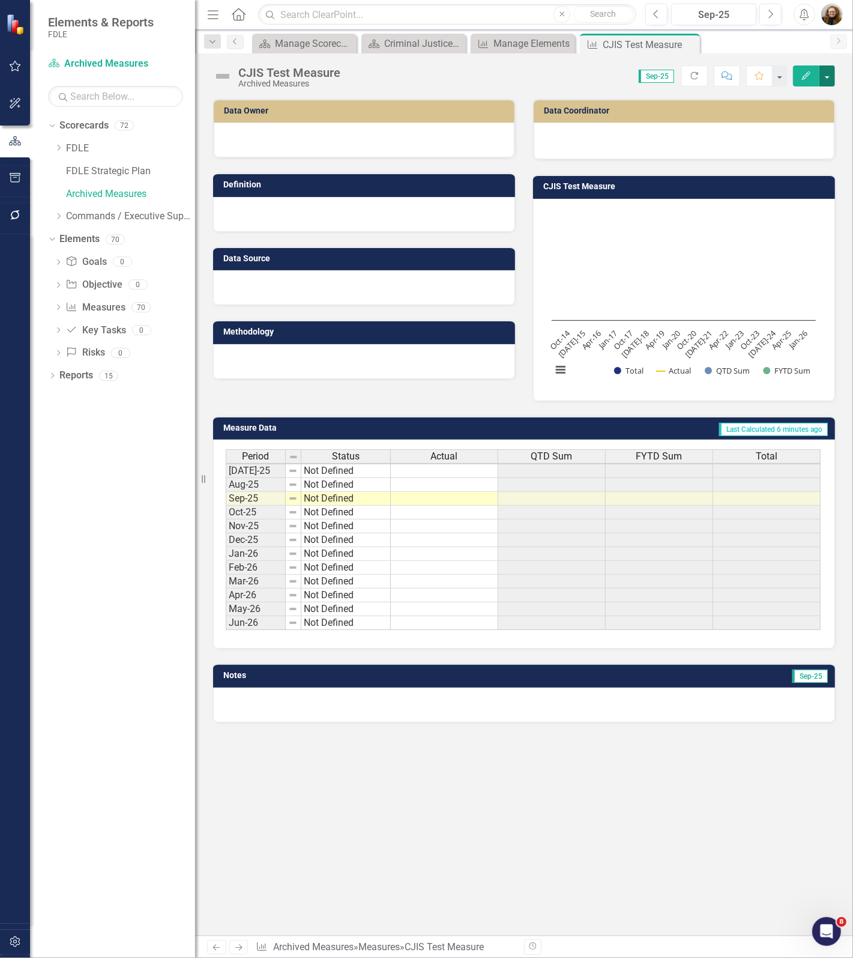
click at [826, 79] on button "button" at bounding box center [828, 75] width 16 height 21
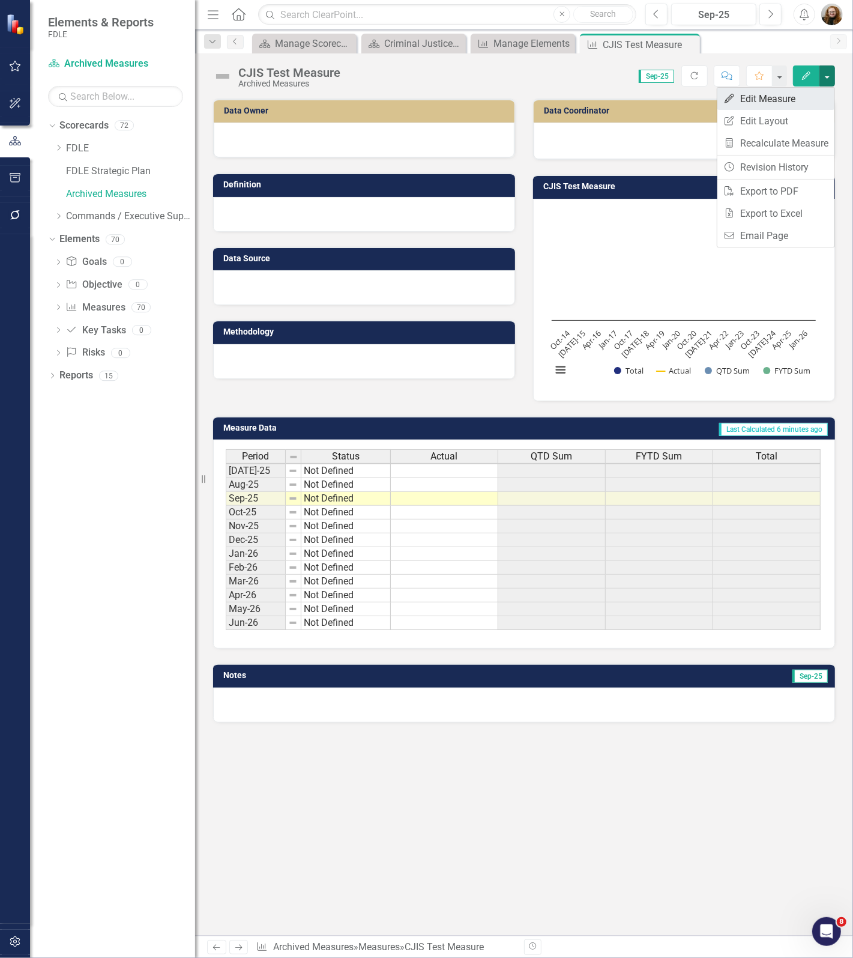
click at [758, 102] on link "Edit Edit Measure" at bounding box center [776, 99] width 117 height 22
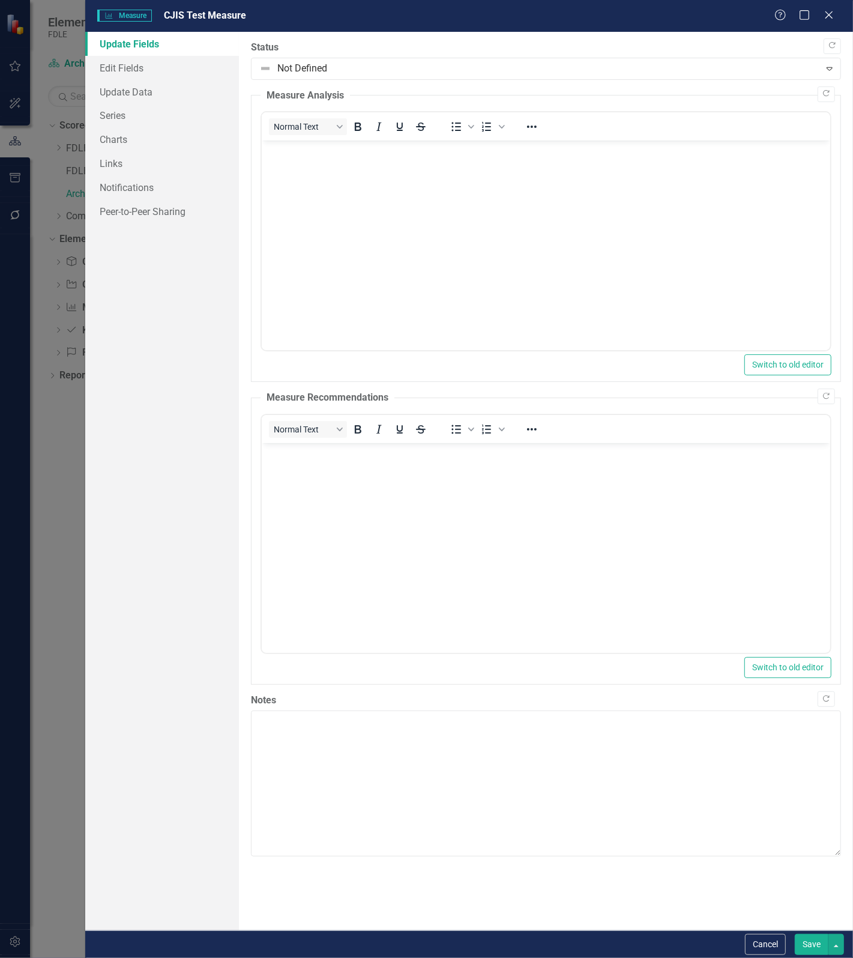
scroll to position [0, 0]
click at [119, 61] on link "Edit Fields" at bounding box center [162, 68] width 154 height 24
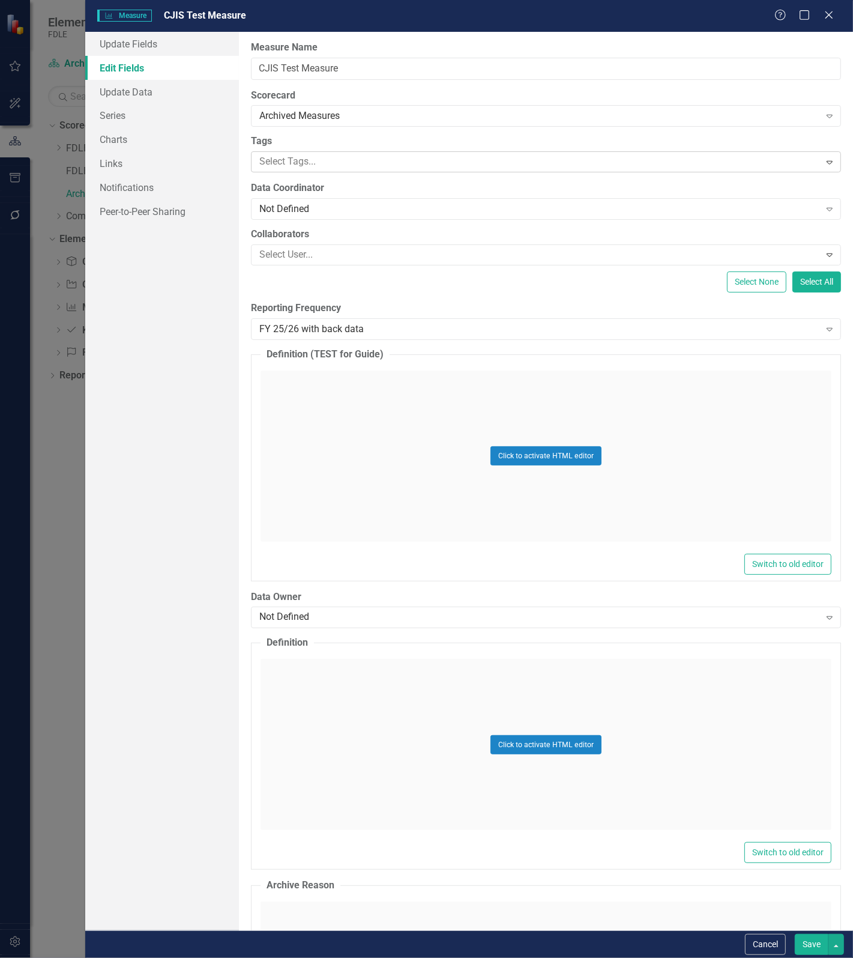
click at [292, 154] on div at bounding box center [538, 162] width 566 height 16
type input "ar"
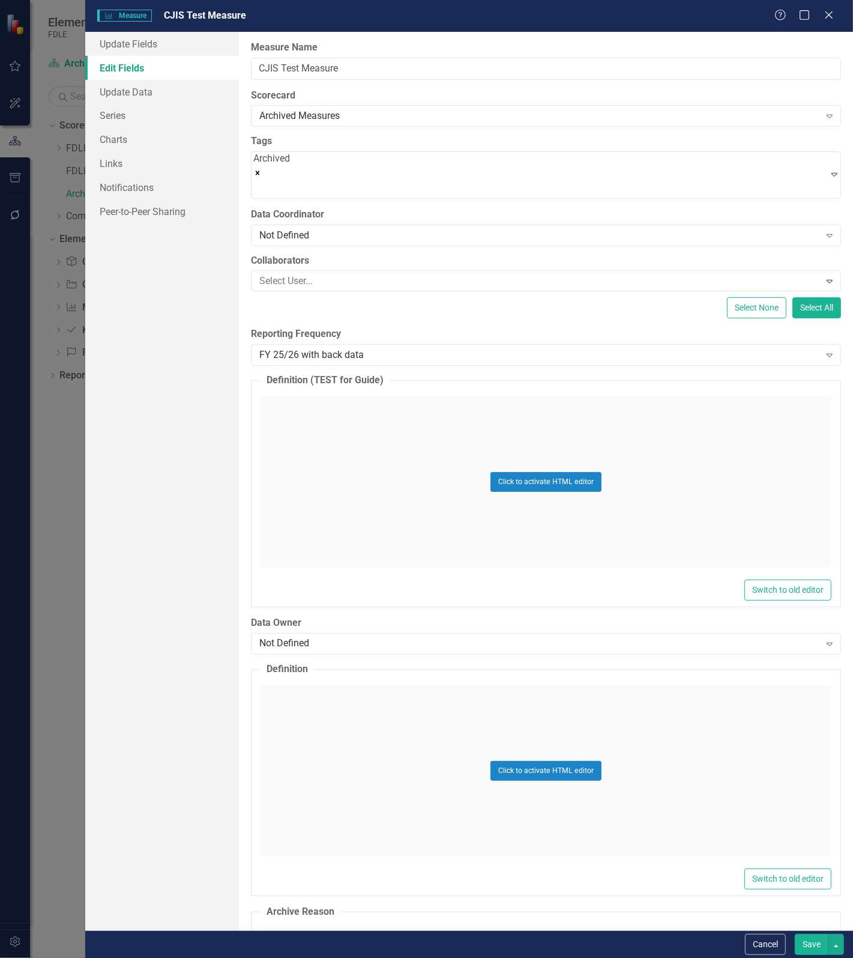
click at [818, 946] on button "Save" at bounding box center [812, 944] width 34 height 21
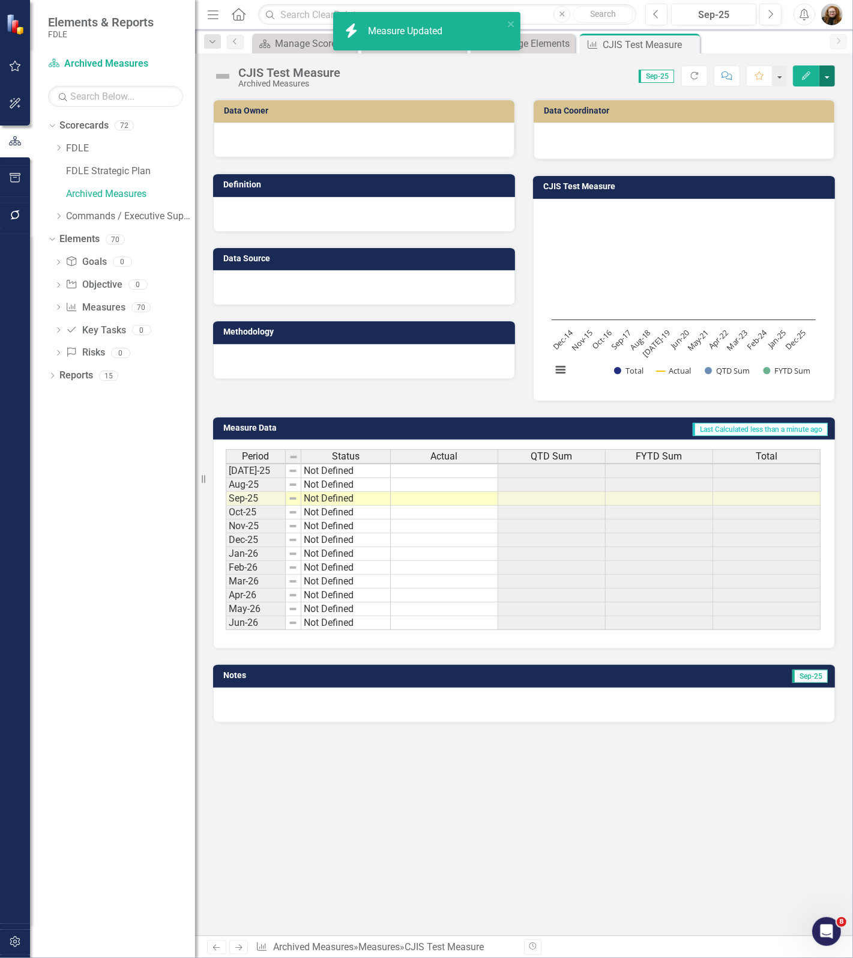
click at [824, 76] on button "button" at bounding box center [828, 75] width 16 height 21
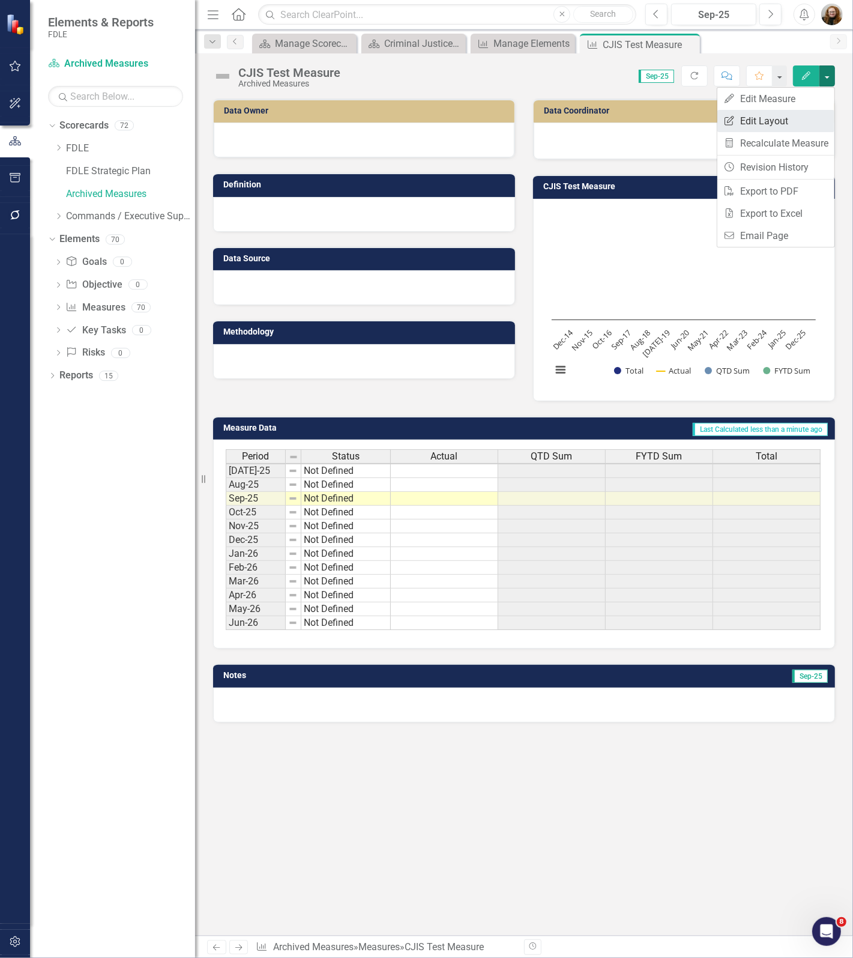
click at [785, 124] on link "Edit Report Edit Layout" at bounding box center [776, 121] width 117 height 22
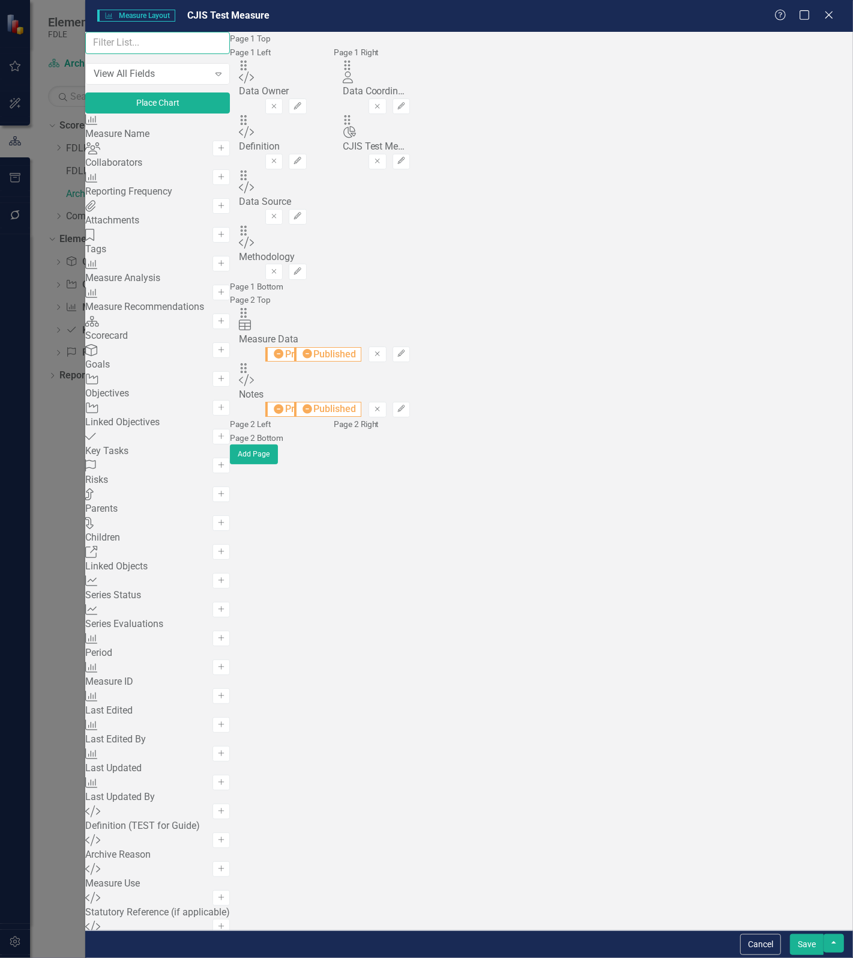
click at [141, 54] on input "text" at bounding box center [157, 43] width 145 height 22
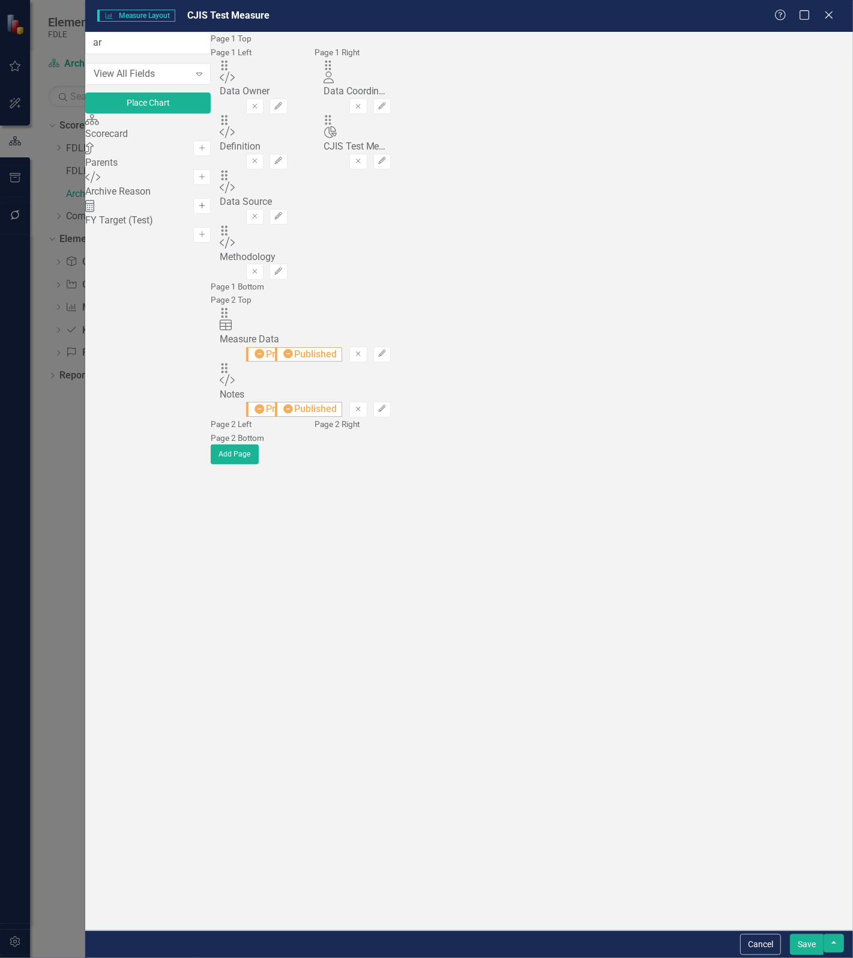
click at [207, 210] on icon "Add" at bounding box center [202, 205] width 9 height 7
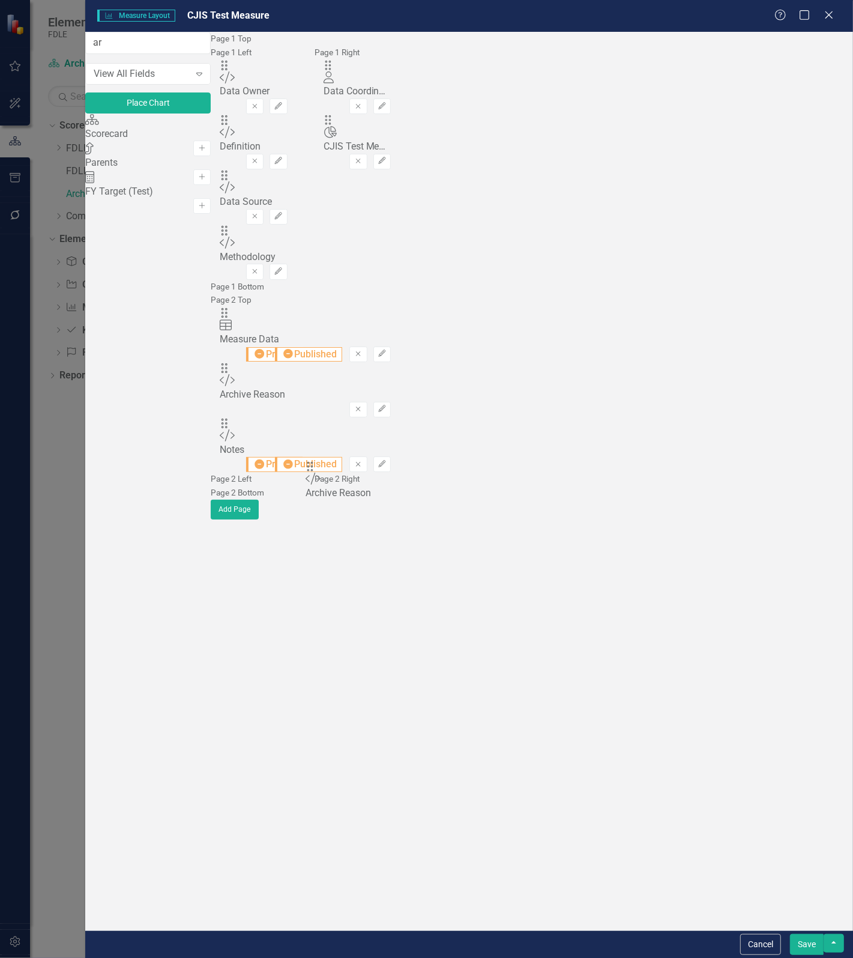
drag, startPoint x: 315, startPoint y: 76, endPoint x: 328, endPoint y: 472, distance: 395.9
drag, startPoint x: 124, startPoint y: 53, endPoint x: 82, endPoint y: 57, distance: 42.8
click at [82, 57] on div "Measure Measure Layout CJIS Test Measure Help Maximize Close ar View All Fields…" at bounding box center [426, 479] width 853 height 958
click at [207, 148] on icon "Add" at bounding box center [202, 148] width 9 height 7
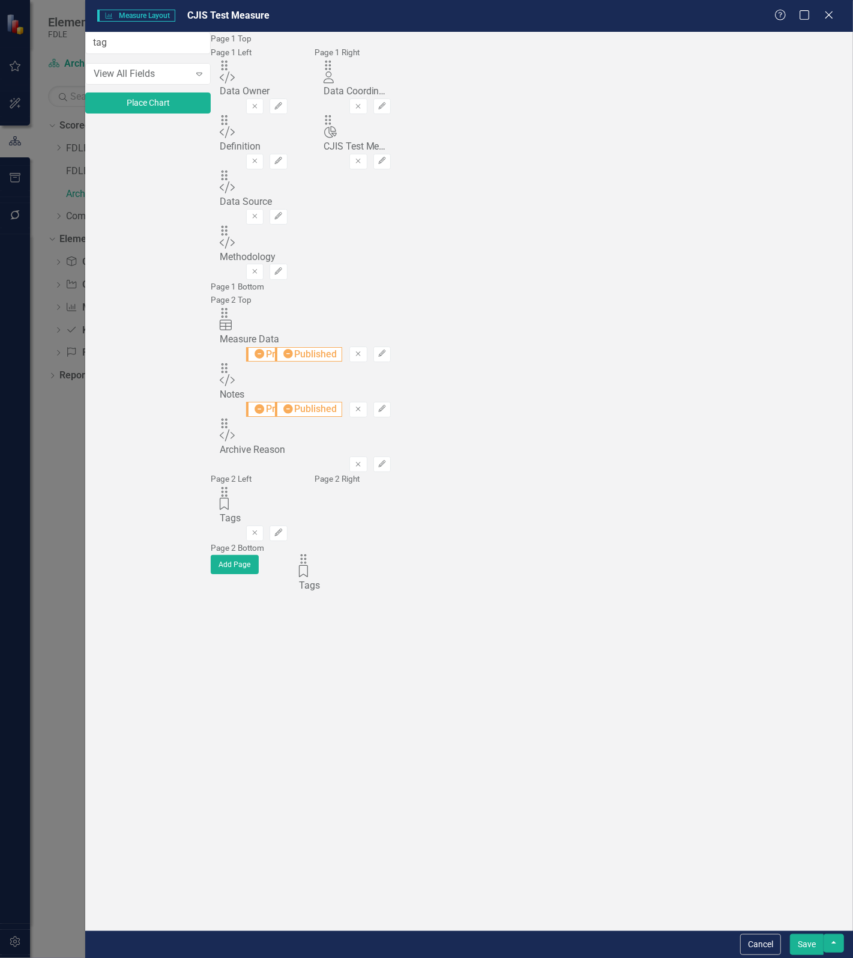
drag, startPoint x: 316, startPoint y: 81, endPoint x: 325, endPoint y: 569, distance: 488.3
click at [137, 54] on input "tag" at bounding box center [147, 43] width 125 height 22
drag, startPoint x: 136, startPoint y: 54, endPoint x: 52, endPoint y: 51, distance: 84.1
click at [52, 51] on div "Measure Measure Layout CJIS Test Measure Help Maximize Close tag View All Field…" at bounding box center [426, 479] width 853 height 958
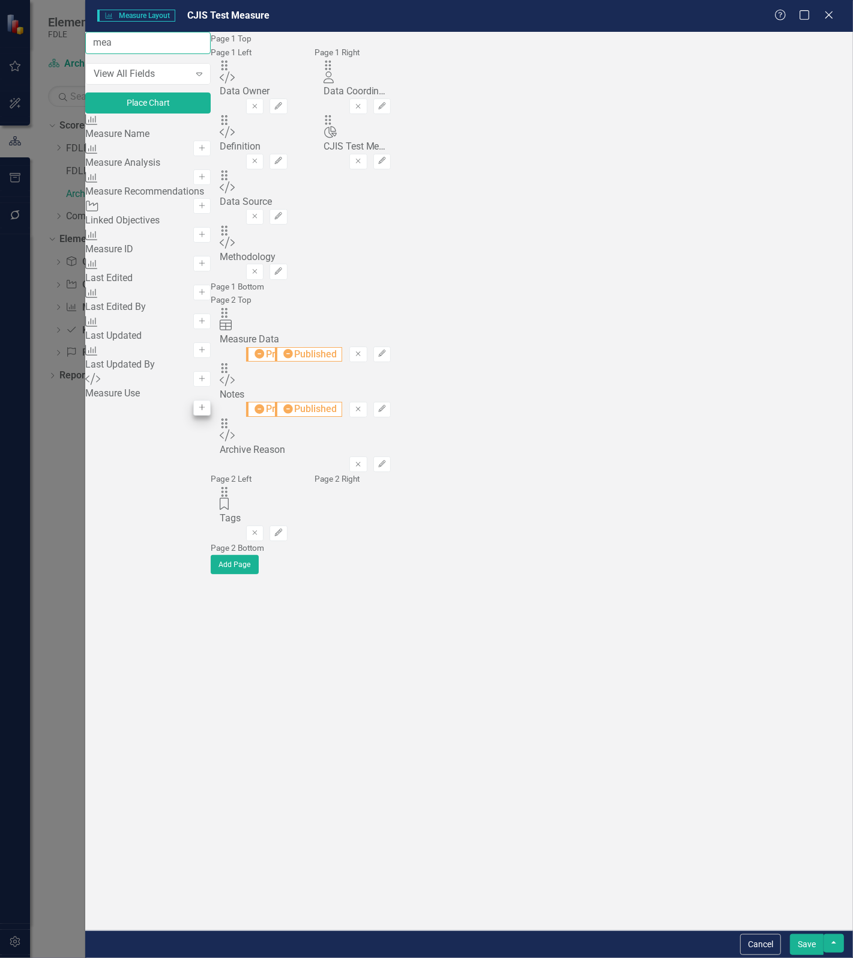
type input "mea"
click at [207, 411] on icon "Add" at bounding box center [202, 407] width 9 height 7
drag, startPoint x: 316, startPoint y: 82, endPoint x: 324, endPoint y: 591, distance: 509.9
click at [283, 536] on icon "Edit" at bounding box center [278, 532] width 9 height 7
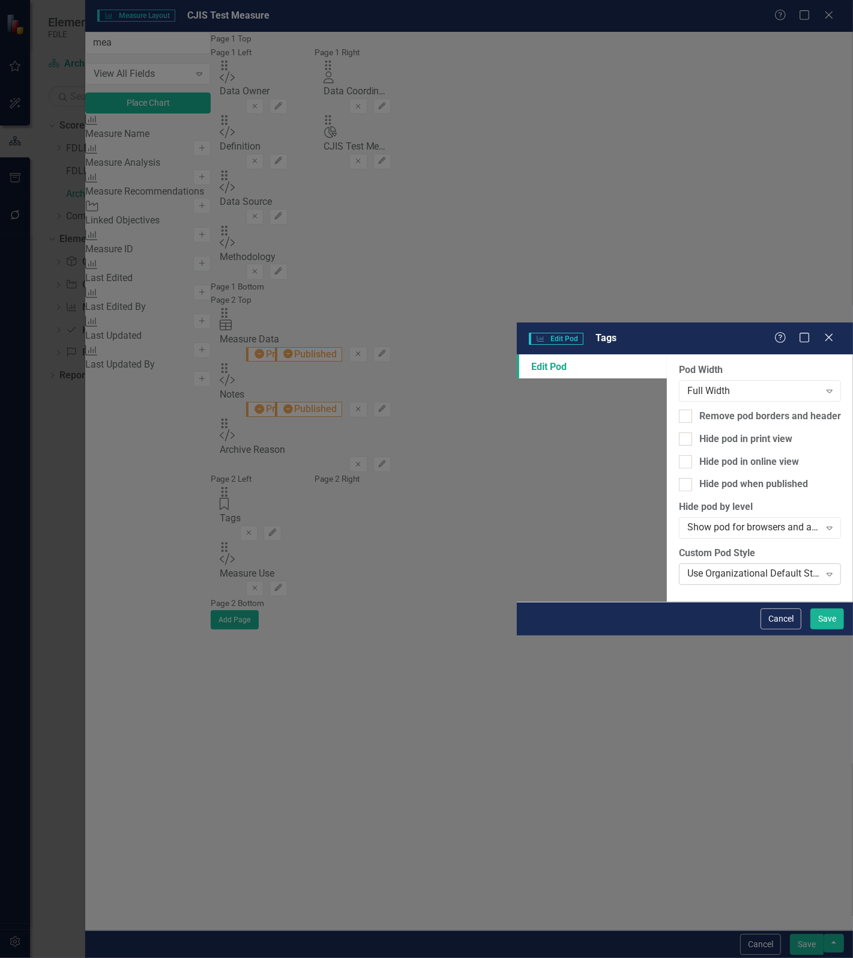
click at [688, 567] on div "Use Organizational Default Style (FDLE Blue Header)" at bounding box center [754, 574] width 133 height 14
click at [820, 629] on button "Save" at bounding box center [828, 618] width 34 height 21
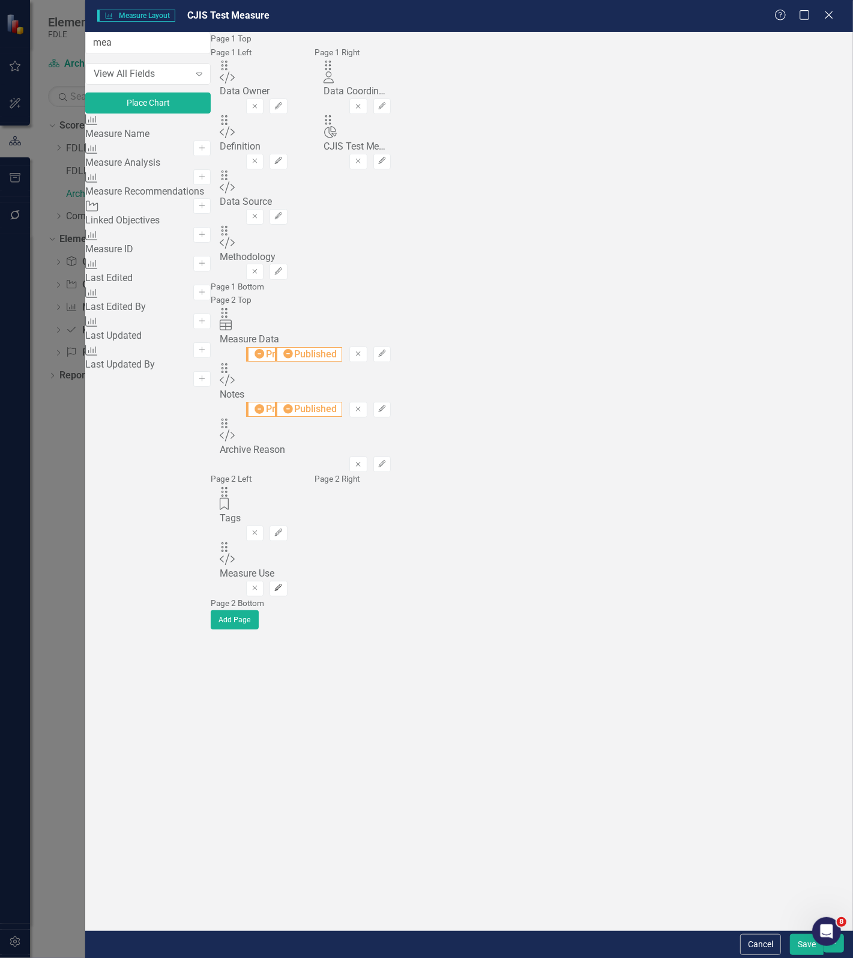
click at [283, 591] on icon "Edit" at bounding box center [278, 587] width 9 height 7
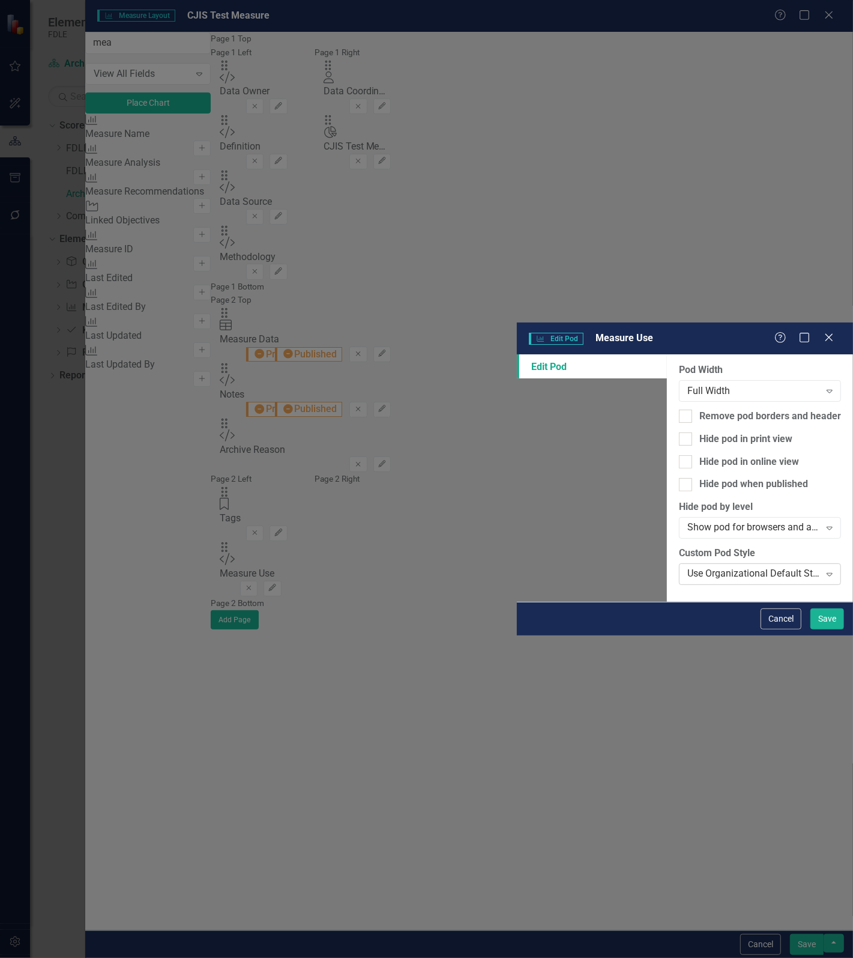
click at [688, 567] on div "Use Organizational Default Style (FDLE Blue Header)" at bounding box center [754, 574] width 133 height 14
click at [829, 629] on button "Save" at bounding box center [828, 618] width 34 height 21
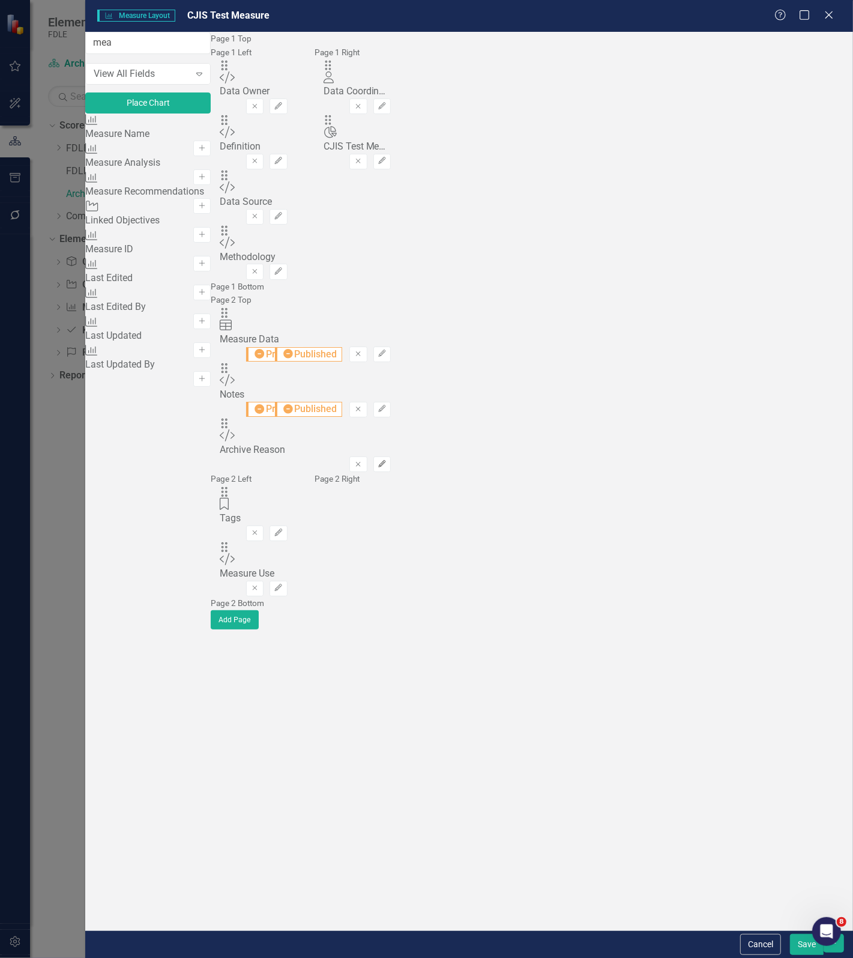
click at [385, 467] on icon "button" at bounding box center [381, 463] width 7 height 7
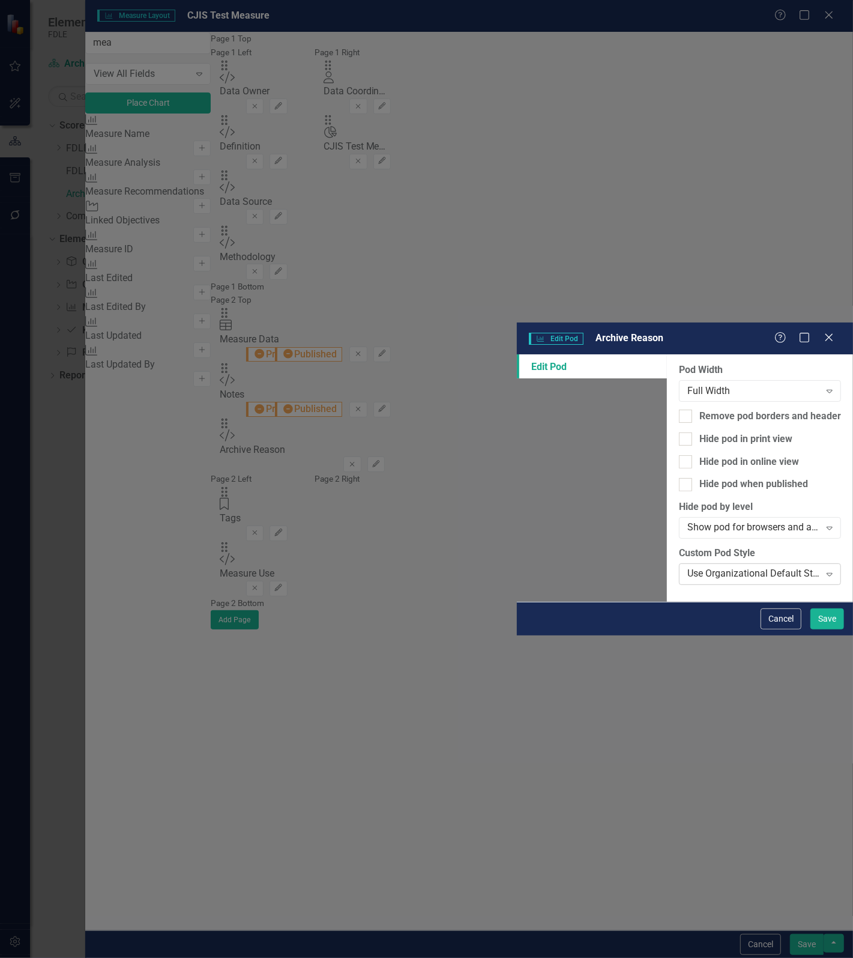
click at [688, 567] on div "Use Organizational Default Style (FDLE Blue Header)" at bounding box center [754, 574] width 133 height 14
click at [830, 629] on button "Save" at bounding box center [828, 618] width 34 height 21
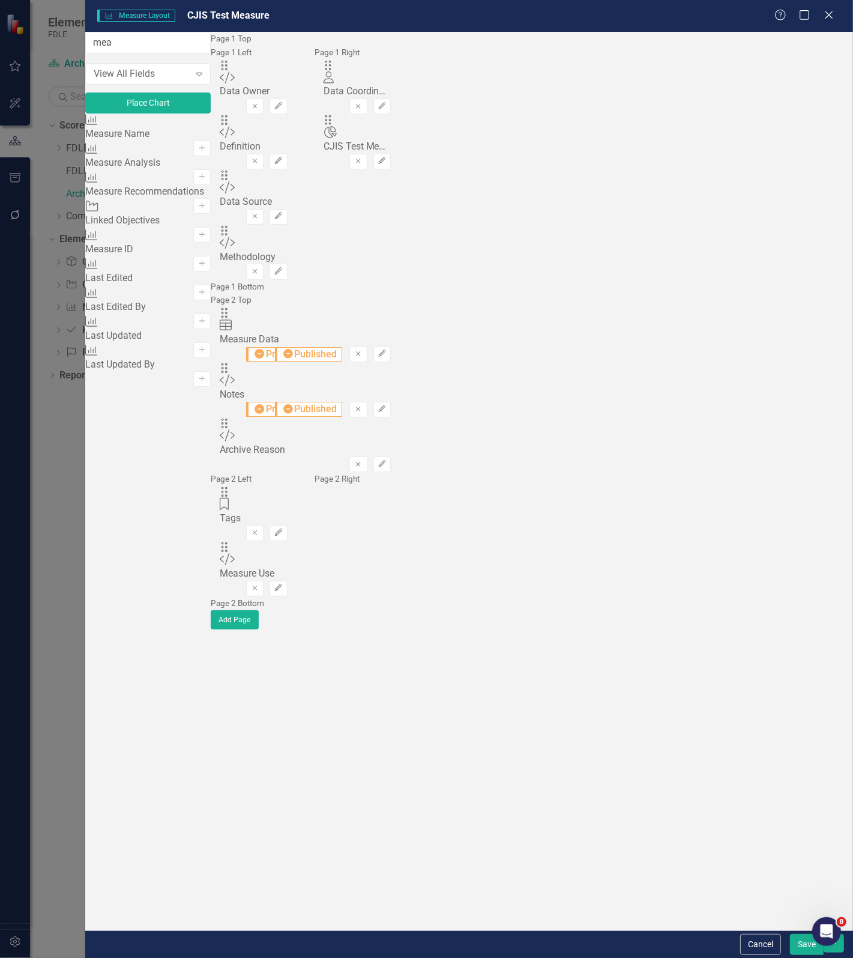
click at [59, 658] on div "Measure Measure Layout CJIS Test Measure Help Maximize Close mea View All Field…" at bounding box center [426, 479] width 853 height 958
click at [800, 944] on button "Save" at bounding box center [807, 944] width 34 height 21
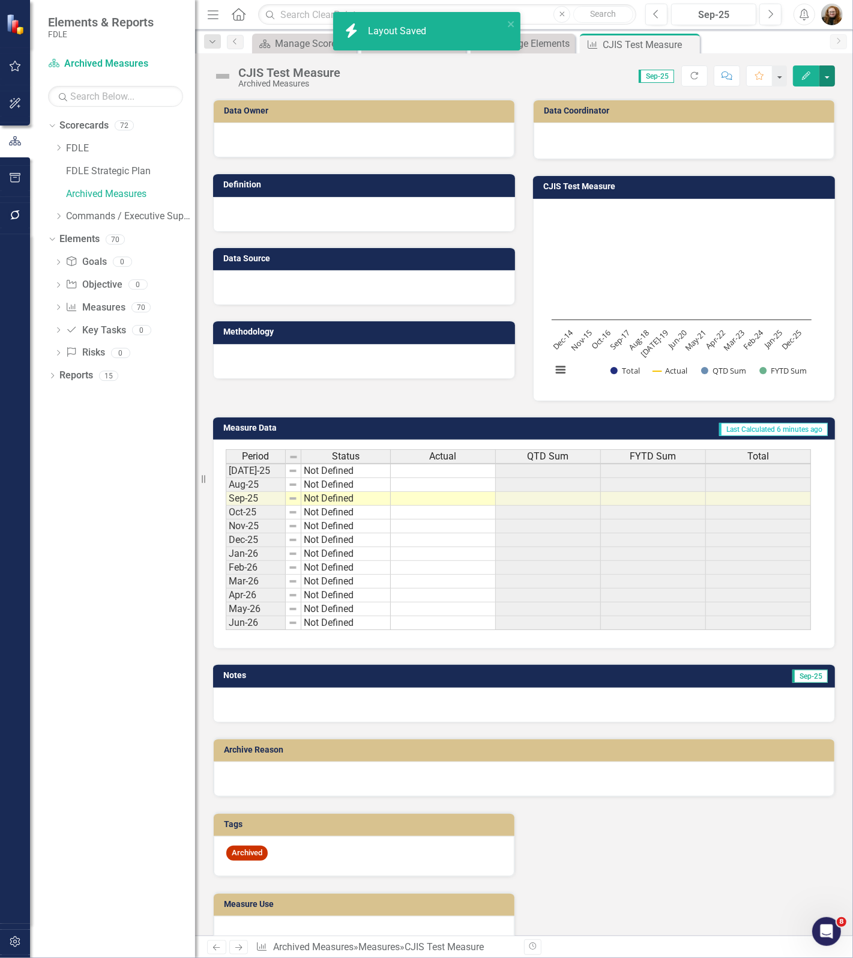
scroll to position [37, 0]
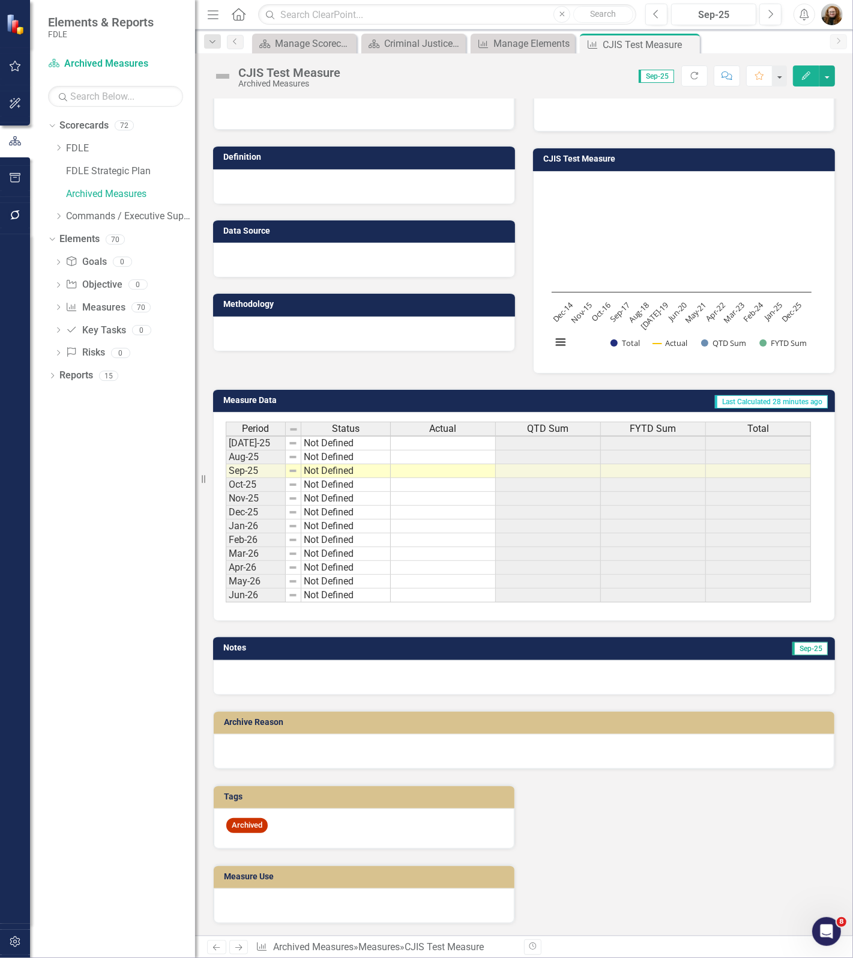
click at [81, 614] on div "Dropdown Scorecards 72 Dropdown FDLE Commissioner's Initiative Team Project Das…" at bounding box center [112, 537] width 165 height 842
click at [94, 467] on div "Dropdown Scorecards 72 Dropdown FDLE Commissioner's Initiative Team Project Das…" at bounding box center [112, 537] width 165 height 842
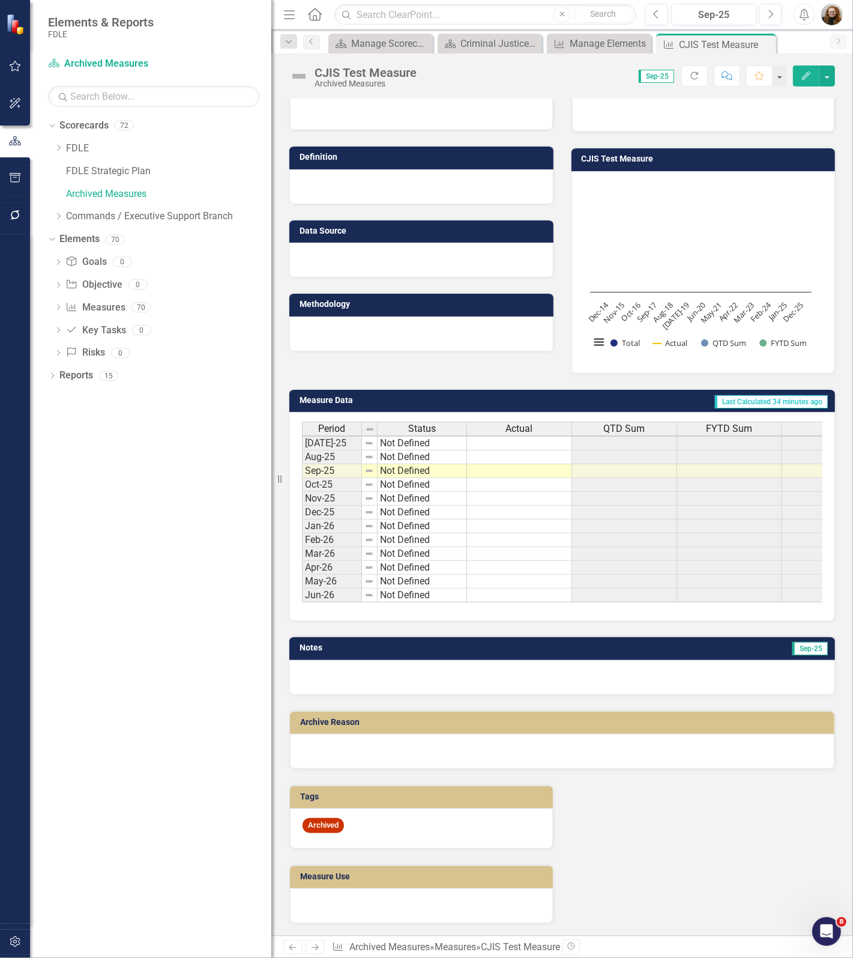
drag, startPoint x: 196, startPoint y: 301, endPoint x: 271, endPoint y: 302, distance: 75.1
click at [271, 302] on div "Resize" at bounding box center [276, 479] width 10 height 958
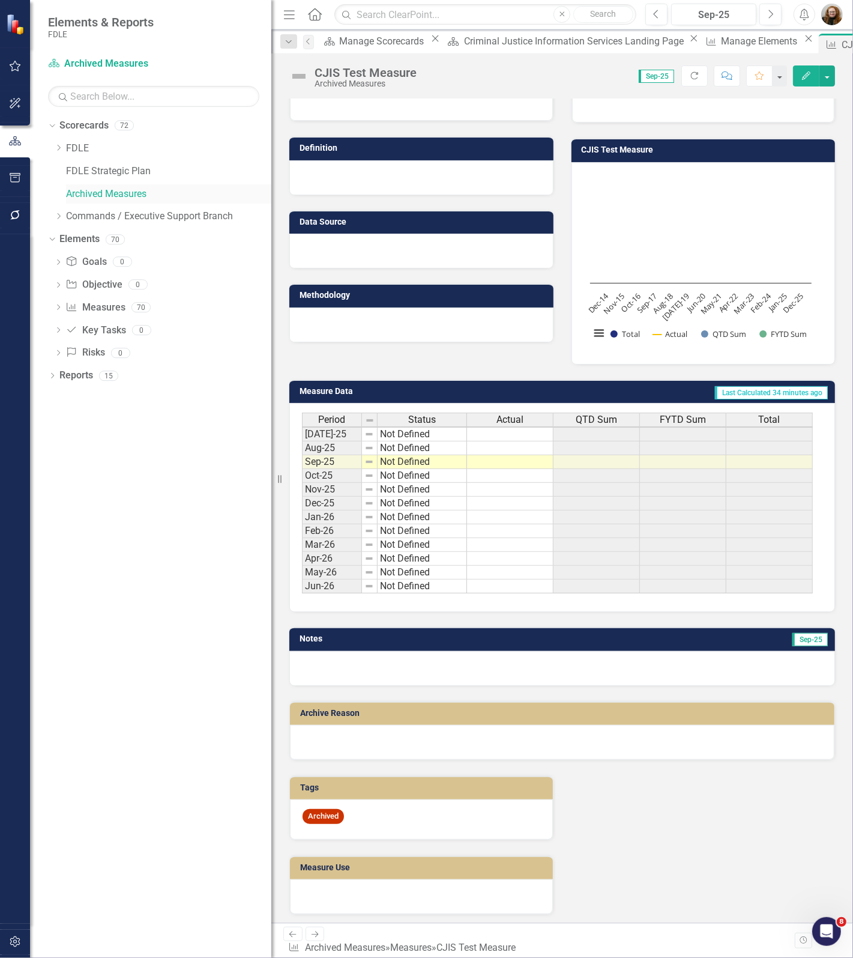
click at [107, 190] on link "Archived Measures" at bounding box center [168, 194] width 205 height 14
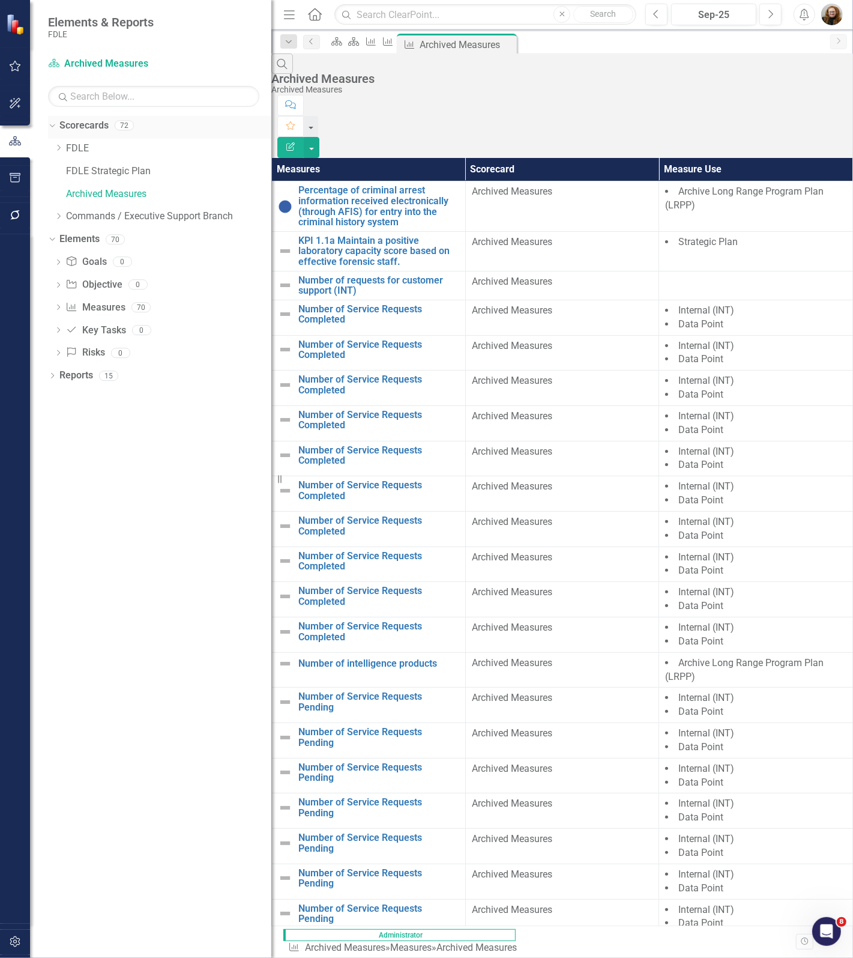
click at [67, 125] on link "Scorecards" at bounding box center [83, 126] width 49 height 14
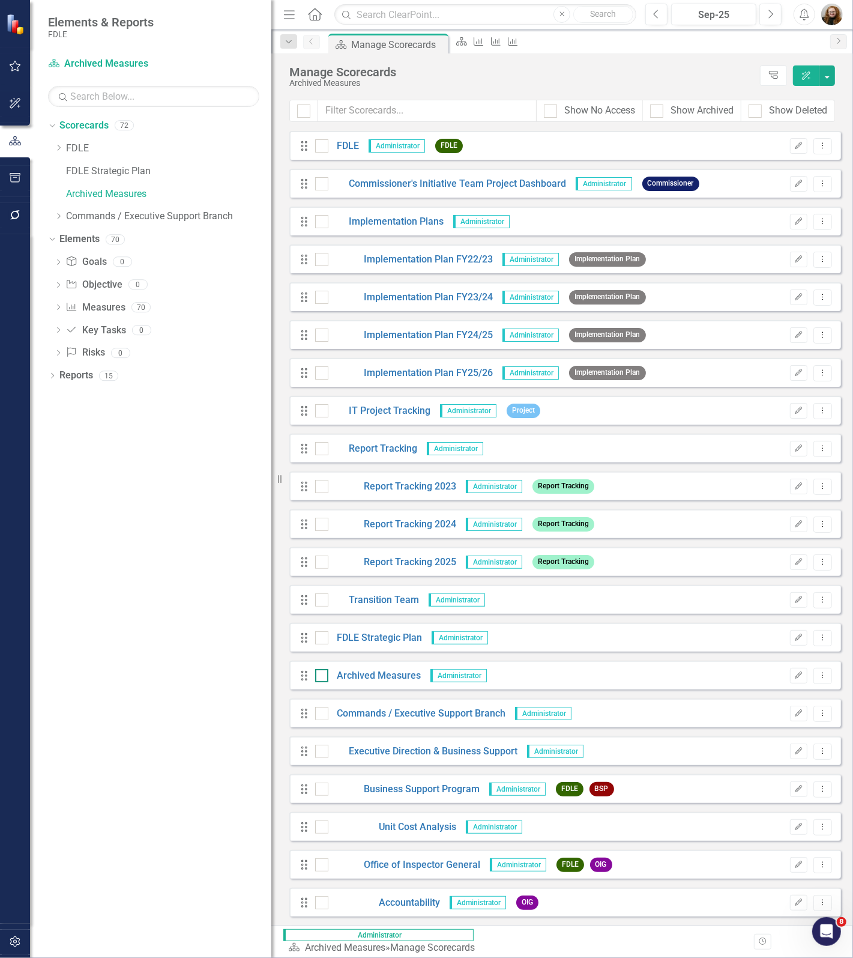
click at [316, 679] on div at bounding box center [321, 675] width 13 height 13
click at [316, 677] on input "checkbox" at bounding box center [319, 673] width 8 height 8
checkbox input "true"
click at [827, 82] on button "button" at bounding box center [828, 75] width 16 height 20
click at [779, 163] on link "Edit Multiple Edit Multiple" at bounding box center [772, 167] width 124 height 22
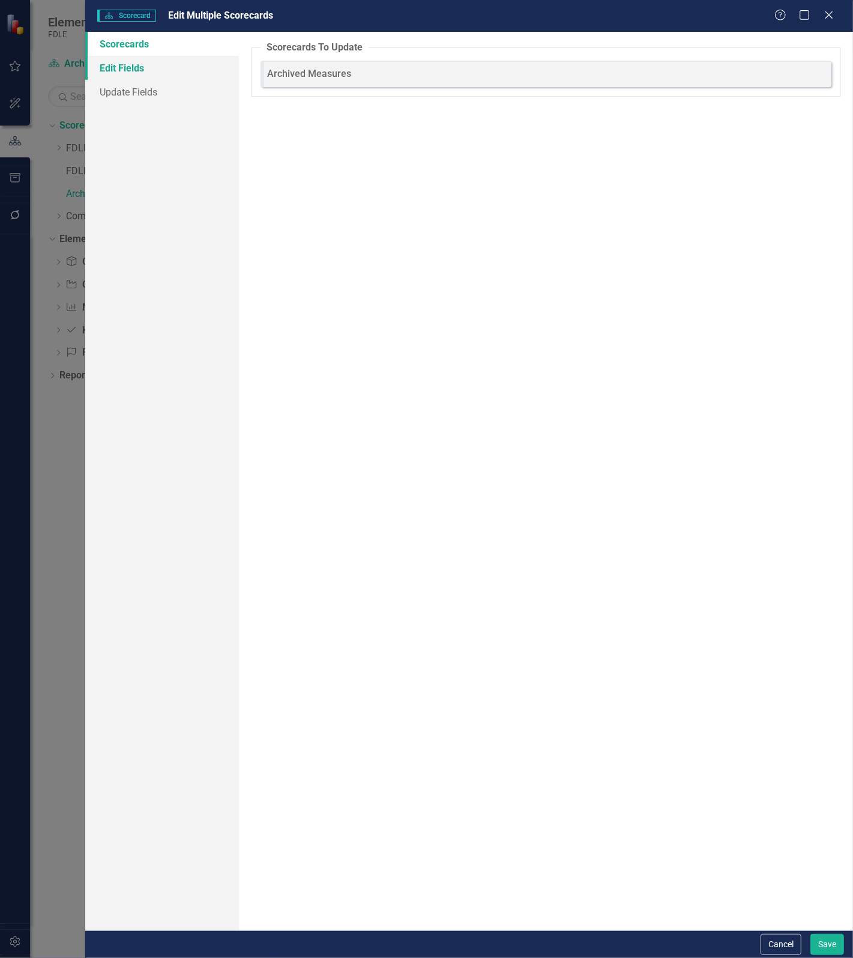
click at [111, 68] on link "Edit Fields" at bounding box center [162, 68] width 154 height 24
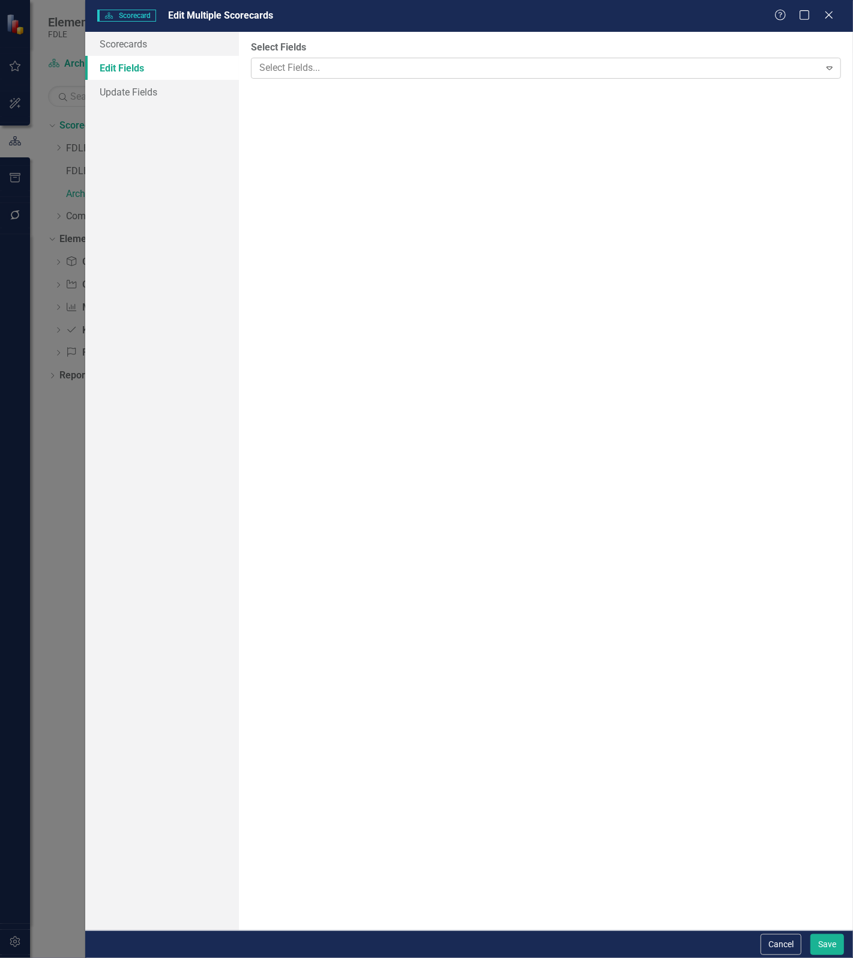
click at [272, 69] on div at bounding box center [538, 68] width 566 height 16
click at [258, 133] on ins at bounding box center [257, 137] width 19 height 19
click at [258, 133] on input "True" at bounding box center [257, 137] width 19 height 19
radio input "true"
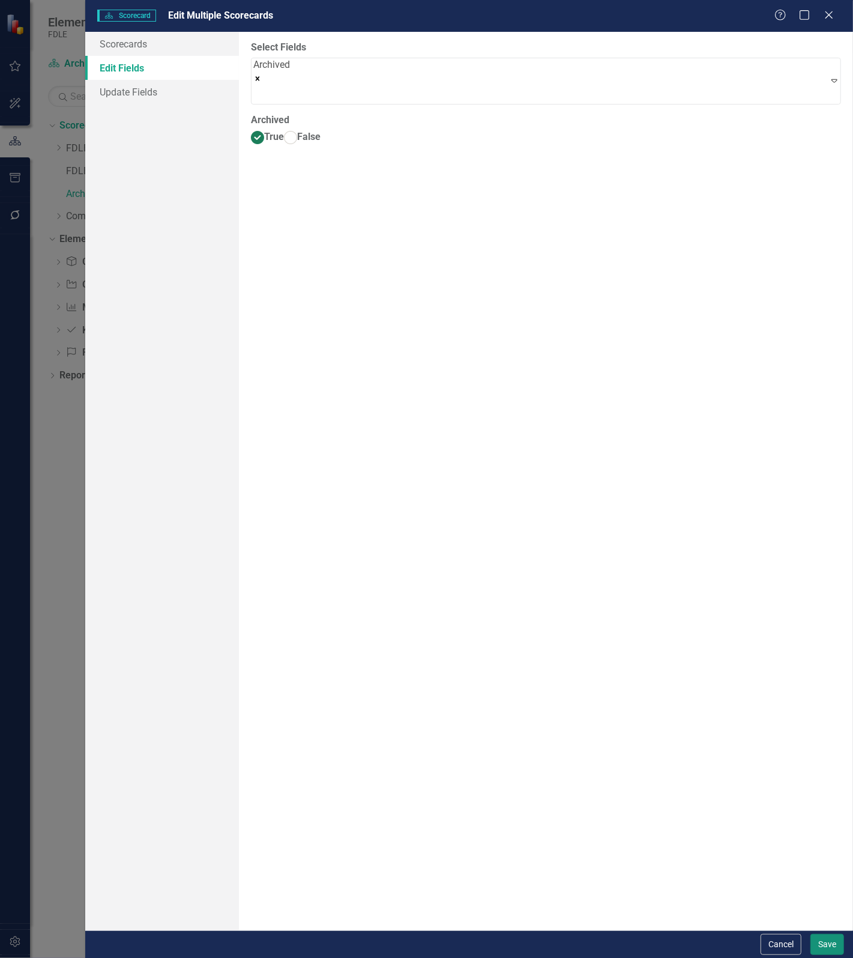
click at [824, 941] on button "Save" at bounding box center [828, 944] width 34 height 21
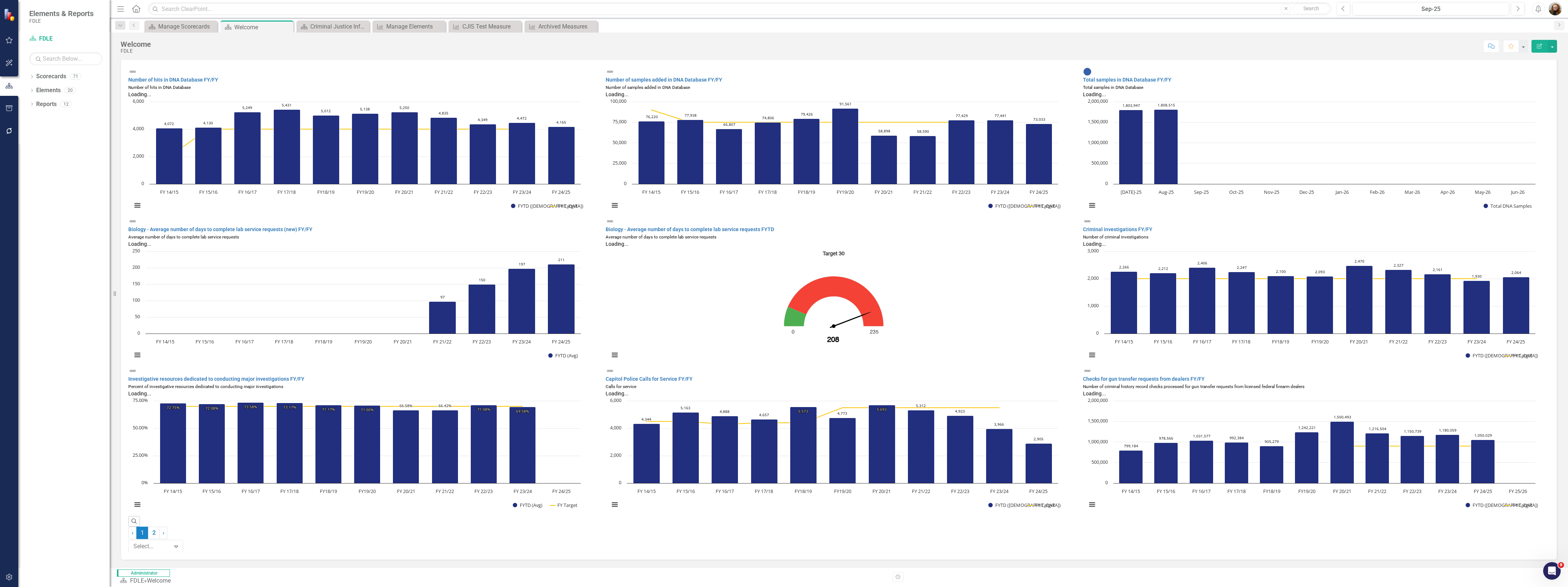
scroll to position [127, 0]
click at [10, 125] on button "button" at bounding box center [9, 131] width 16 height 15
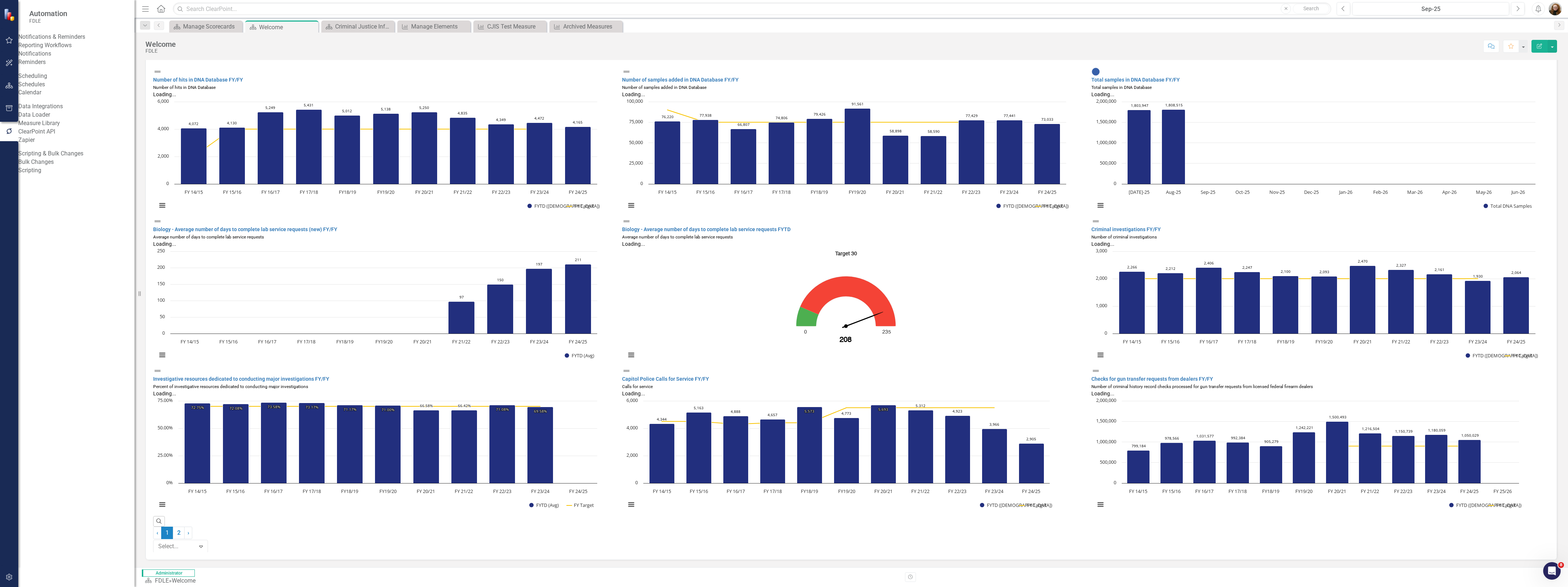
scroll to position [483, 0]
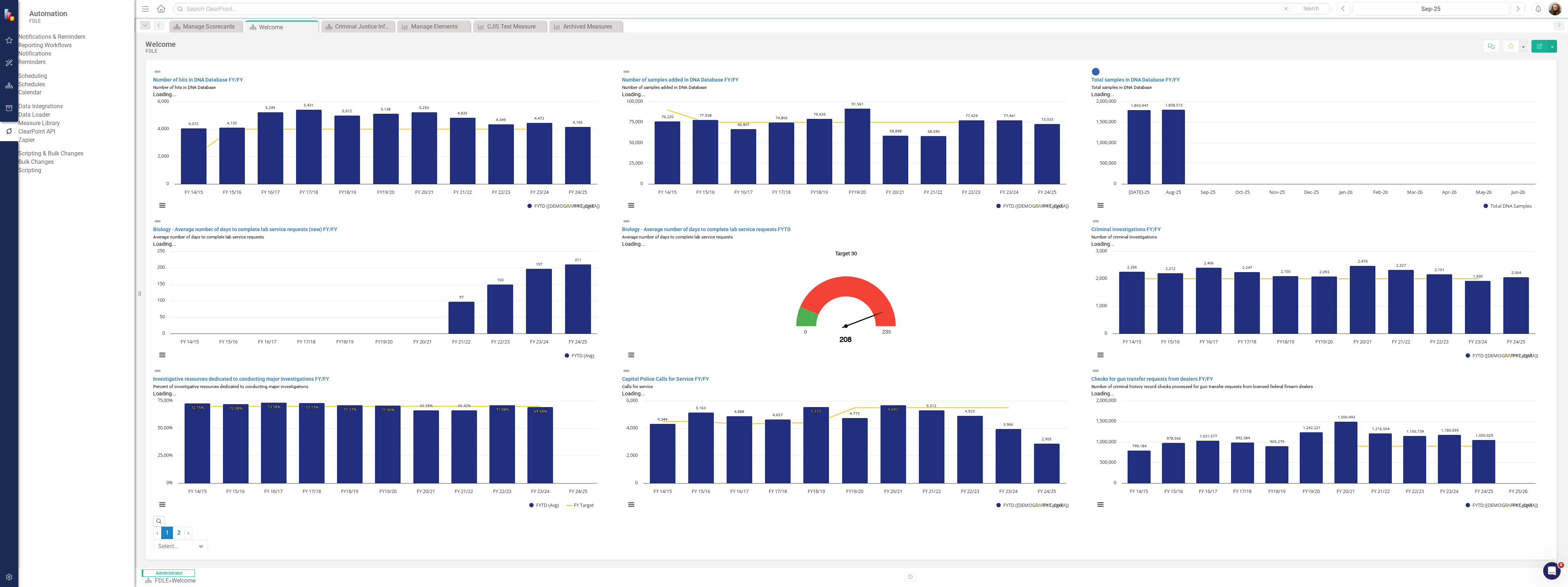
drag, startPoint x: 110, startPoint y: 195, endPoint x: 135, endPoint y: 205, distance: 26.9
click at [135, 205] on div "Resize" at bounding box center [138, 294] width 6 height 587
click at [65, 47] on div "Reporting Workflows" at bounding box center [76, 46] width 116 height 9
click at [67, 50] on link "Reporting Workflows" at bounding box center [76, 46] width 116 height 9
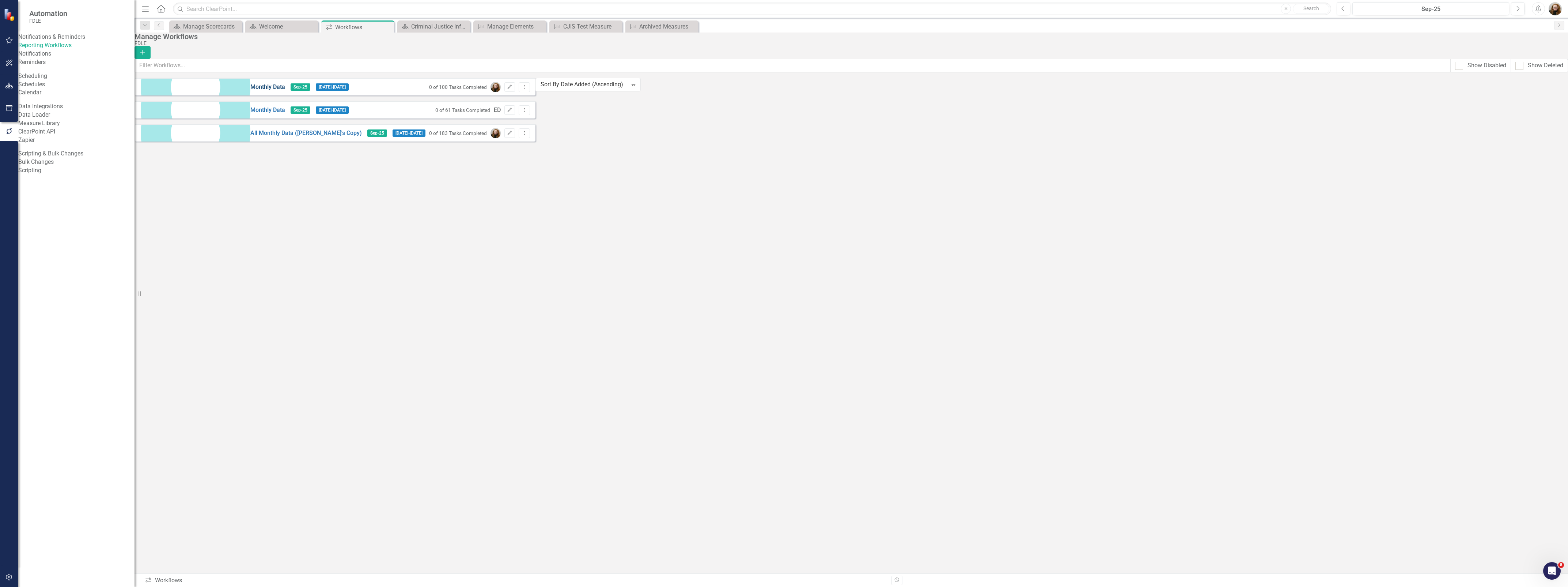
click at [250, 91] on link "Monthly Data" at bounding box center [267, 87] width 35 height 9
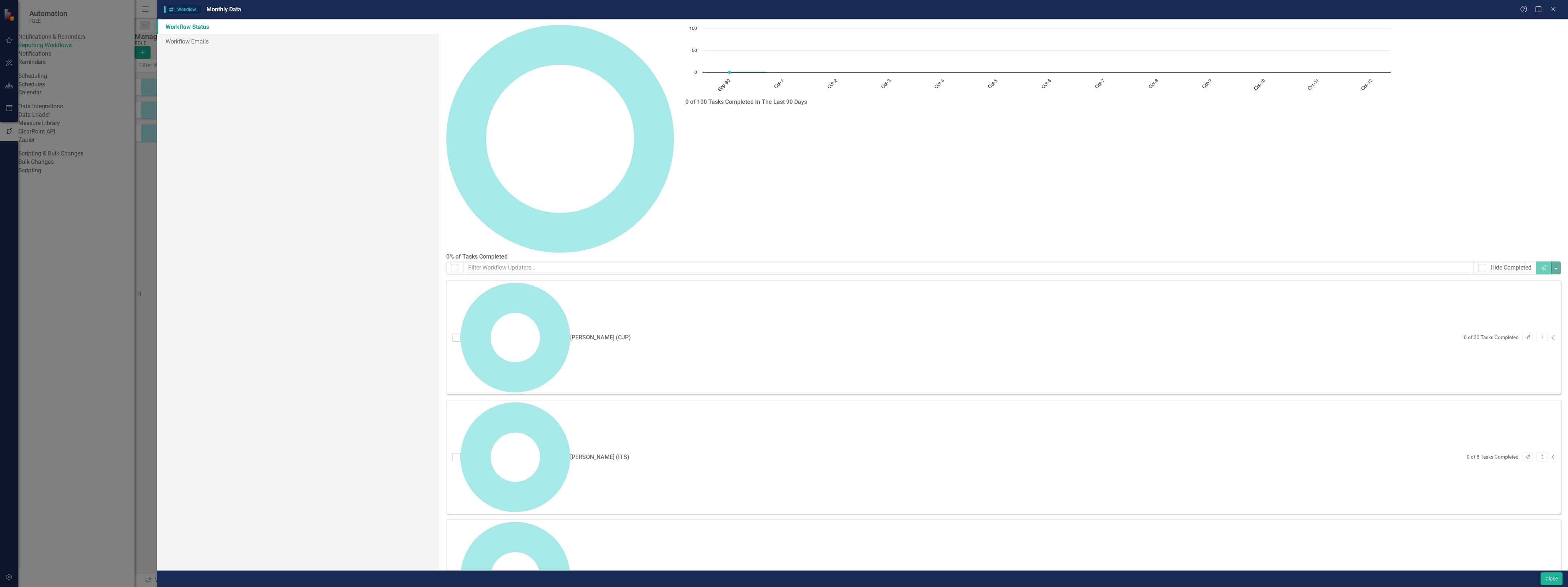
checkbox input "false"
click at [194, 38] on link "Workflow Emails" at bounding box center [298, 41] width 282 height 15
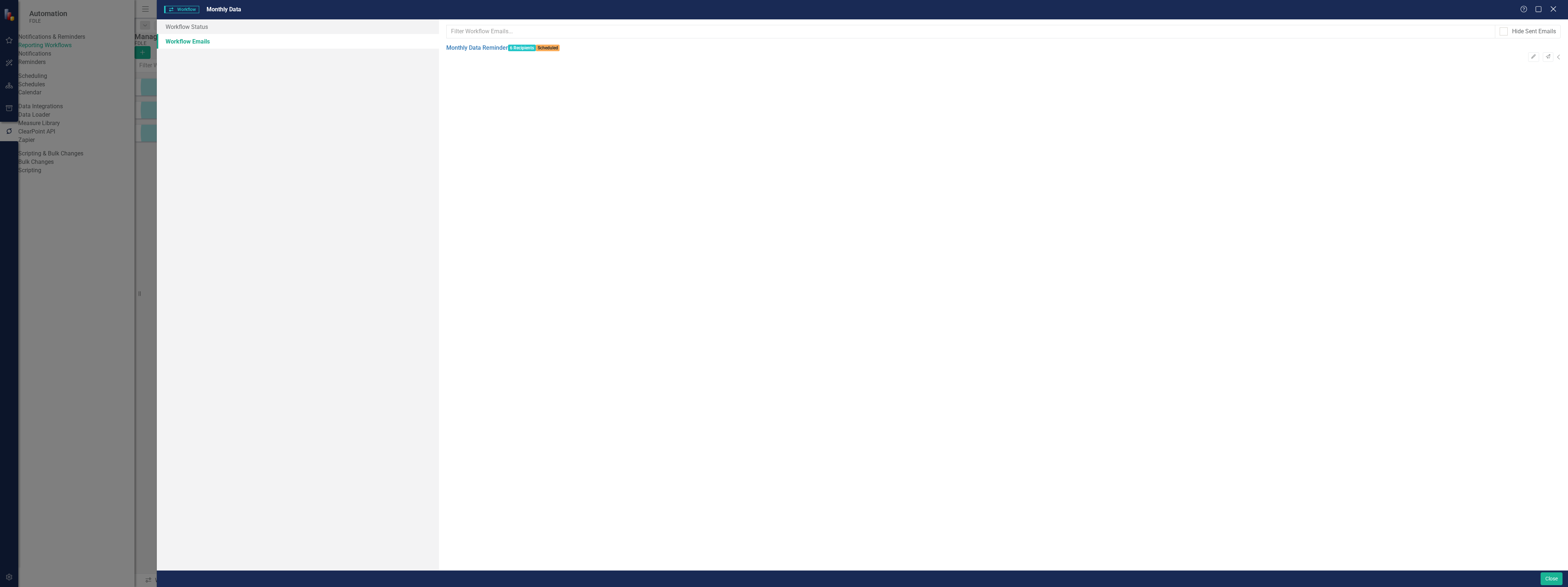
click at [519, 10] on icon "Close" at bounding box center [1553, 9] width 9 height 7
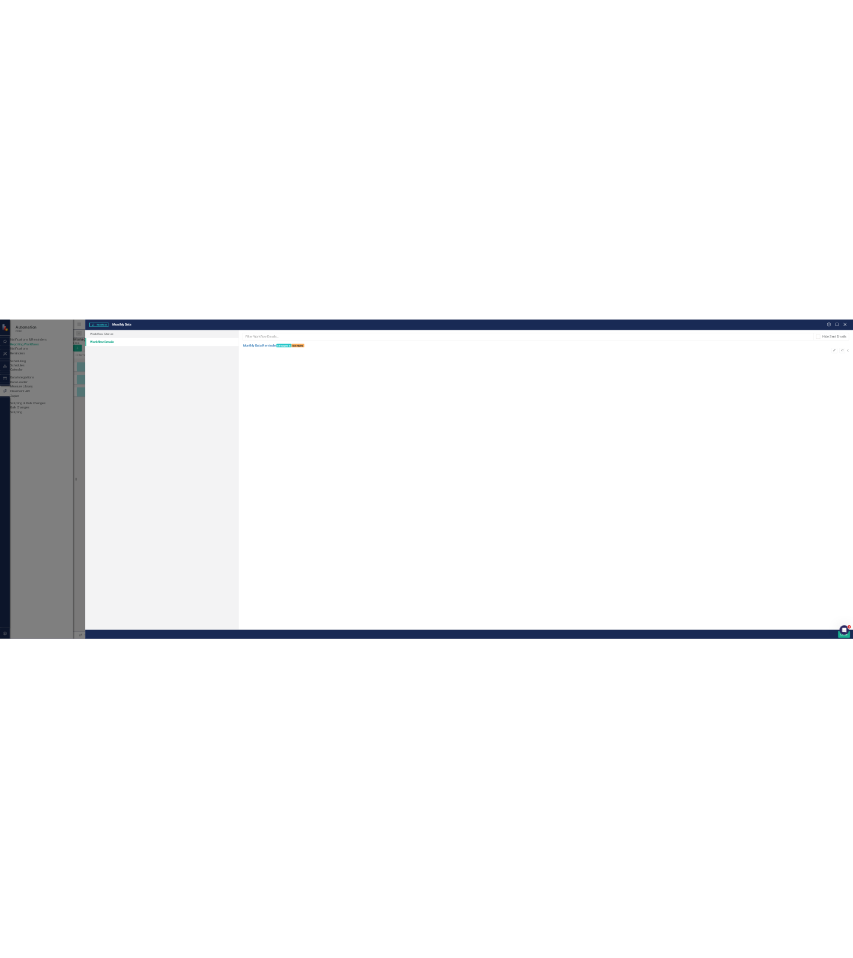
scroll to position [210, 0]
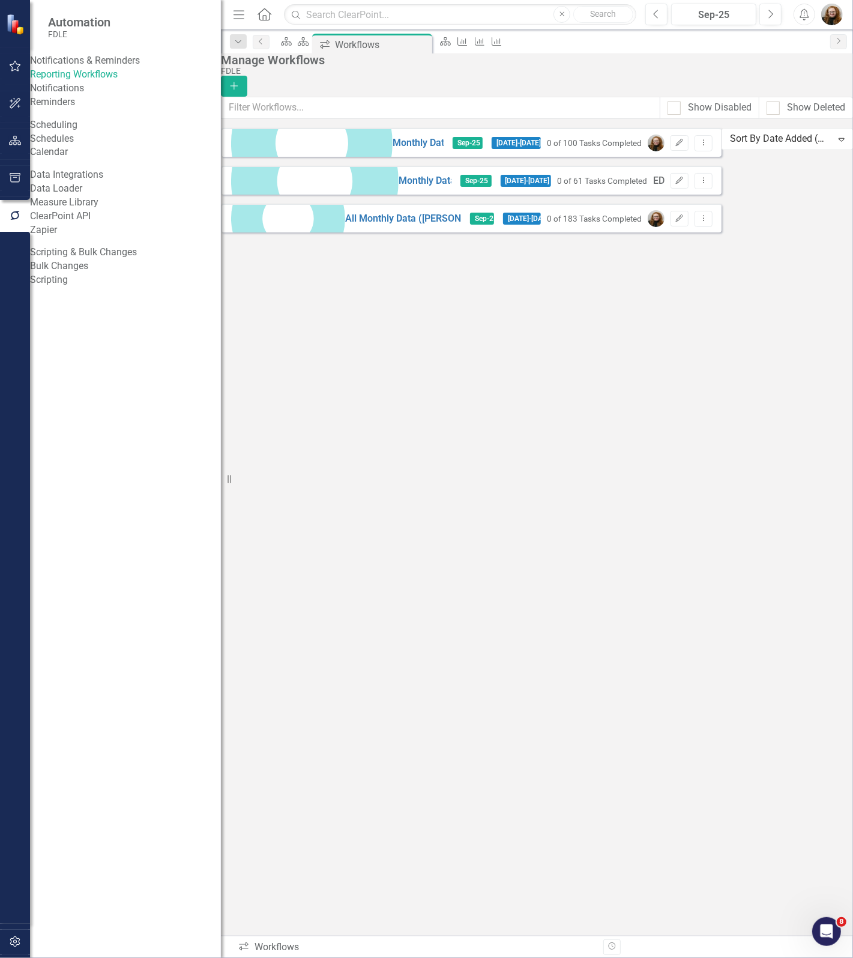
click at [686, 232] on div "Monthly Data Sep-25 10/1/25 - 10/15/25 0 of 100 Tasks Completed Edit Dropdown M…" at bounding box center [471, 180] width 501 height 104
click at [722, 232] on div "Monthly Data Sep-25 10/1/25 - 10/15/25 0 of 100 Tasks Completed Edit Dropdown M…" at bounding box center [471, 180] width 501 height 104
drag, startPoint x: 583, startPoint y: 468, endPoint x: 595, endPoint y: 443, distance: 28.5
click at [590, 232] on div "Monthly Data Sep-25 10/1/25 - 10/15/25 0 of 100 Tasks Completed Edit Dropdown M…" at bounding box center [471, 180] width 501 height 104
click at [247, 76] on button "Add" at bounding box center [234, 86] width 26 height 21
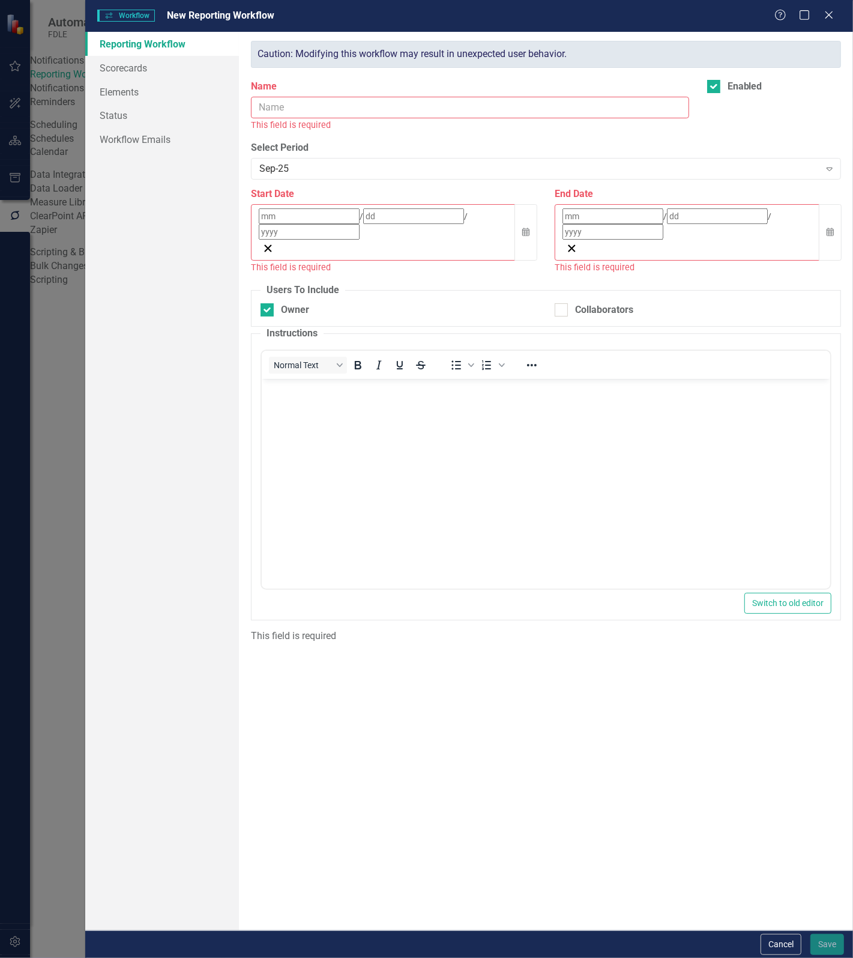
scroll to position [0, 0]
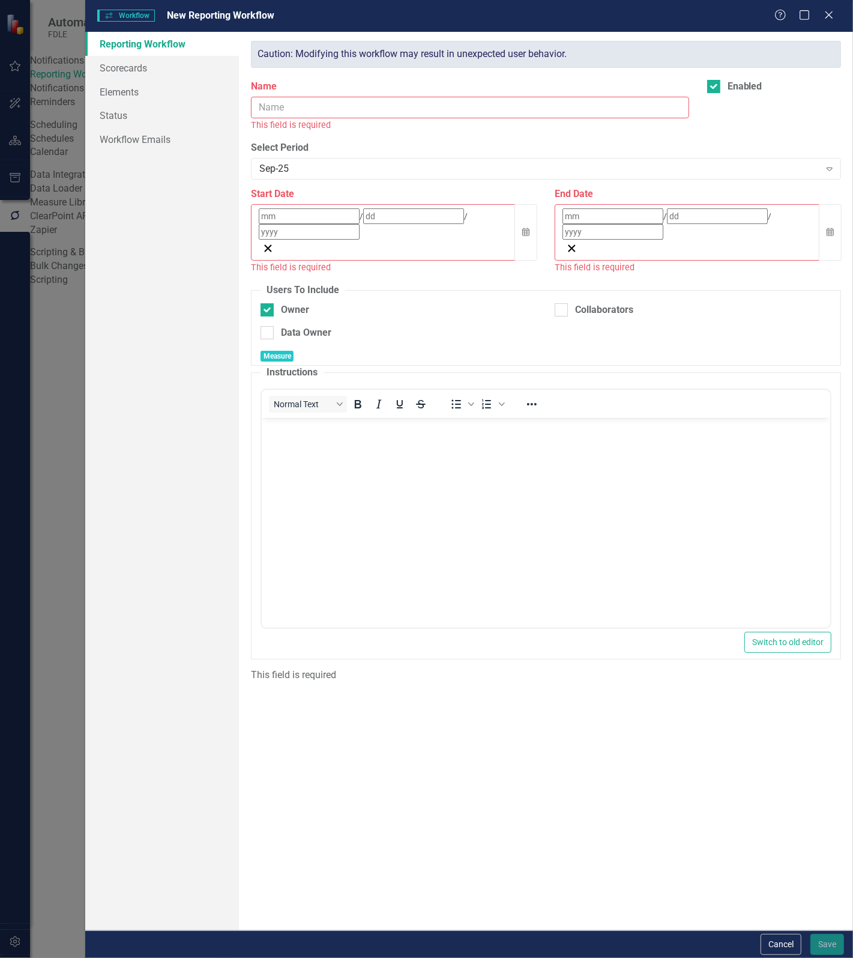
click at [586, 108] on input "Name" at bounding box center [470, 108] width 438 height 22
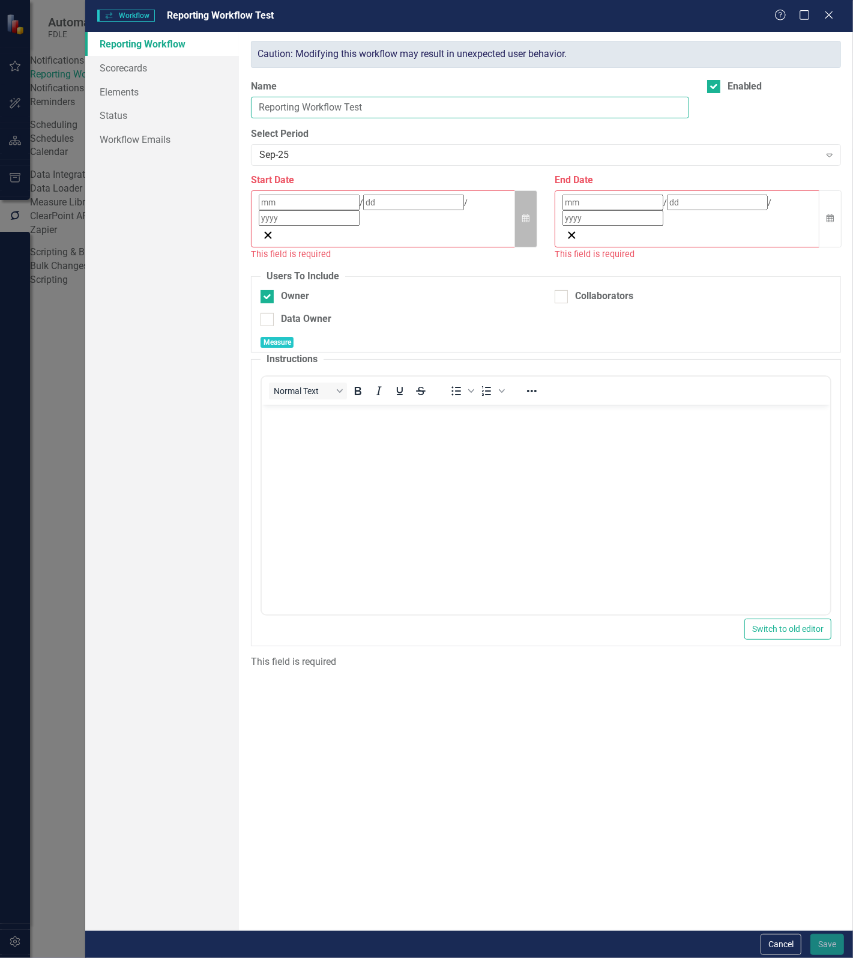
type input "Reporting Workflow Test"
click at [530, 196] on button "Calendar" at bounding box center [526, 218] width 23 height 57
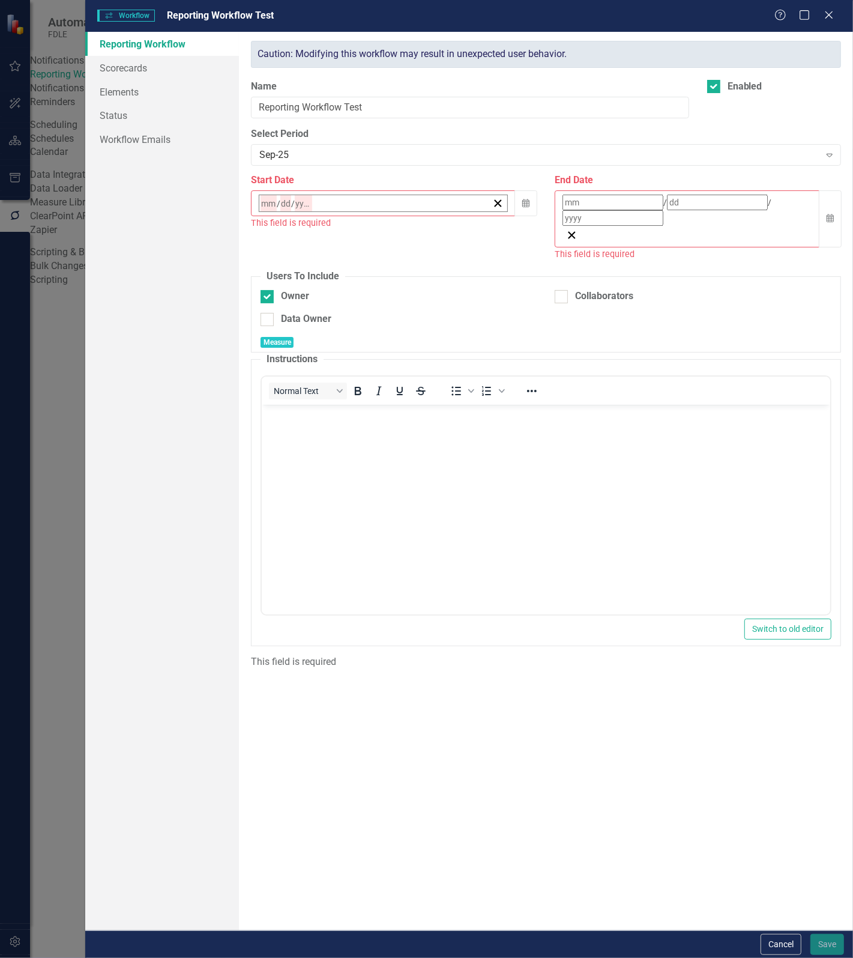
click at [435, 235] on button "›" at bounding box center [421, 229] width 26 height 26
click at [461, 274] on button "1" at bounding box center [446, 278] width 30 height 22
click at [569, 201] on input at bounding box center [613, 203] width 101 height 16
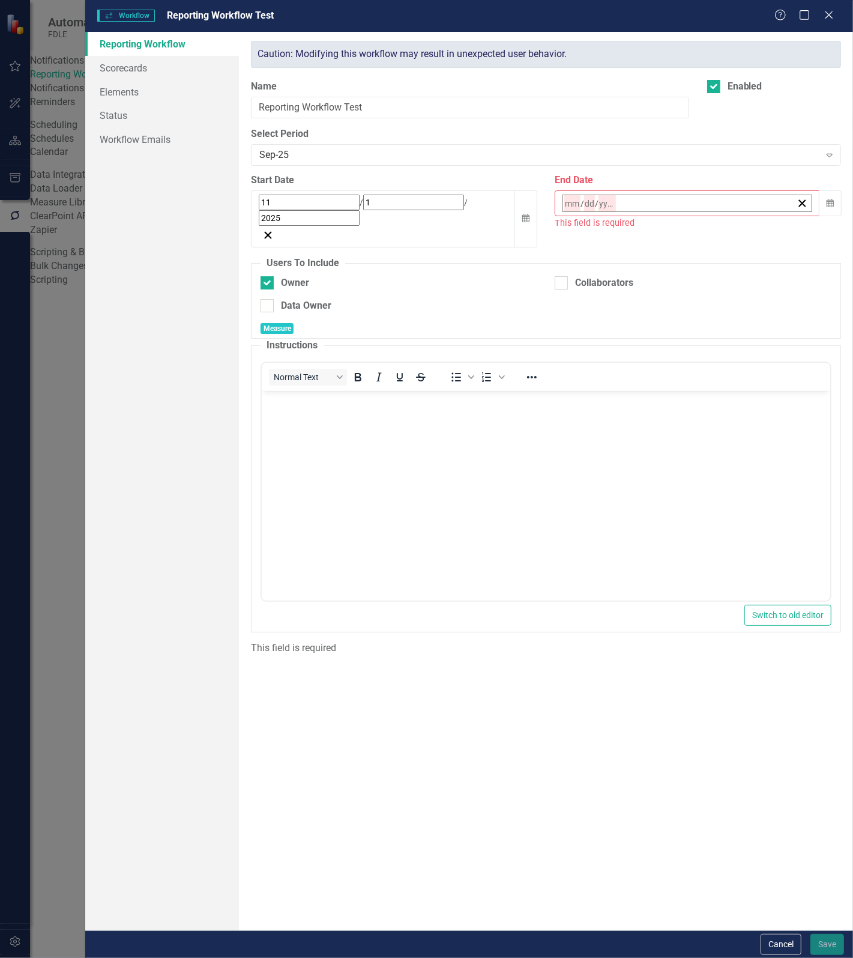
click at [666, 316] on abbr "15" at bounding box center [661, 321] width 10 height 10
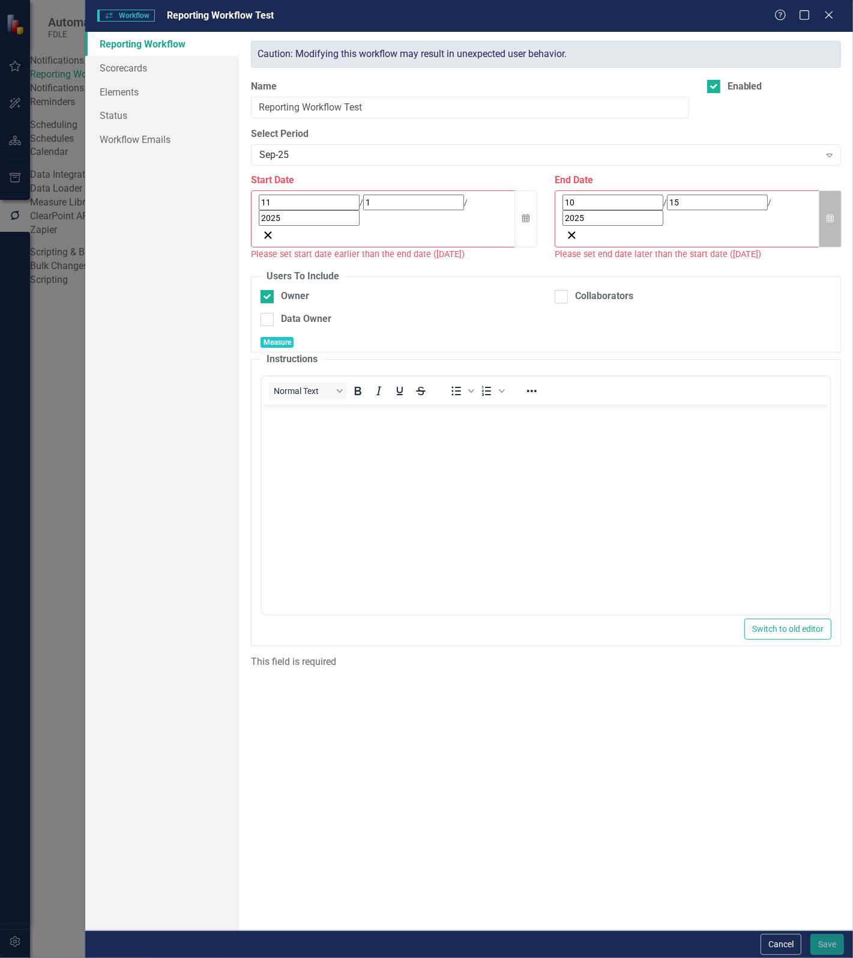
click at [830, 206] on button "Calendar" at bounding box center [830, 218] width 23 height 57
click at [739, 233] on button "›" at bounding box center [725, 229] width 26 height 26
click at [755, 317] on abbr "15" at bounding box center [751, 321] width 10 height 10
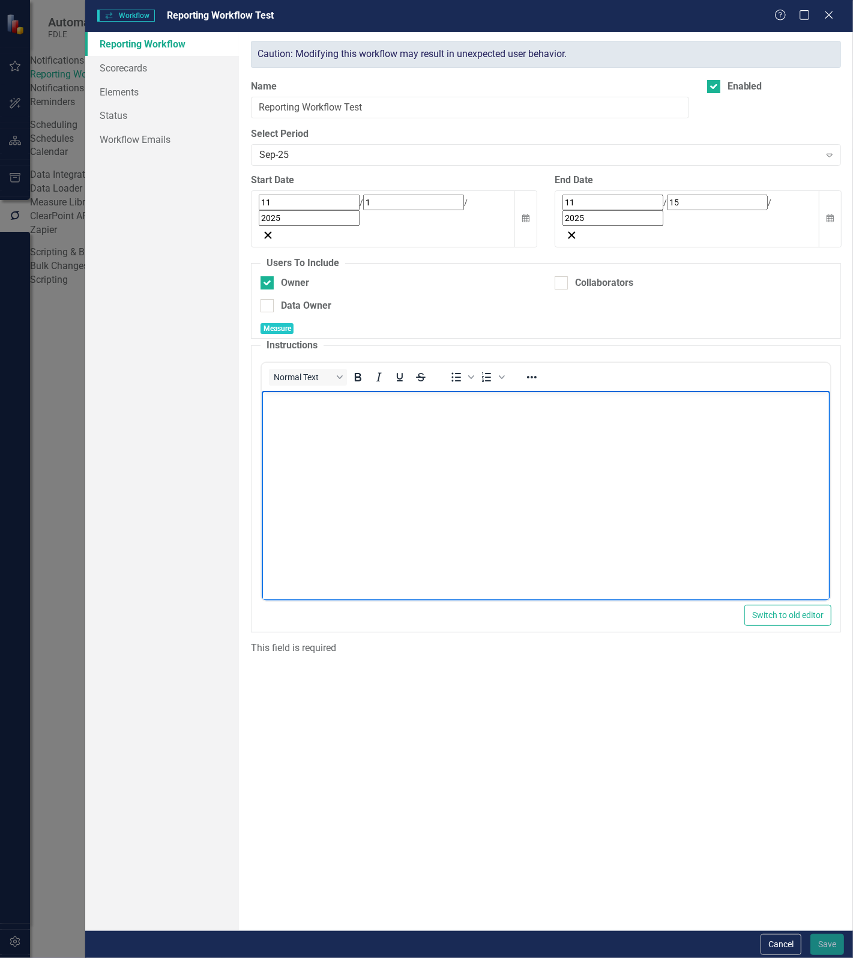
click at [417, 435] on body "Rich Text Area. Press ALT-0 for help." at bounding box center [545, 480] width 569 height 180
click at [827, 154] on icon at bounding box center [830, 156] width 6 height 4
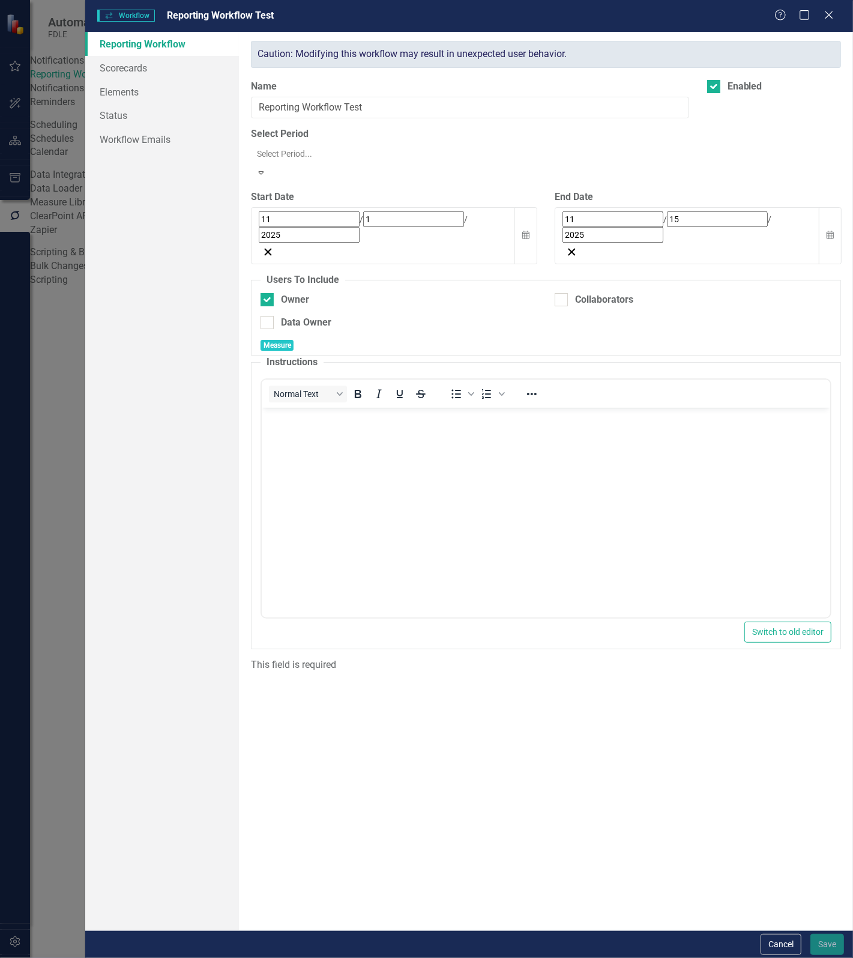
scroll to position [5129, 0]
click at [372, 957] on div "Sep-25" at bounding box center [429, 967] width 834 height 14
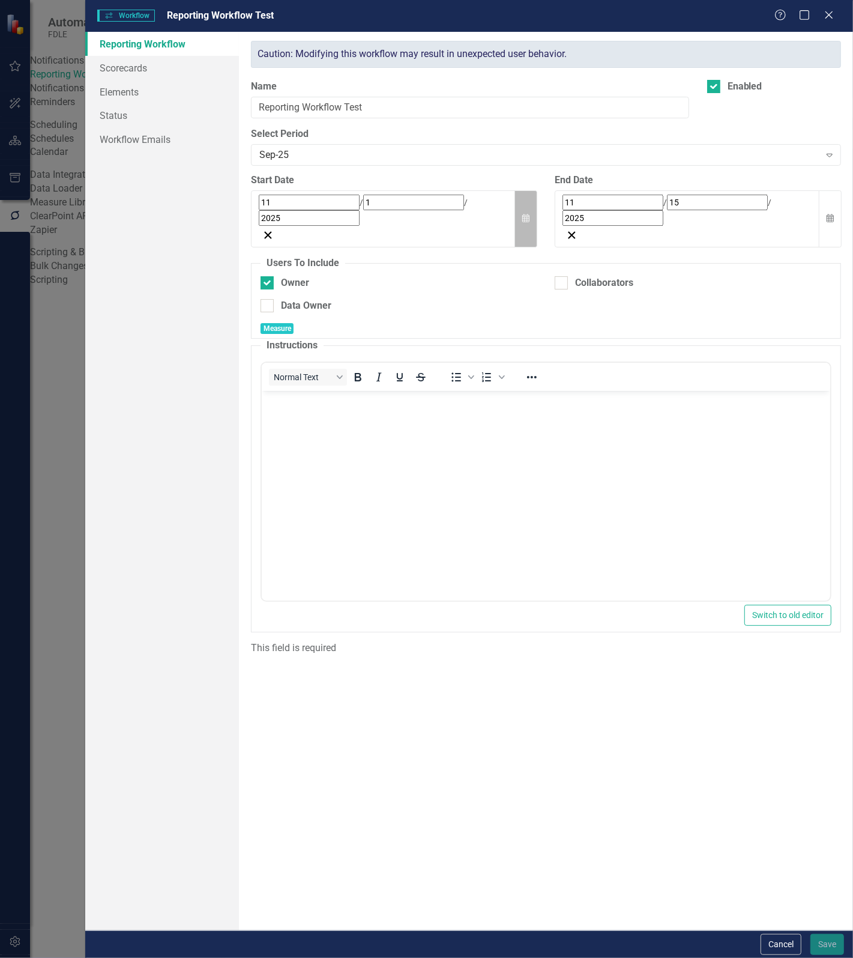
click at [530, 200] on button "Calendar" at bounding box center [526, 218] width 23 height 57
click at [305, 232] on button "‹" at bounding box center [292, 229] width 26 height 26
click at [372, 272] on button "1" at bounding box center [357, 278] width 30 height 22
click at [835, 205] on button "Calendar" at bounding box center [830, 218] width 23 height 57
click at [755, 316] on abbr "15" at bounding box center [751, 321] width 10 height 10
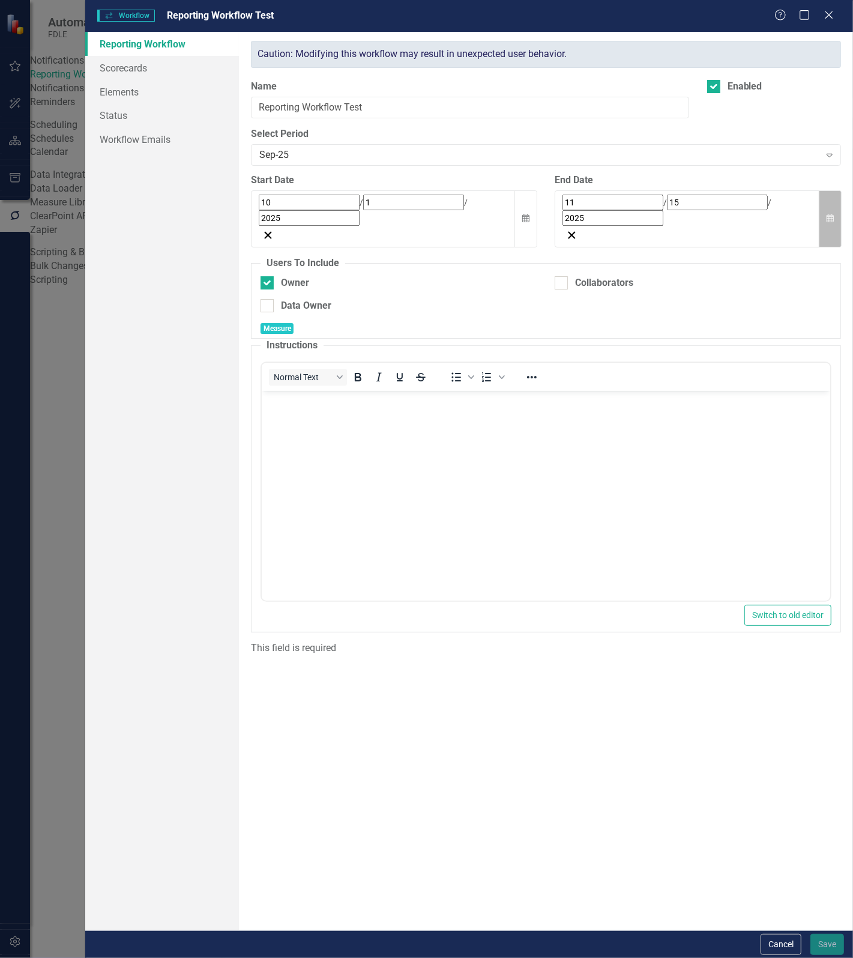
click at [824, 197] on button "Calendar" at bounding box center [830, 218] width 23 height 57
click at [609, 232] on button "‹" at bounding box center [595, 229] width 26 height 26
click at [666, 316] on abbr "15" at bounding box center [661, 321] width 10 height 10
click at [832, 6] on div "Workflows Workflow Reporting Workflow Test Help Maximize Close" at bounding box center [469, 16] width 768 height 32
click at [829, 16] on icon at bounding box center [828, 14] width 9 height 9
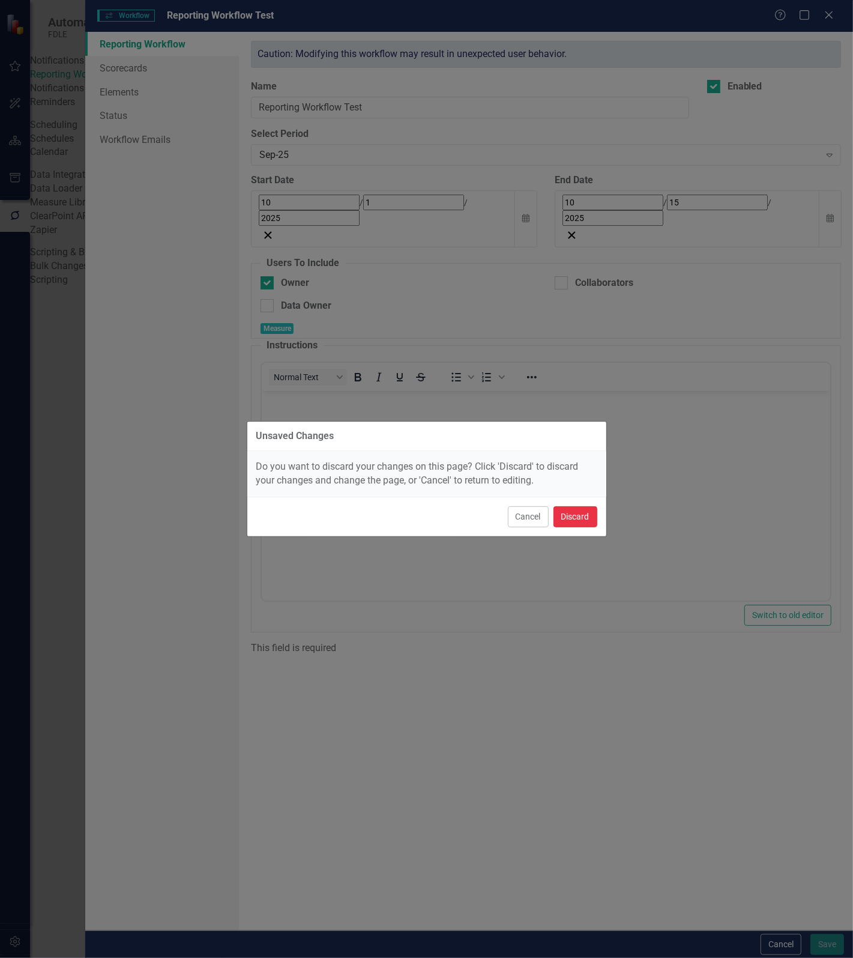
click at [578, 521] on button "Discard" at bounding box center [576, 516] width 44 height 21
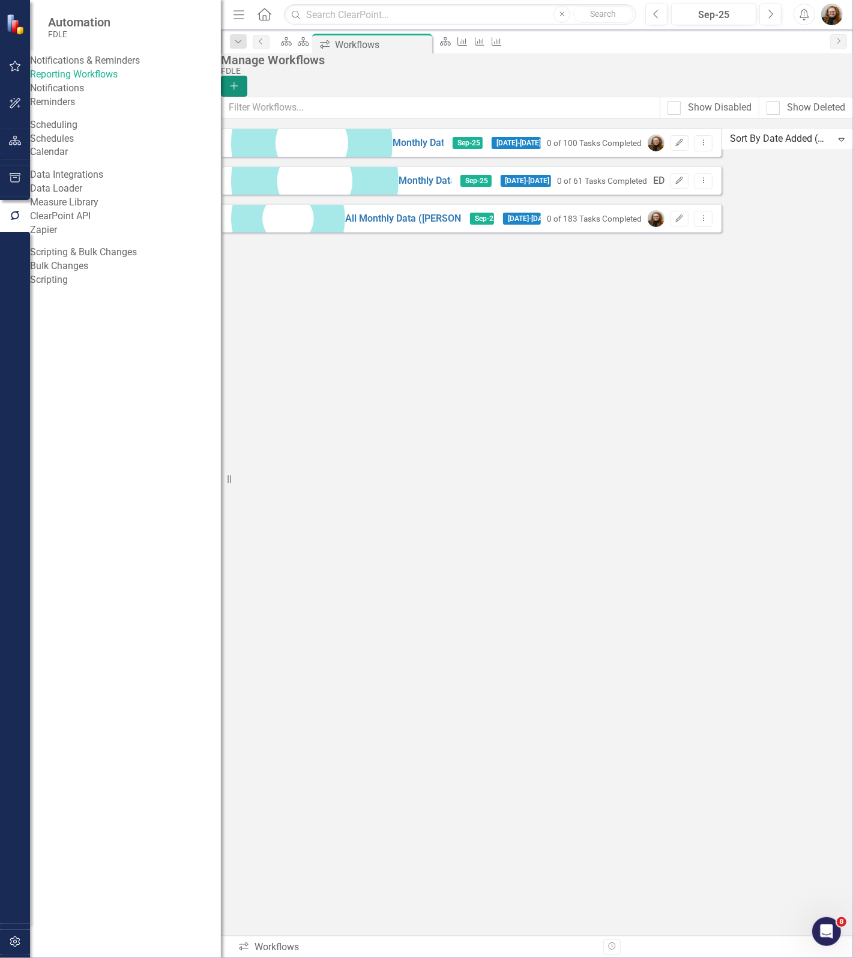
click at [238, 82] on icon "button" at bounding box center [235, 86] width 8 height 8
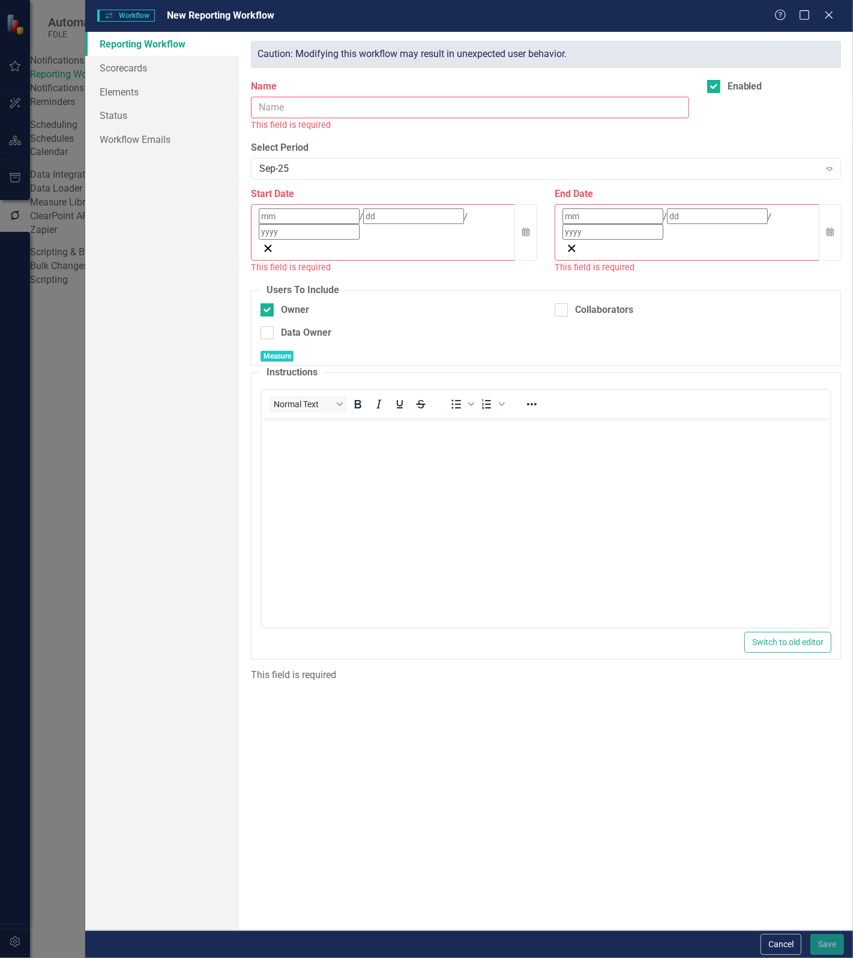
scroll to position [0, 0]
click at [827, 13] on icon at bounding box center [828, 14] width 9 height 9
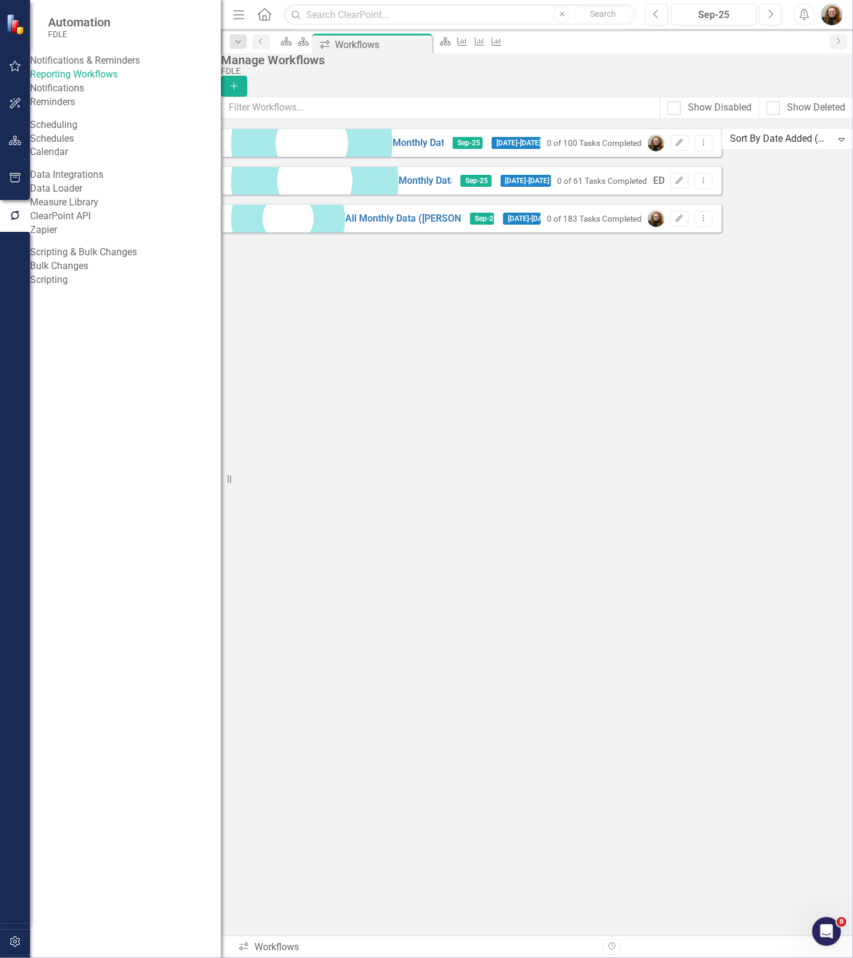
click at [582, 232] on div "Monthly Data Sep-25 10/1/25 - 10/15/25 0 of 100 Tasks Completed Edit Dropdown M…" at bounding box center [471, 180] width 501 height 104
click at [710, 232] on div "Monthly Data Sep-25 10/1/25 - 10/15/25 0 of 100 Tasks Completed Edit Dropdown M…" at bounding box center [471, 180] width 501 height 104
drag, startPoint x: 570, startPoint y: 619, endPoint x: 584, endPoint y: 616, distance: 13.5
click at [570, 232] on div "Monthly Data Sep-25 10/1/25 - 10/15/25 0 of 100 Tasks Completed Edit Dropdown M…" at bounding box center [471, 180] width 501 height 104
click at [240, 82] on icon "Add" at bounding box center [234, 86] width 11 height 8
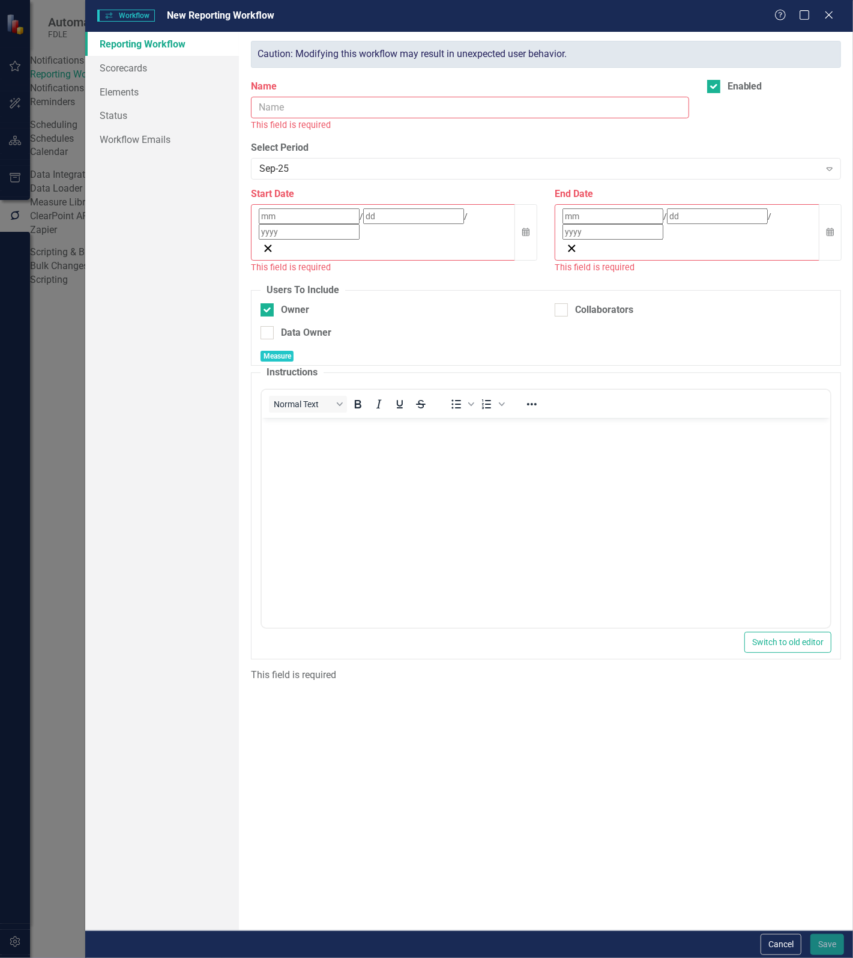
click at [821, 12] on div "Help Maximize Close" at bounding box center [808, 16] width 67 height 14
click at [832, 16] on icon at bounding box center [828, 14] width 9 height 9
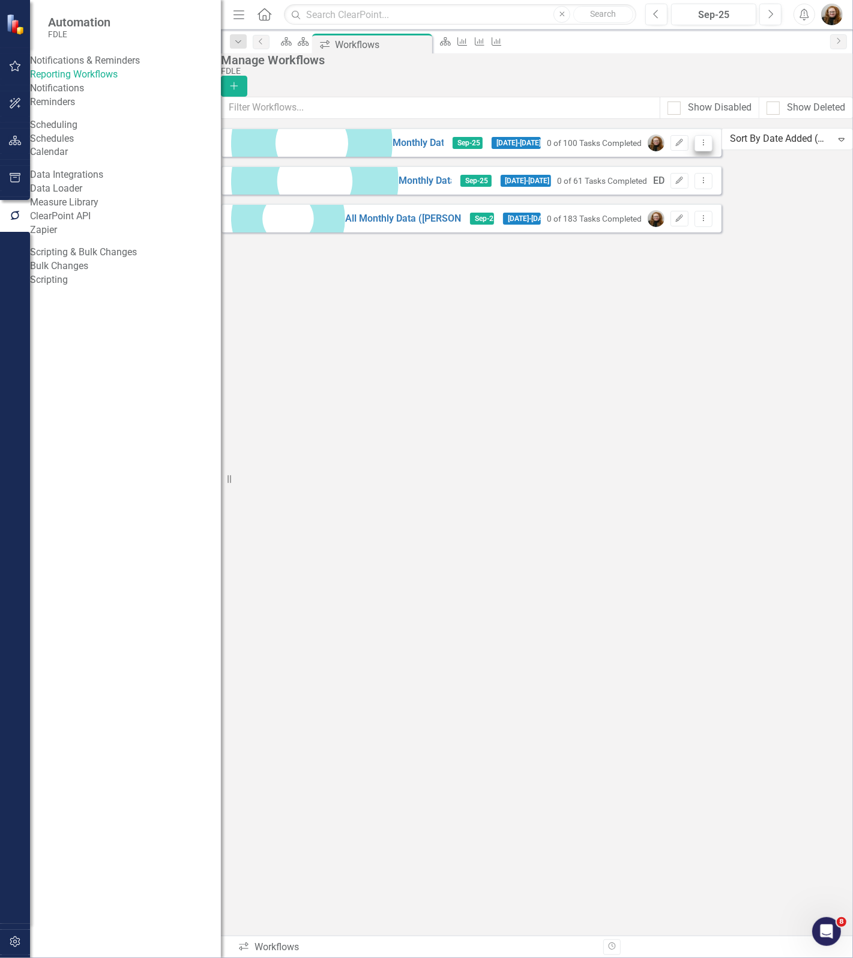
click at [713, 151] on button "Dropdown Menu" at bounding box center [704, 143] width 19 height 16
click at [796, 187] on link "Edit Edit Workflow" at bounding box center [770, 195] width 111 height 22
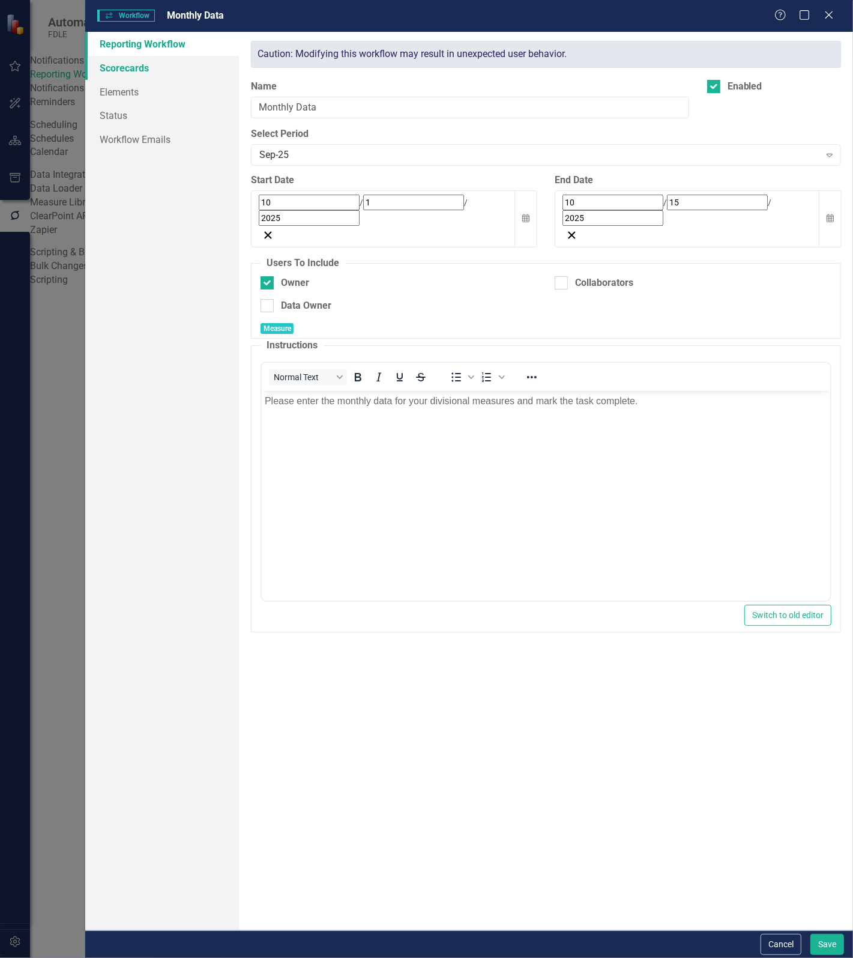
click at [129, 66] on link "Scorecards" at bounding box center [162, 68] width 154 height 24
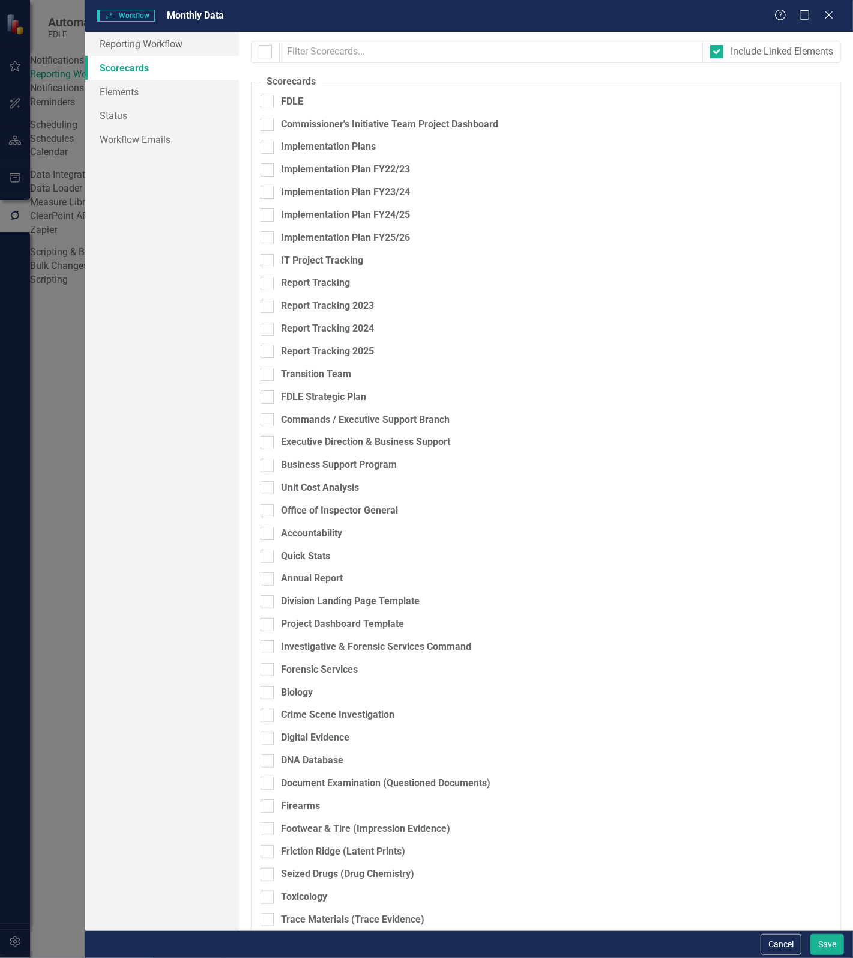
checkbox input "true"
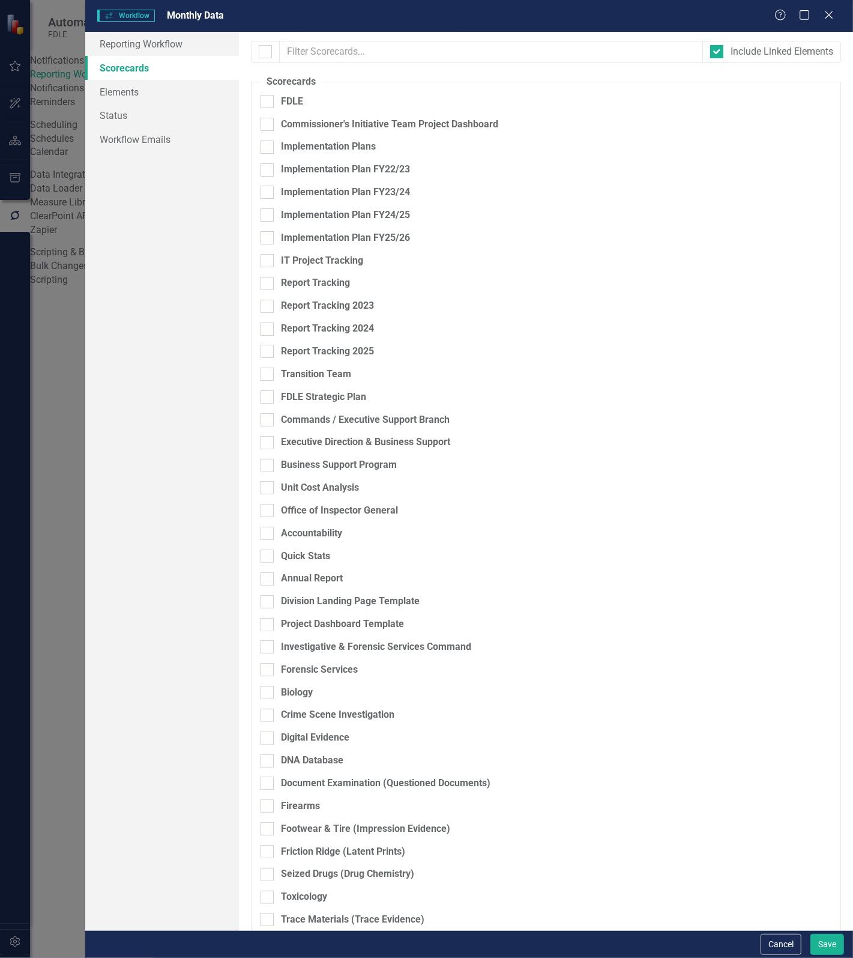
checkbox input "true"
checkbox input "false"
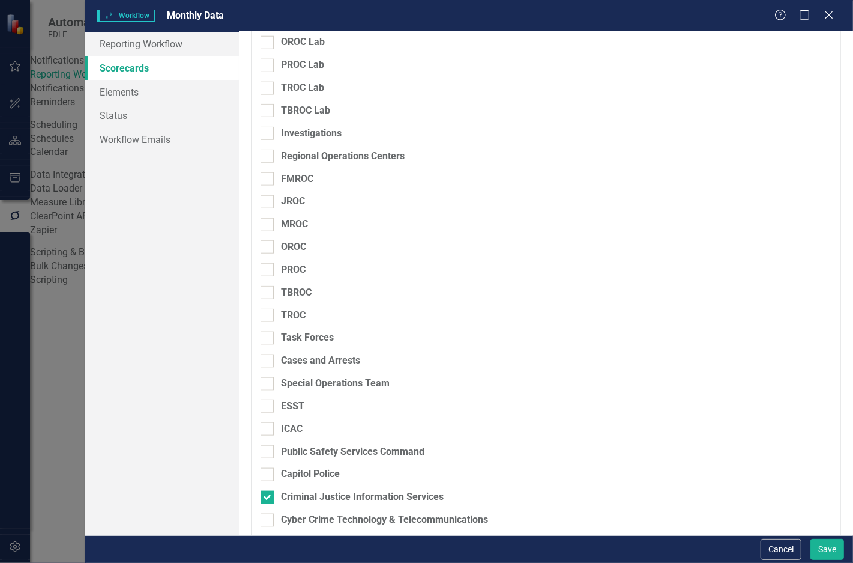
scroll to position [1189, 0]
